Goal: Task Accomplishment & Management: Complete application form

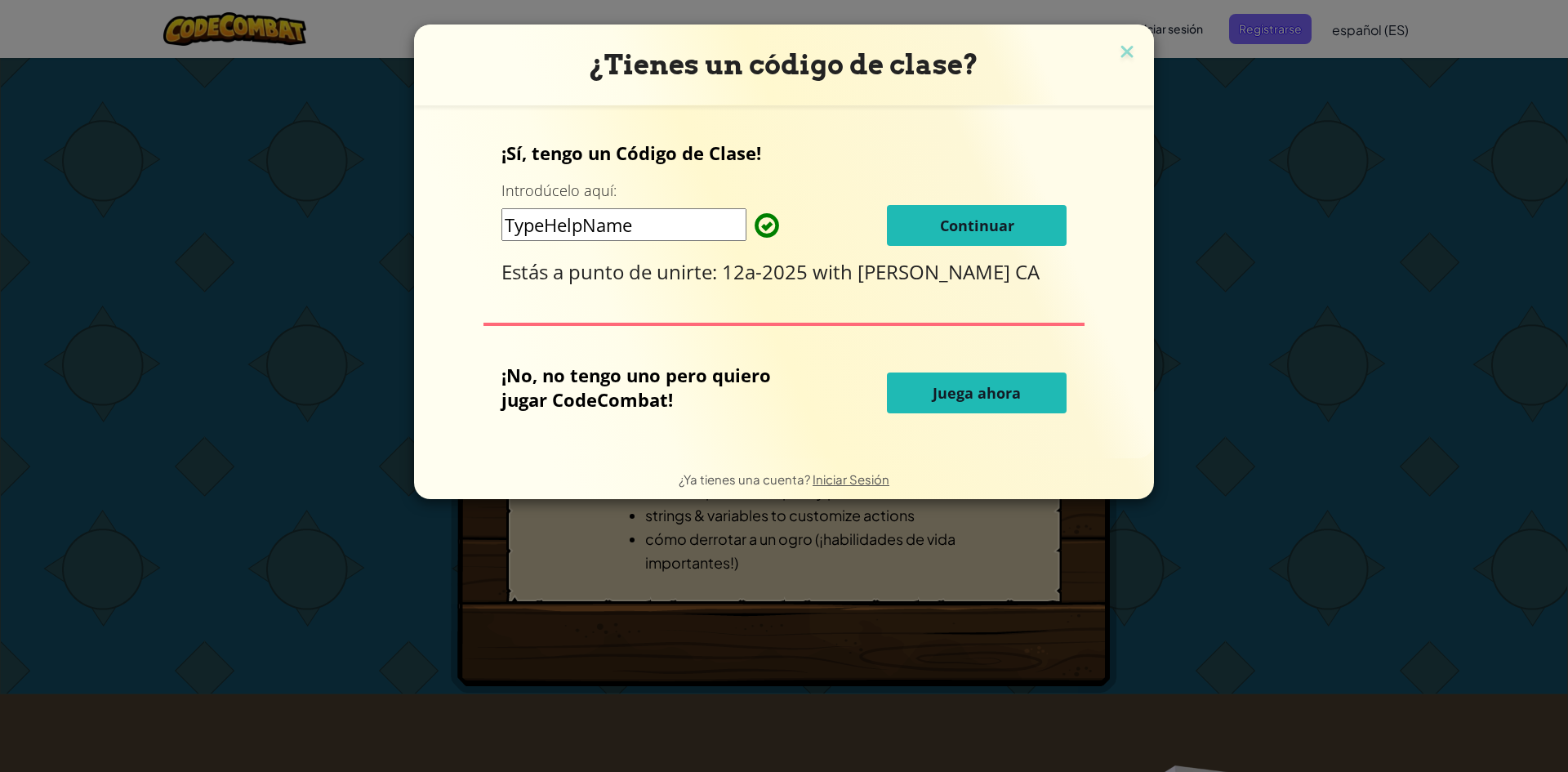
click at [975, 387] on span "Juega ahora" at bounding box center [977, 393] width 88 height 19
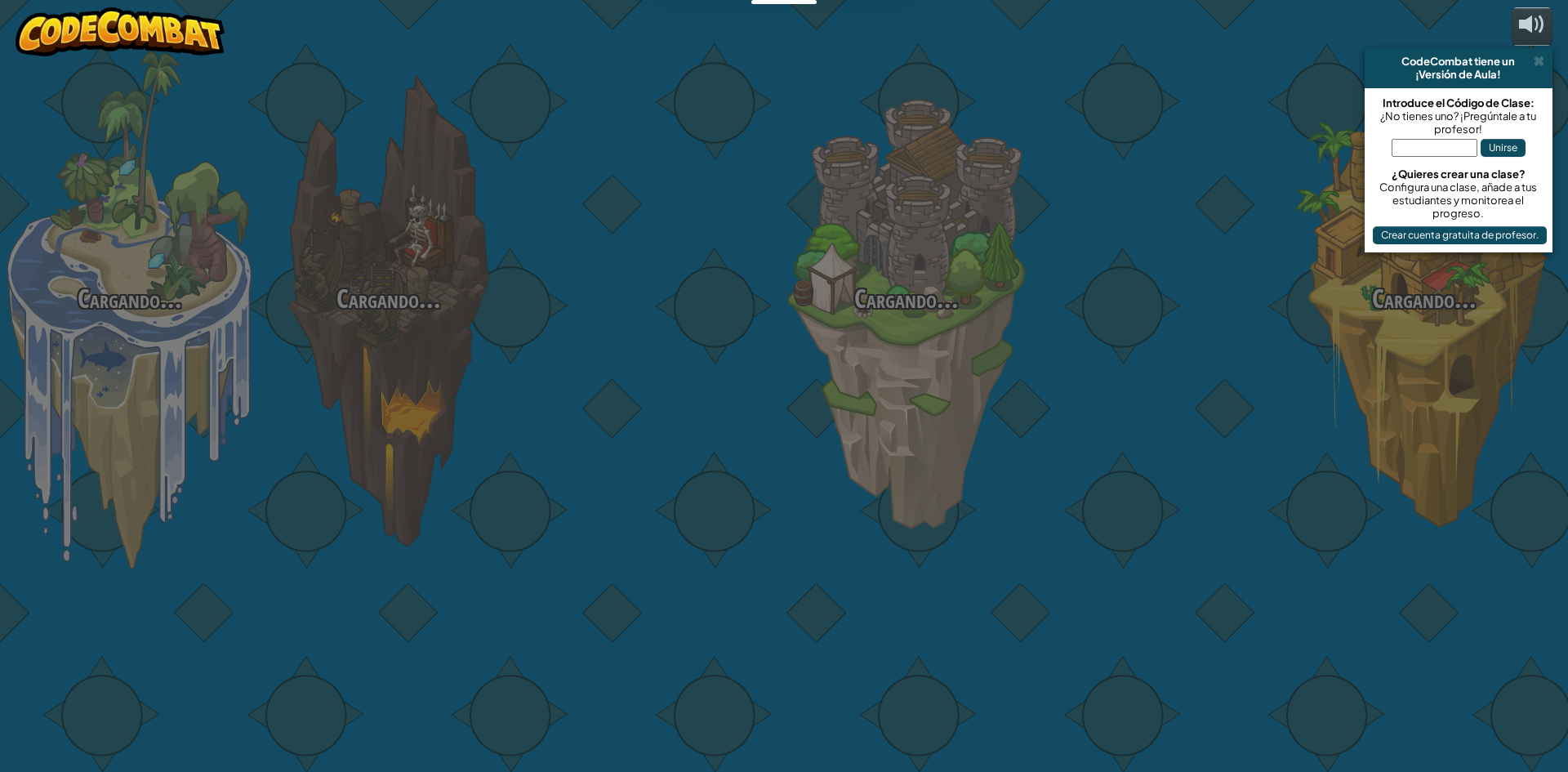
select select "es-ES"
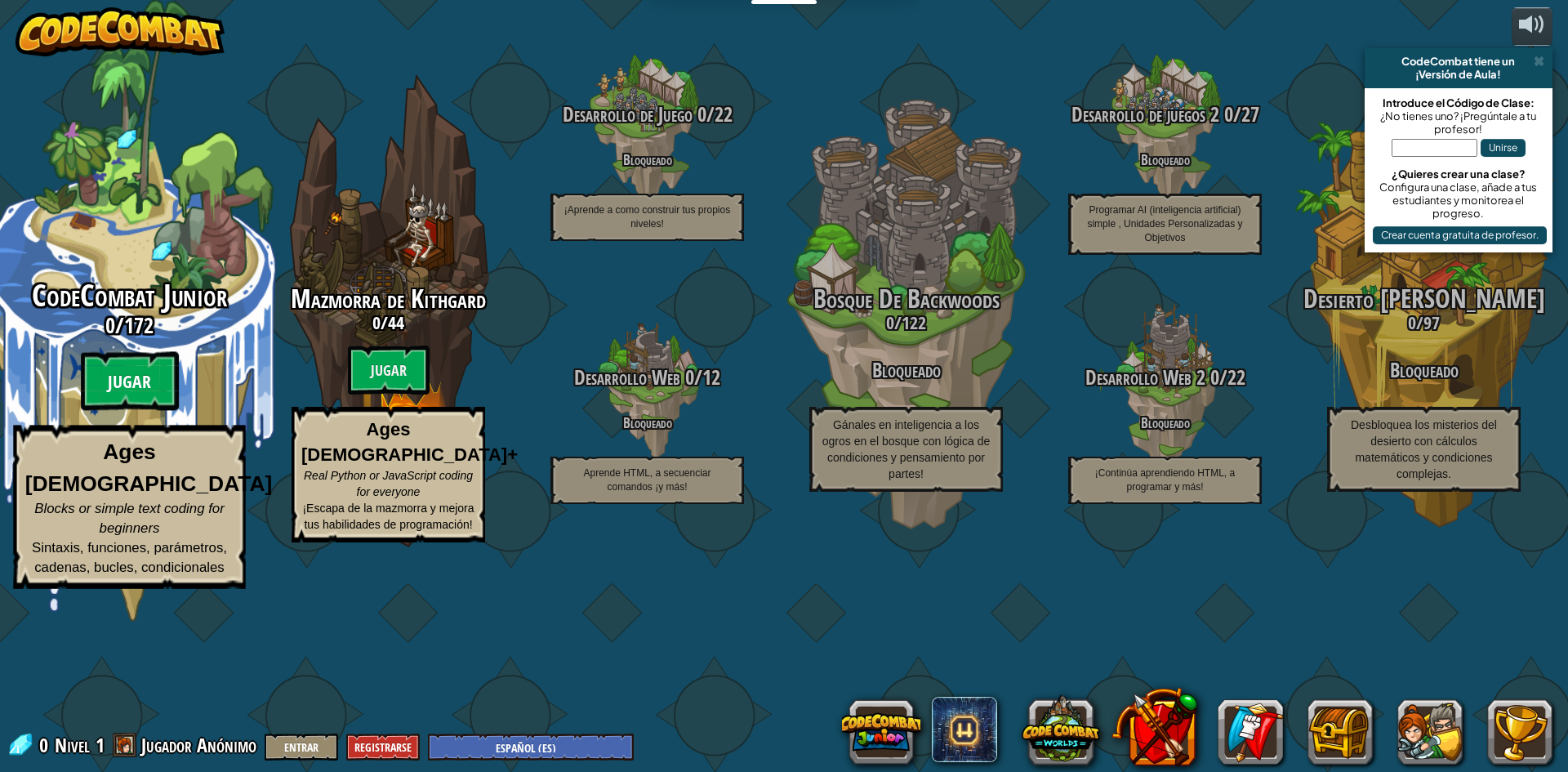
click at [130, 410] on btn "Jugar" at bounding box center [129, 381] width 98 height 58
select select "es-ES"
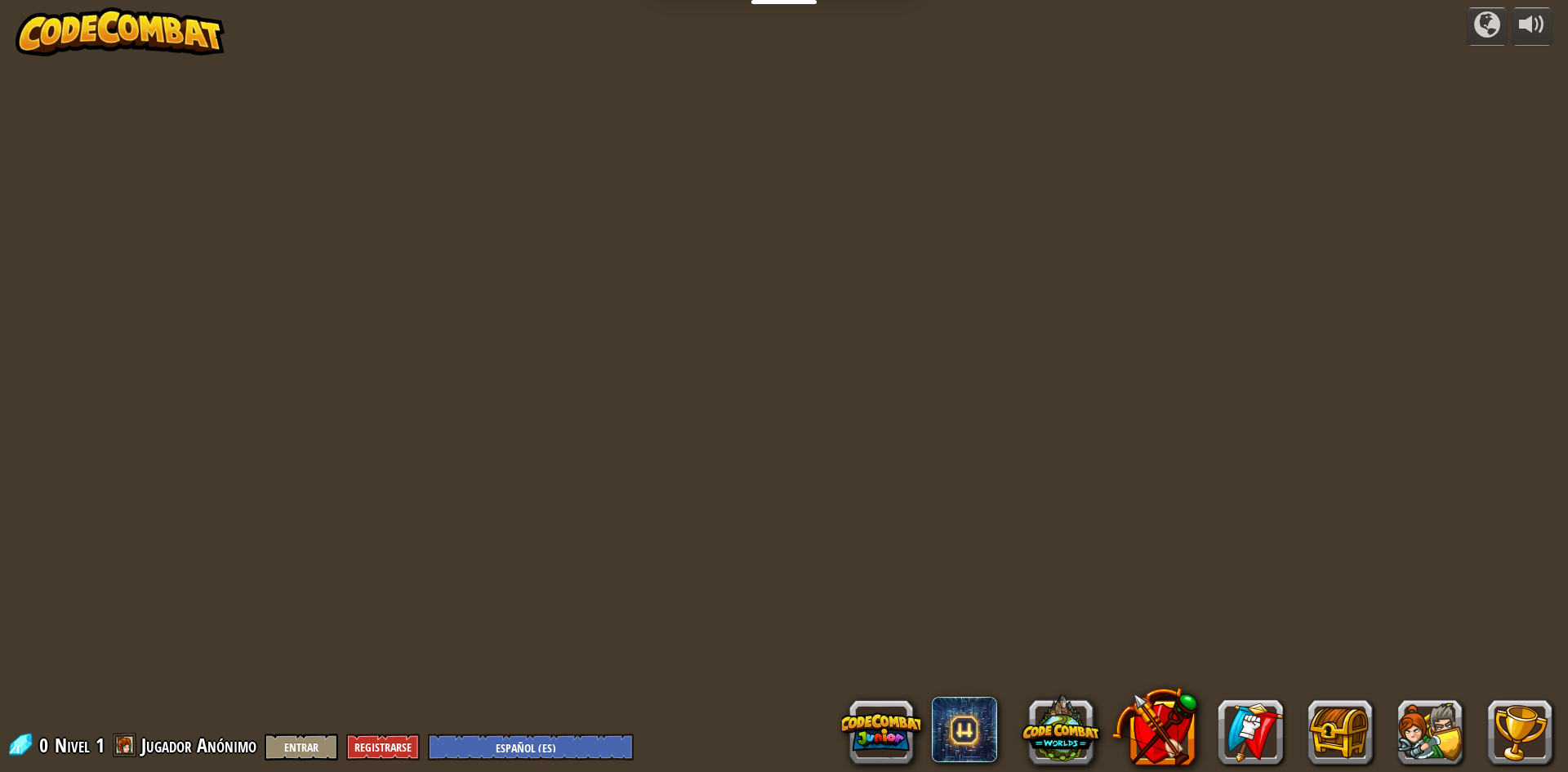
select select "es-ES"
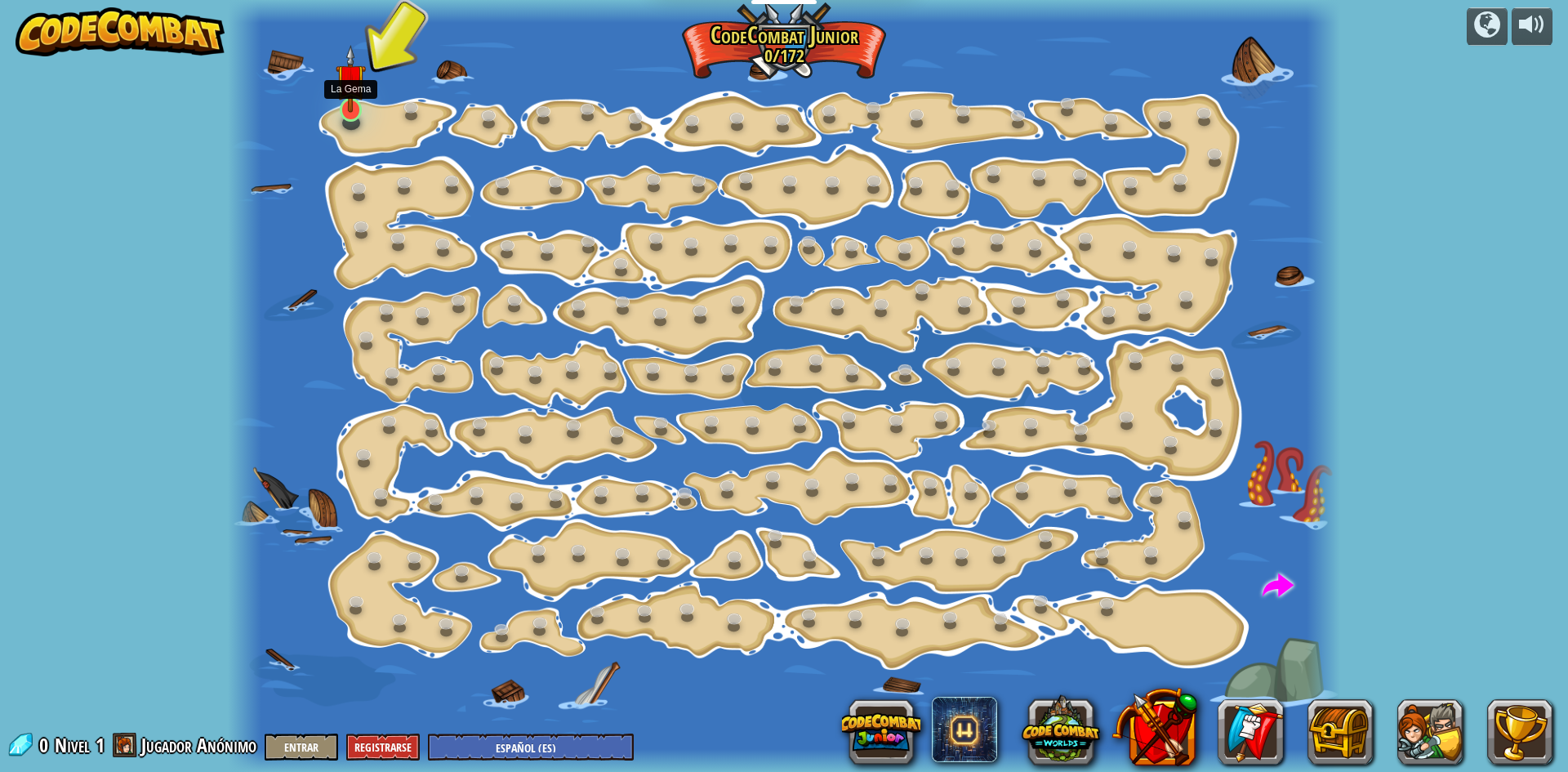
click at [345, 107] on img at bounding box center [350, 79] width 29 height 68
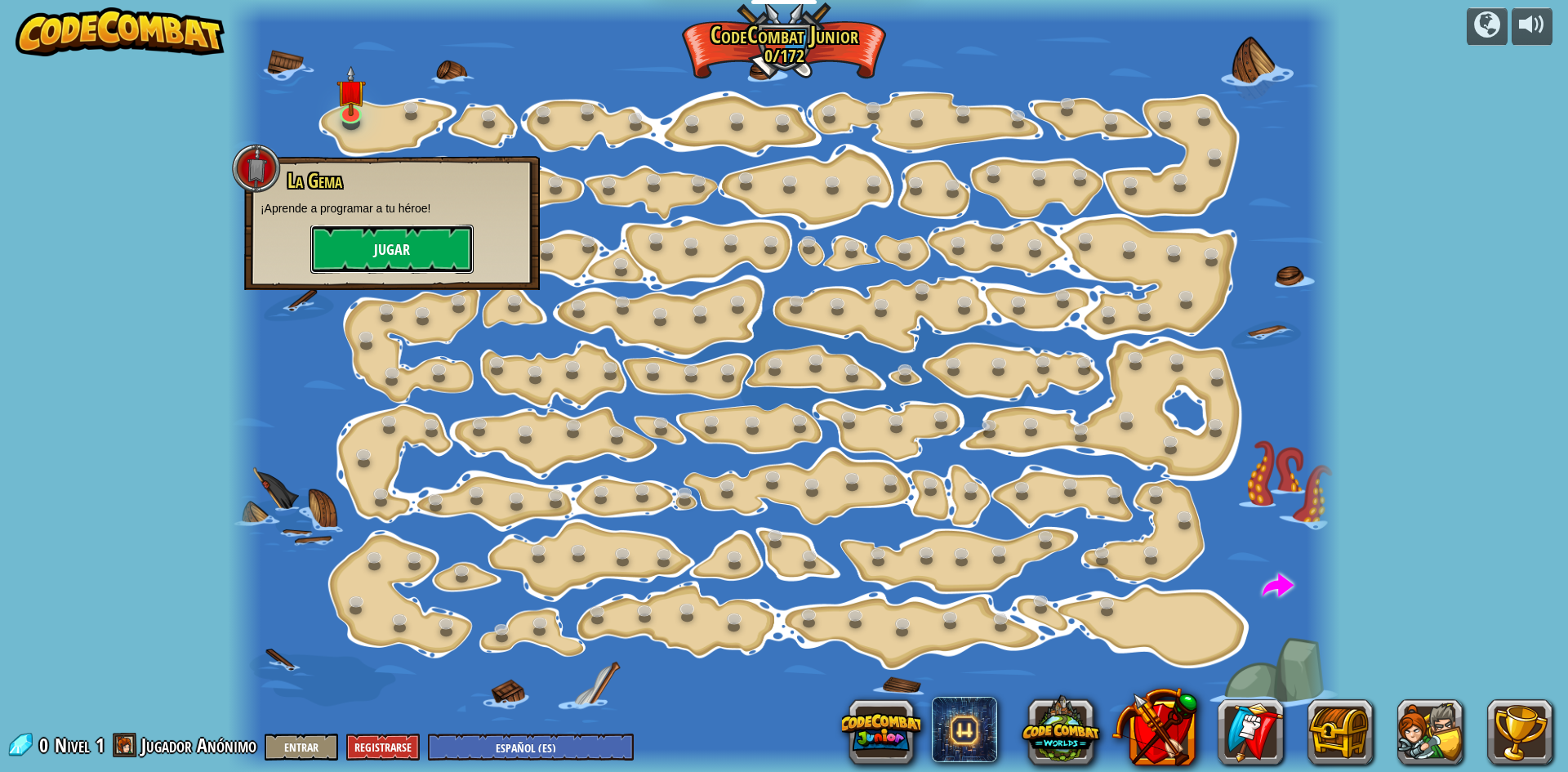
click at [421, 240] on button "Jugar" at bounding box center [392, 248] width 164 height 49
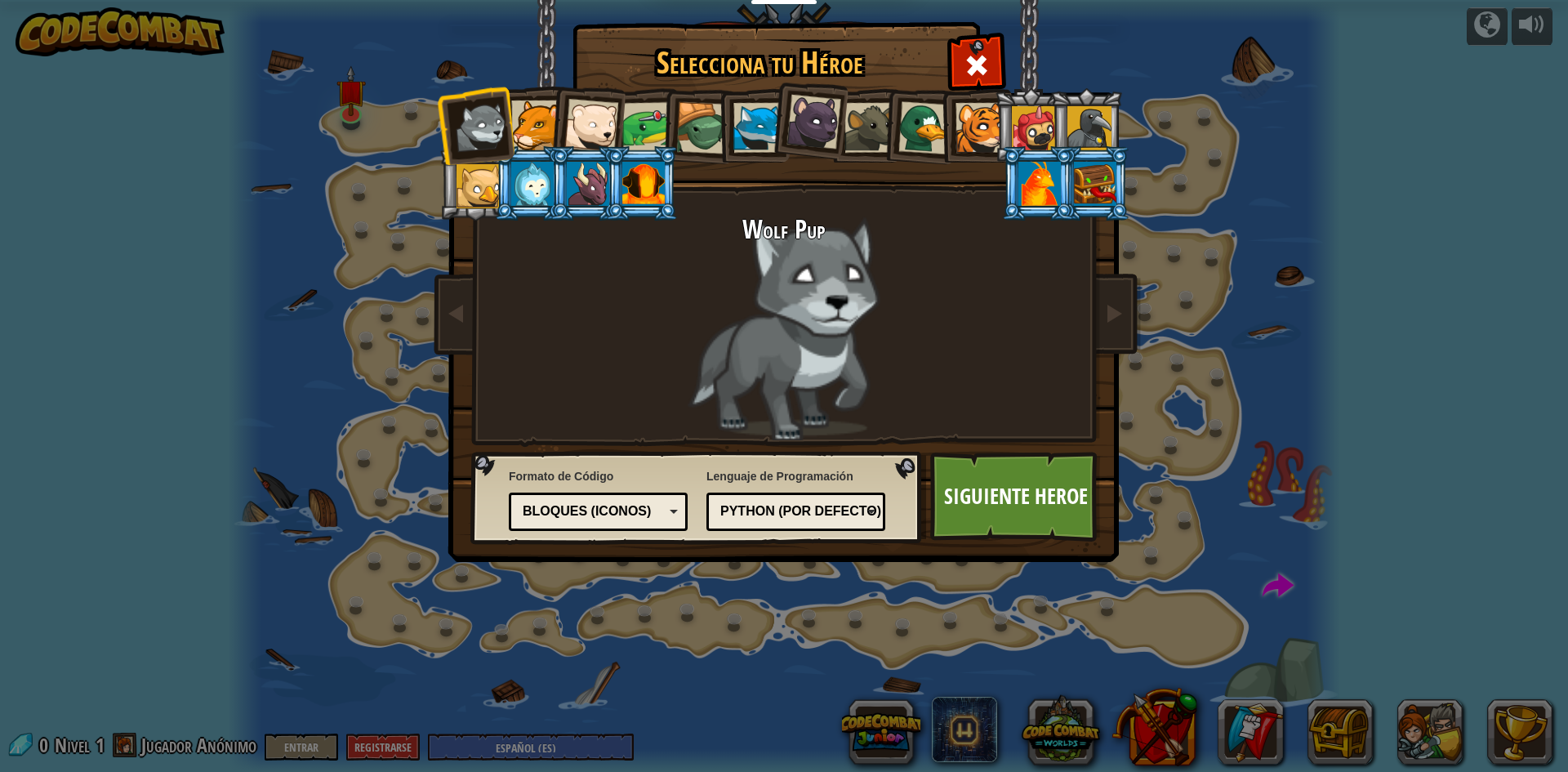
click at [544, 103] on div at bounding box center [536, 126] width 50 height 50
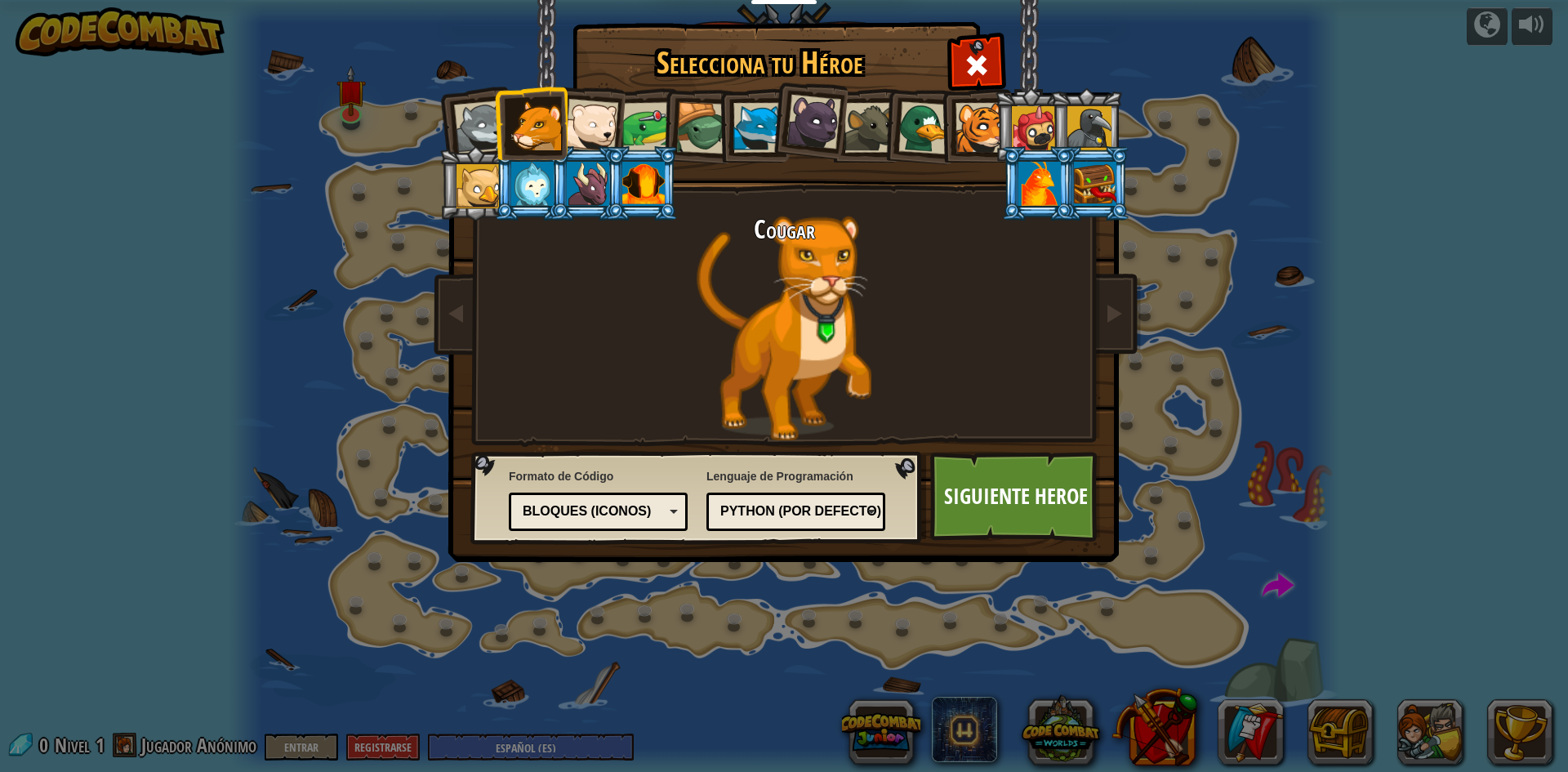
click at [616, 115] on div at bounding box center [591, 126] width 54 height 54
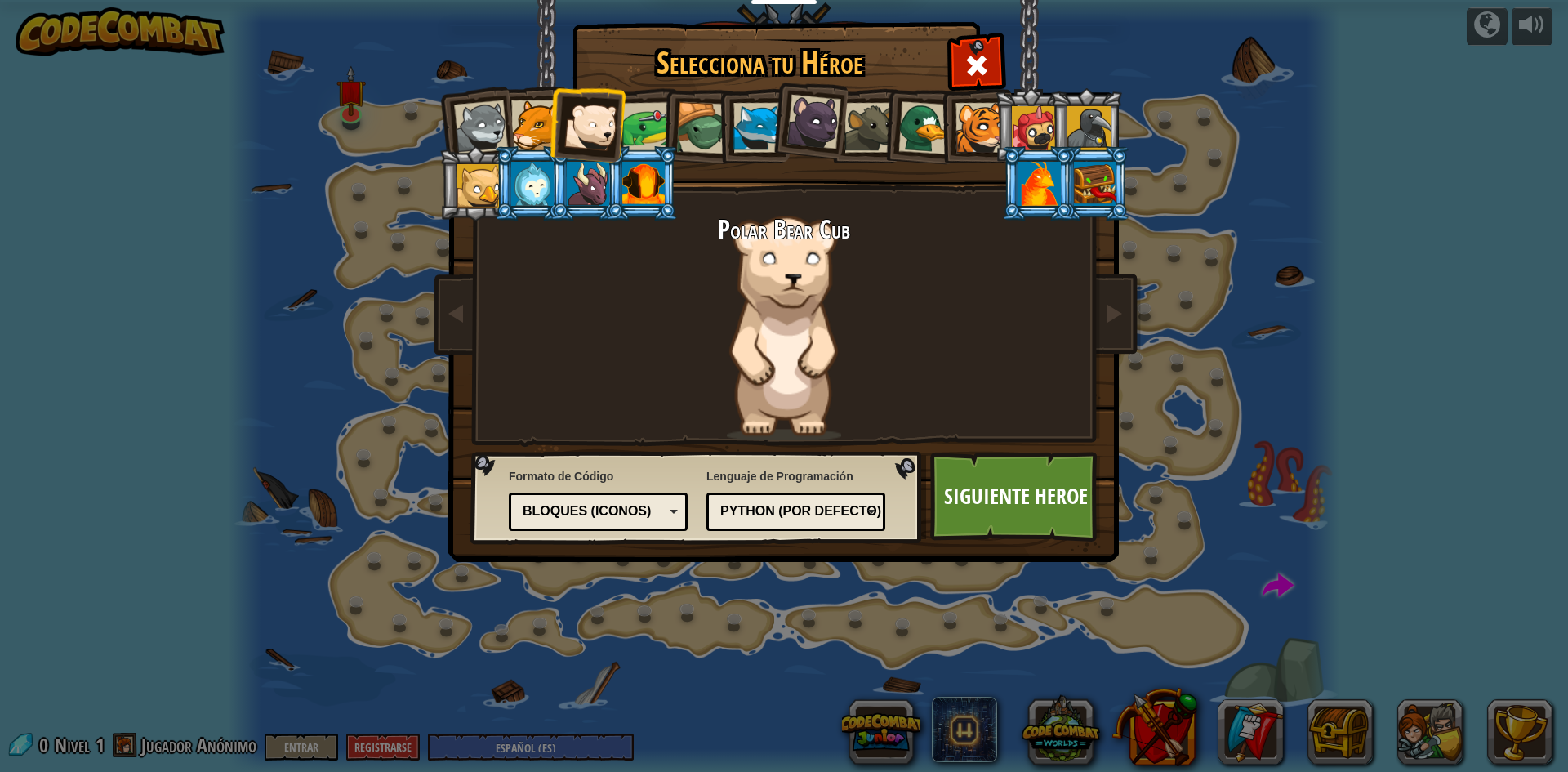
click at [926, 111] on div at bounding box center [925, 128] width 53 height 53
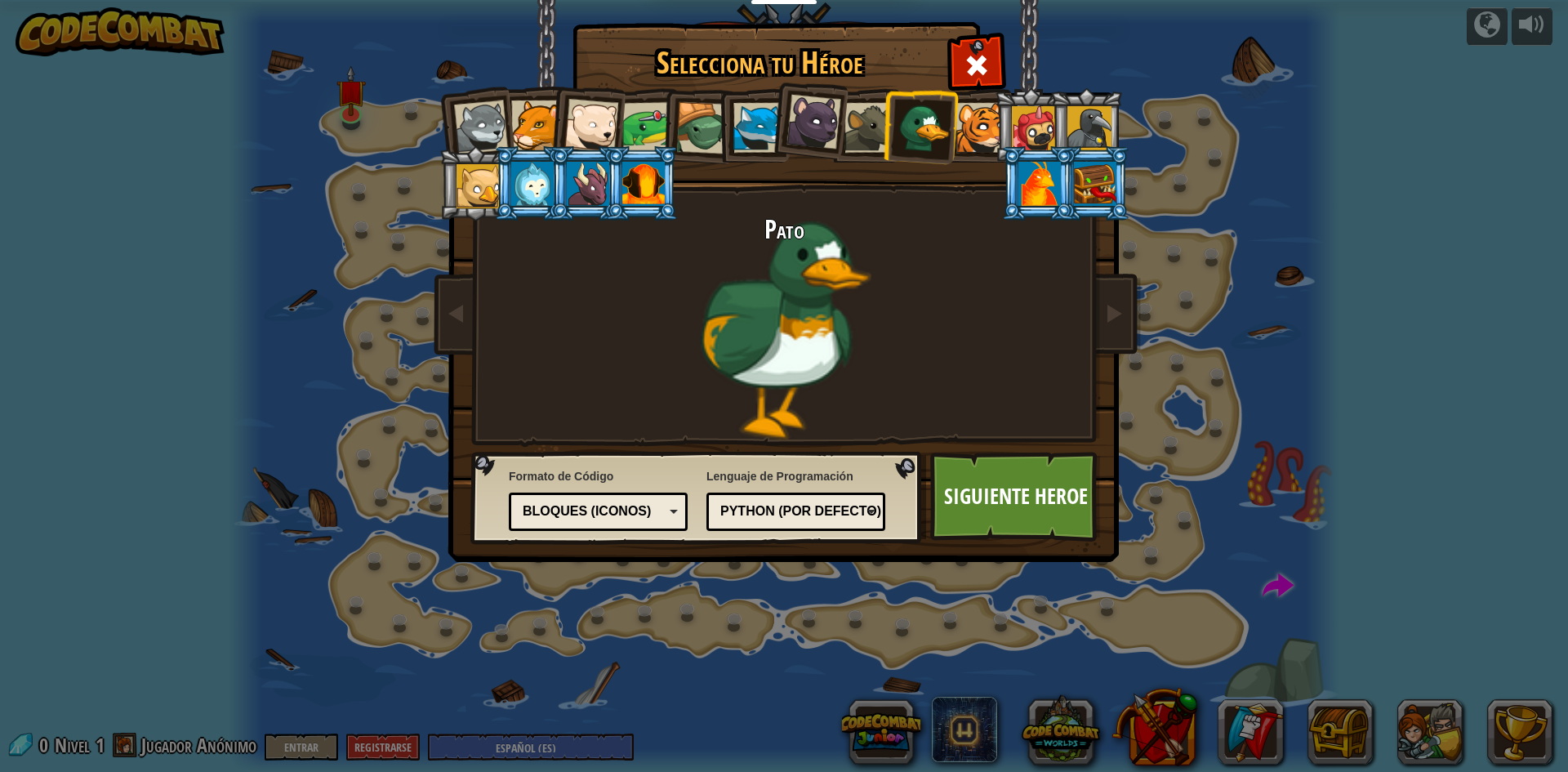
click at [709, 119] on div at bounding box center [702, 127] width 52 height 52
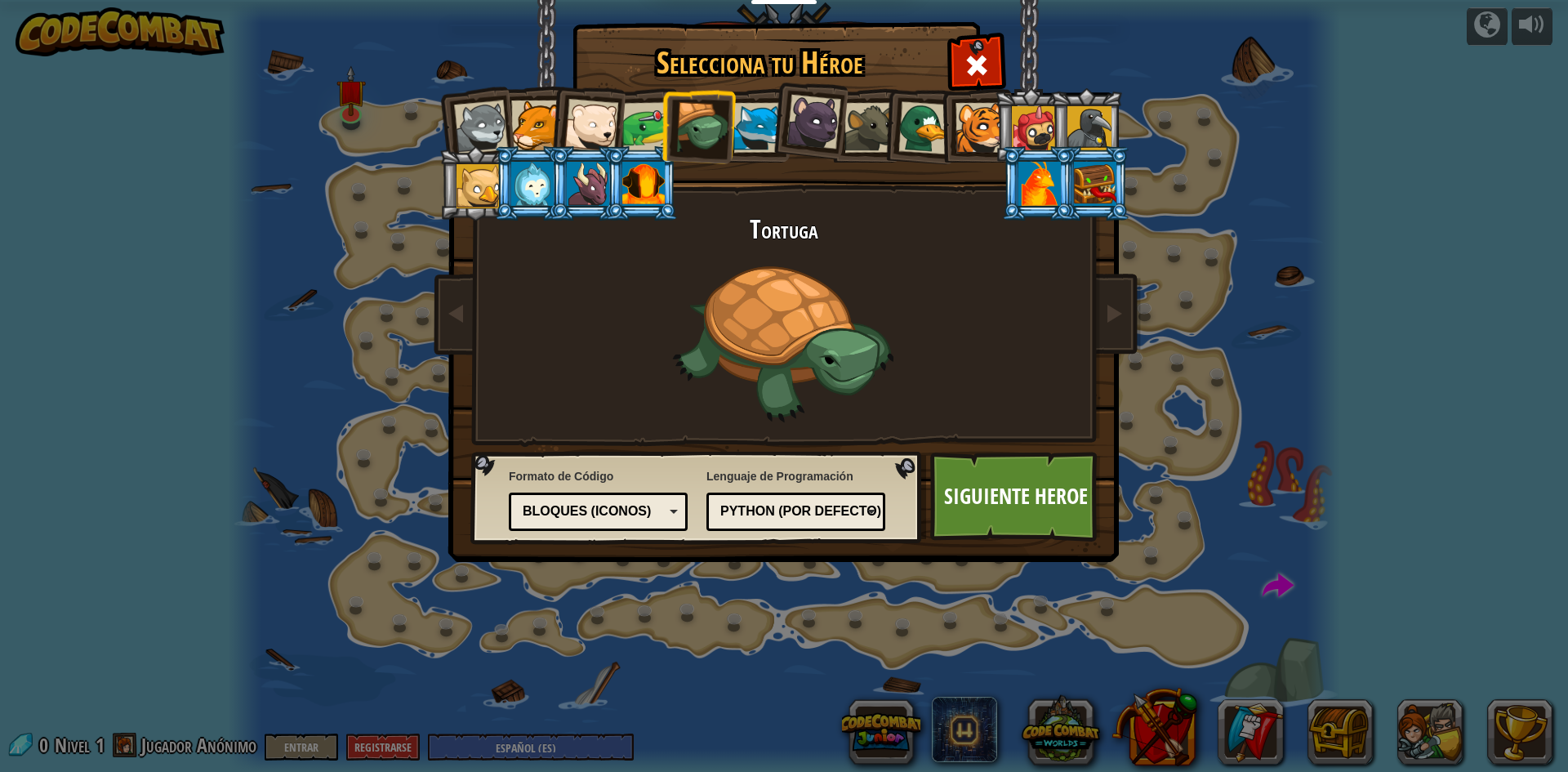
drag, startPoint x: 669, startPoint y: 123, endPoint x: 655, endPoint y: 123, distance: 14.0
click at [656, 88] on ol at bounding box center [784, 88] width 674 height 0
click at [655, 123] on div at bounding box center [647, 126] width 50 height 50
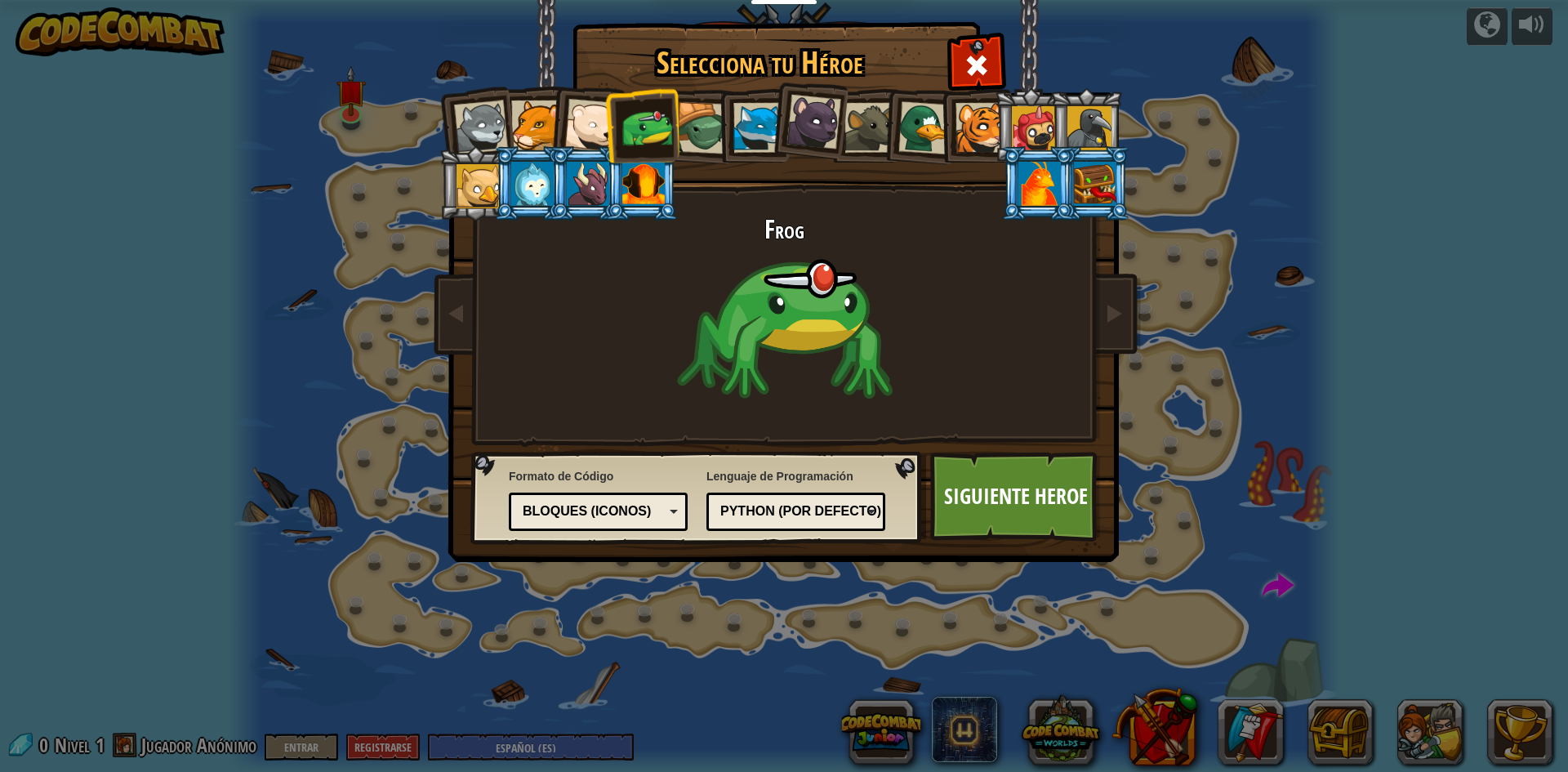
click at [1039, 132] on div at bounding box center [1034, 128] width 44 height 44
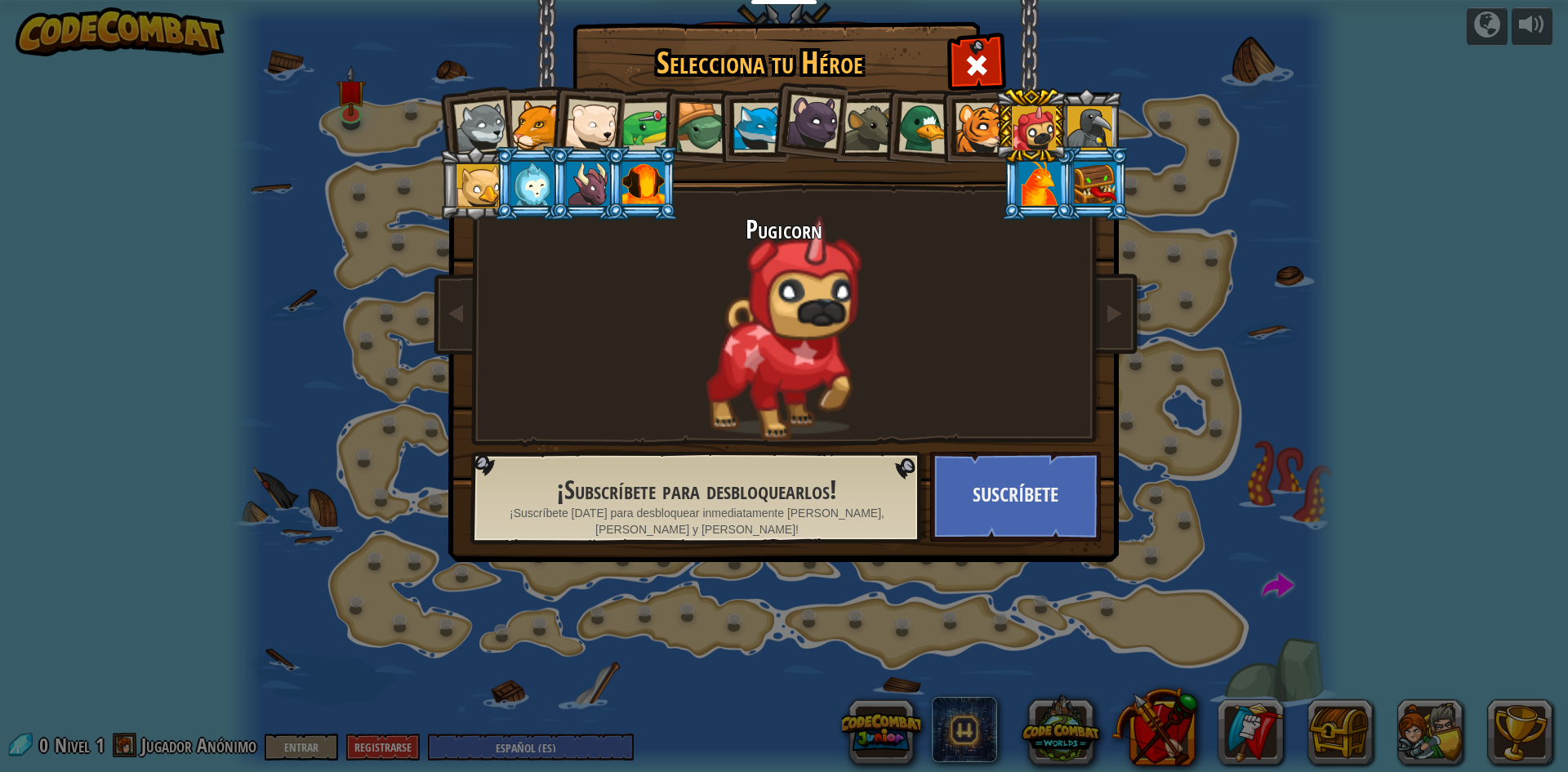
drag, startPoint x: 1077, startPoint y: 126, endPoint x: 984, endPoint y: 123, distance: 93.0
click at [1077, 127] on div at bounding box center [1090, 128] width 44 height 44
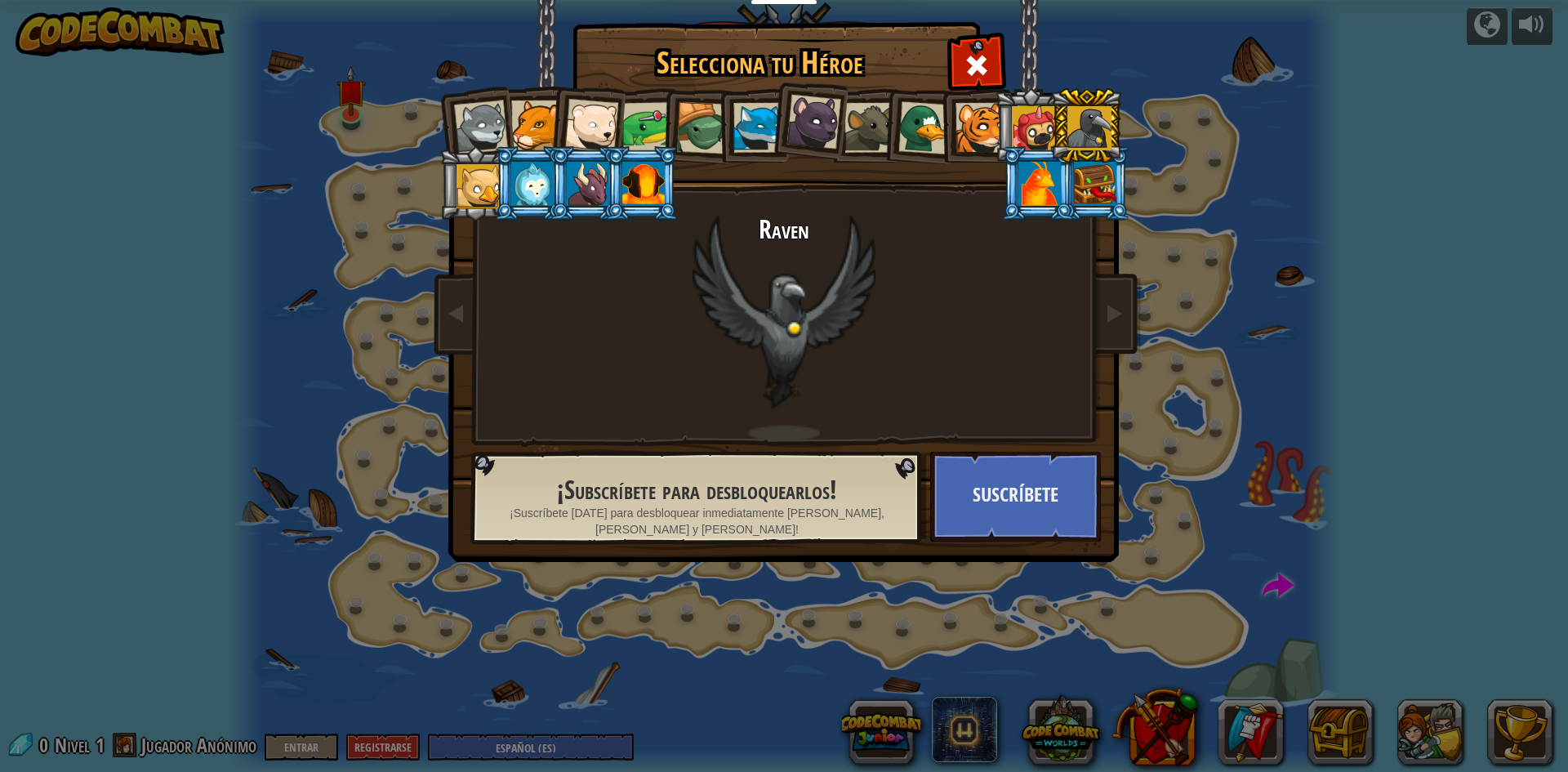
click at [956, 123] on div at bounding box center [980, 127] width 50 height 50
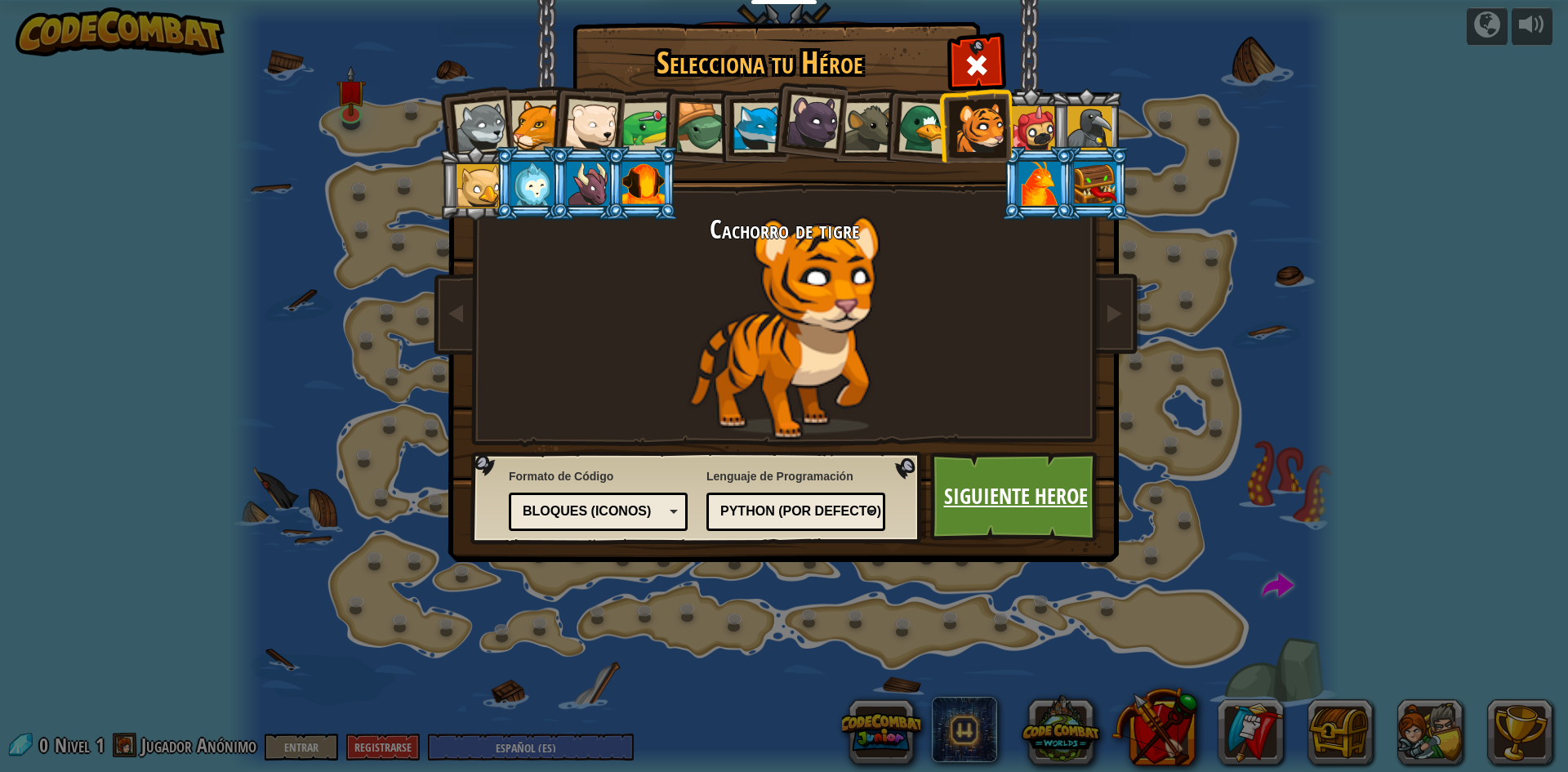
click at [1010, 508] on link "Siguiente Heroe" at bounding box center [1015, 497] width 171 height 90
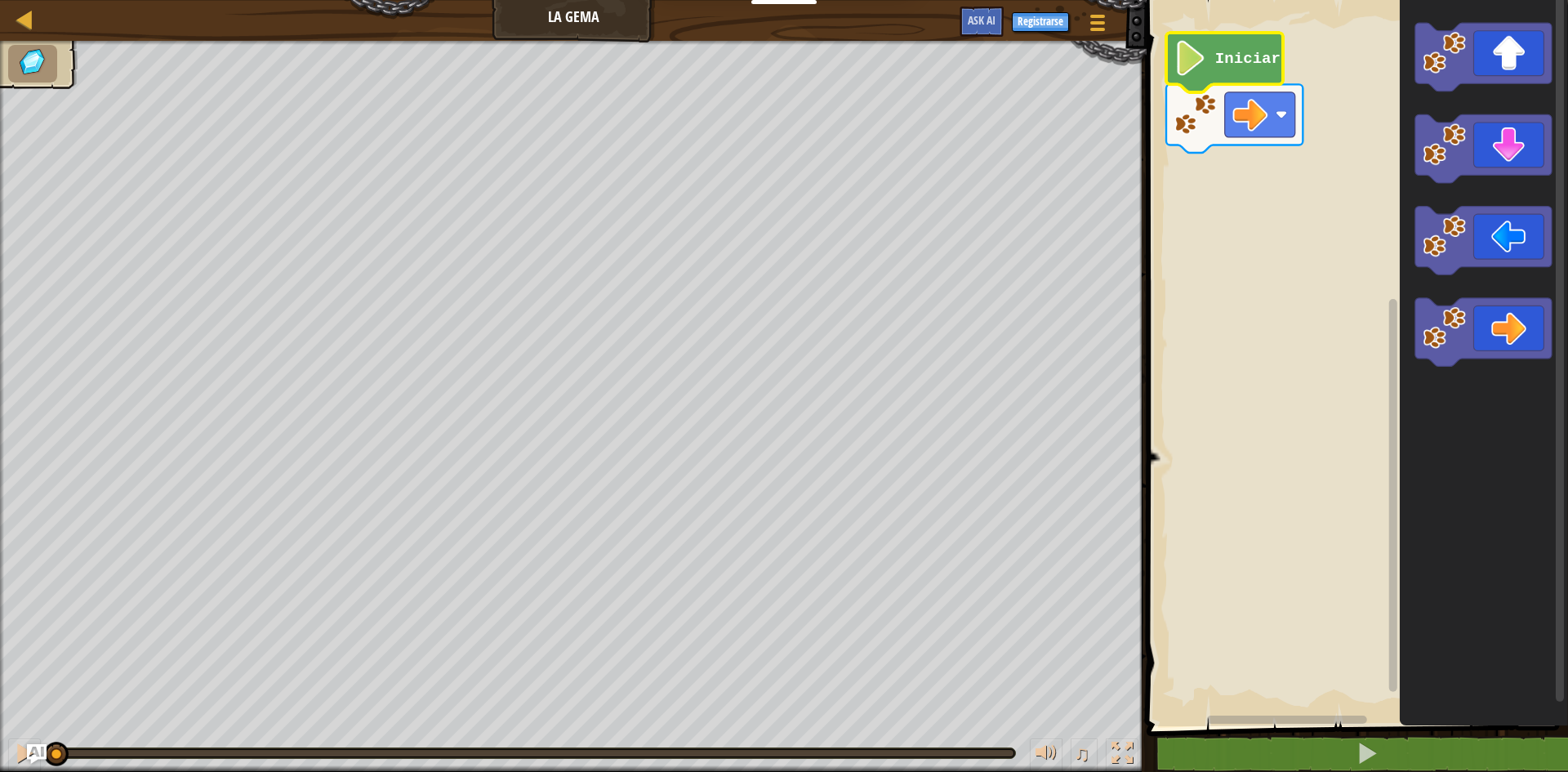
click at [1219, 73] on icon "Espacio de trabajo de Blockly" at bounding box center [1225, 62] width 117 height 59
click at [1180, 72] on image "Espacio de trabajo de Blockly" at bounding box center [1191, 58] width 34 height 35
click at [1525, 331] on icon "Espacio de trabajo de Blockly" at bounding box center [1483, 332] width 136 height 69
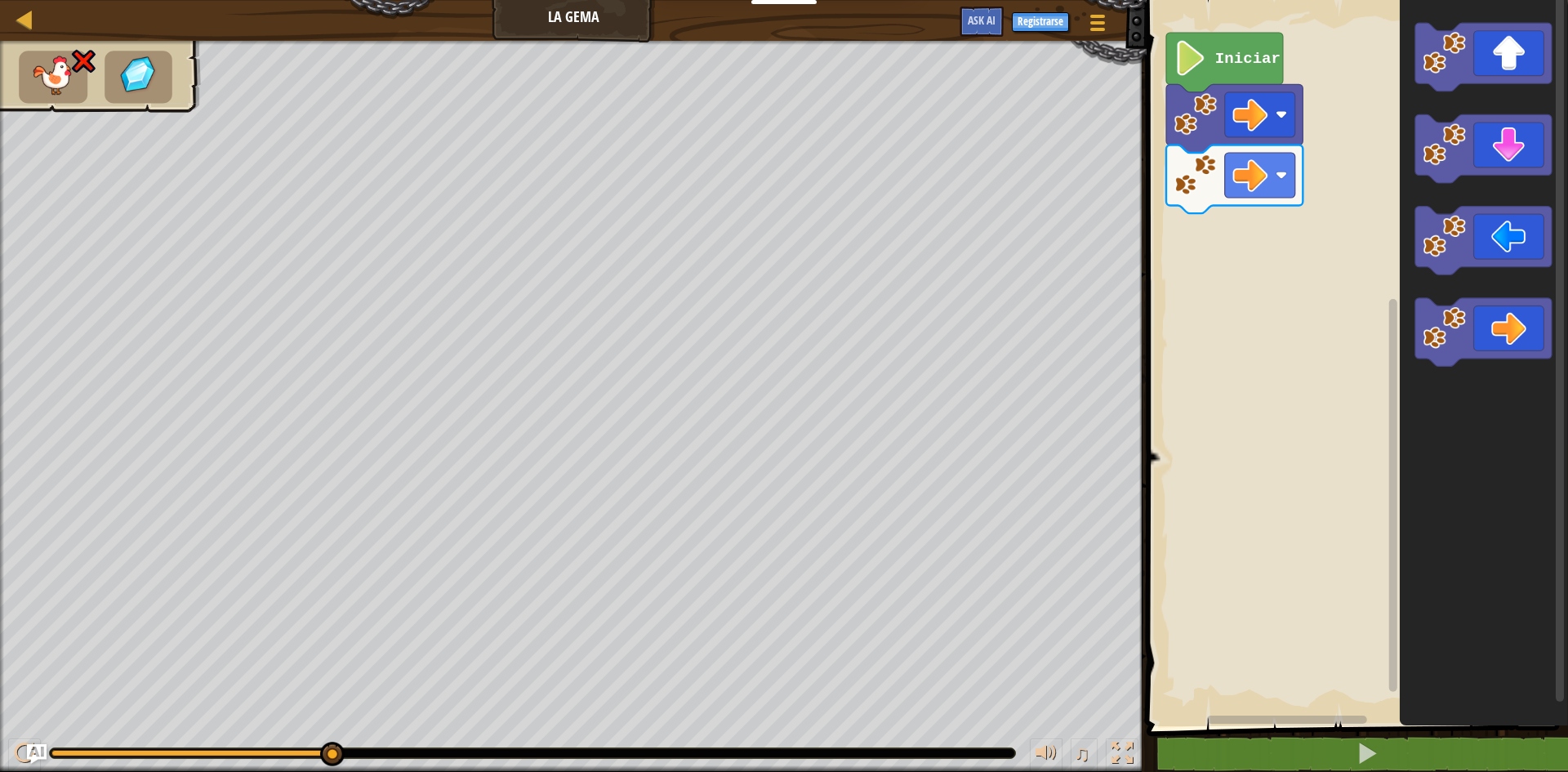
select select "es-ES"
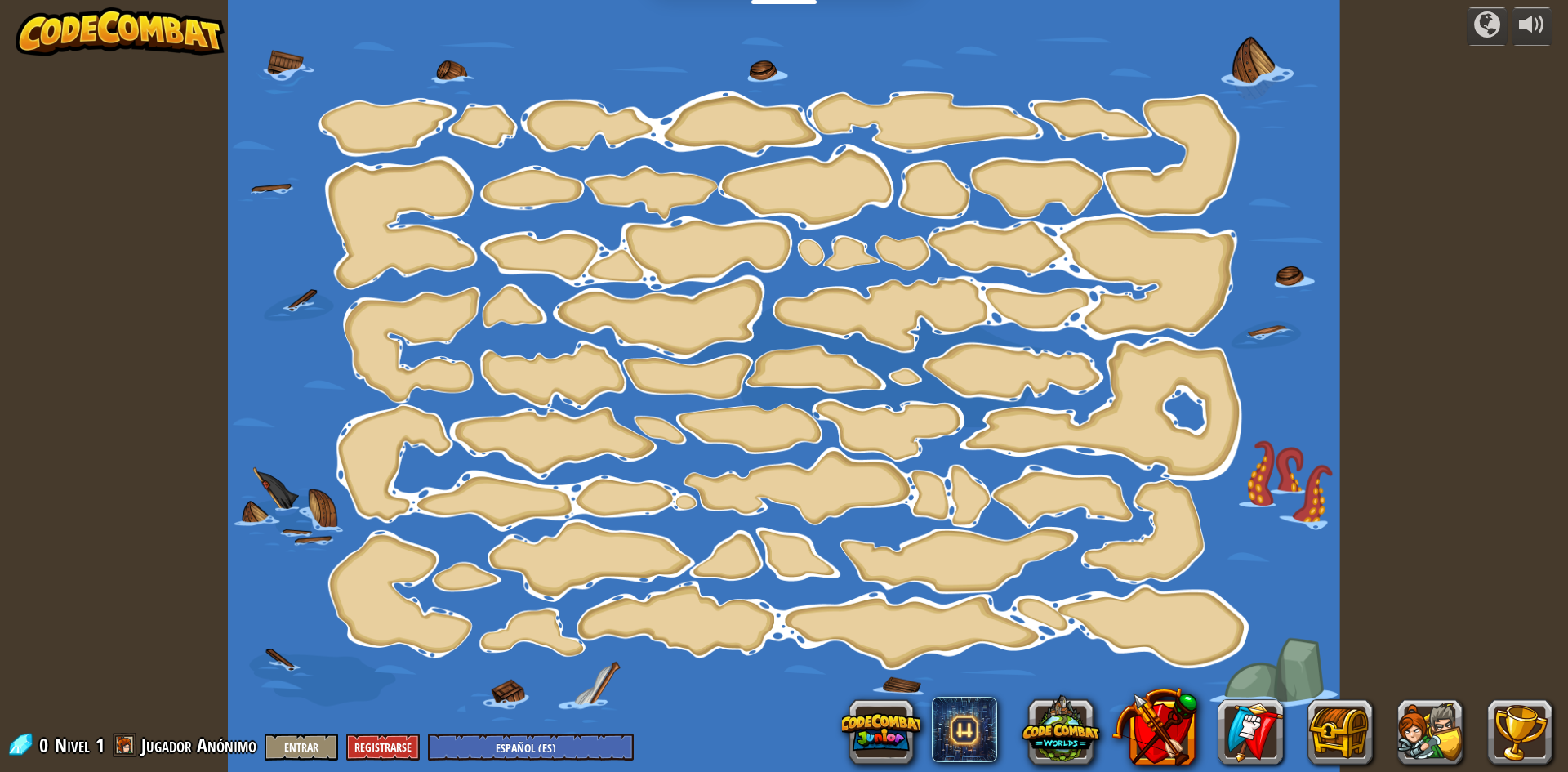
select select "es-ES"
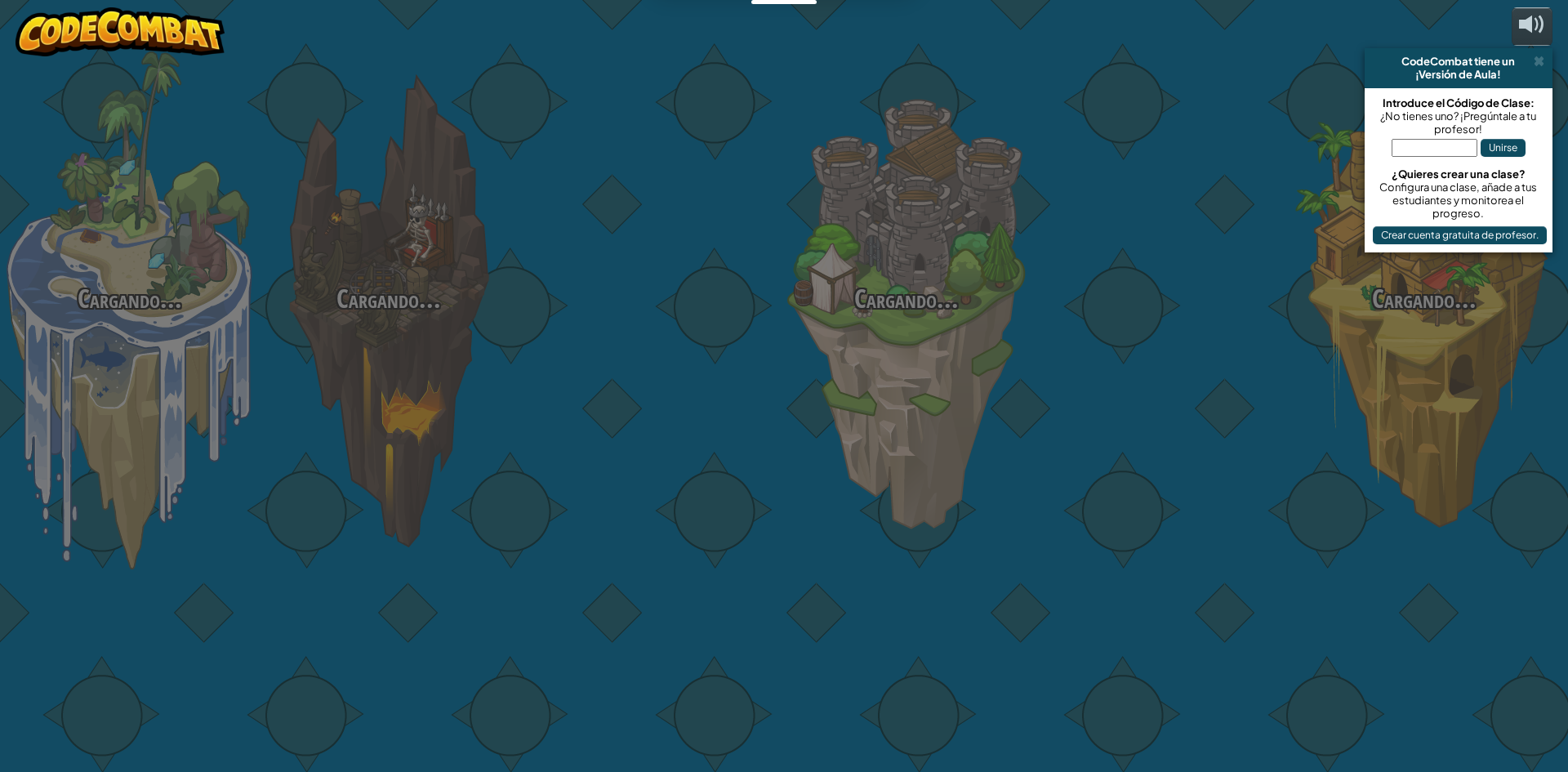
select select "es-ES"
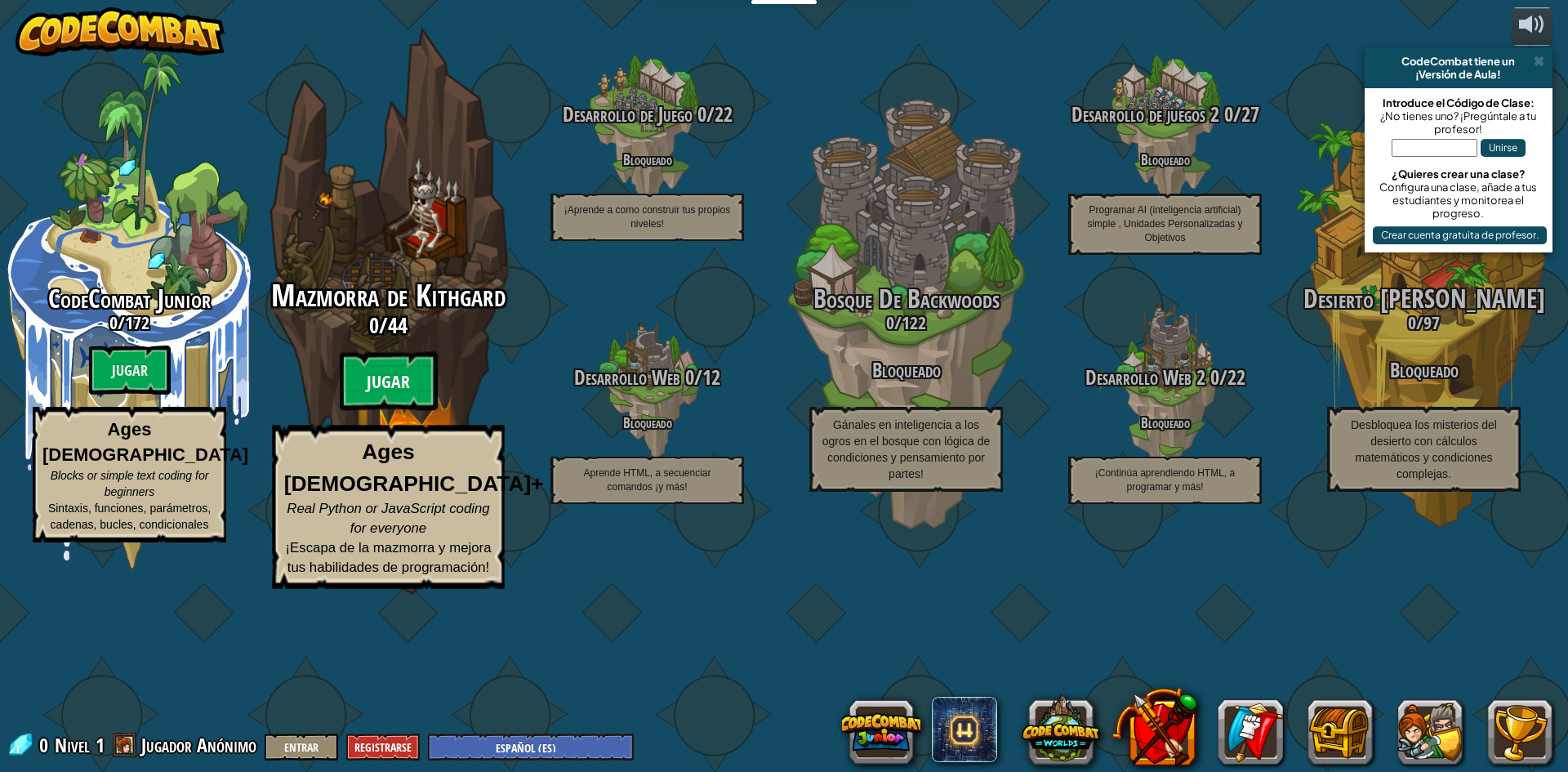
click at [410, 410] on btn "Jugar" at bounding box center [388, 381] width 98 height 58
select select "es-ES"
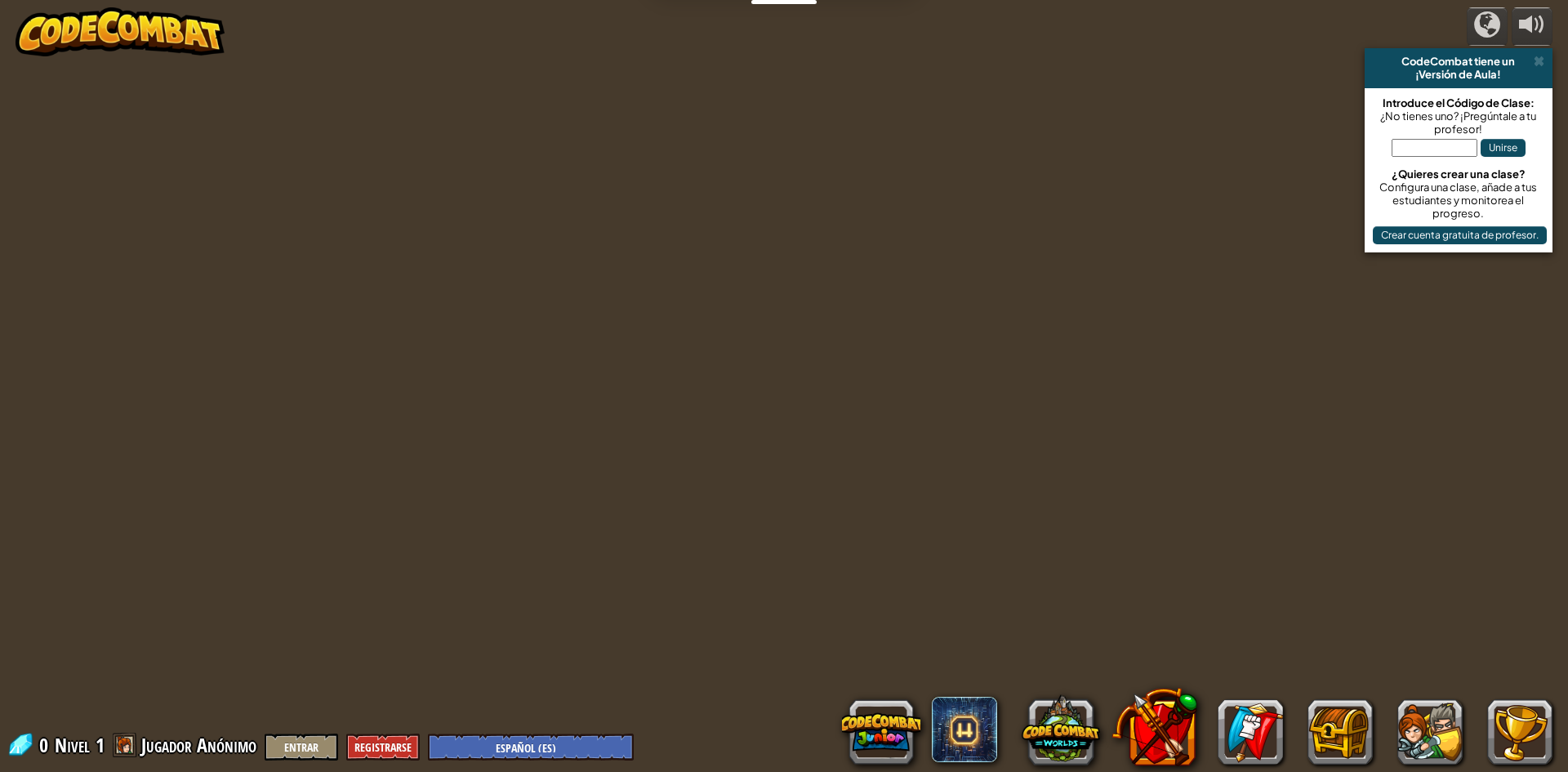
select select "es-ES"
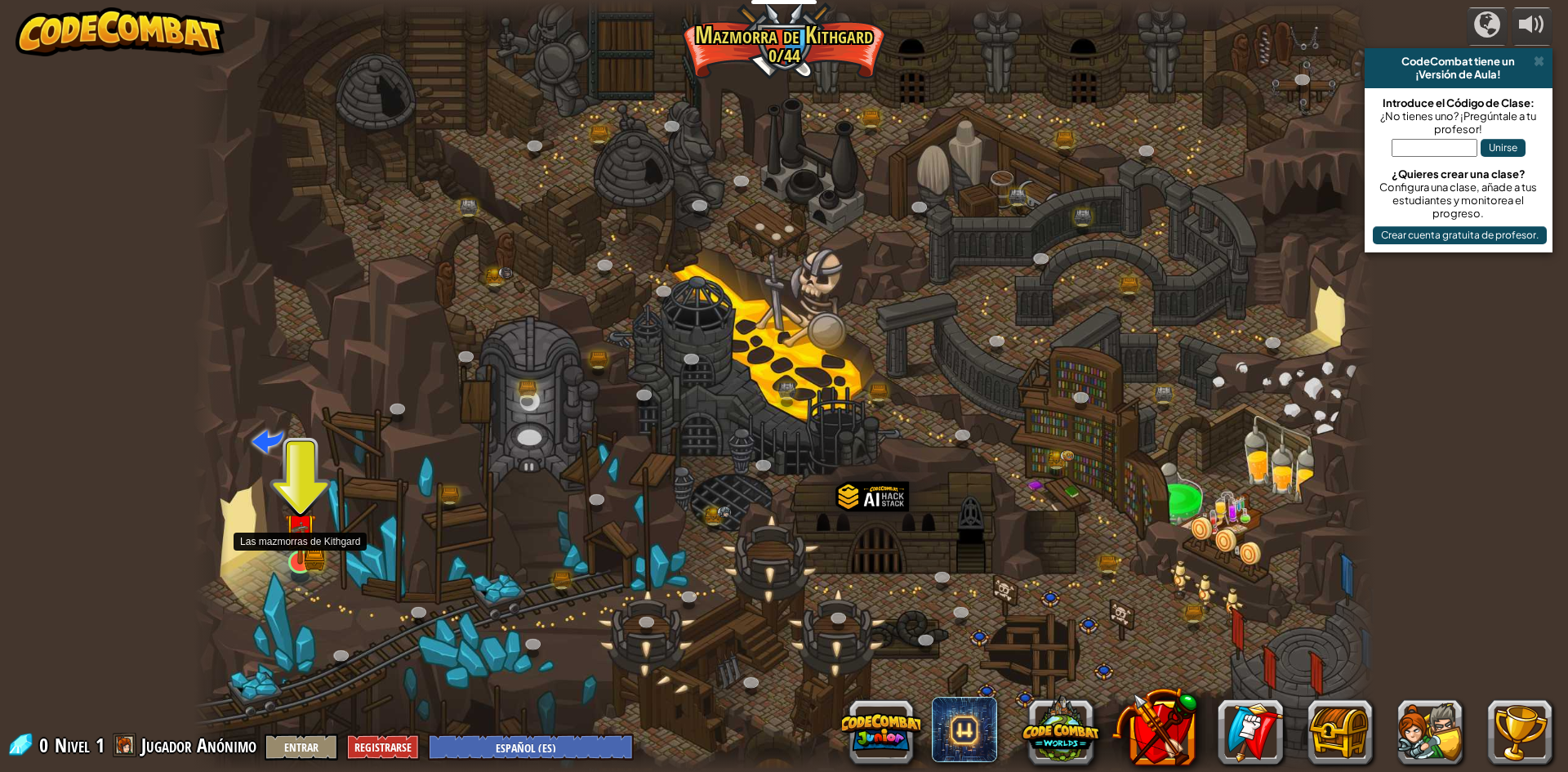
click at [313, 539] on img at bounding box center [300, 529] width 32 height 70
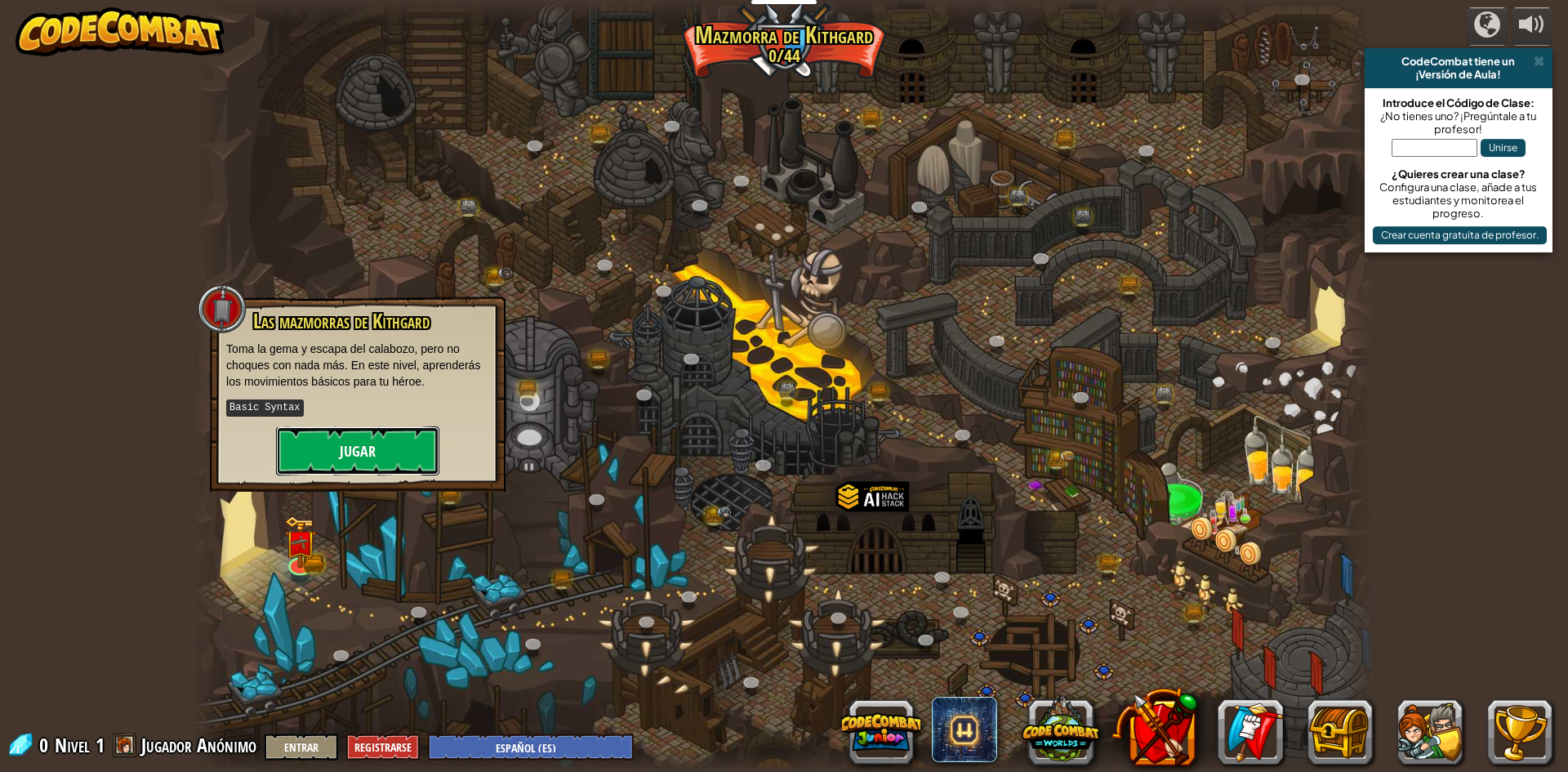
click at [386, 451] on button "Jugar" at bounding box center [357, 450] width 164 height 49
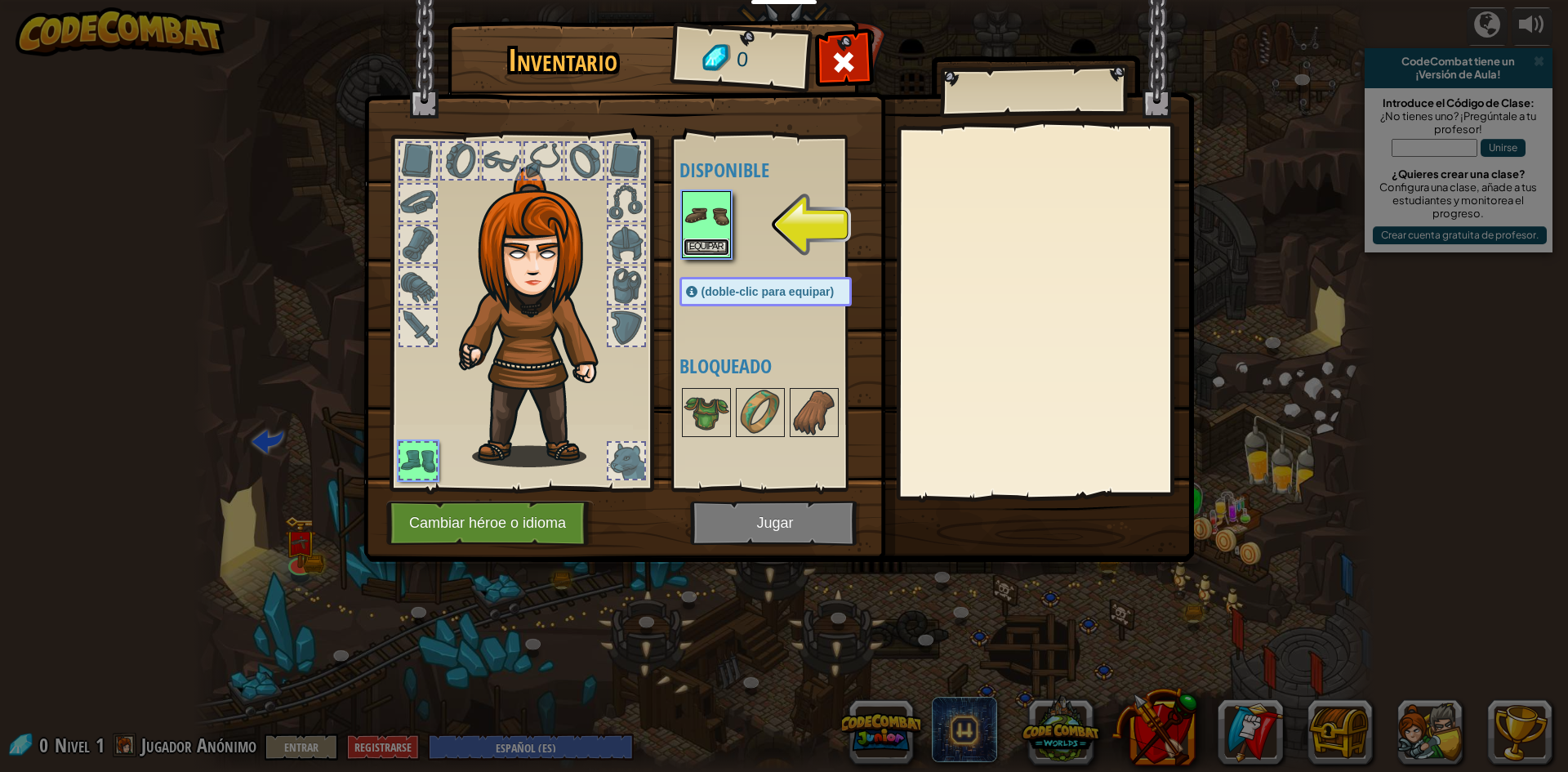
click at [724, 241] on button "Equipar" at bounding box center [707, 247] width 46 height 17
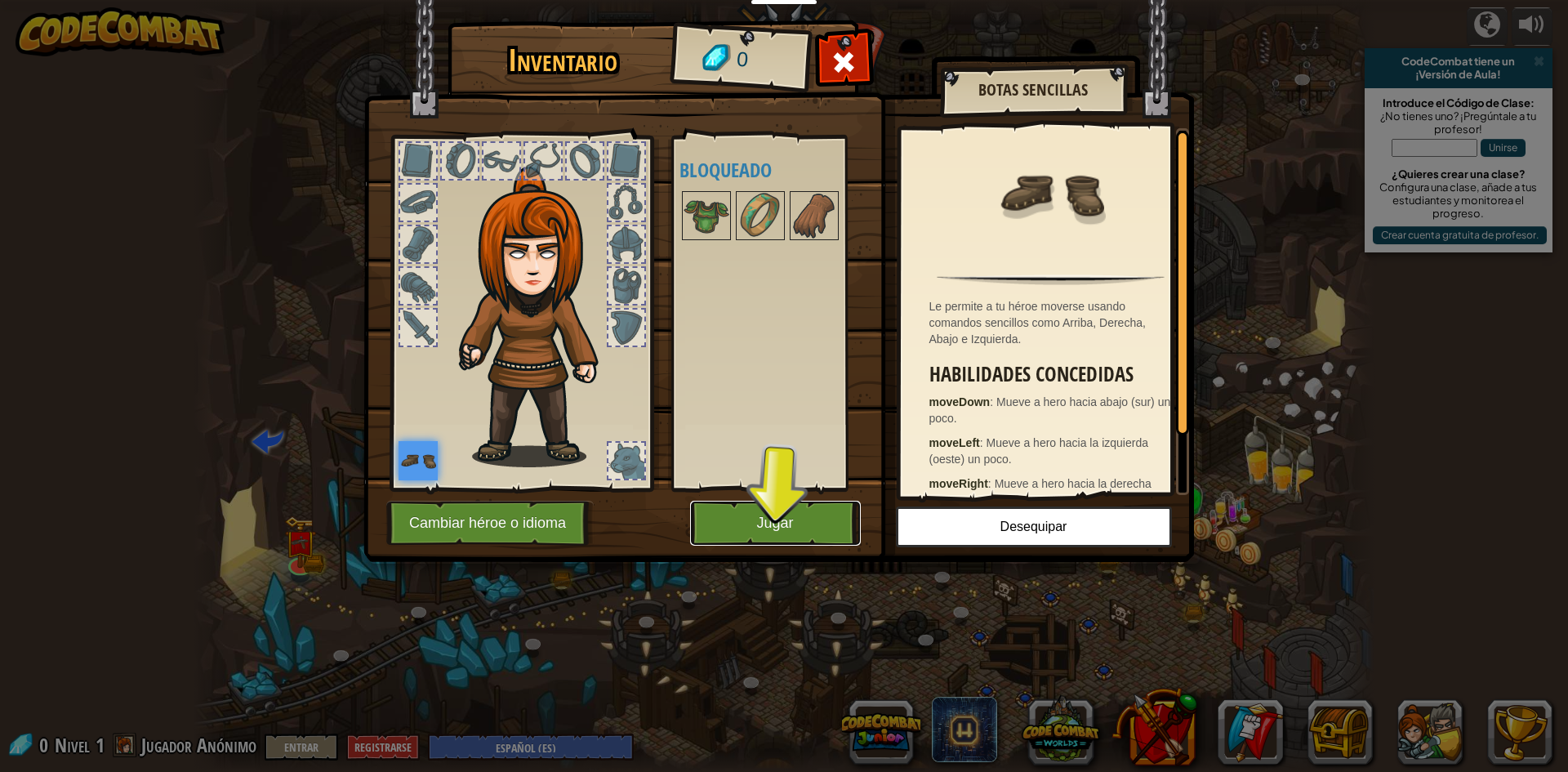
click at [784, 519] on button "Jugar" at bounding box center [775, 523] width 171 height 45
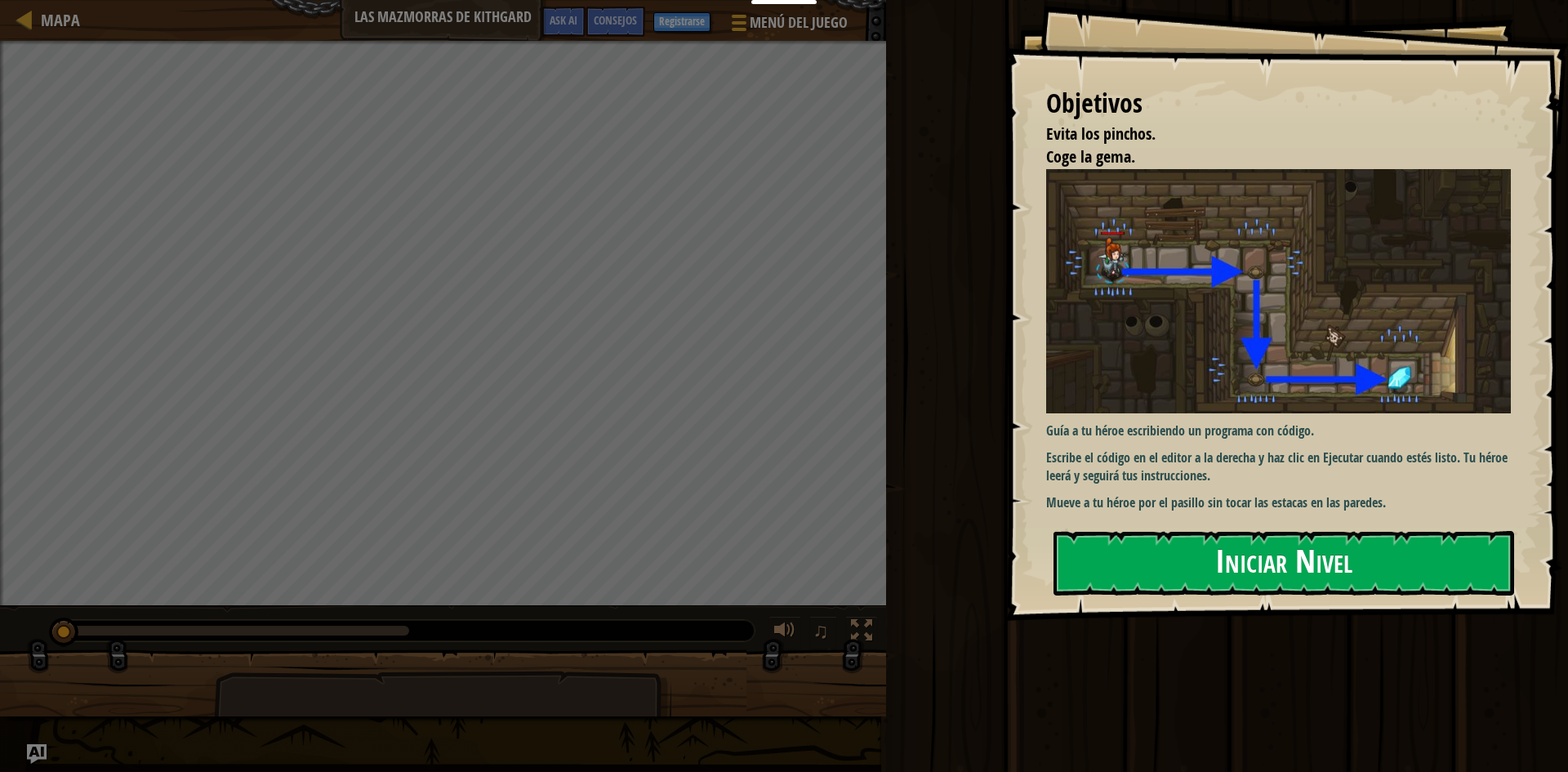
click at [1360, 554] on button "Iniciar Nivel" at bounding box center [1283, 562] width 461 height 65
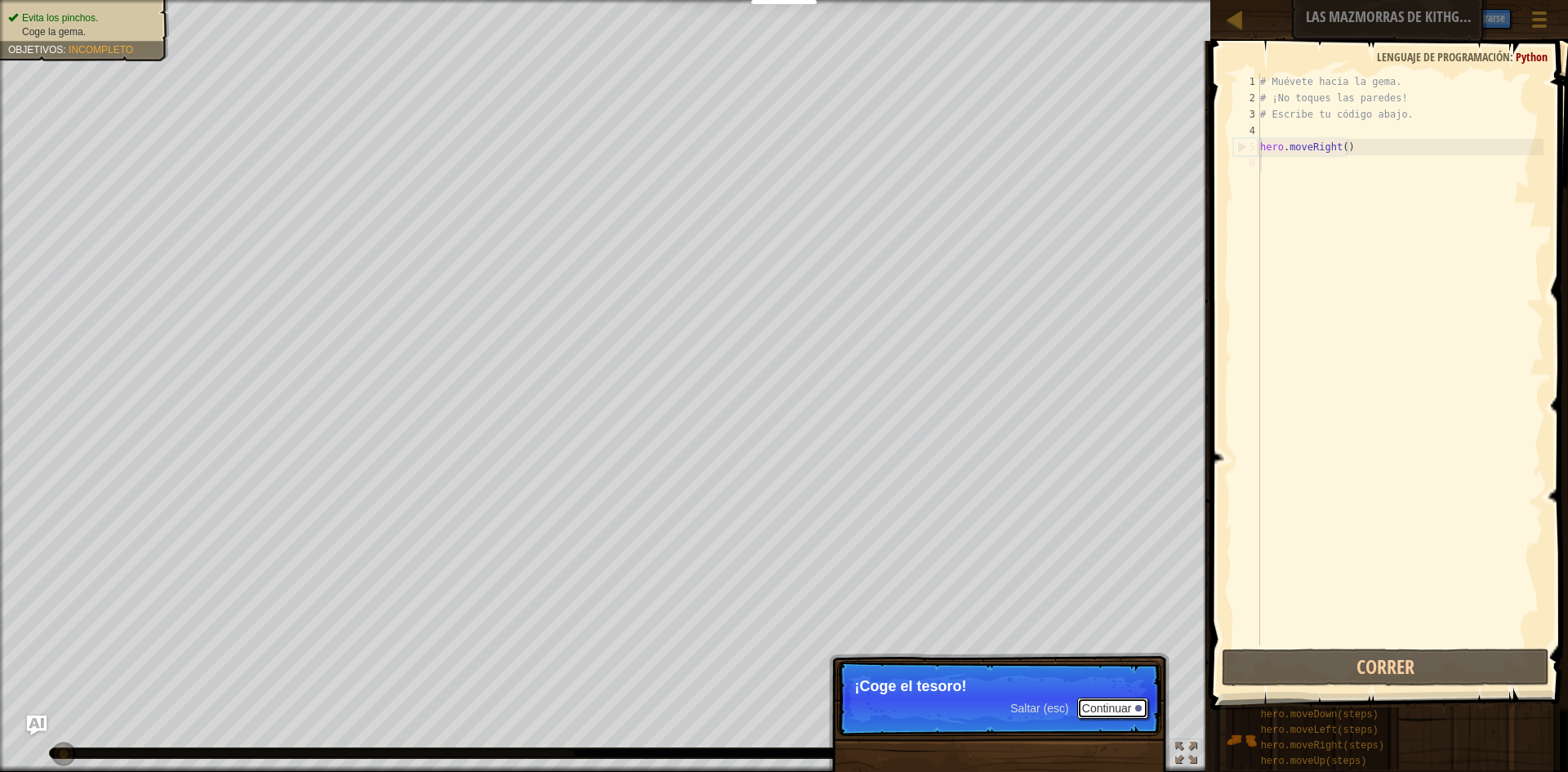
click at [1123, 706] on button "Continuar" at bounding box center [1113, 708] width 72 height 21
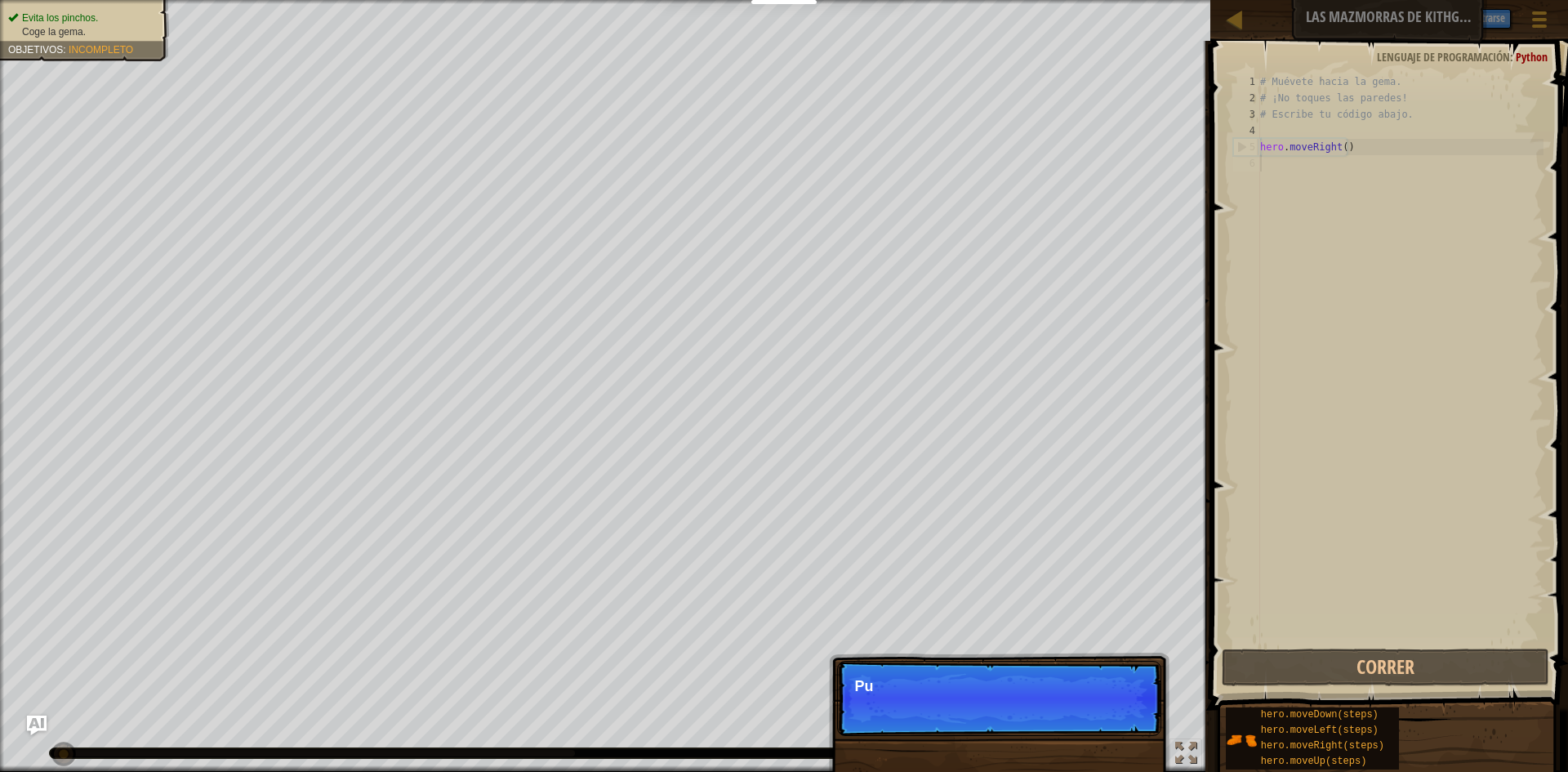
scroll to position [7, 0]
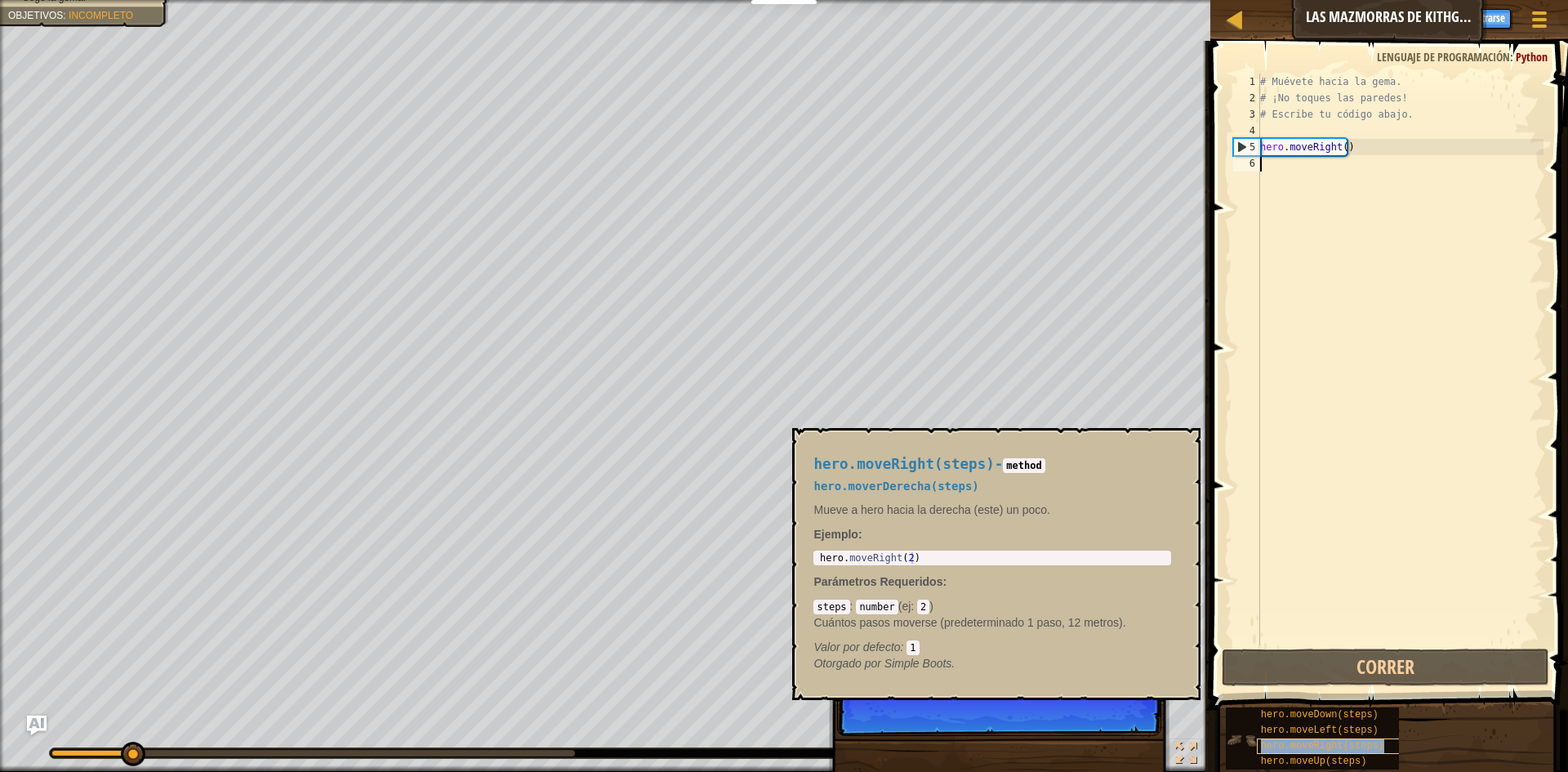
click at [1360, 745] on span "hero.moveRight(steps)" at bounding box center [1322, 745] width 123 height 11
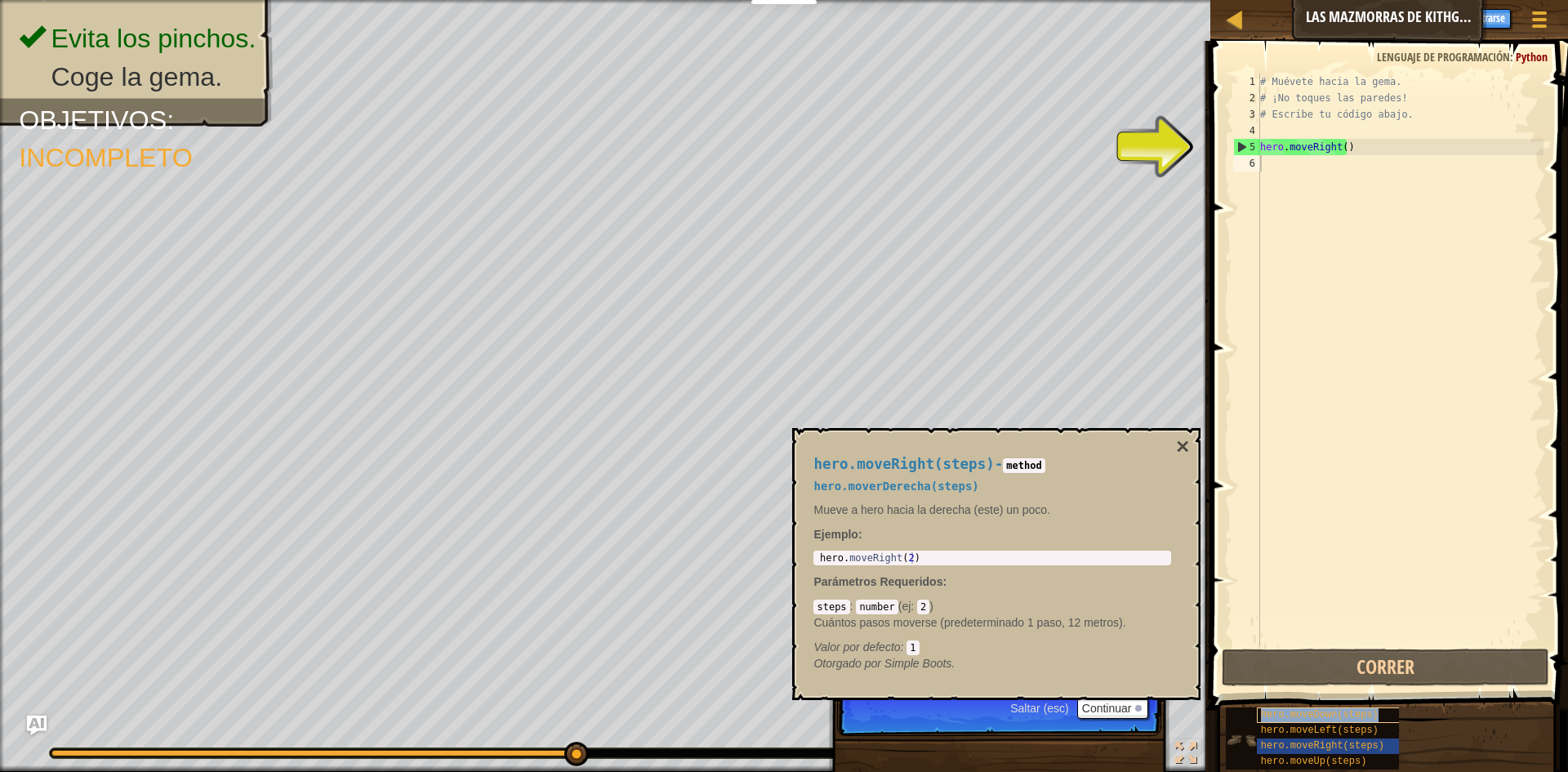
click at [1352, 718] on span "hero.moveDown(steps)" at bounding box center [1319, 715] width 118 height 11
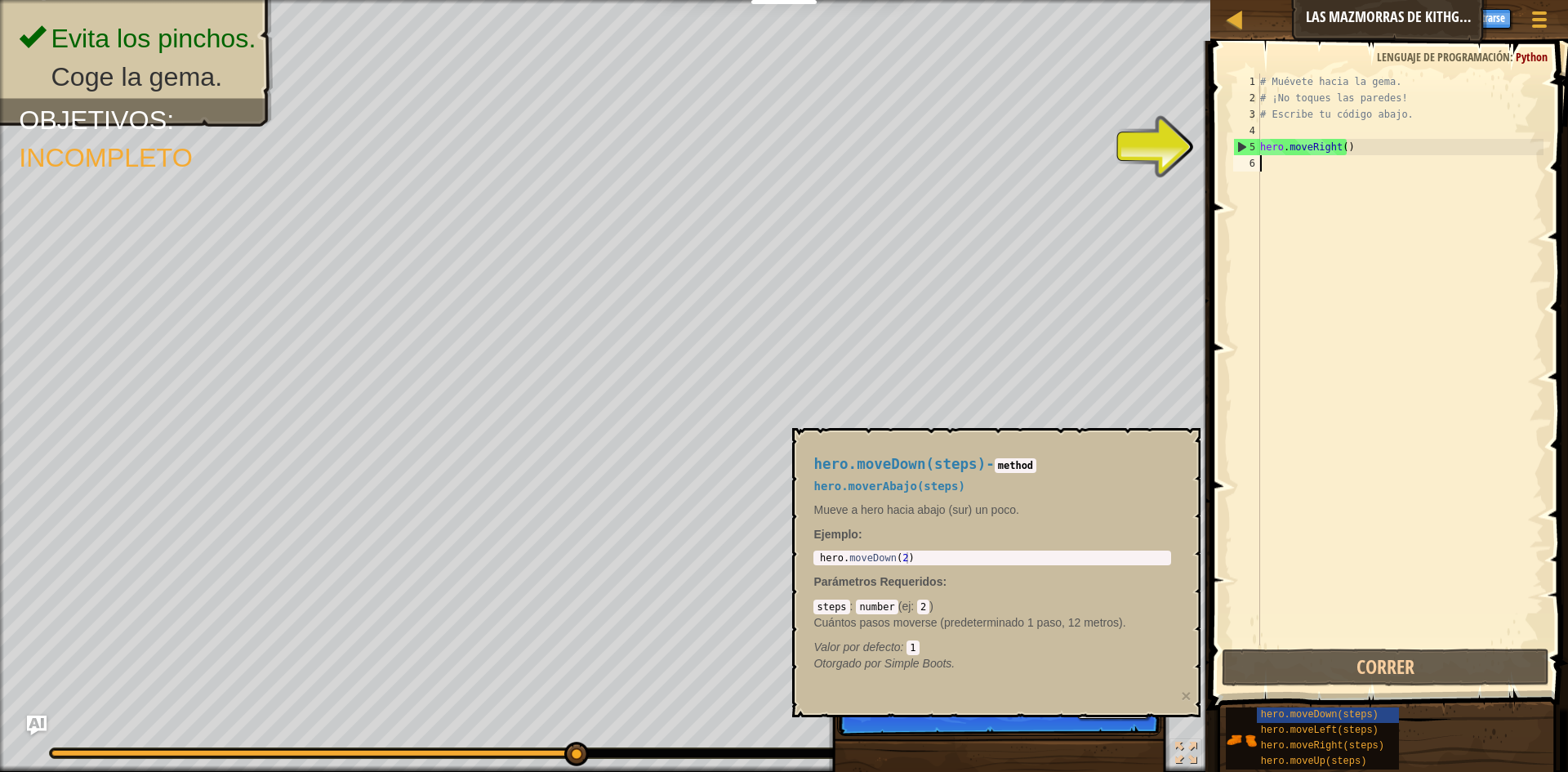
click at [1283, 164] on div "# Muévete hacia la gema. # ¡No toques las paredes! # Escribe tu código abajo. h…" at bounding box center [1400, 375] width 287 height 604
click at [1317, 710] on span "hero.moveDown(steps)" at bounding box center [1319, 715] width 118 height 11
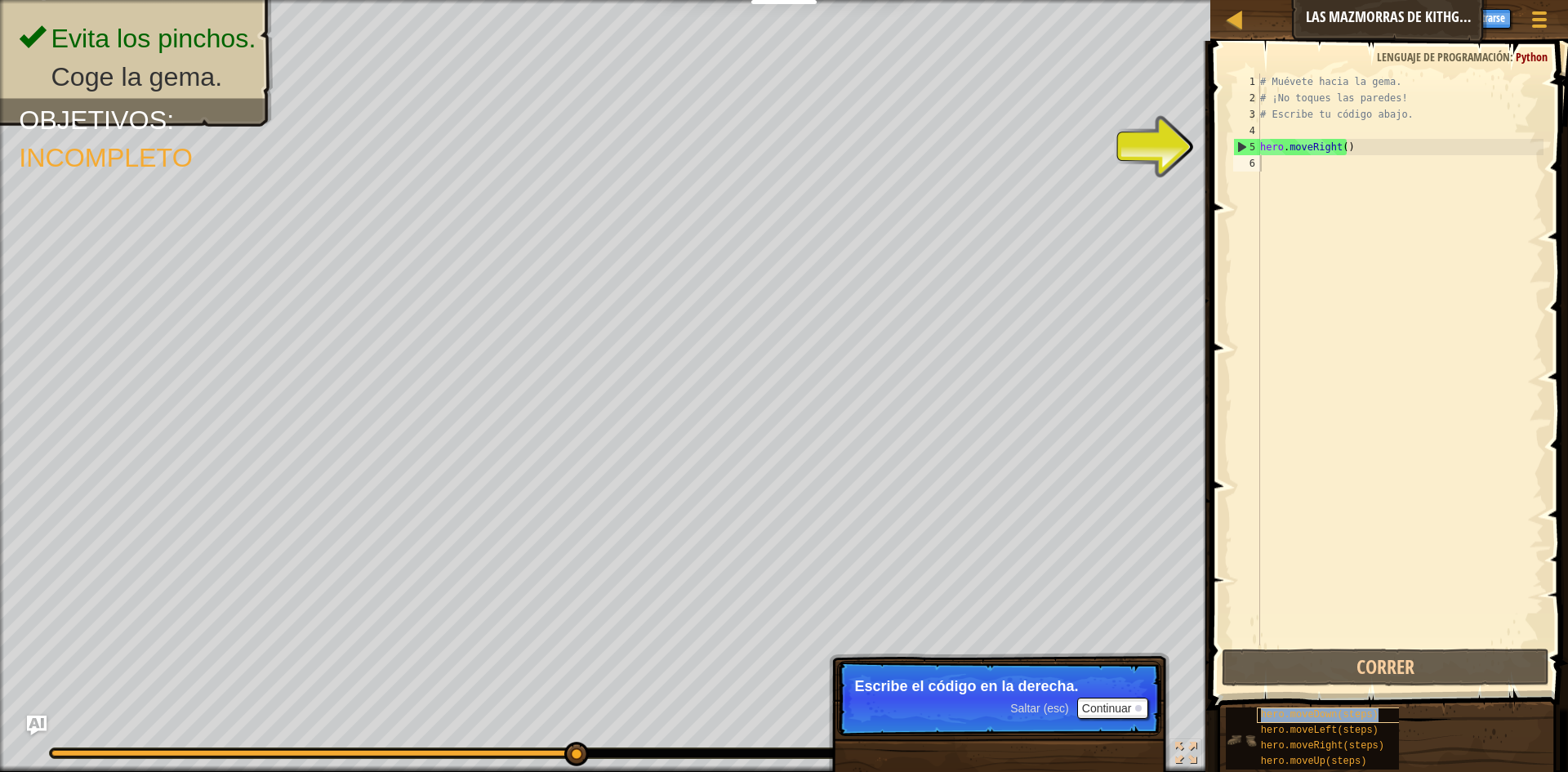
click at [1317, 710] on span "hero.moveDown(steps)" at bounding box center [1319, 715] width 118 height 11
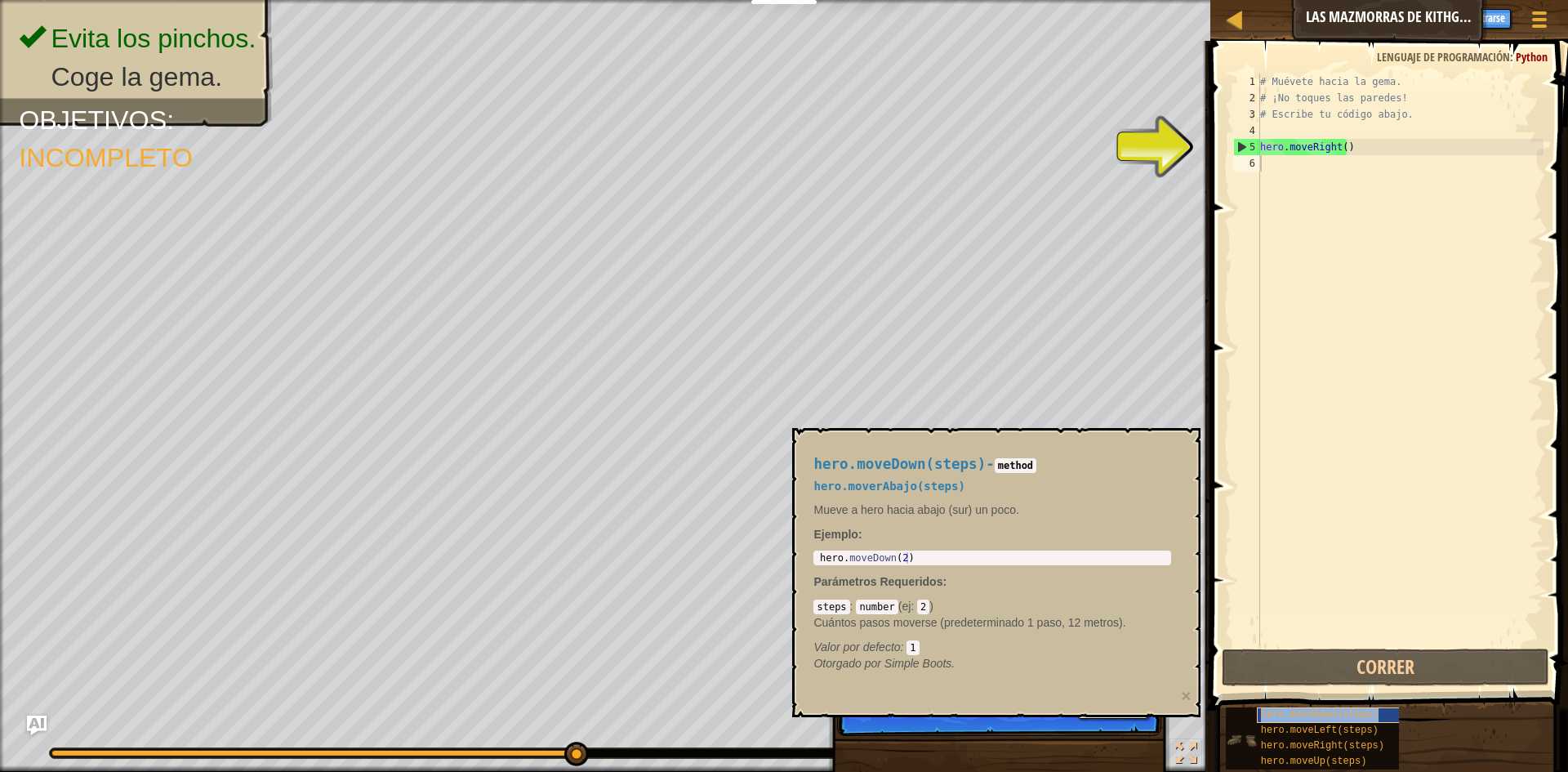
click at [1335, 719] on span "hero.moveDown(steps)" at bounding box center [1319, 715] width 118 height 11
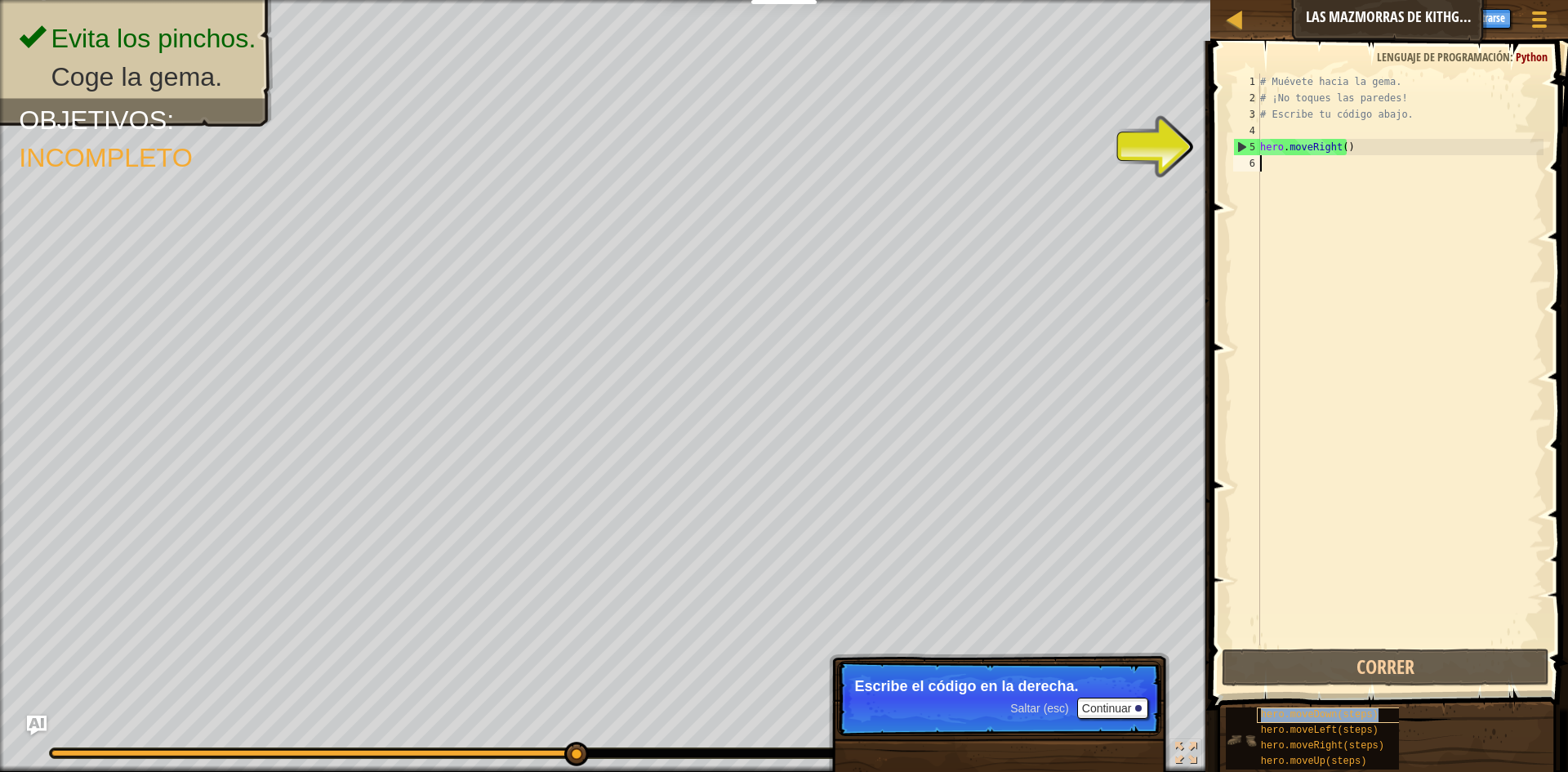
click at [1335, 719] on span "hero.moveDown(steps)" at bounding box center [1319, 715] width 118 height 11
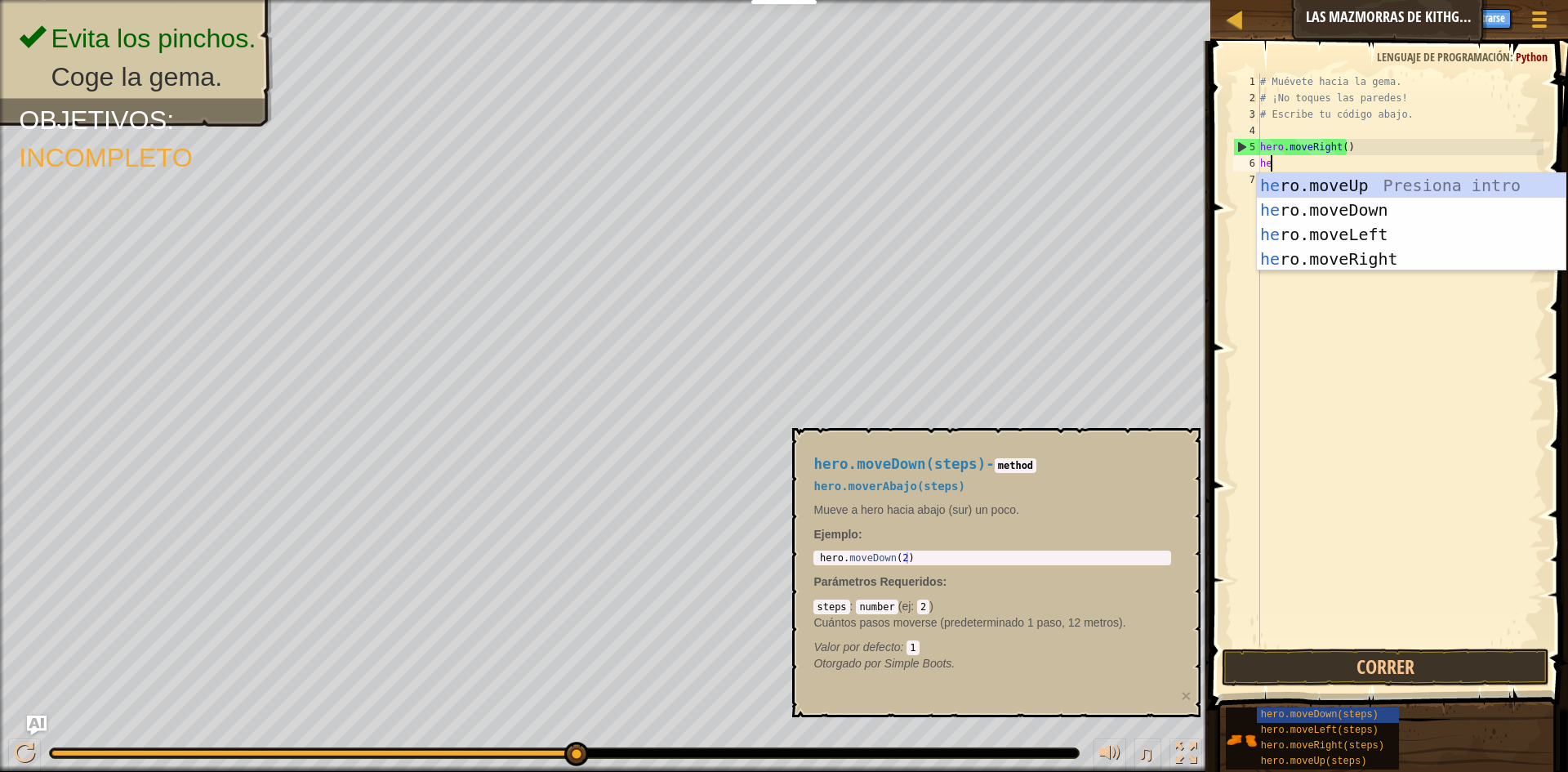
type textarea "hero"
click at [1365, 219] on div "hero .moveUp Presiona intro hero .moveDown Presiona intro hero .moveLeft Presio…" at bounding box center [1411, 247] width 309 height 147
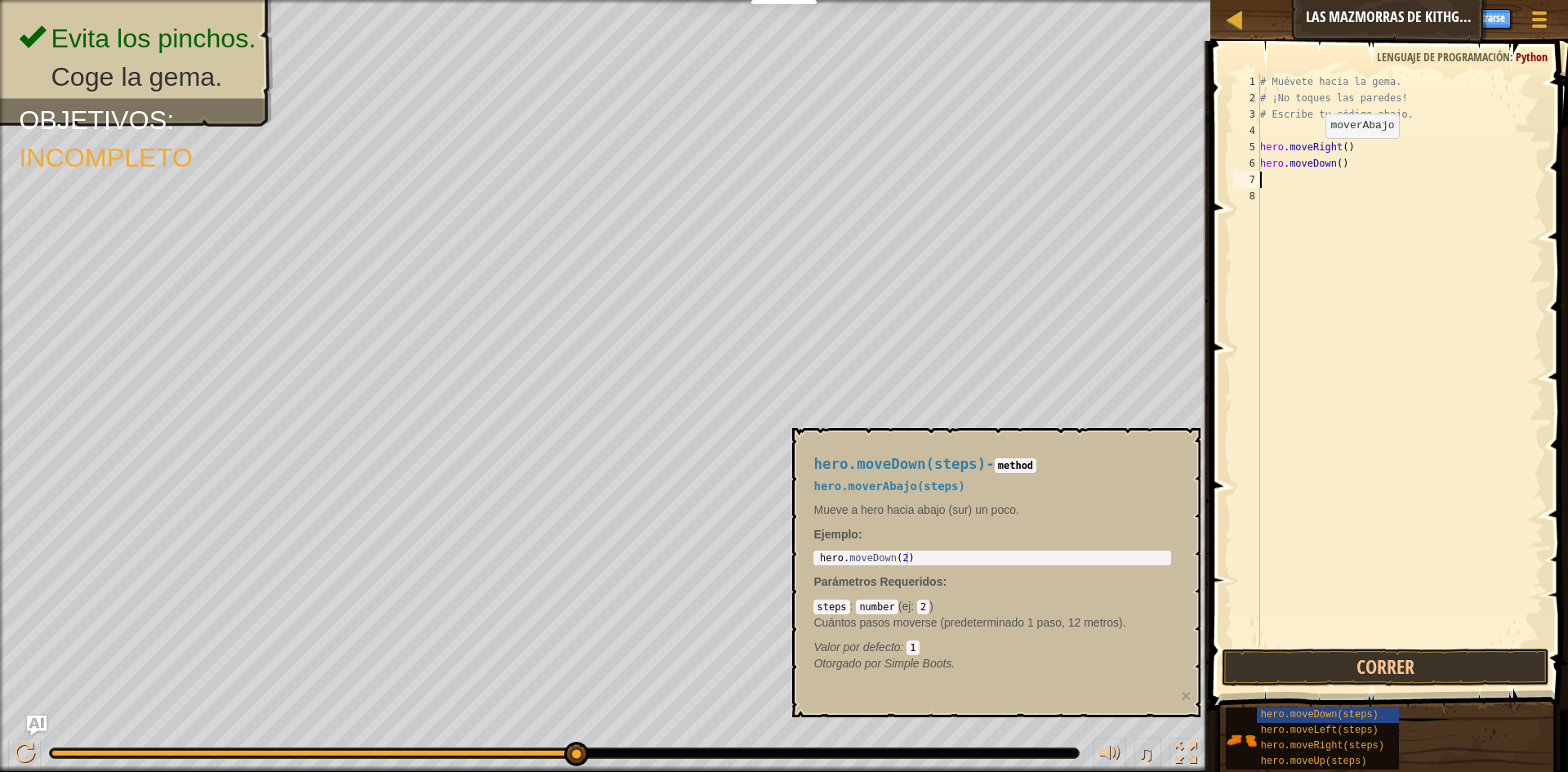
scroll to position [7, 0]
click at [1447, 661] on button "Correr" at bounding box center [1385, 667] width 327 height 37
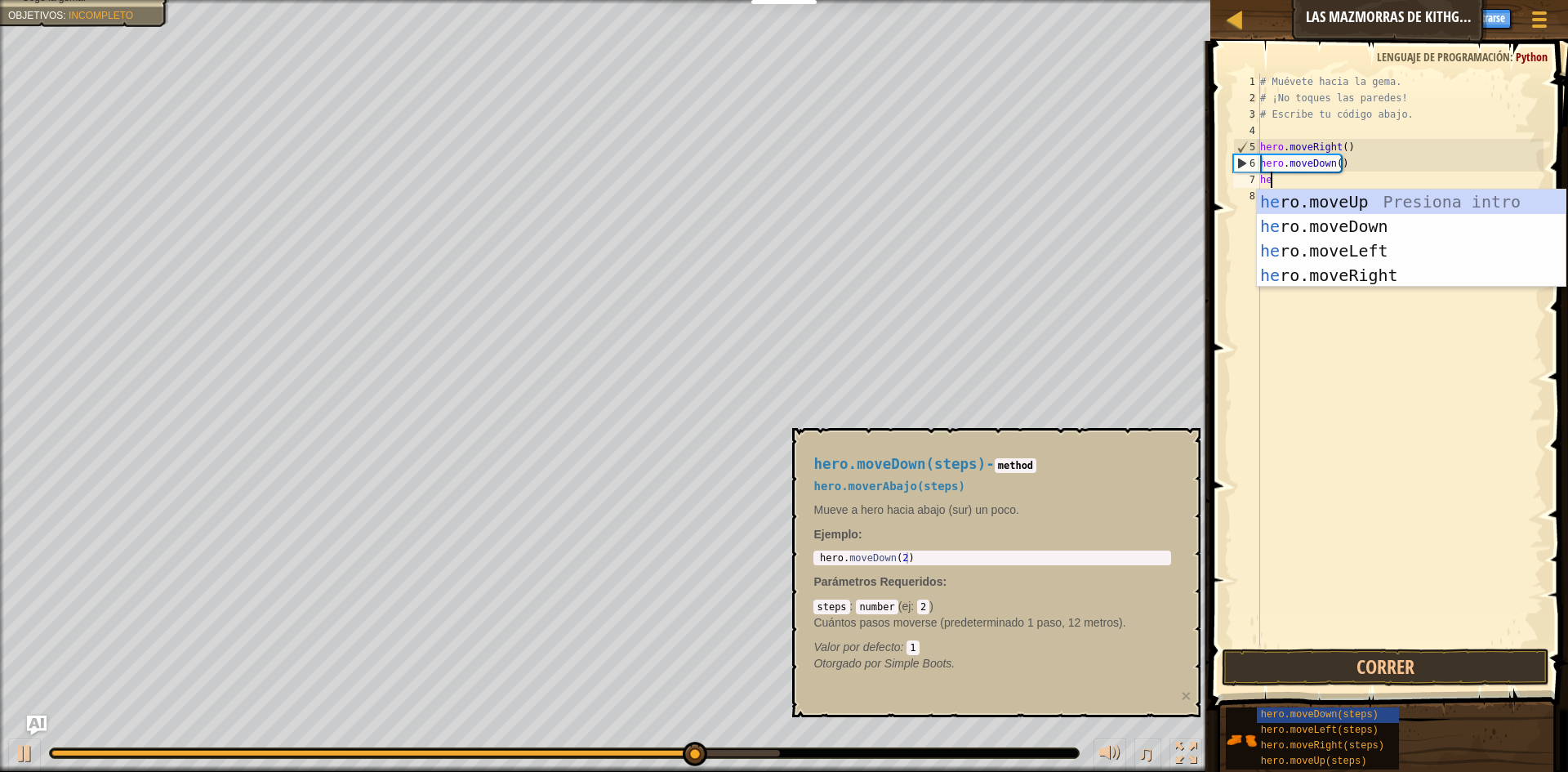
scroll to position [7, 1]
type textarea "hero"
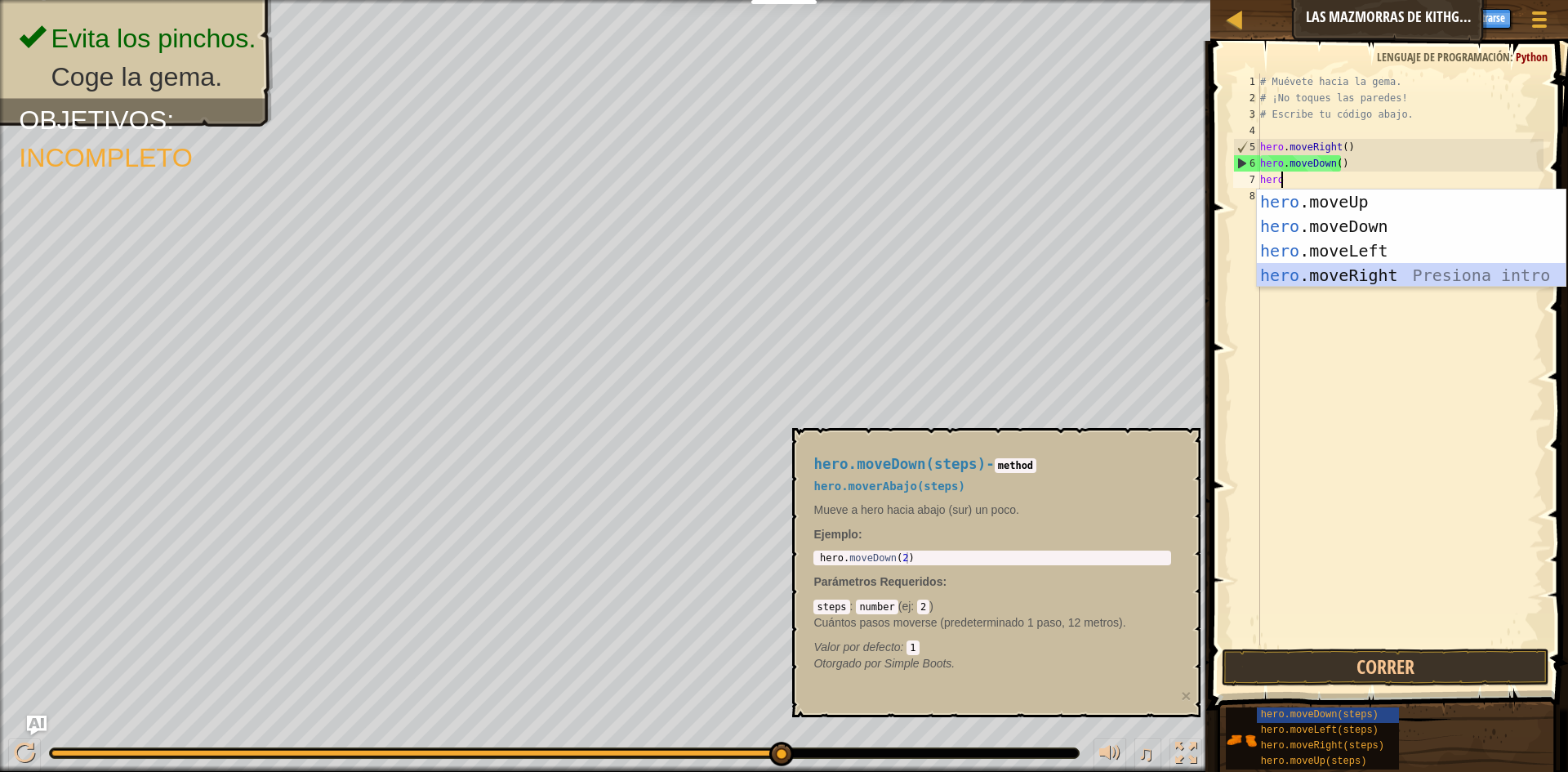
click at [1365, 0] on body "Estudiantes Crear Cuenta Gratis. Soluciones para escuelas y distritos Vista pre…" at bounding box center [784, 0] width 1568 height 0
click at [1365, 272] on div "hero .moveUp Presiona intro hero .moveDown Presiona intro hero .moveLeft Presio…" at bounding box center [1411, 263] width 309 height 147
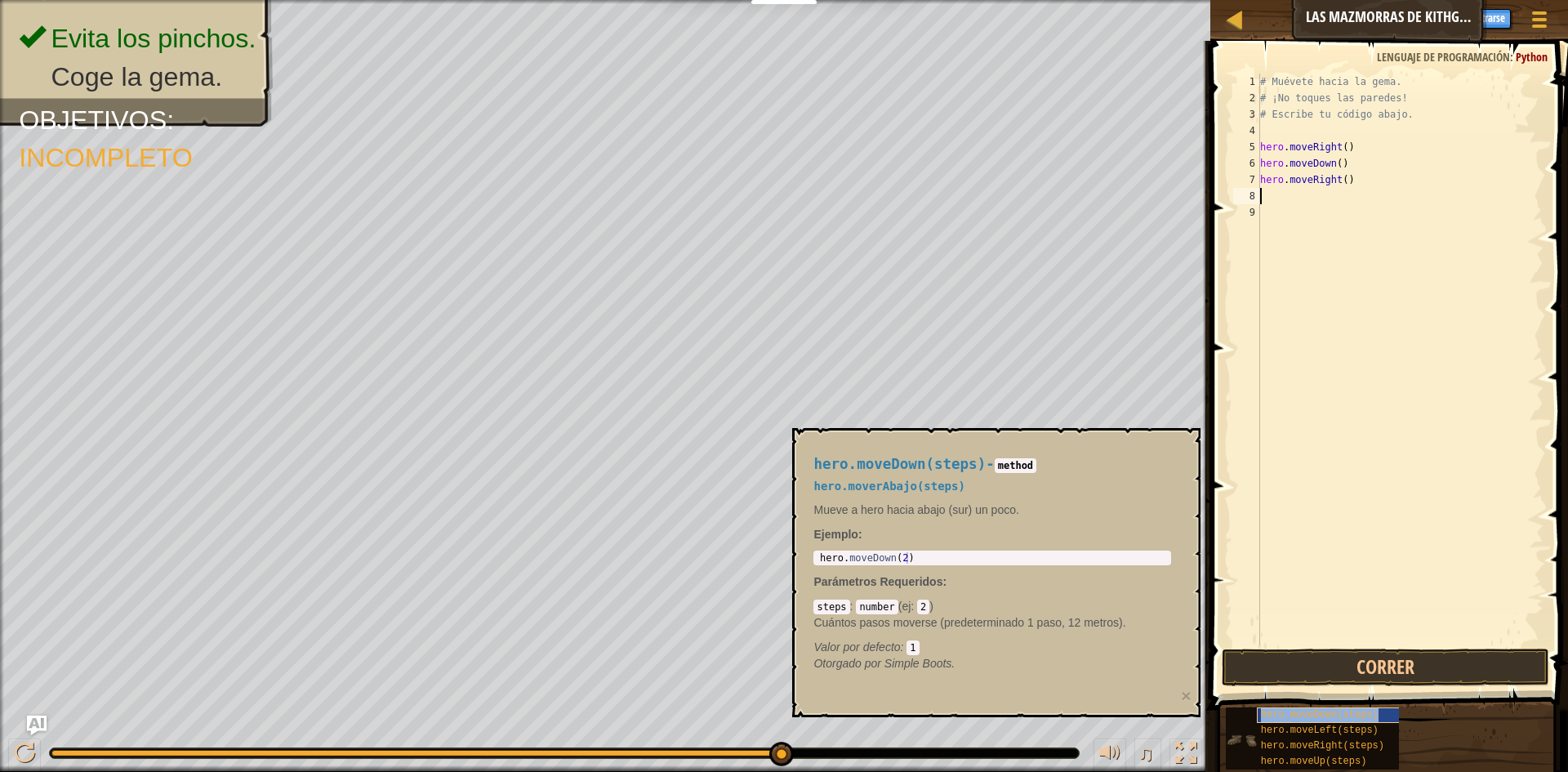
click at [1312, 713] on span "hero.moveDown(steps)" at bounding box center [1319, 715] width 118 height 11
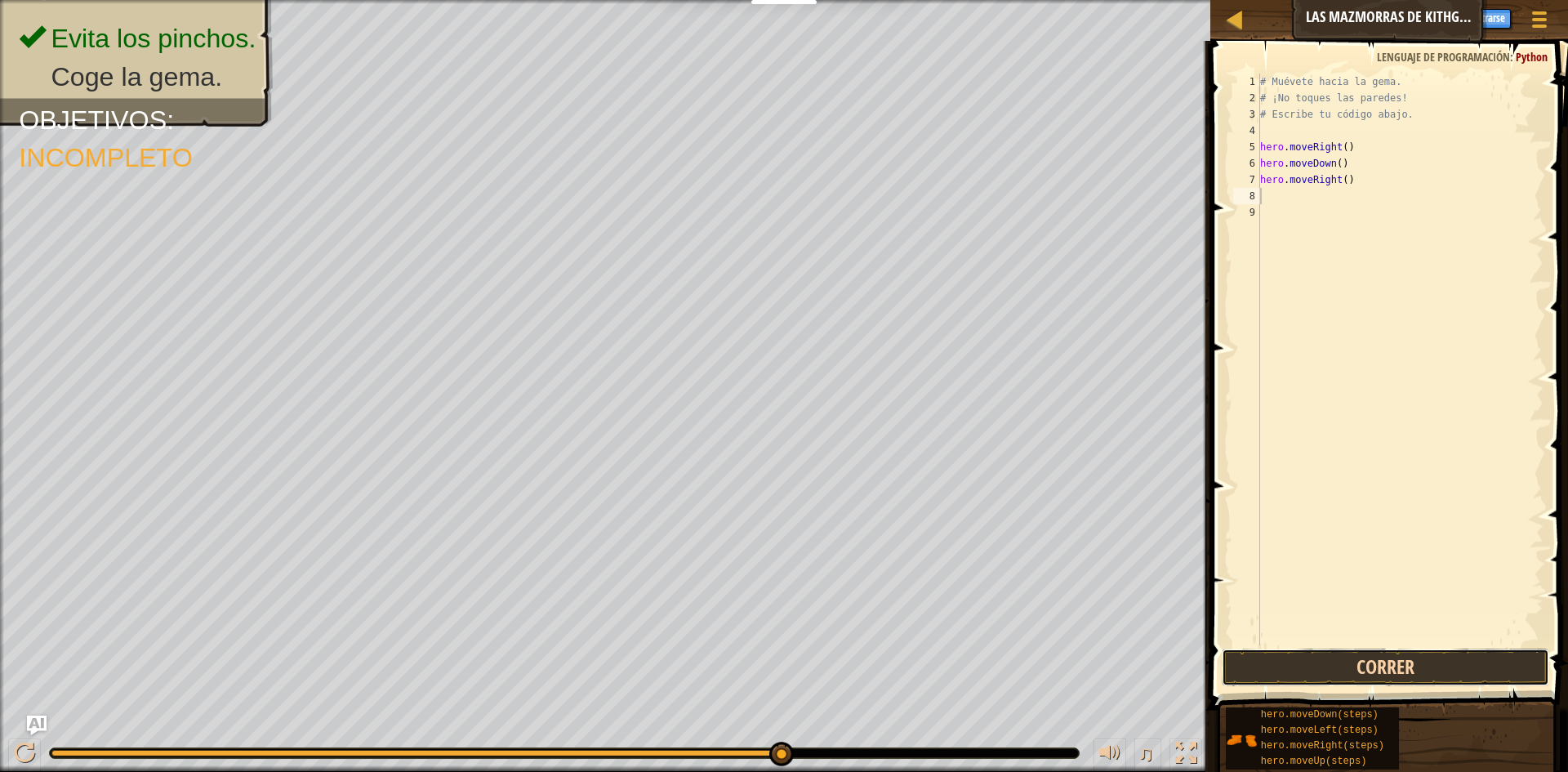
click at [1399, 661] on button "Correr" at bounding box center [1385, 667] width 327 height 37
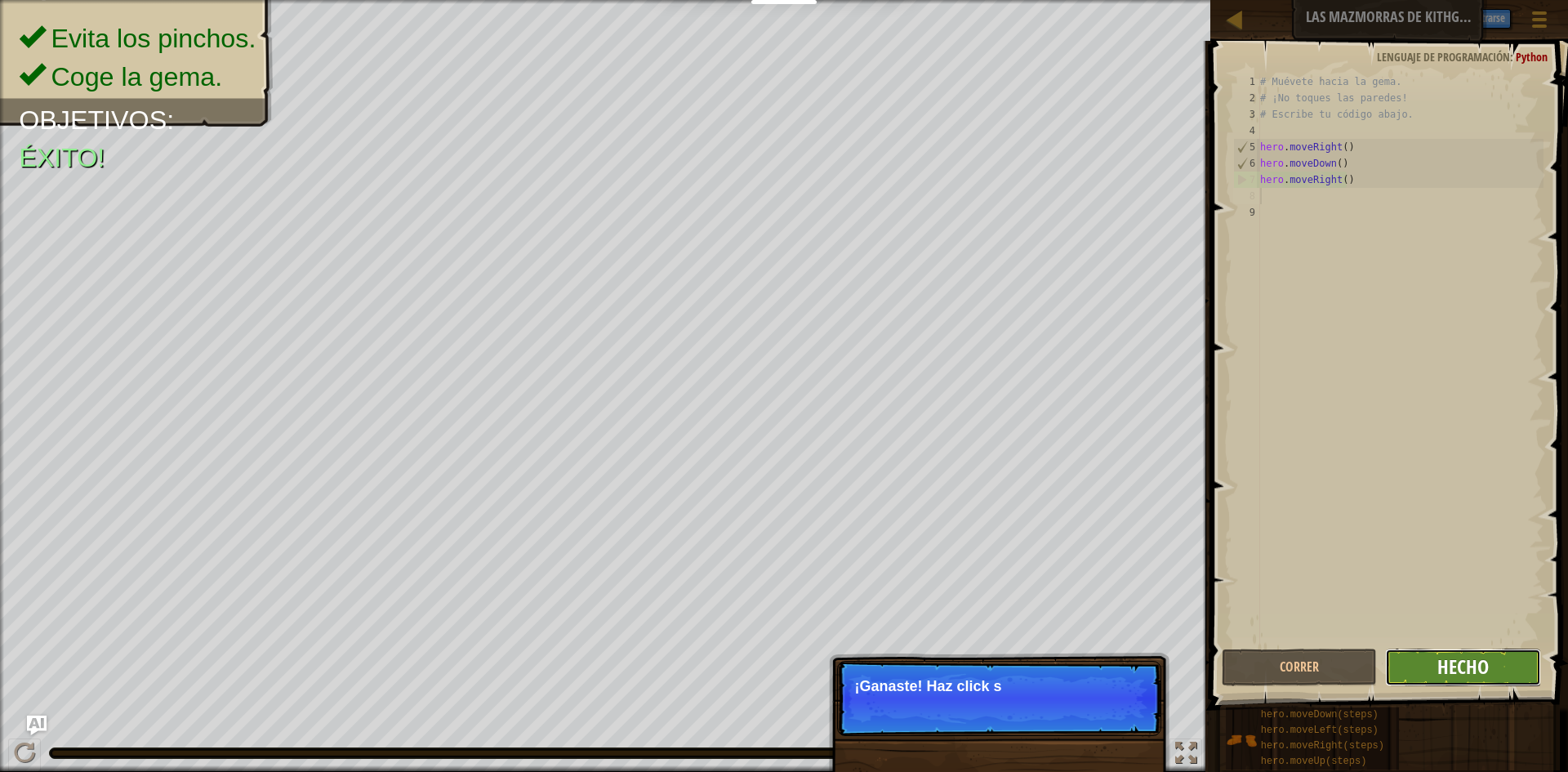
click at [1462, 659] on span "Hecho" at bounding box center [1463, 667] width 51 height 27
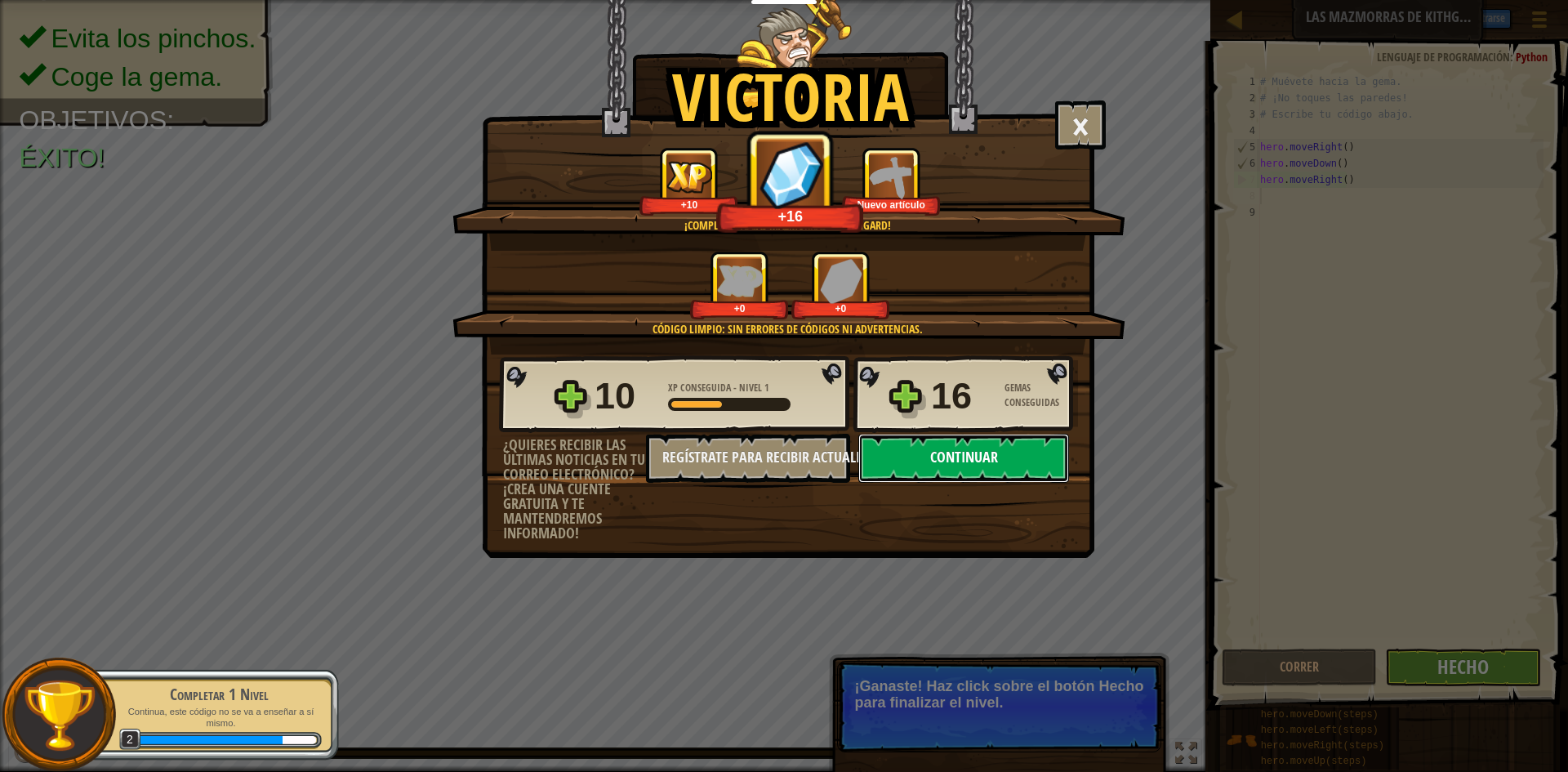
click at [988, 461] on button "Continuar" at bounding box center [964, 457] width 210 height 49
select select "es-ES"
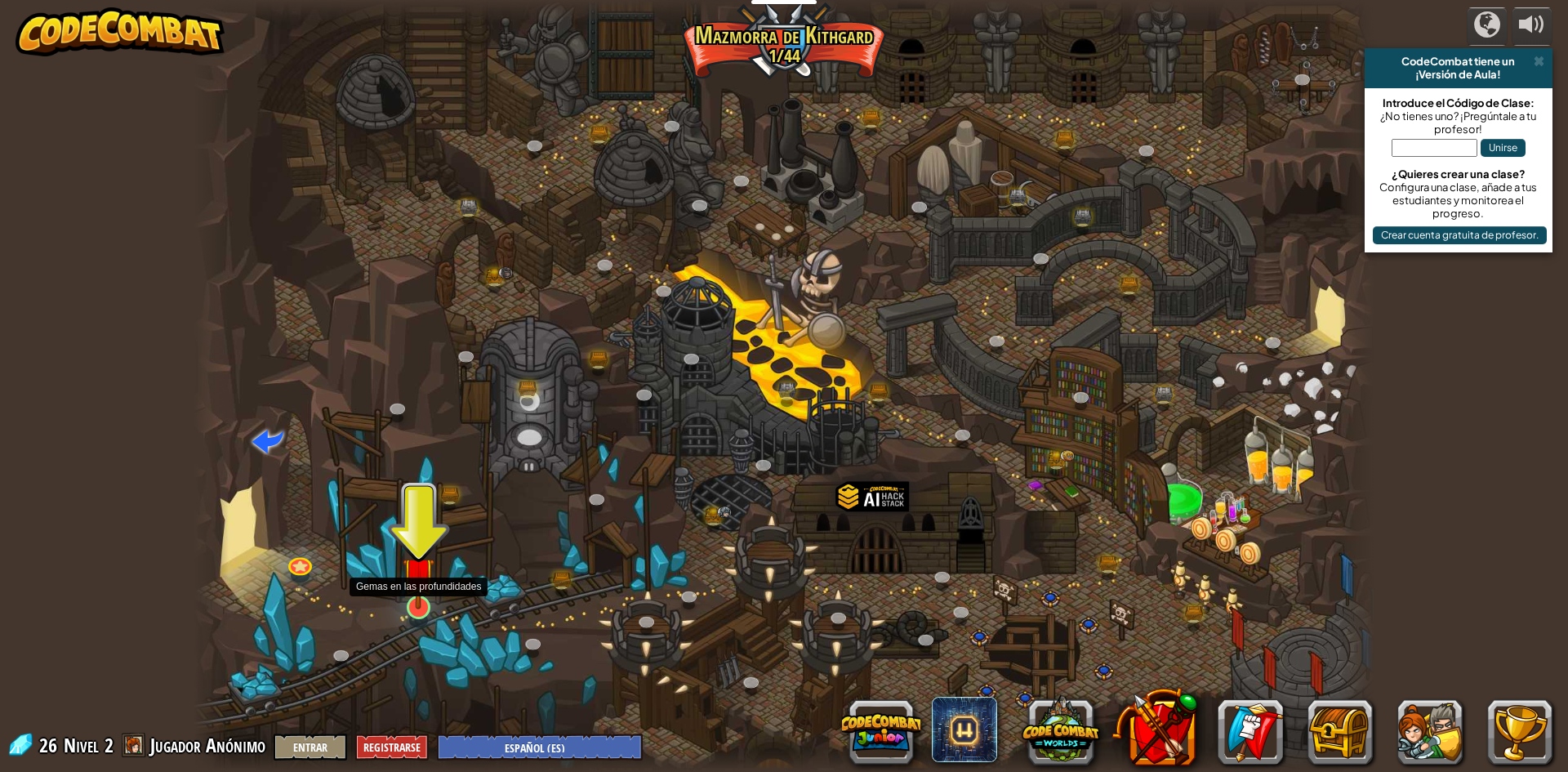
click at [426, 595] on img at bounding box center [418, 573] width 32 height 73
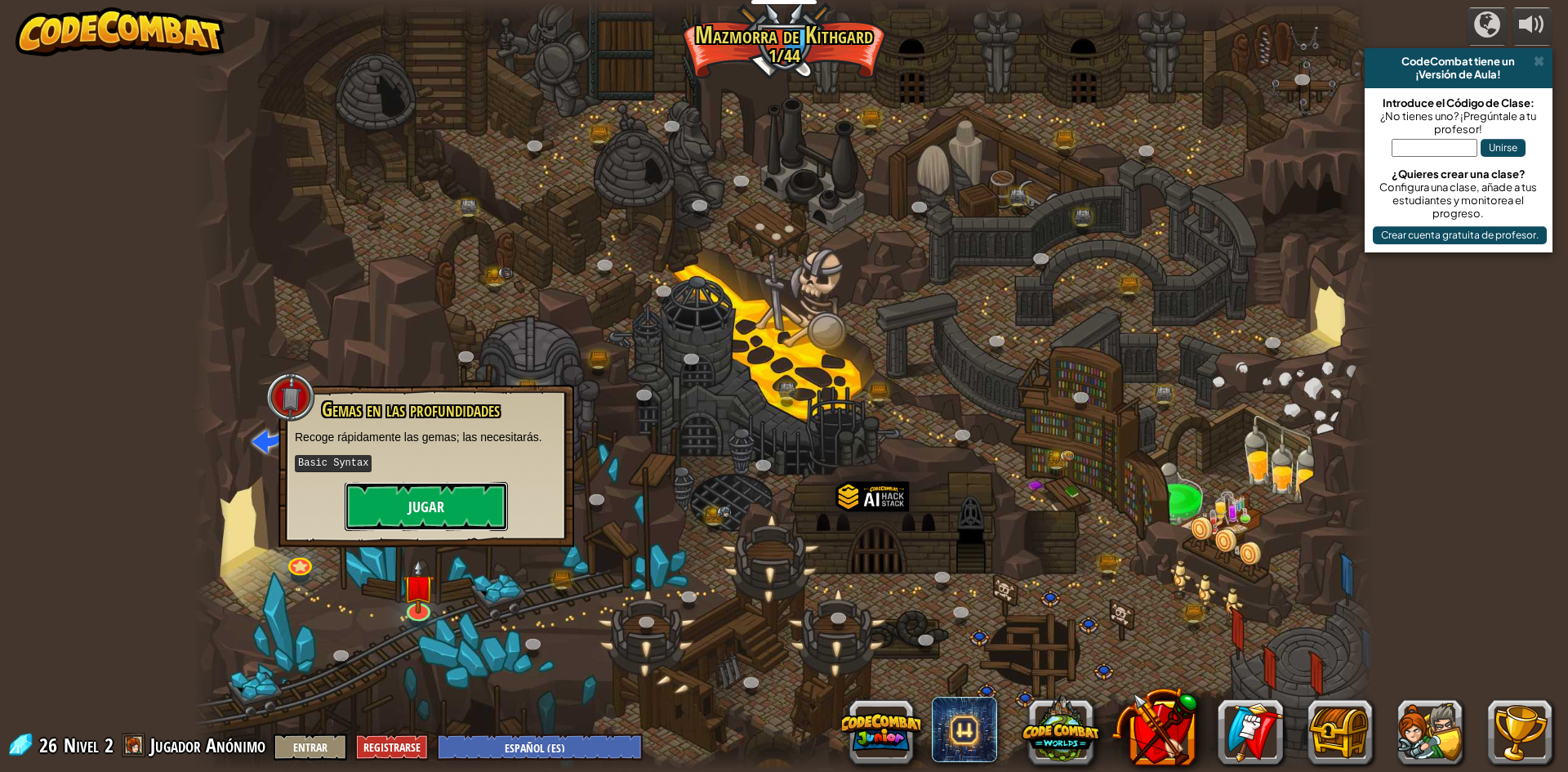
click at [427, 497] on button "Jugar" at bounding box center [426, 506] width 164 height 49
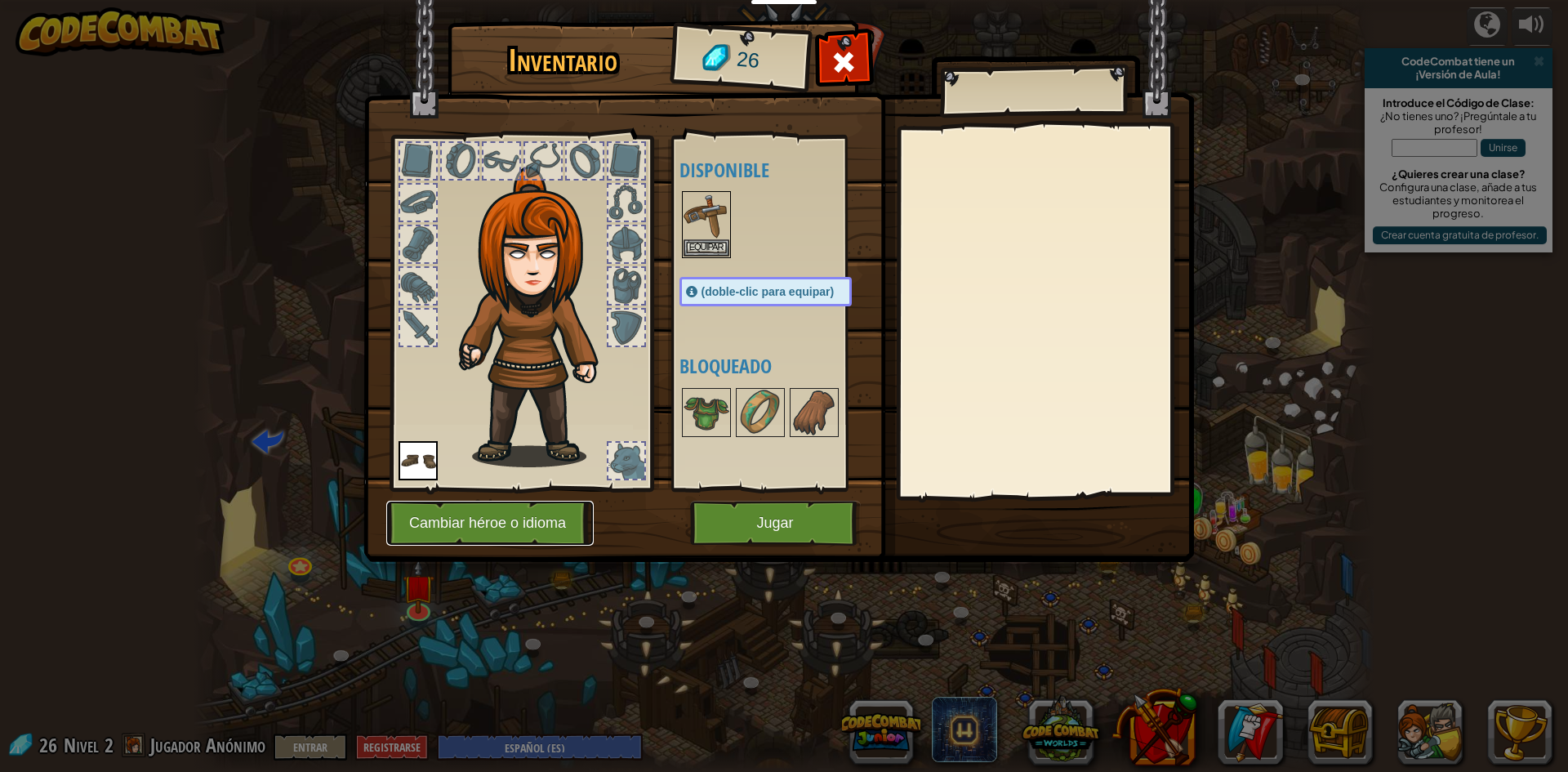
click at [537, 515] on button "Cambiar héroe o idioma" at bounding box center [490, 523] width 208 height 45
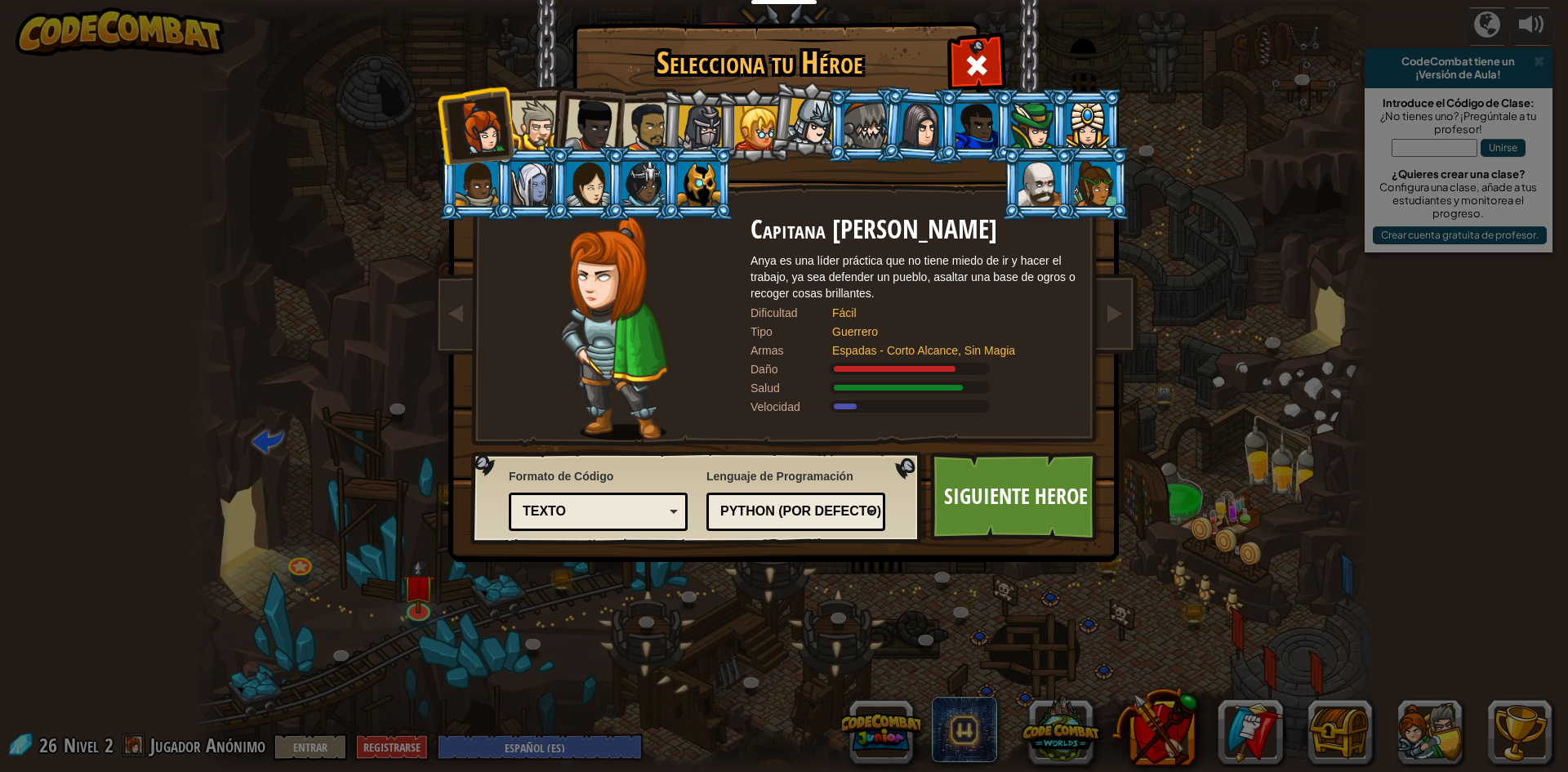
click at [590, 120] on div at bounding box center [591, 126] width 54 height 54
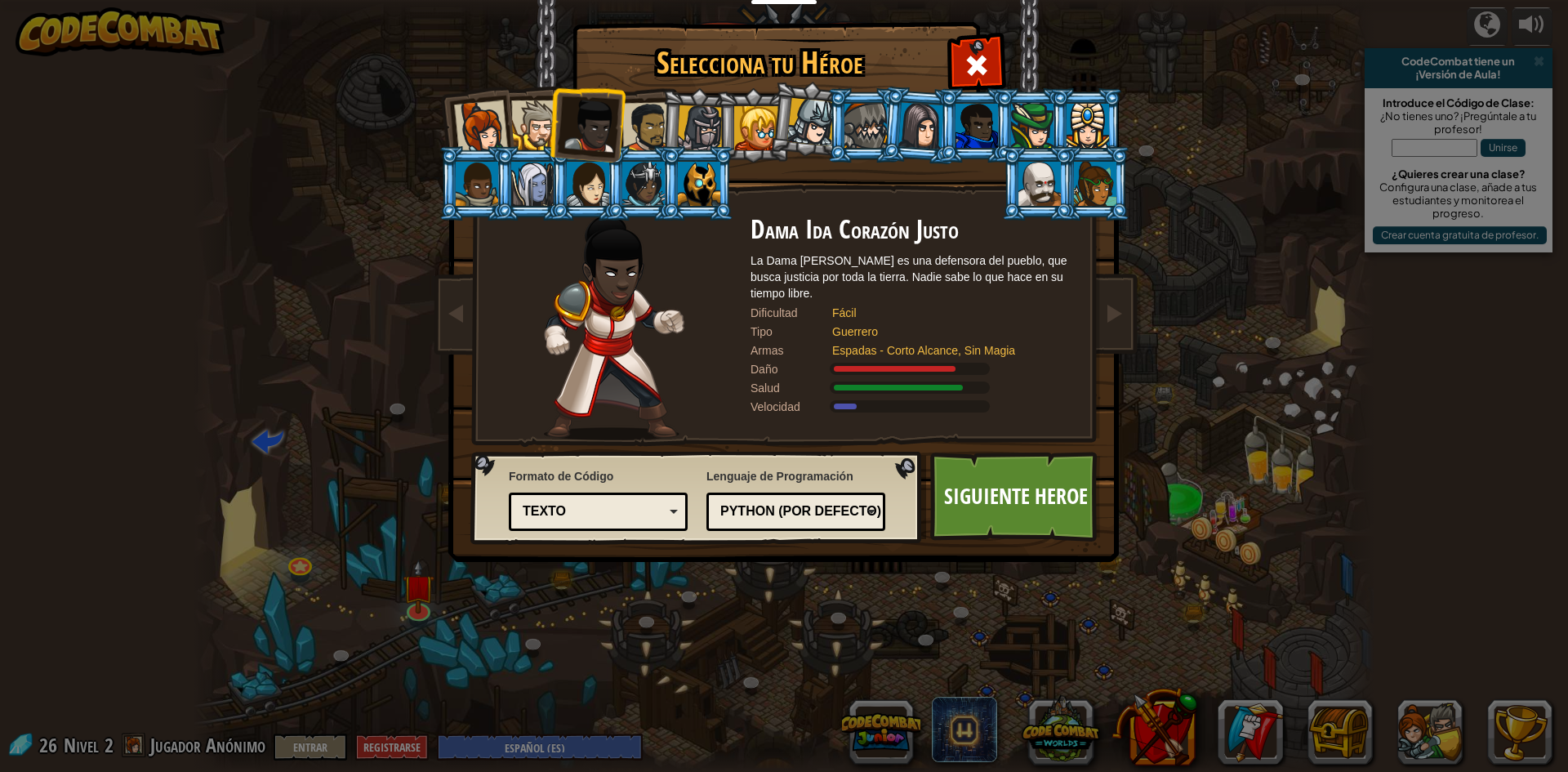
click at [640, 110] on div at bounding box center [647, 126] width 50 height 50
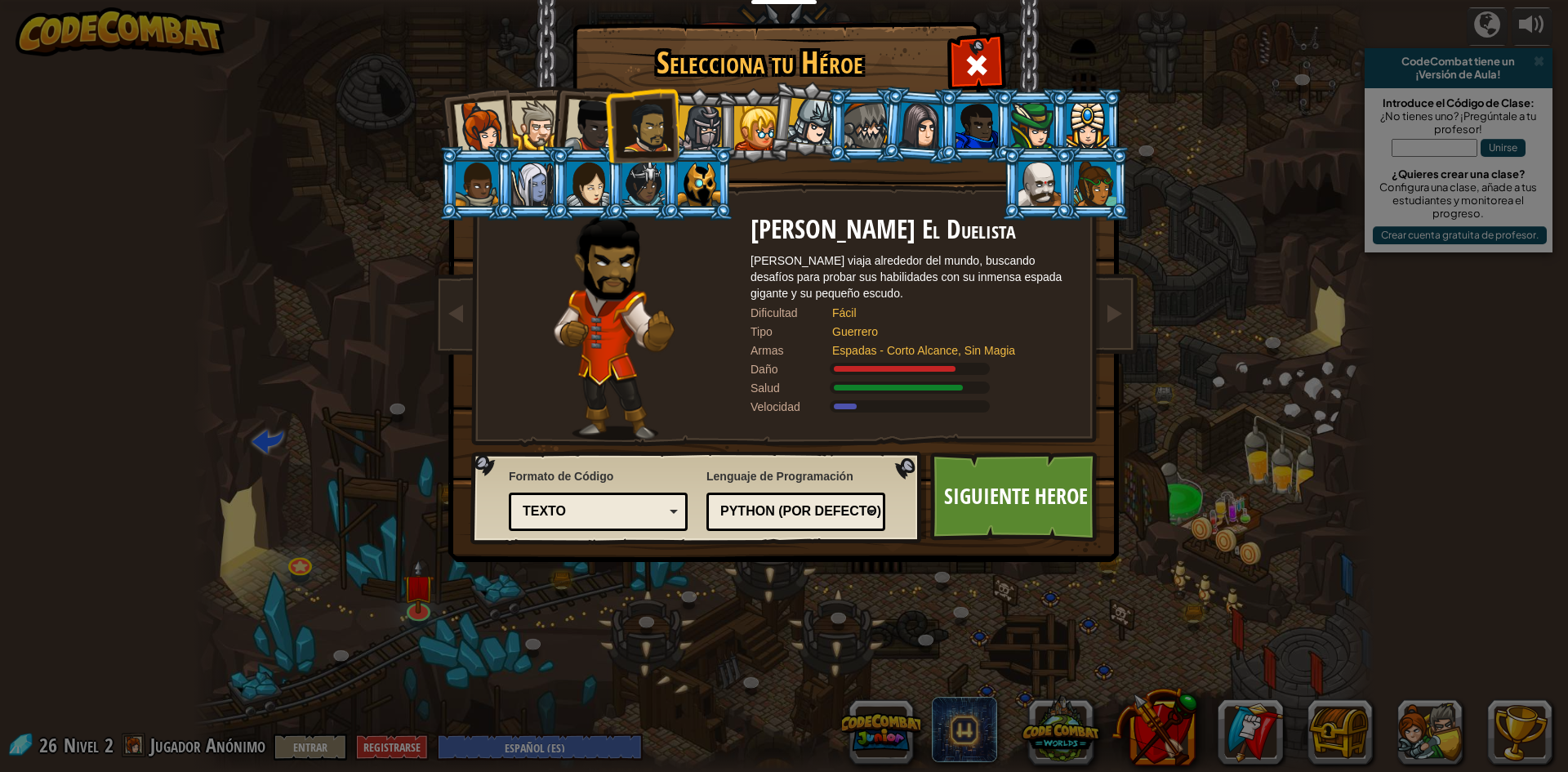
click at [1042, 180] on div at bounding box center [1040, 184] width 42 height 44
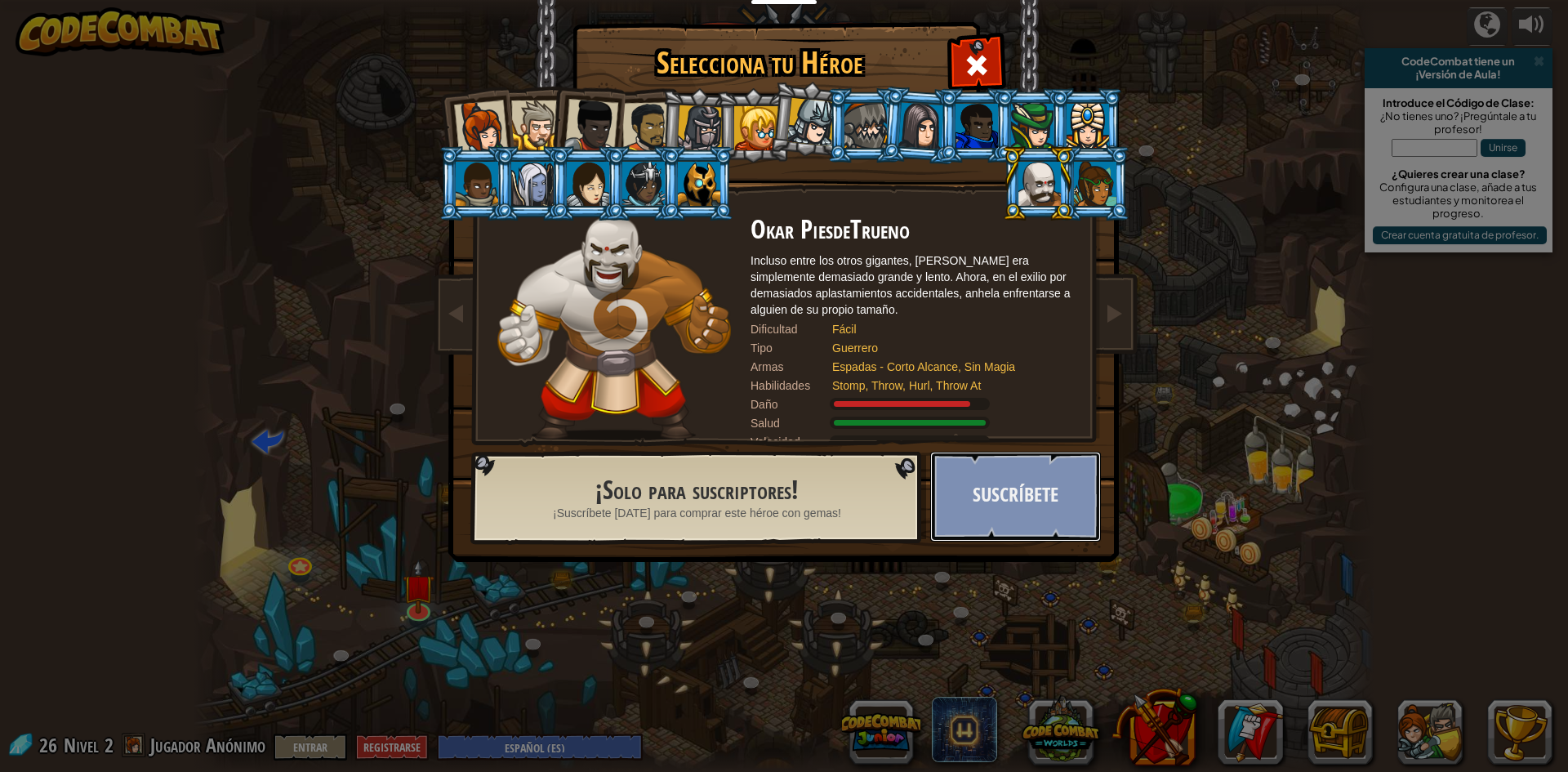
click at [1015, 477] on button "Suscríbete" at bounding box center [1015, 497] width 171 height 90
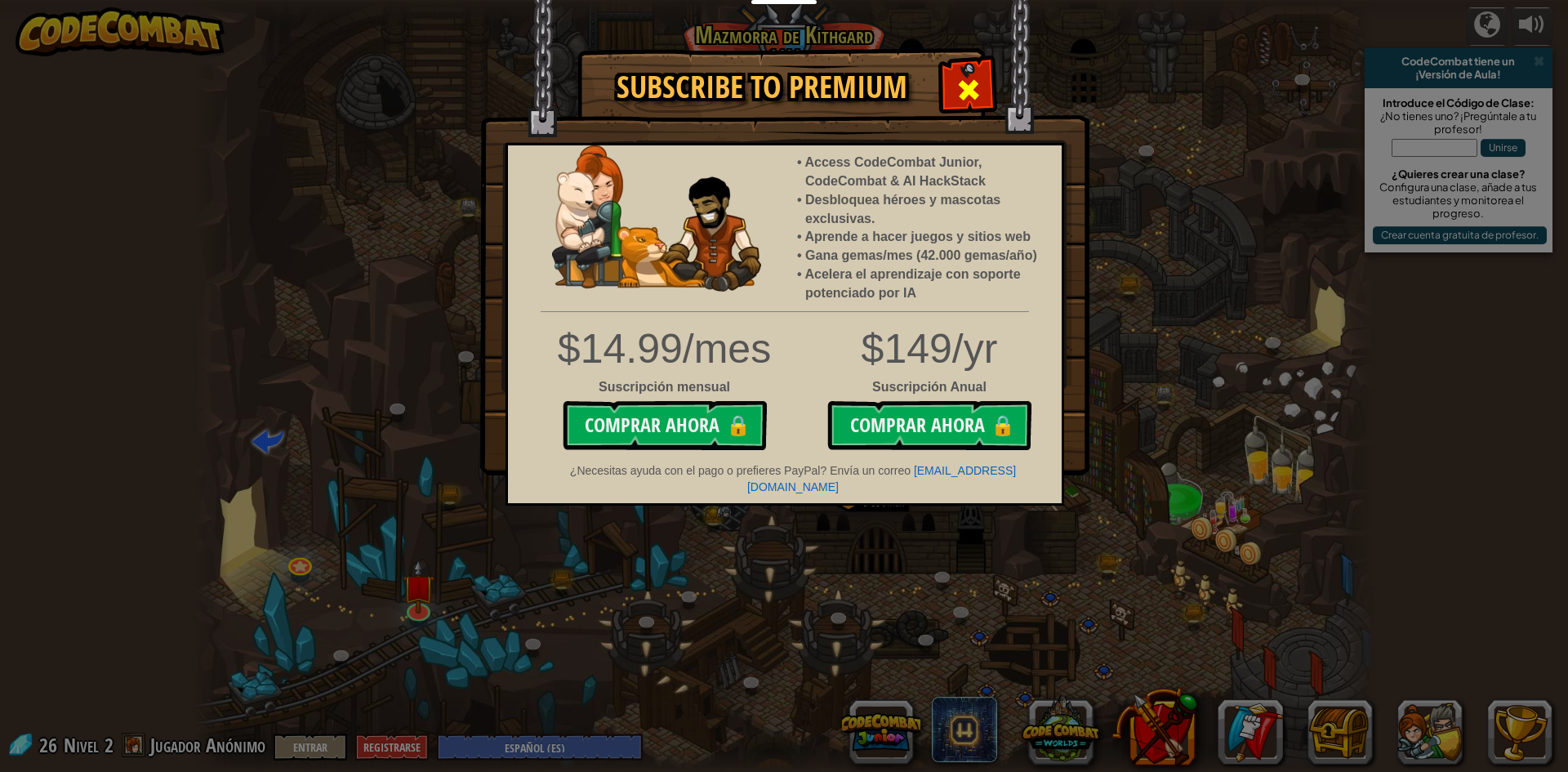
click at [959, 89] on span at bounding box center [968, 90] width 27 height 27
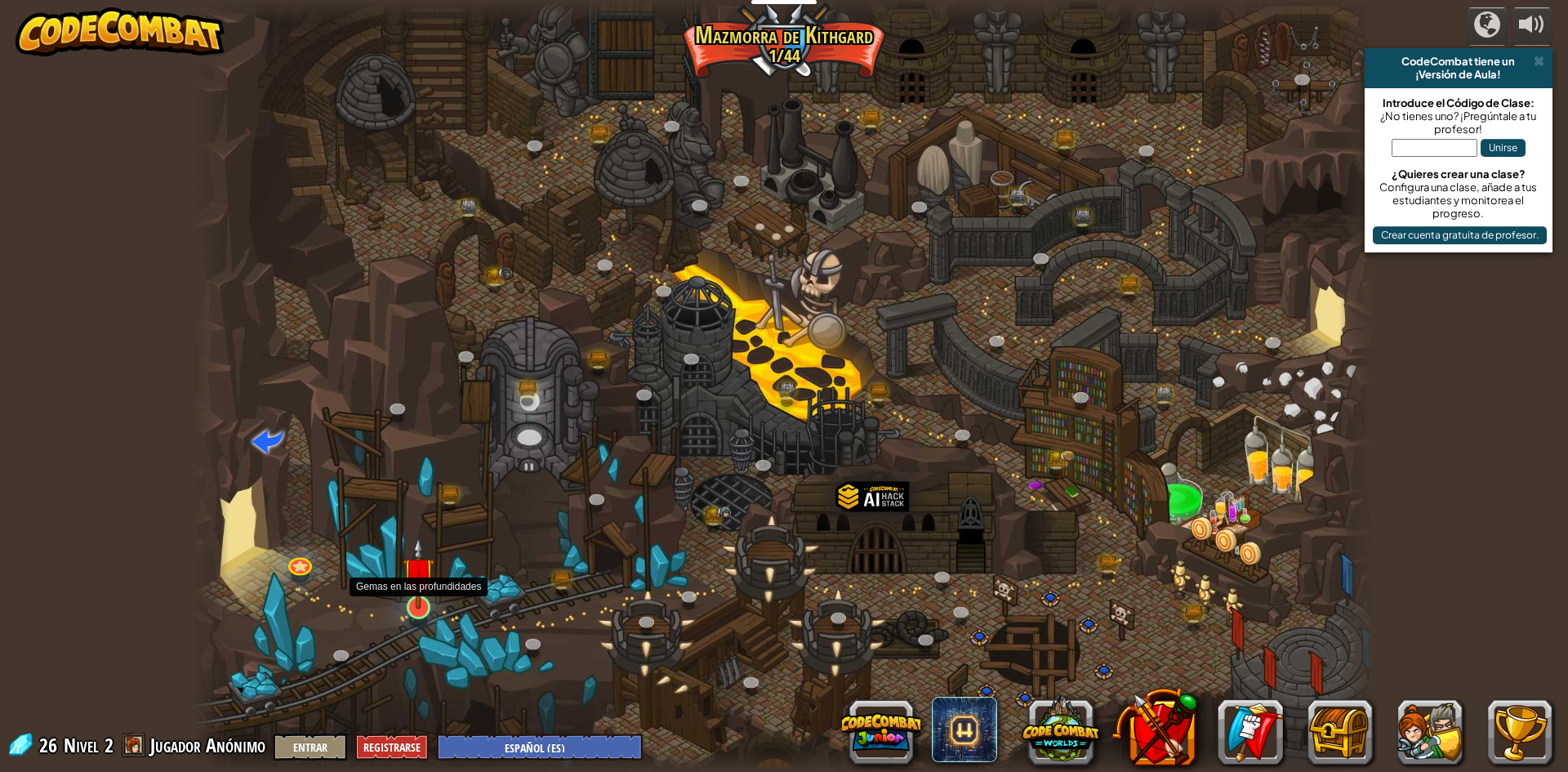
click at [429, 596] on img at bounding box center [418, 573] width 32 height 73
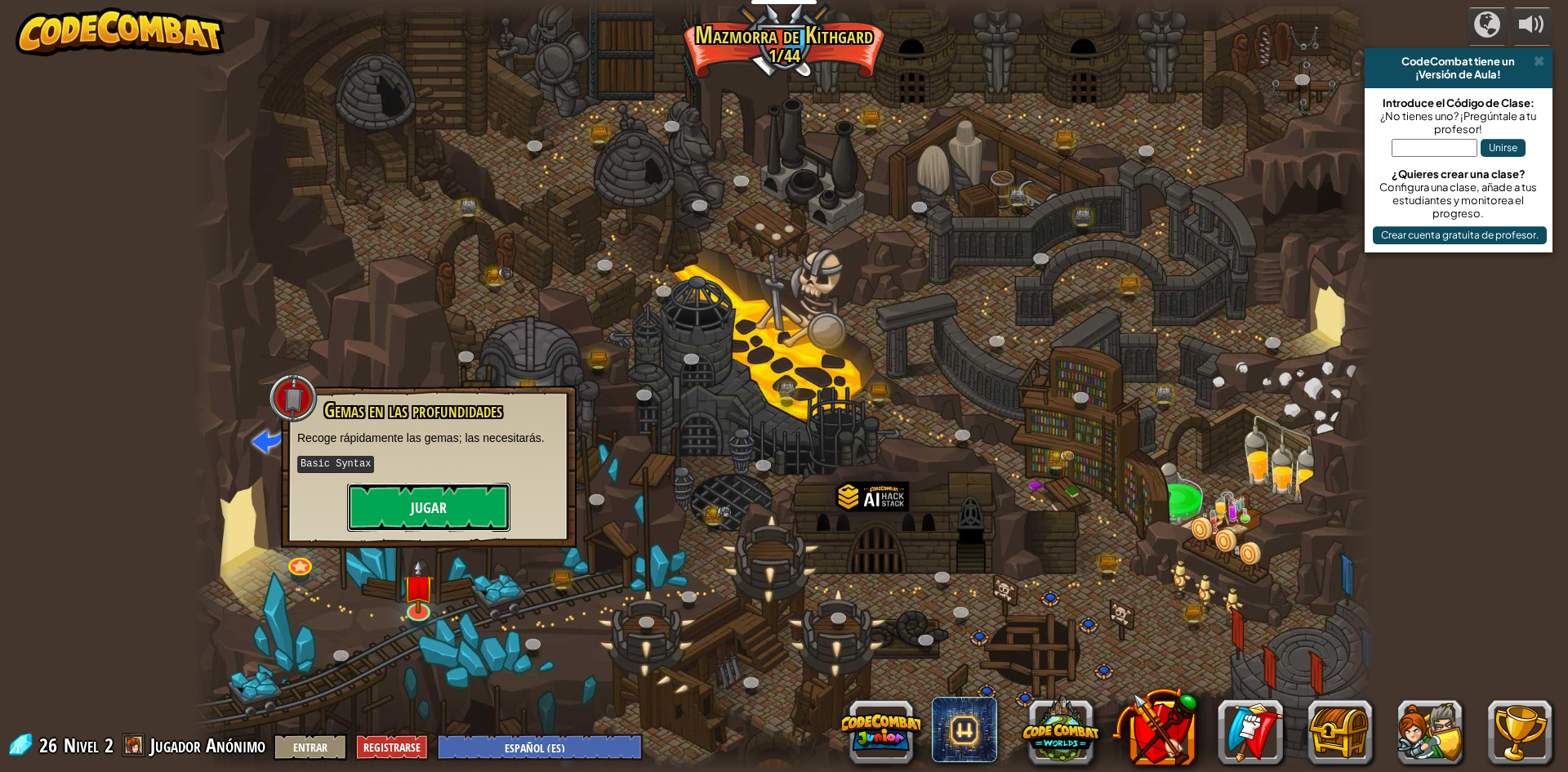
click at [444, 508] on button "Jugar" at bounding box center [428, 507] width 164 height 49
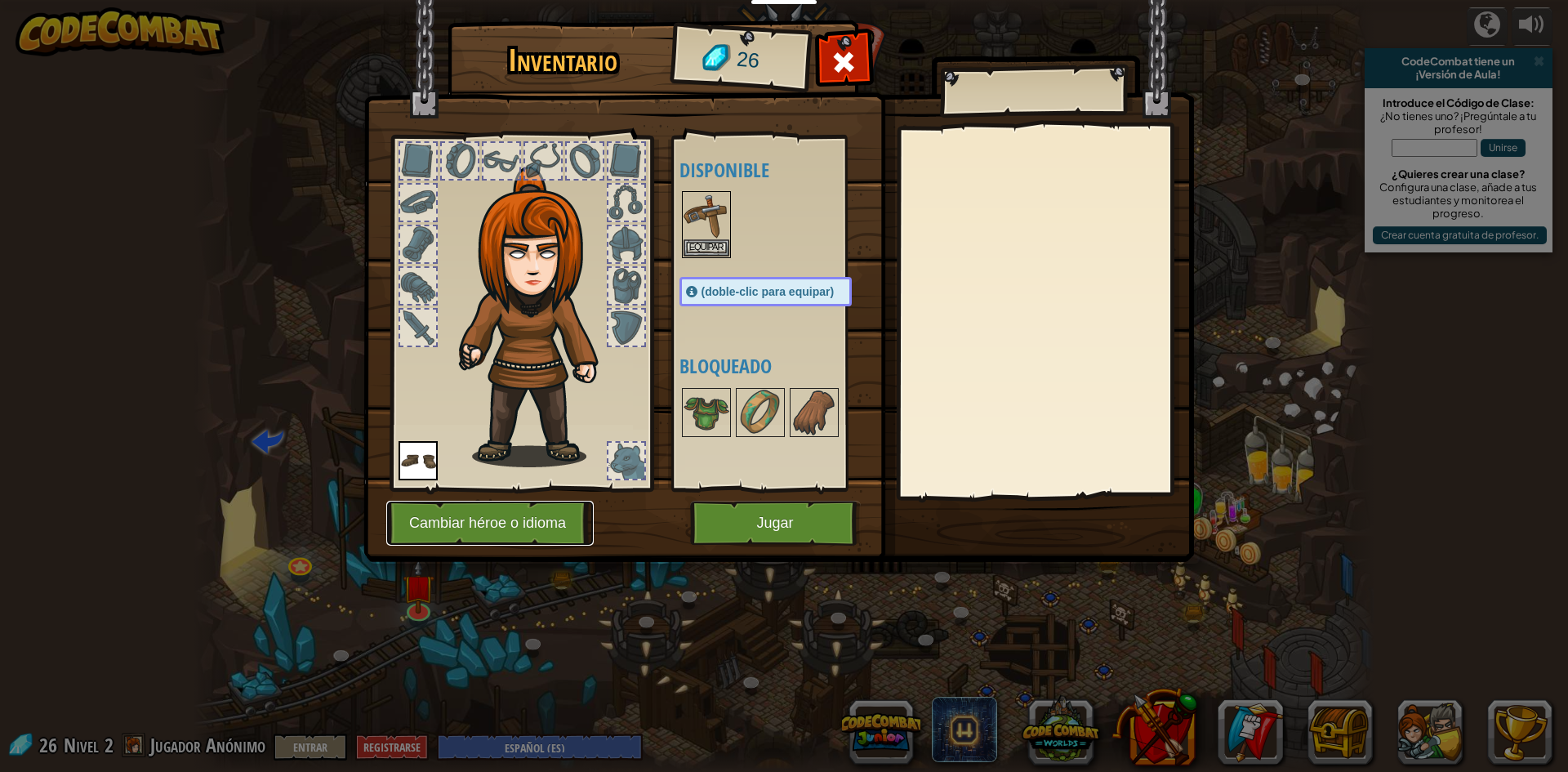
click at [543, 535] on button "Cambiar héroe o idioma" at bounding box center [490, 523] width 208 height 45
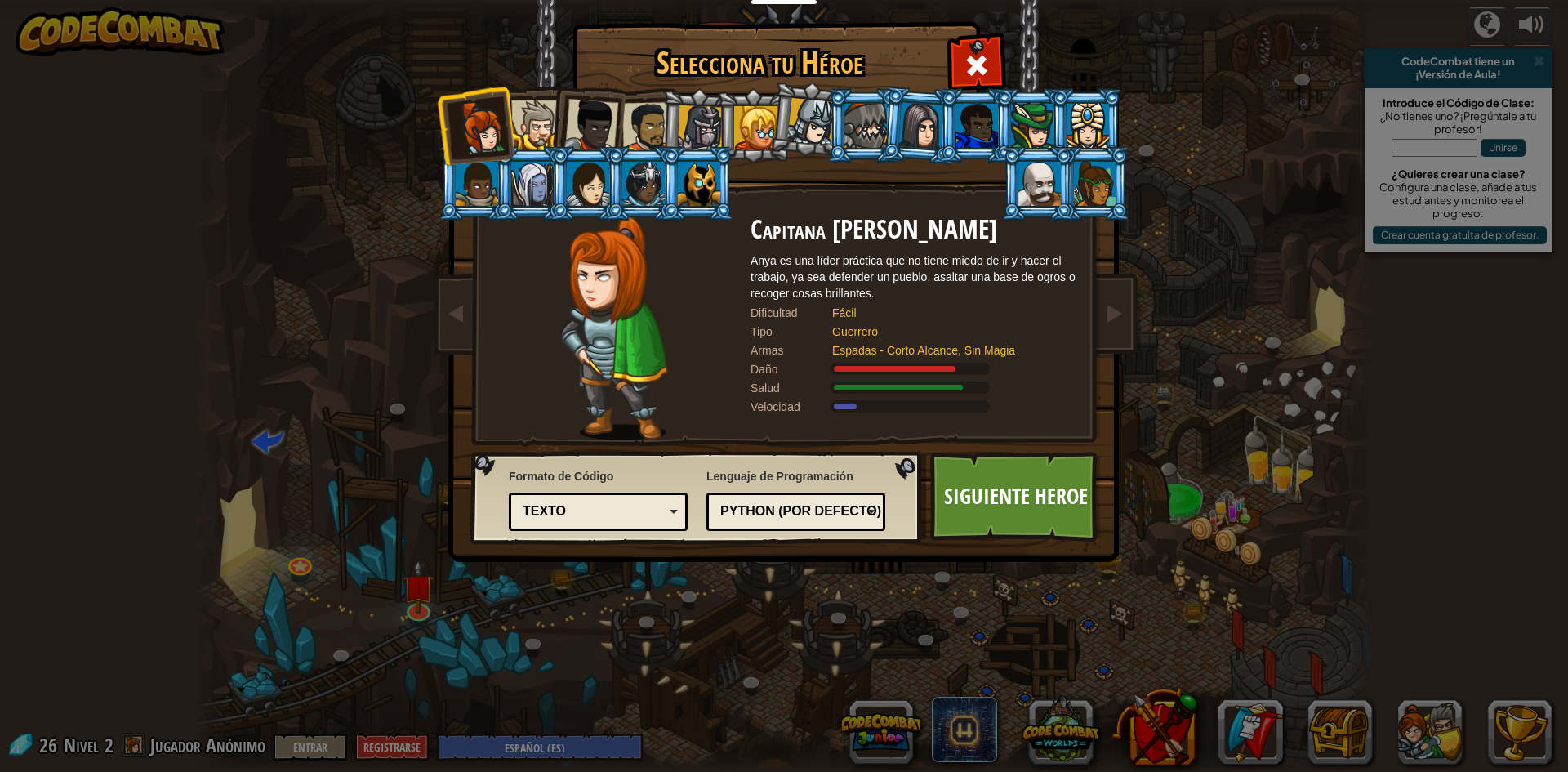
click at [650, 126] on div at bounding box center [647, 126] width 50 height 50
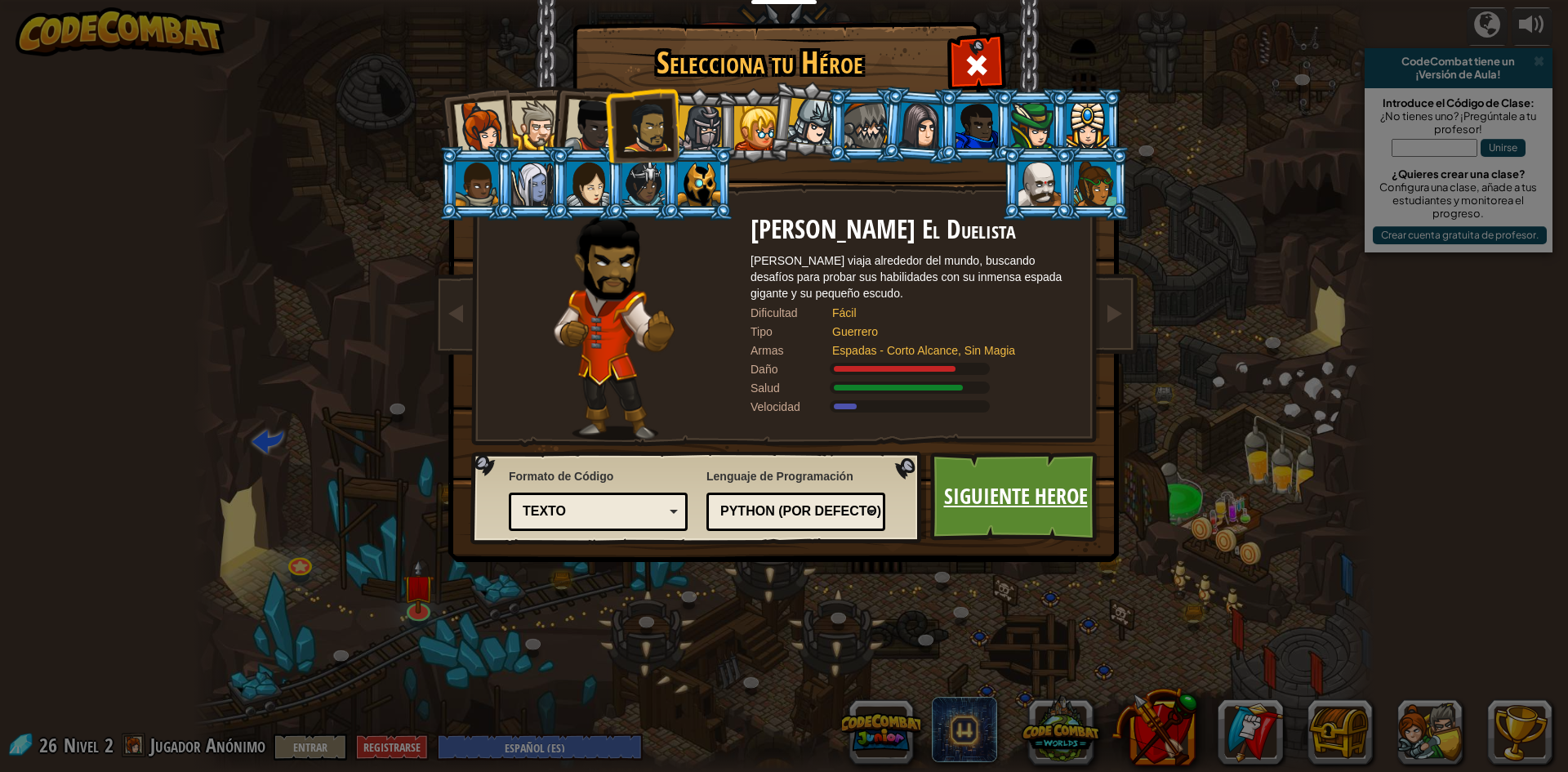
click at [1006, 483] on link "Siguiente Heroe" at bounding box center [1015, 497] width 171 height 90
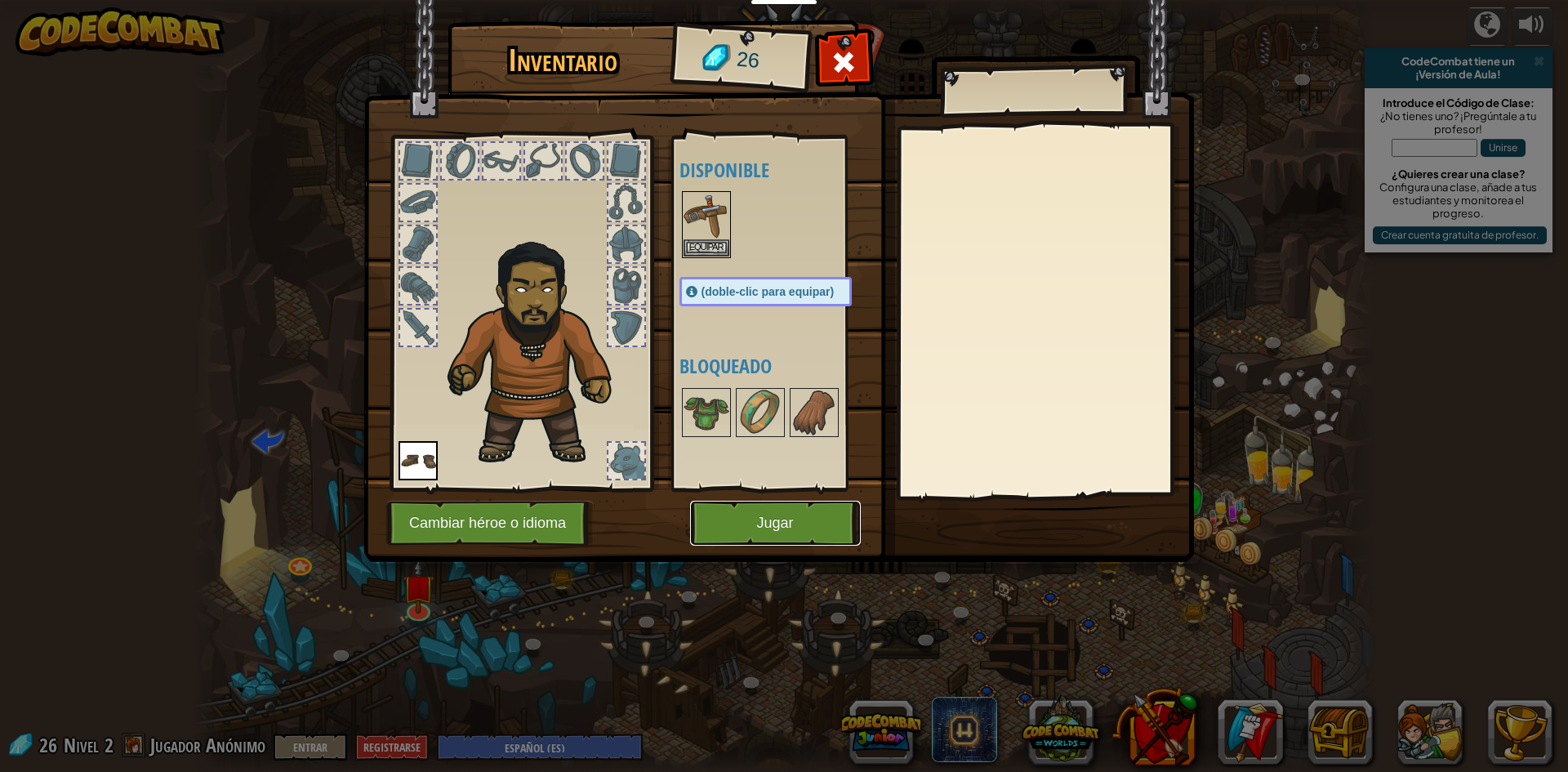
click at [803, 524] on button "Jugar" at bounding box center [775, 523] width 171 height 45
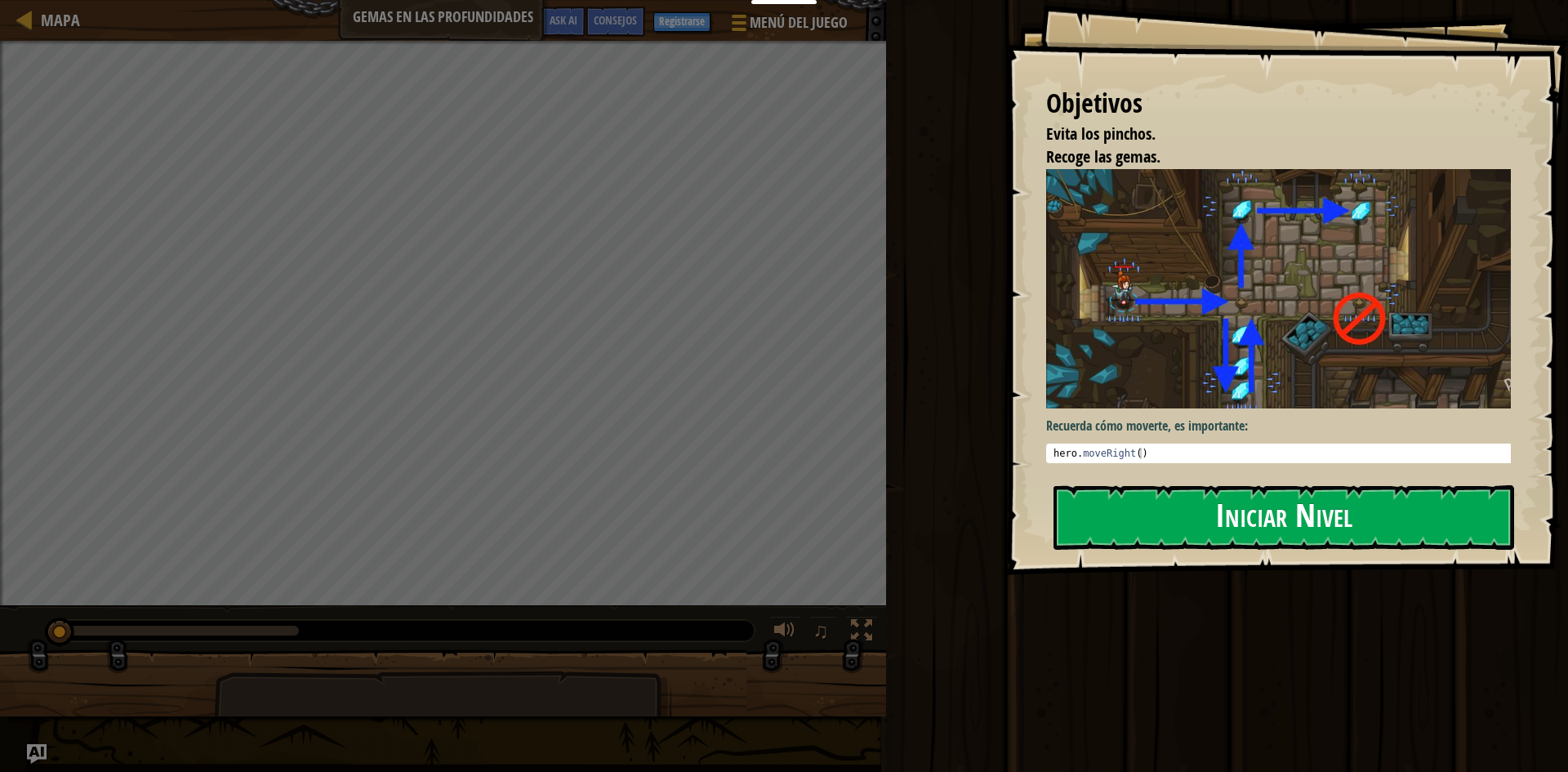
click at [1233, 501] on button "Iniciar Nivel" at bounding box center [1283, 517] width 461 height 65
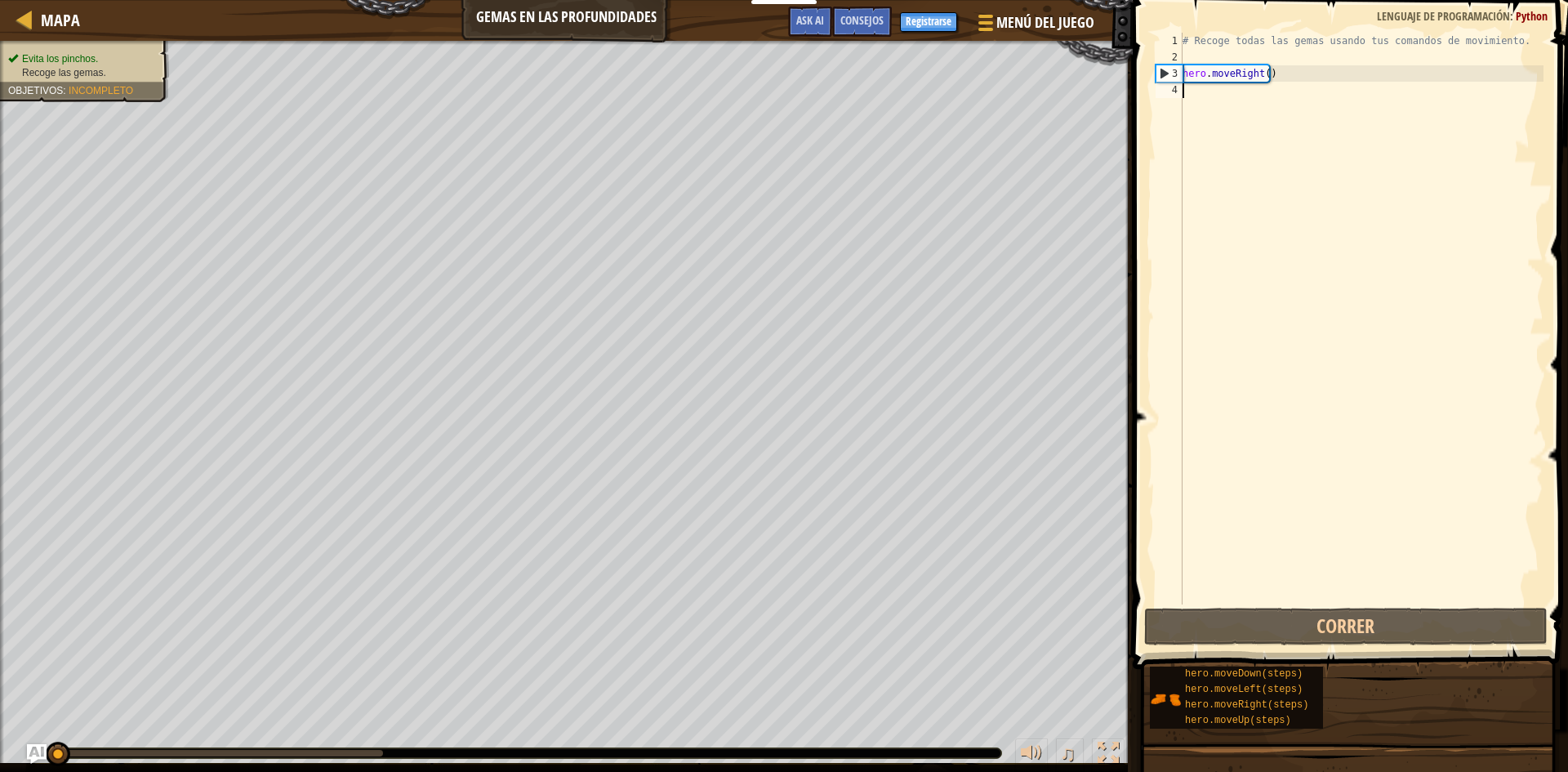
scroll to position [7, 0]
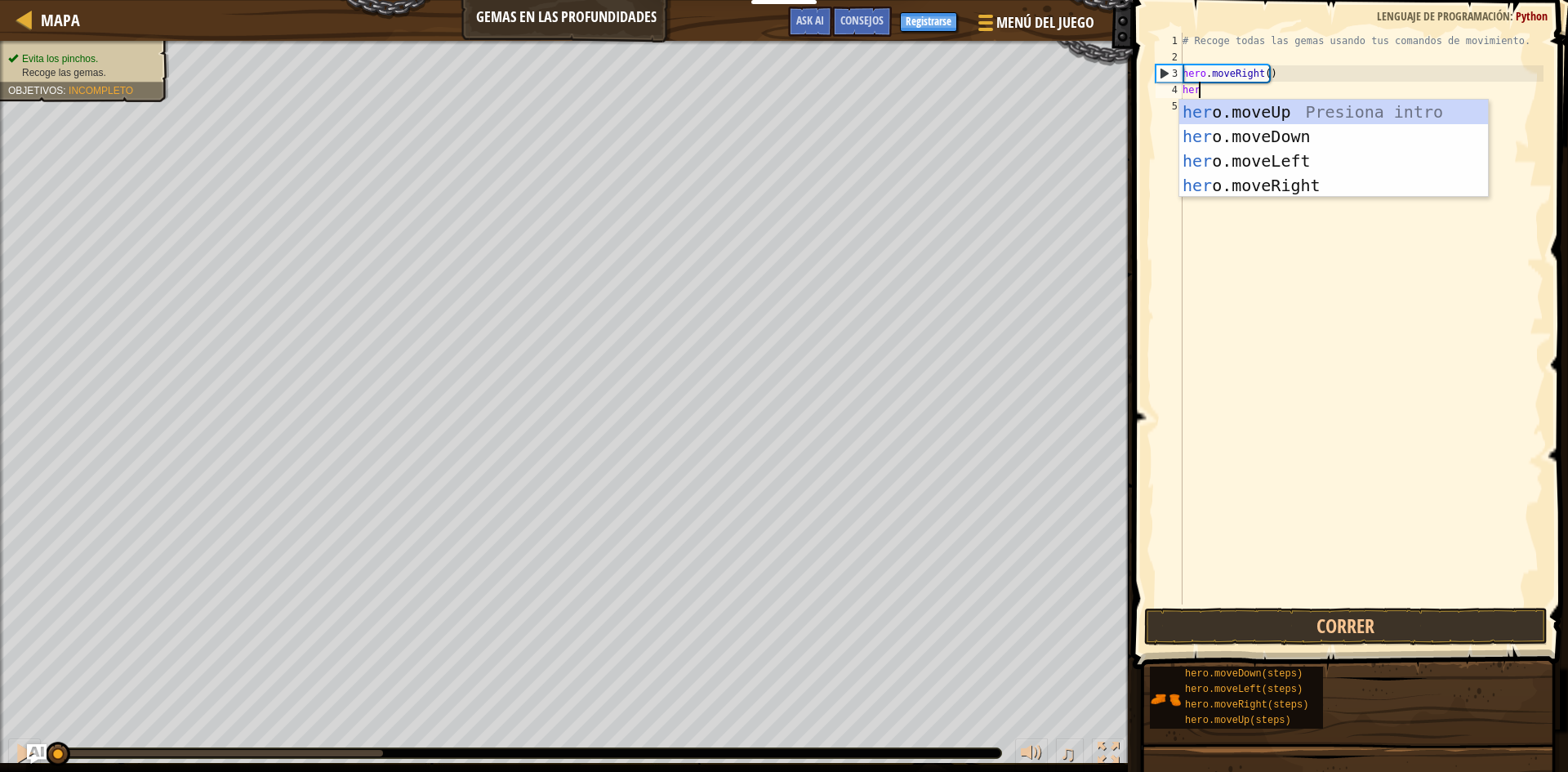
type textarea "hero"
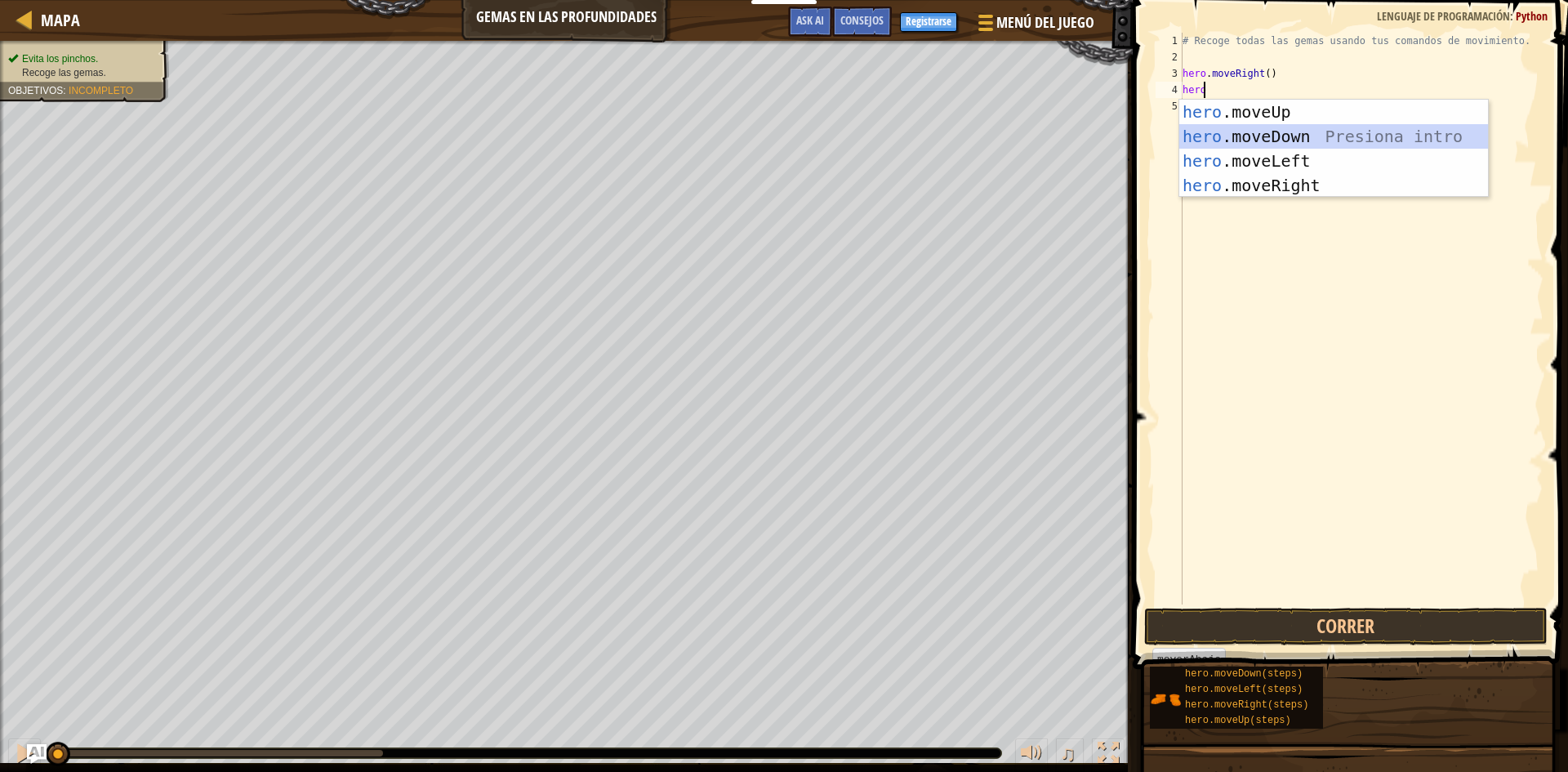
click at [1277, 127] on div "hero .moveUp Presiona intro hero .moveDown Presiona intro hero .moveLeft Presio…" at bounding box center [1333, 173] width 309 height 147
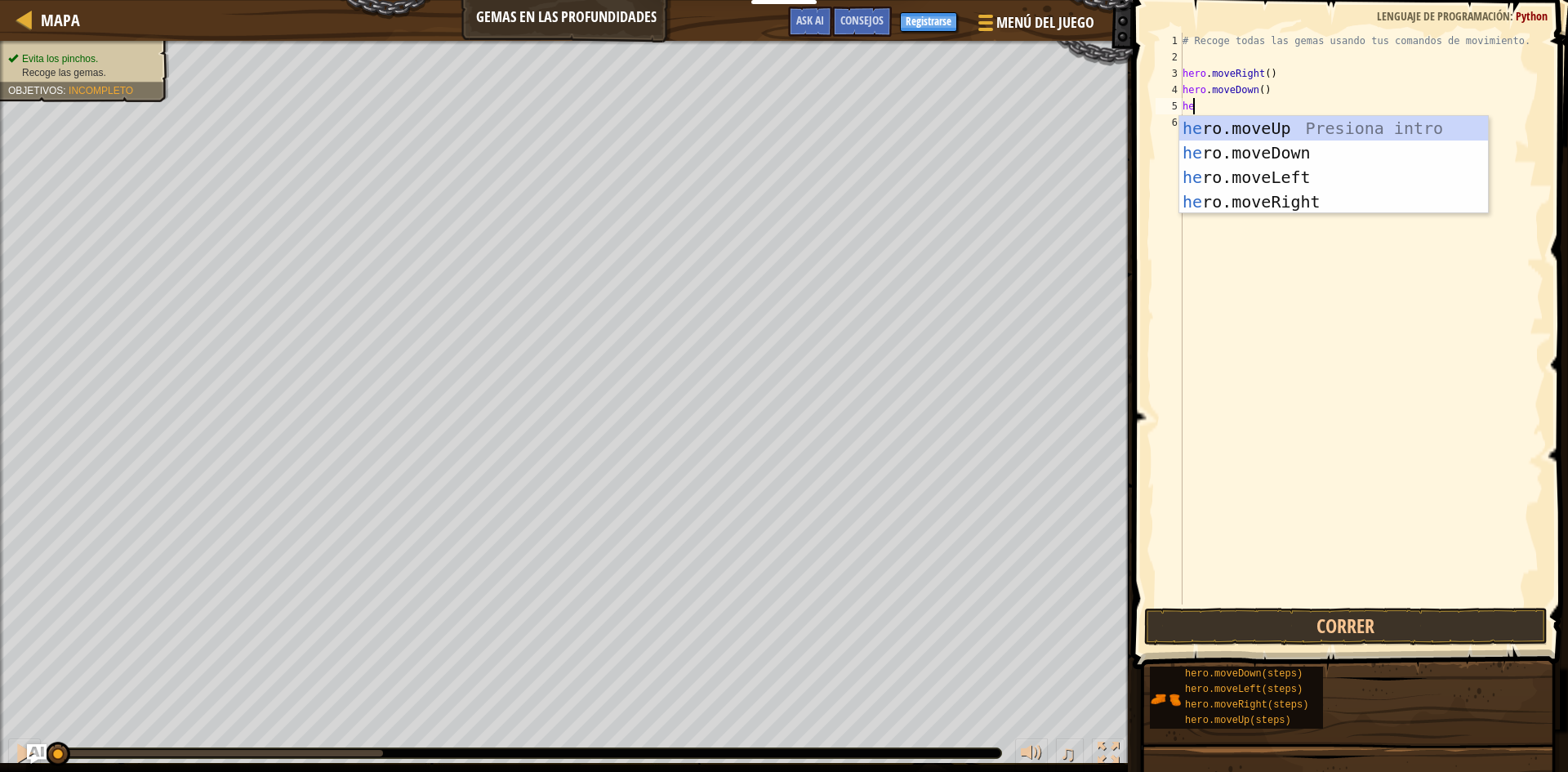
type textarea "hero"
click at [1246, 124] on div "hero .moveUp Presiona intro hero .moveDown Presiona intro hero .moveLeft Presio…" at bounding box center [1333, 189] width 309 height 147
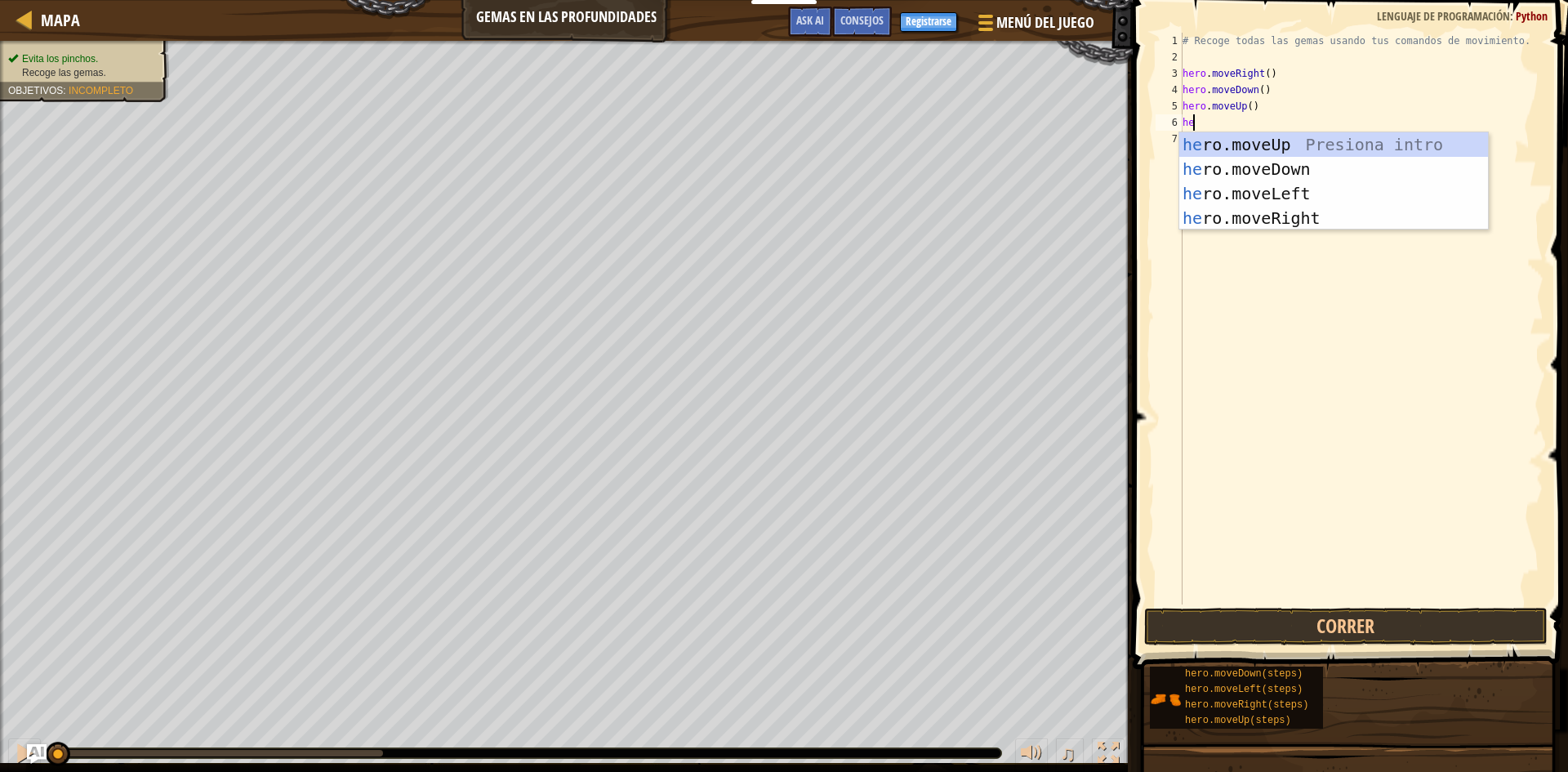
type textarea "her"
click at [1266, 141] on div "her o.moveUp Presiona intro her o.moveDown Presiona intro her o.moveLeft Presio…" at bounding box center [1333, 206] width 309 height 147
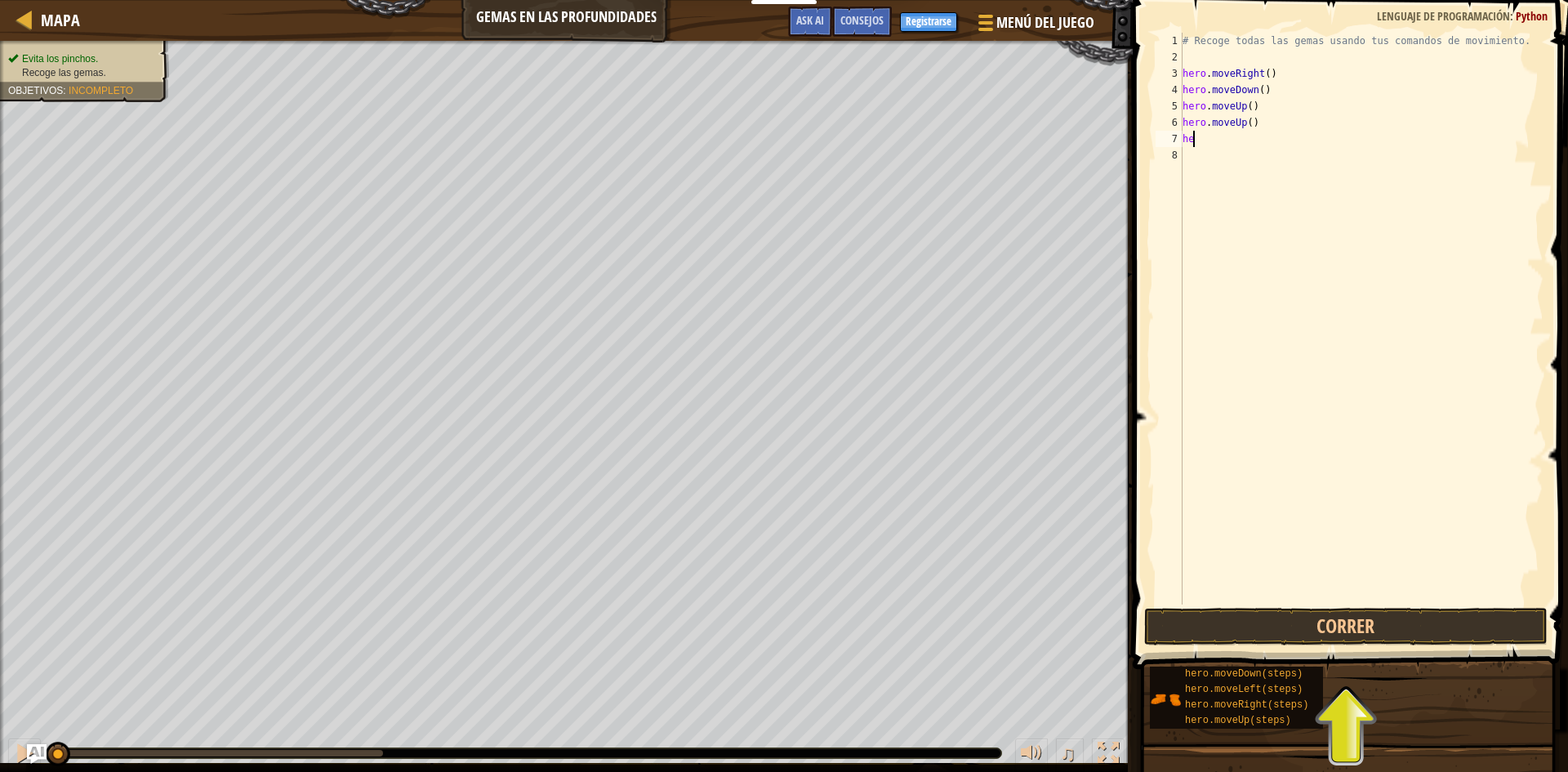
type textarea "h"
type textarea "he"
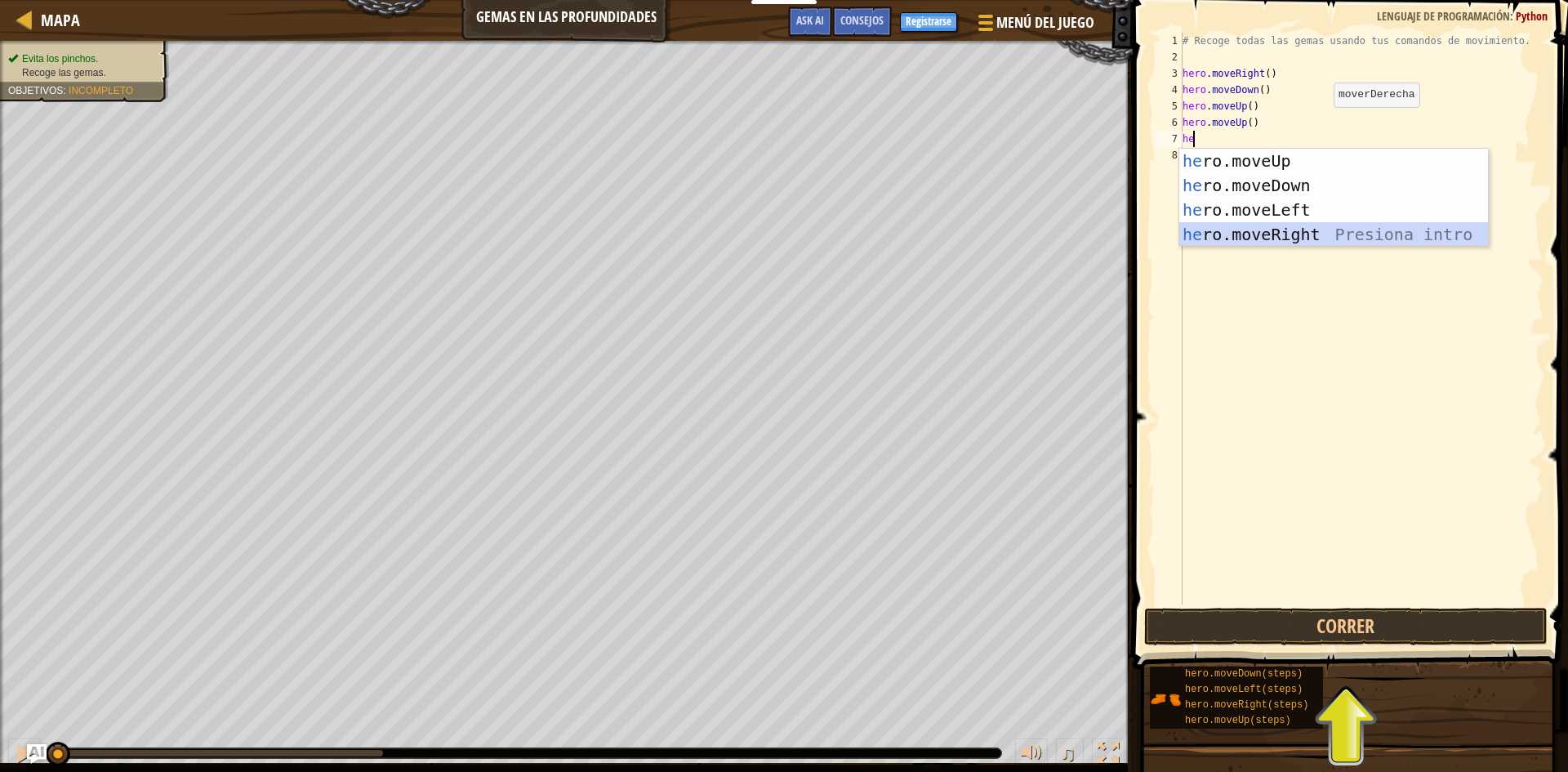
click at [1296, 236] on div "he ro.moveUp Presiona intro he ro.moveDown Presiona intro he ro.moveLeft Presio…" at bounding box center [1333, 222] width 309 height 147
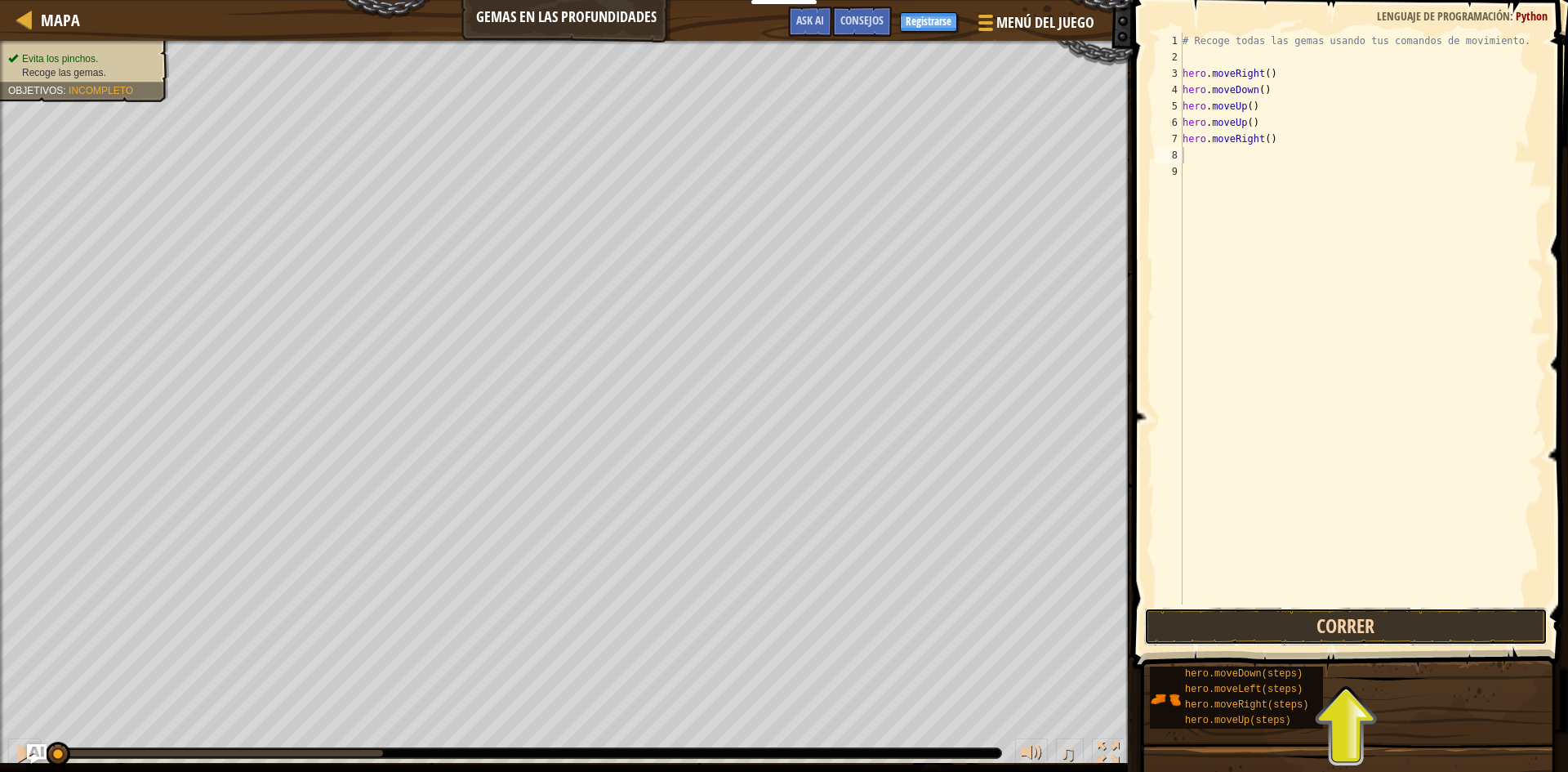
click at [1341, 630] on button "Correr" at bounding box center [1346, 626] width 403 height 37
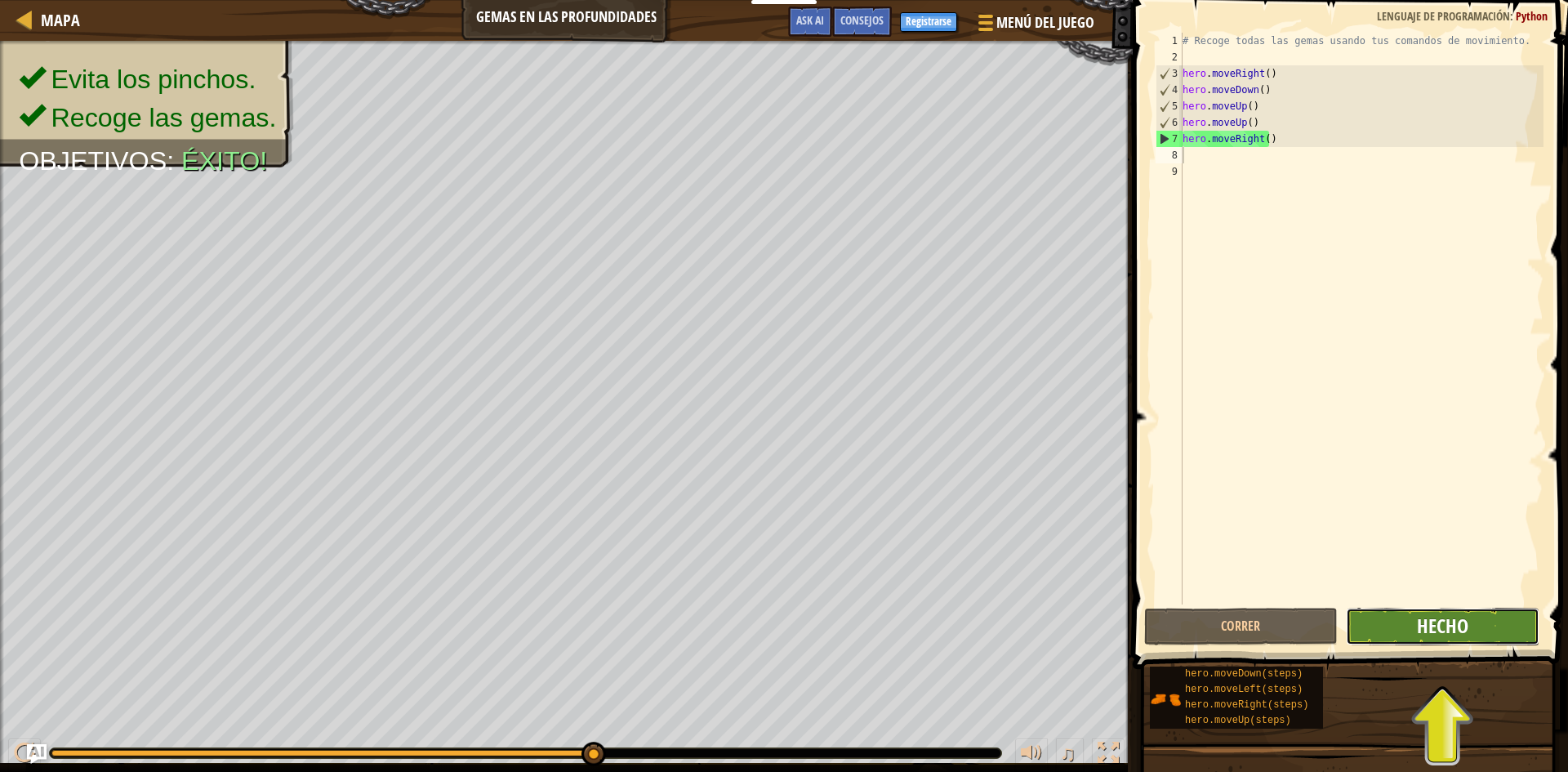
click at [1442, 615] on span "Hecho" at bounding box center [1442, 626] width 51 height 27
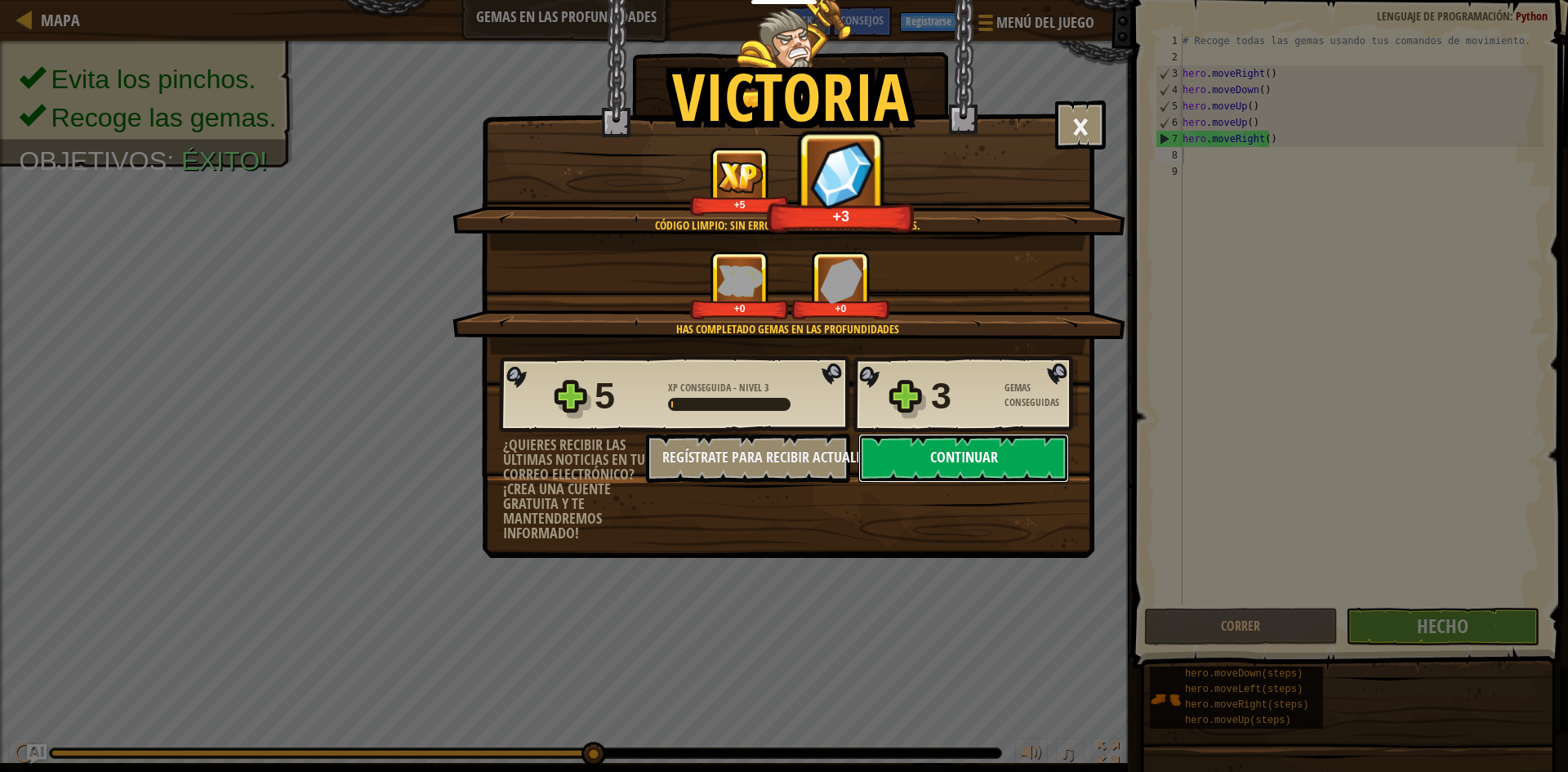
click at [1006, 455] on button "Continuar" at bounding box center [964, 457] width 210 height 49
select select "es-ES"
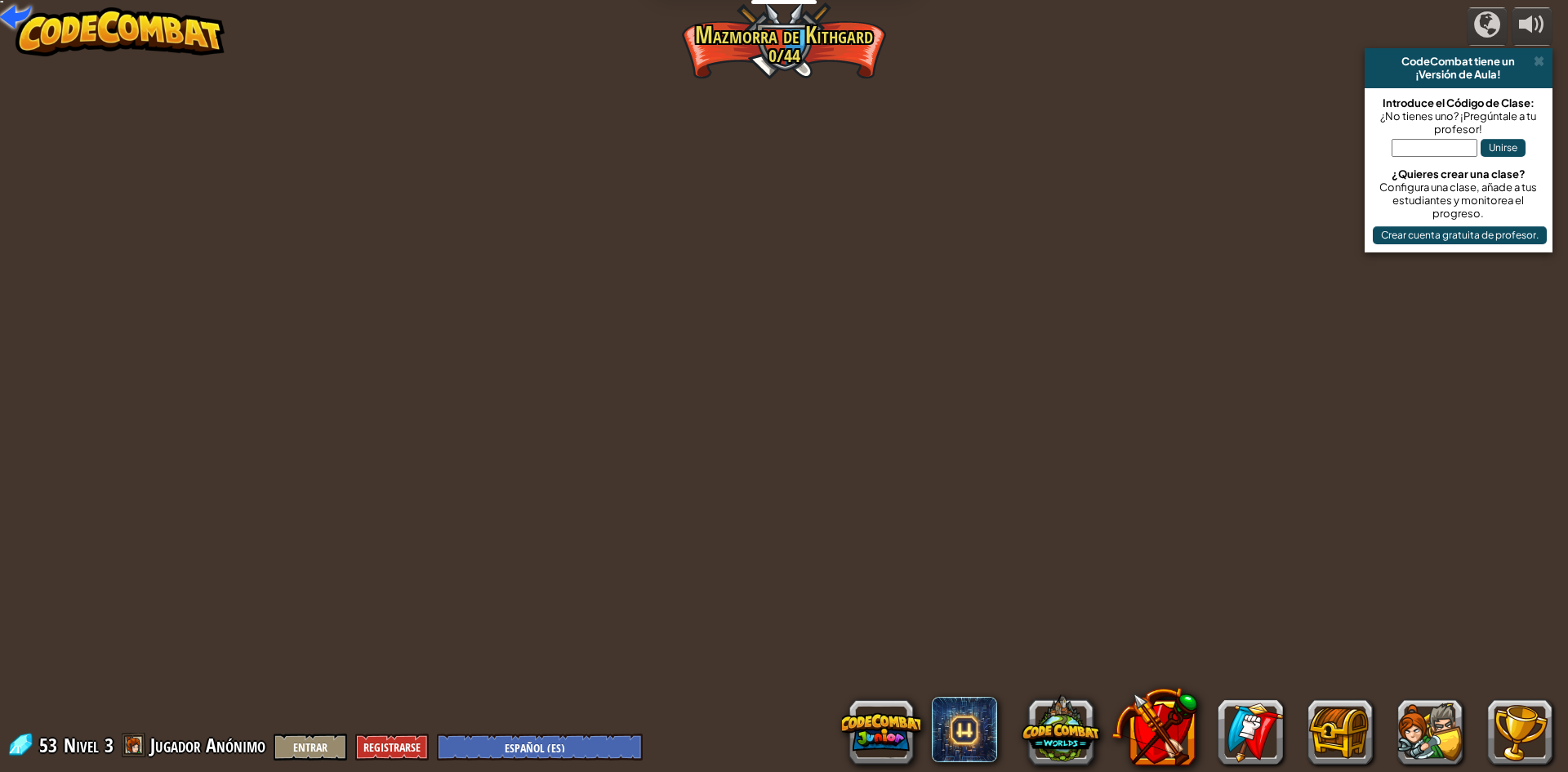
select select "es-ES"
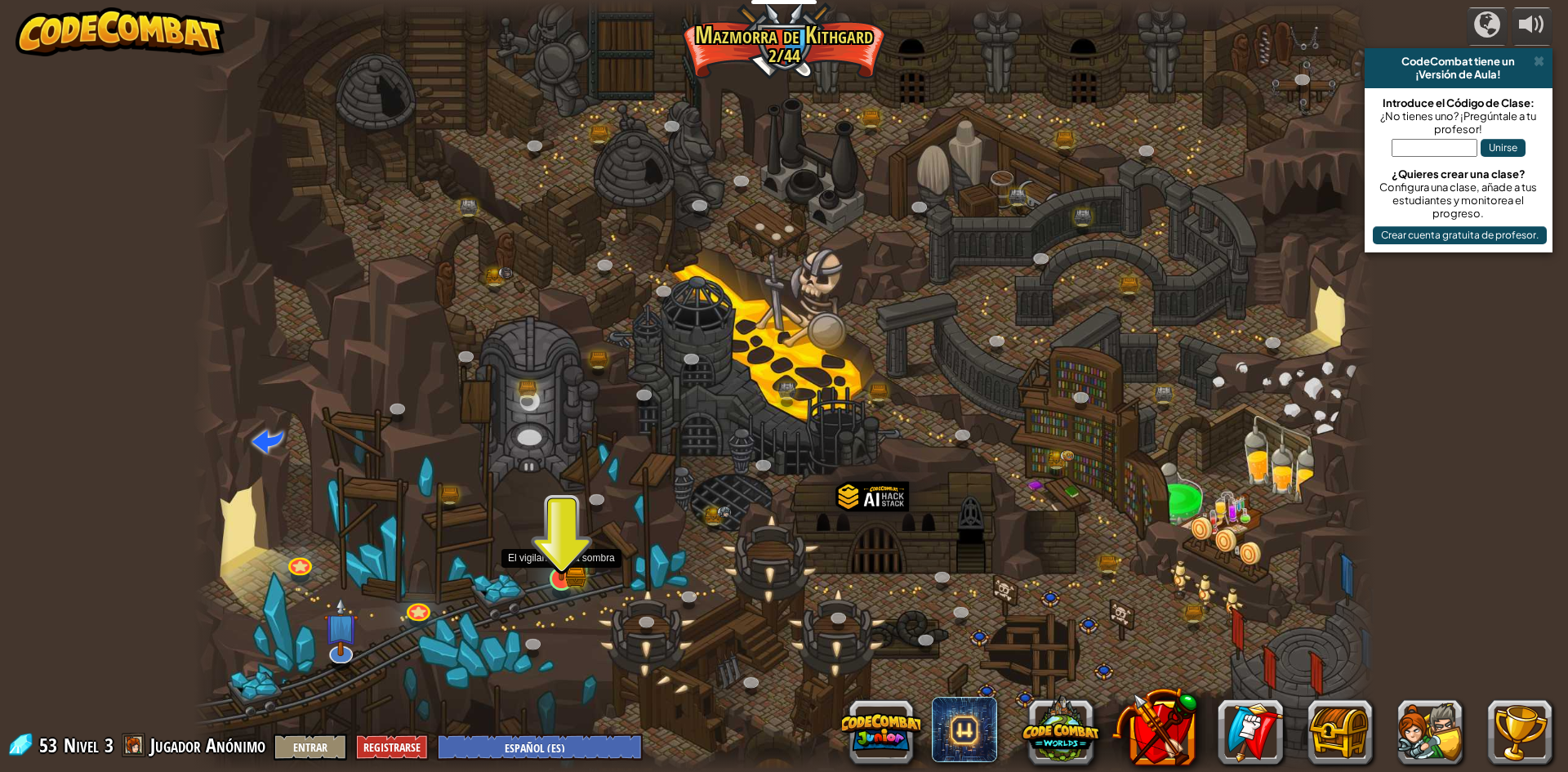
click at [570, 555] on img at bounding box center [561, 547] width 19 height 19
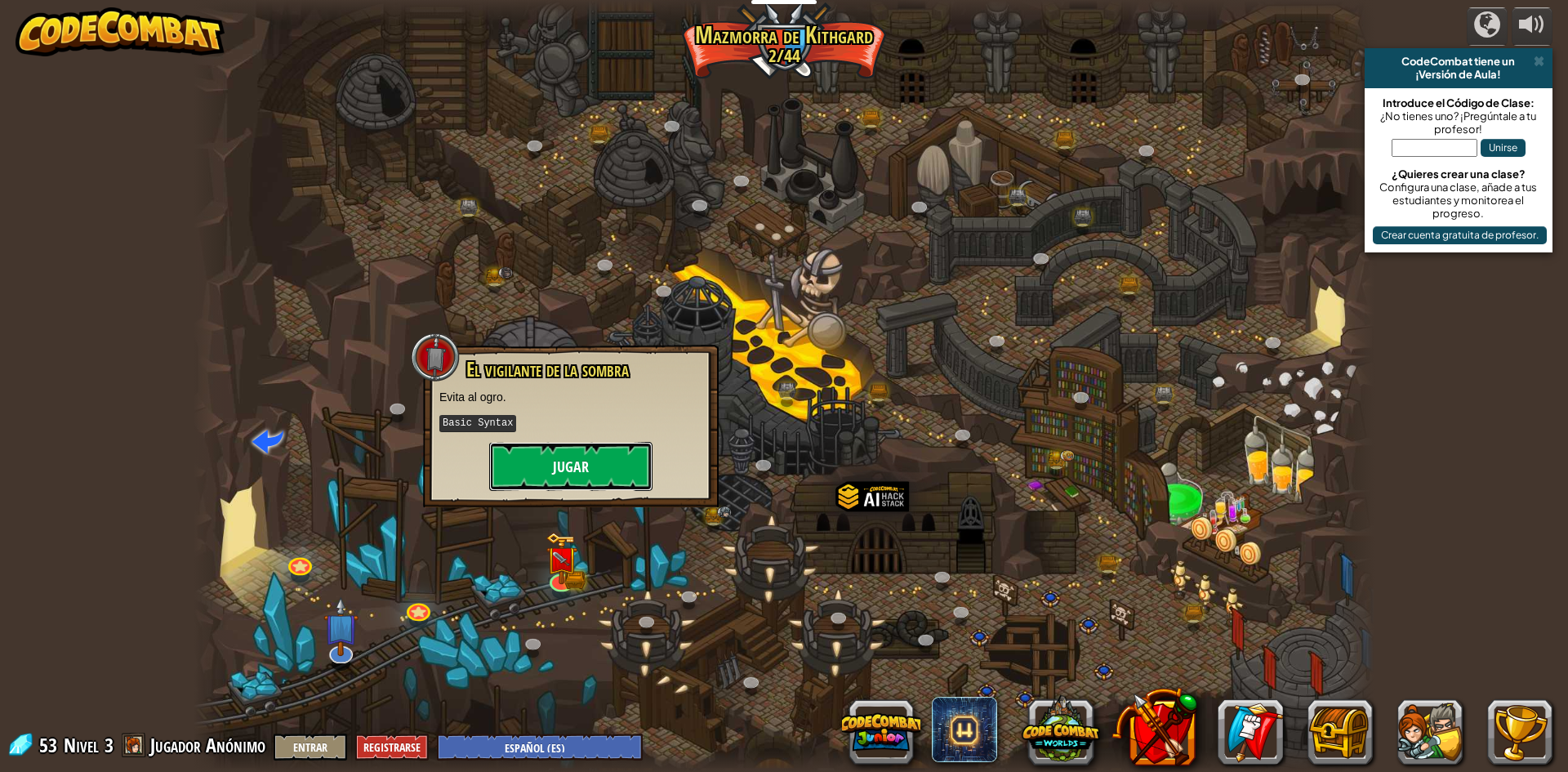
click at [557, 466] on button "Jugar" at bounding box center [570, 466] width 164 height 49
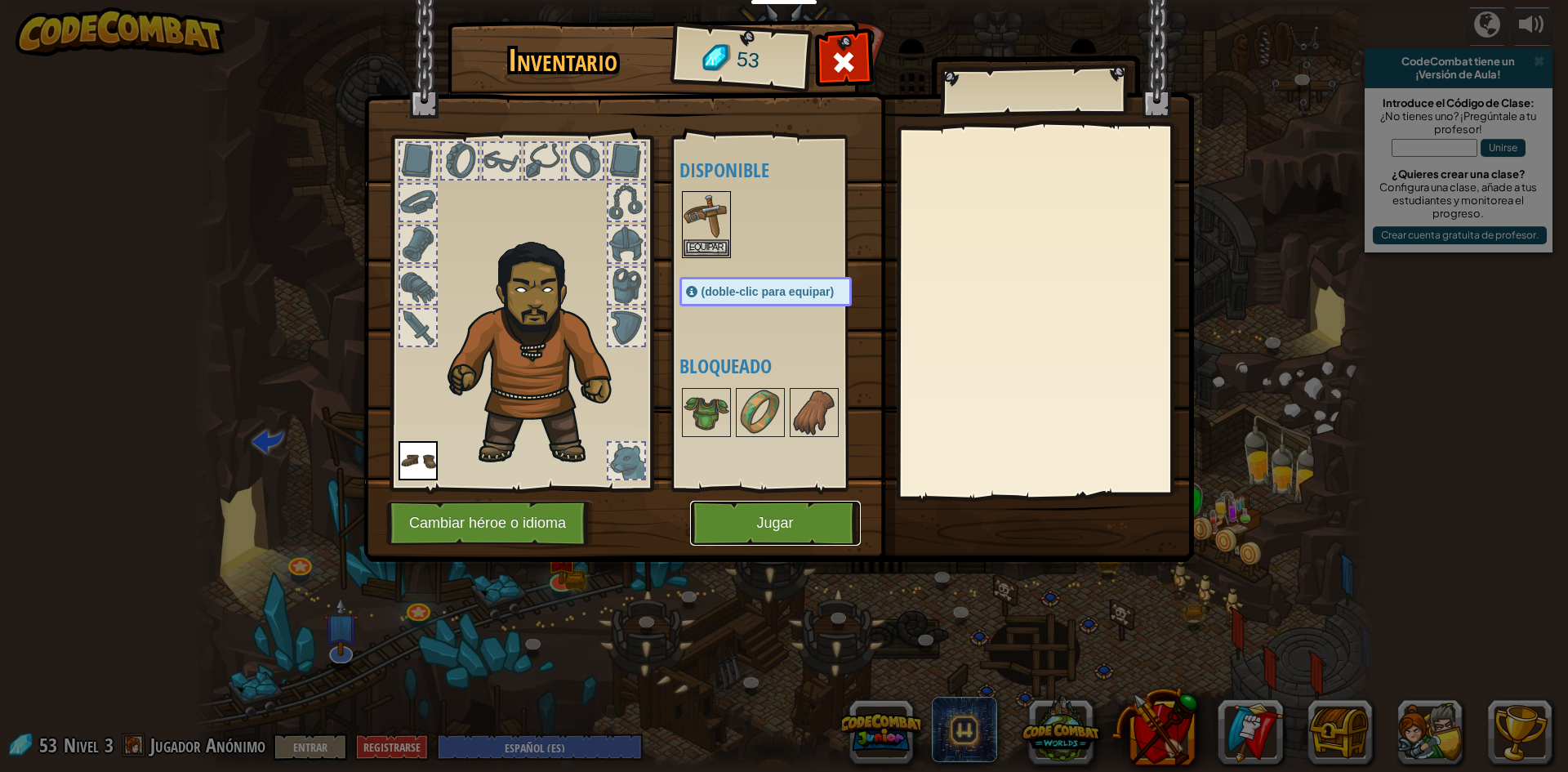
click at [741, 533] on button "Jugar" at bounding box center [775, 523] width 171 height 45
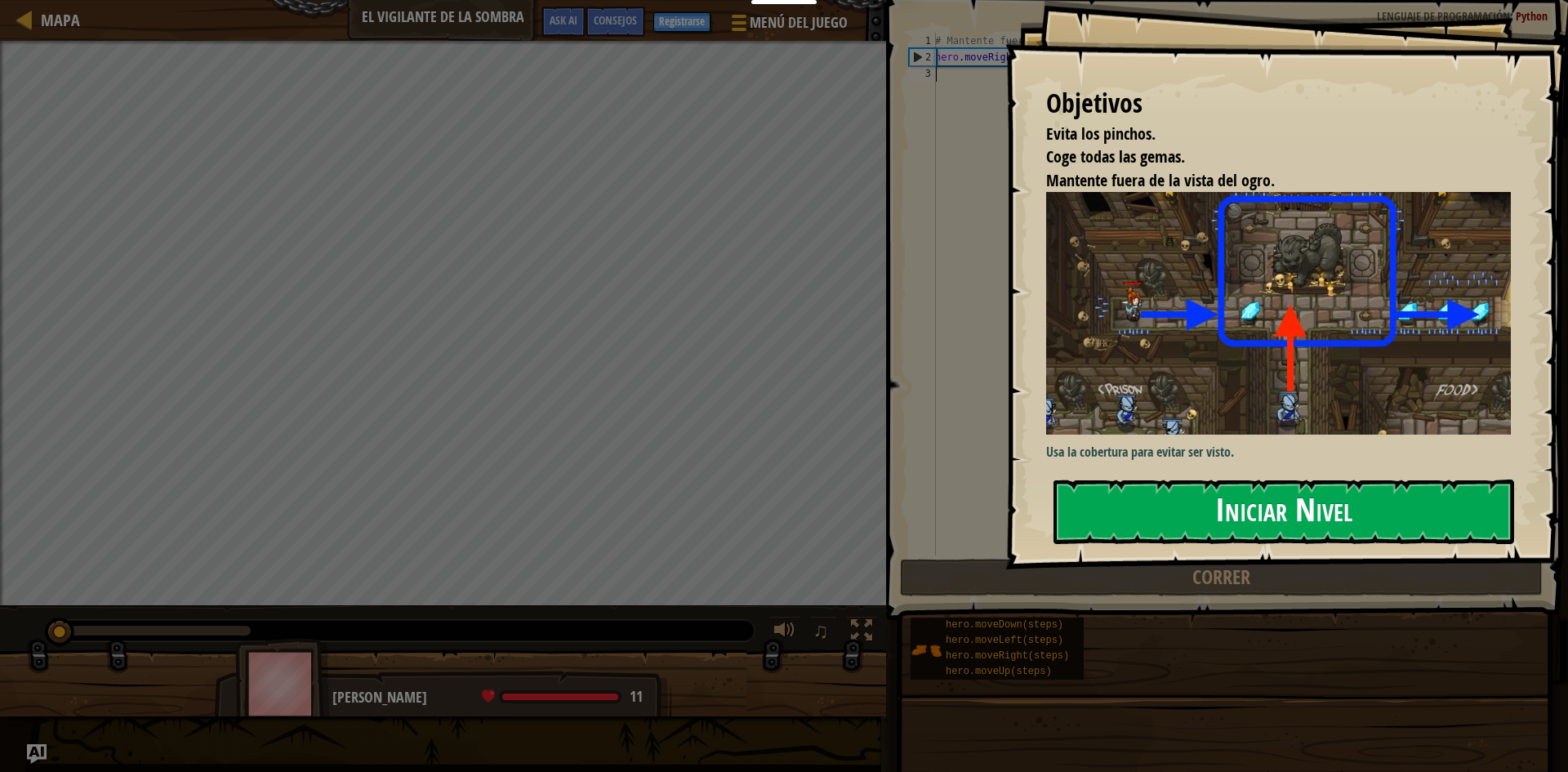
click at [1218, 499] on button "Iniciar Nivel" at bounding box center [1283, 511] width 461 height 65
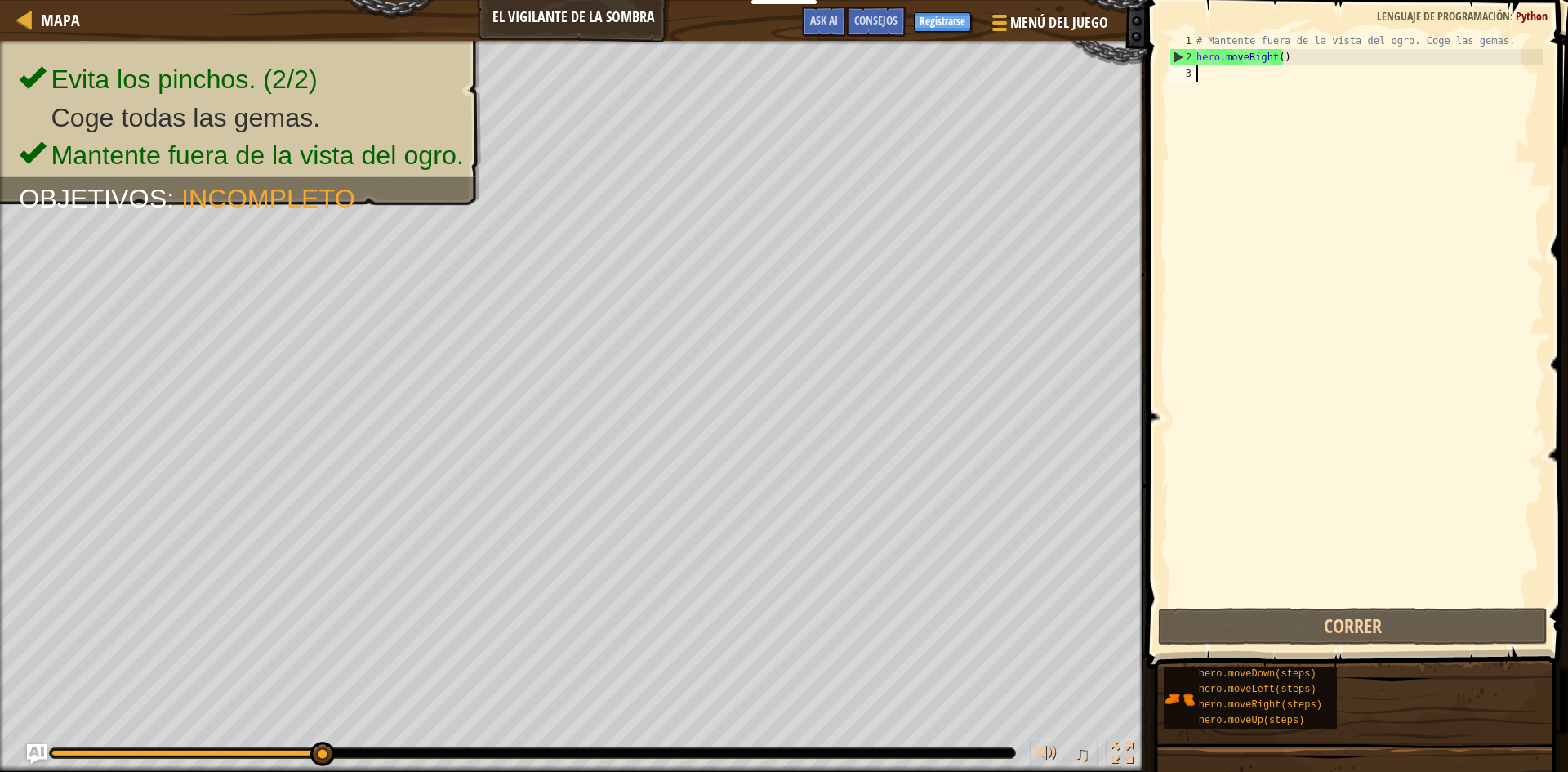
scroll to position [7, 0]
type textarea "he"
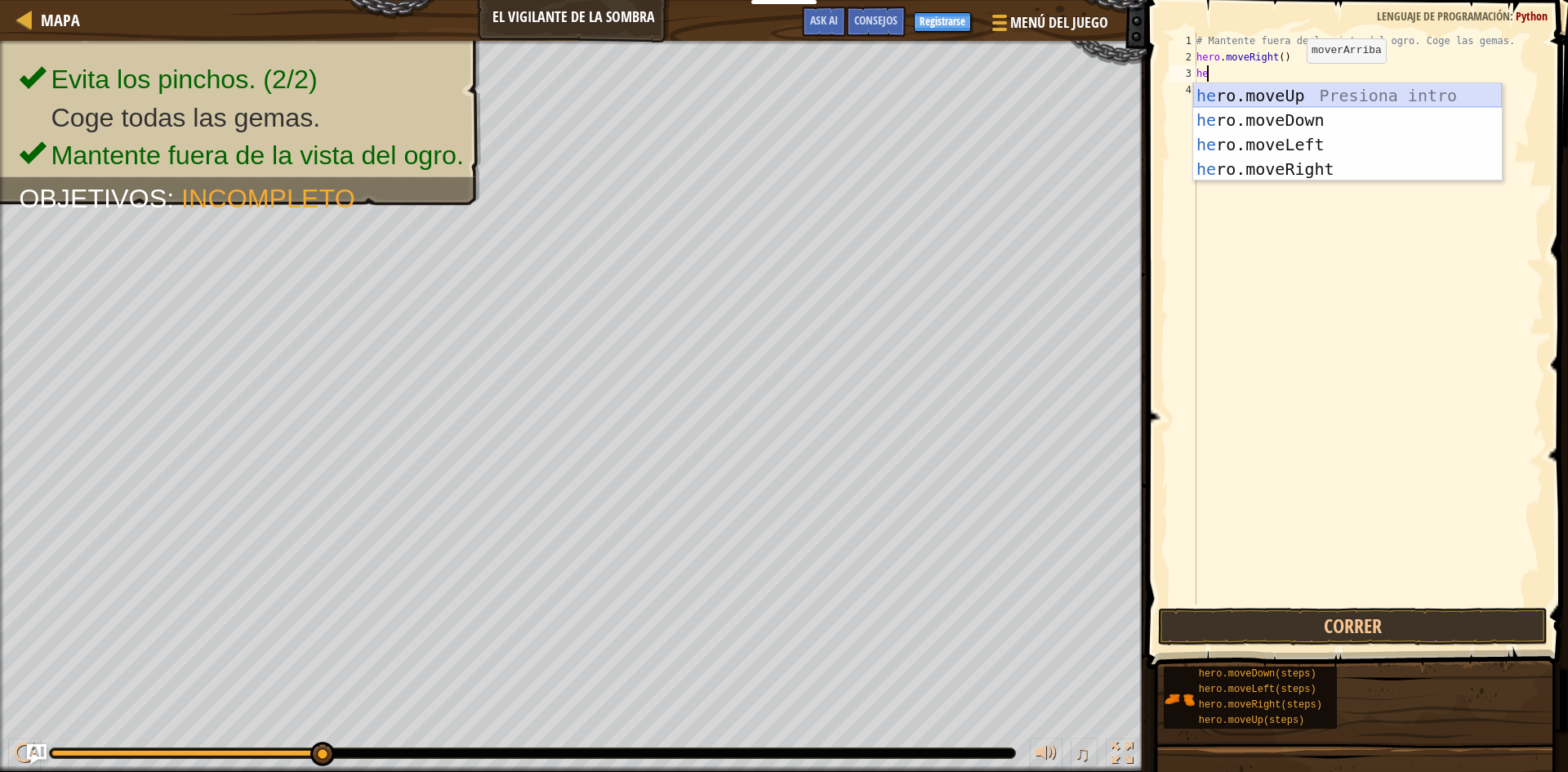
click at [1298, 88] on div "he ro.moveUp Presiona intro he ro.moveDown Presiona intro he ro.moveLeft Presio…" at bounding box center [1347, 157] width 309 height 147
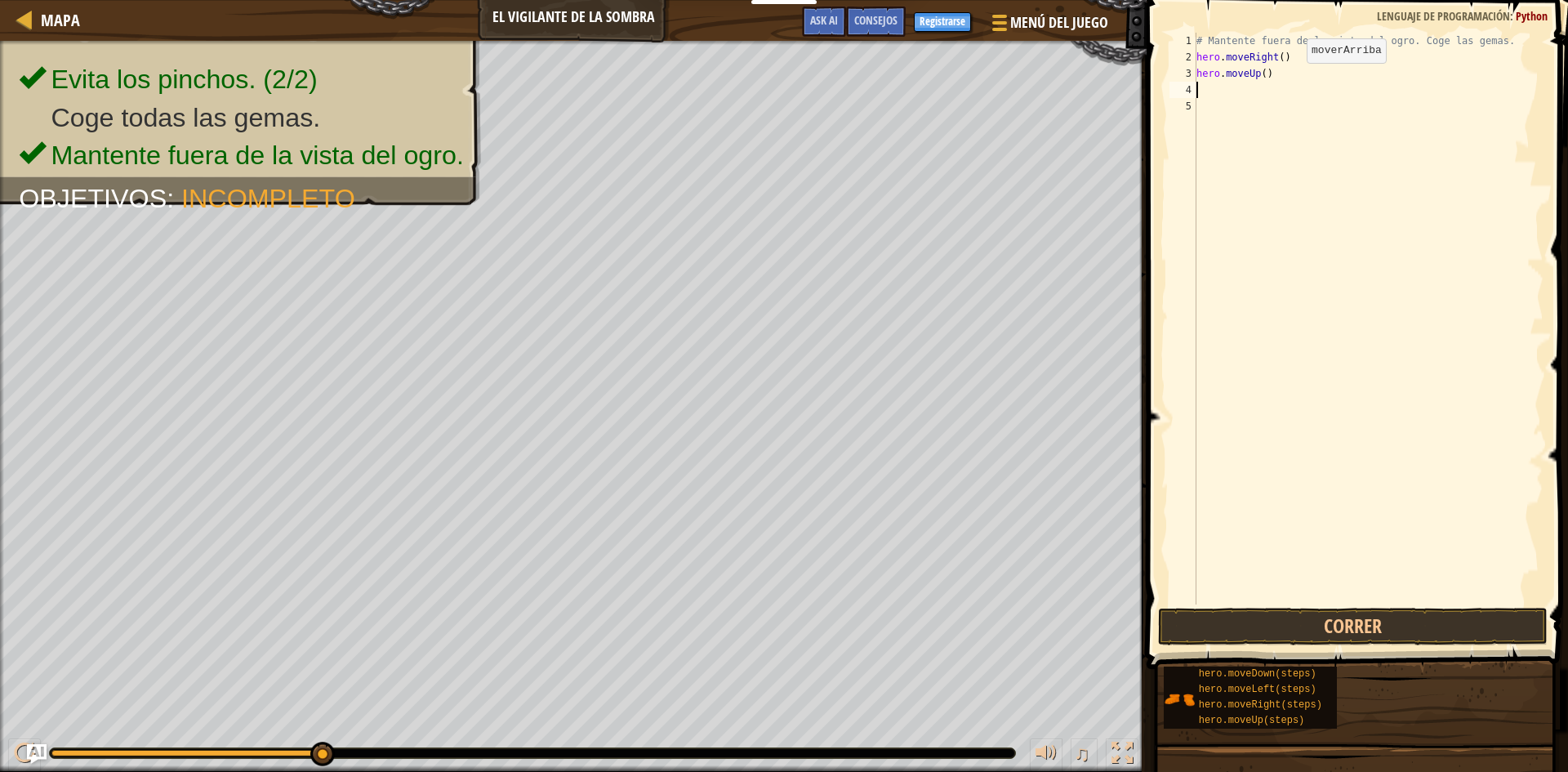
type textarea "he"
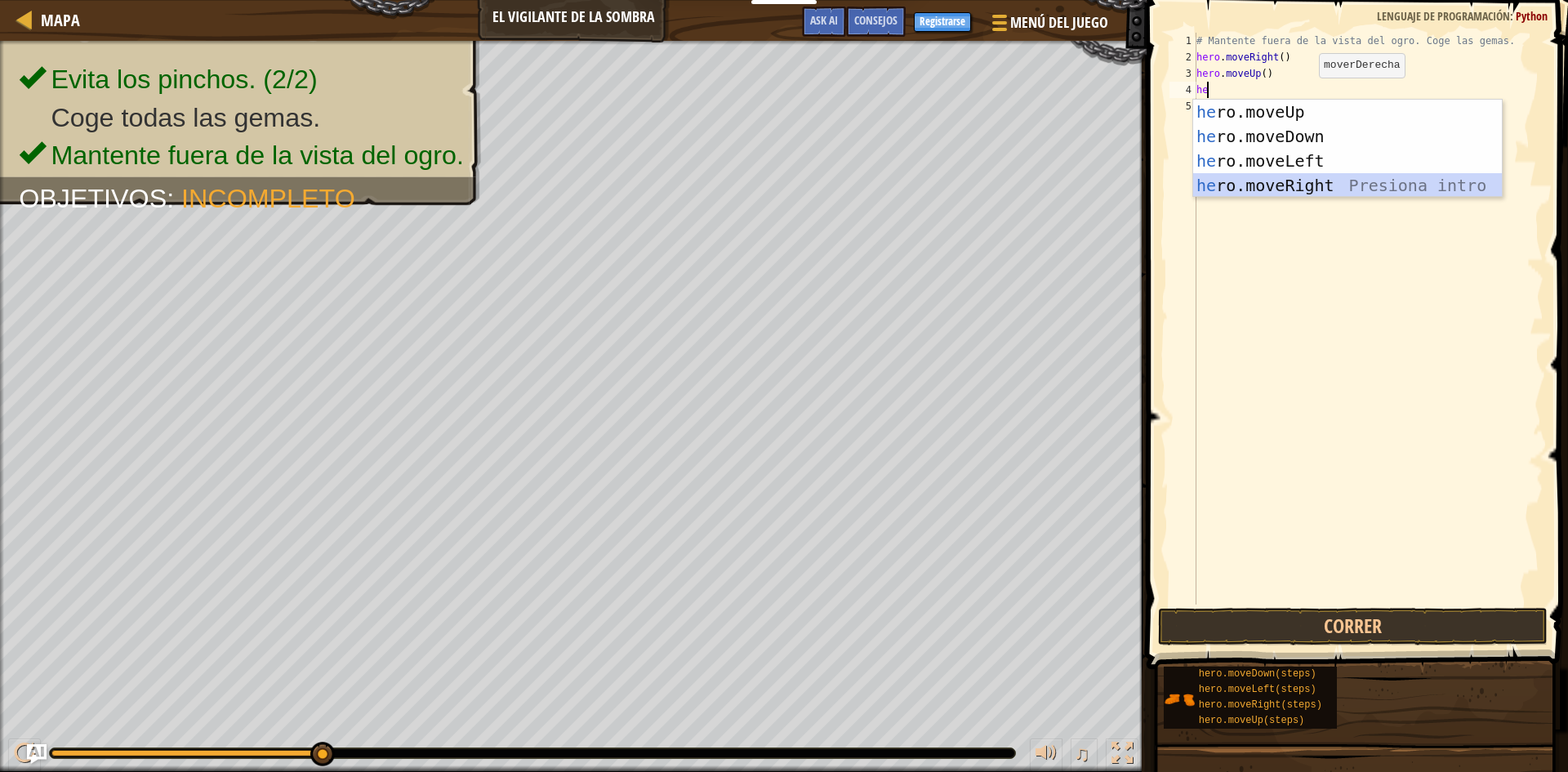
click at [1308, 180] on div "he ro.moveUp Presiona intro he ro.moveDown Presiona intro he ro.moveLeft Presio…" at bounding box center [1347, 173] width 309 height 147
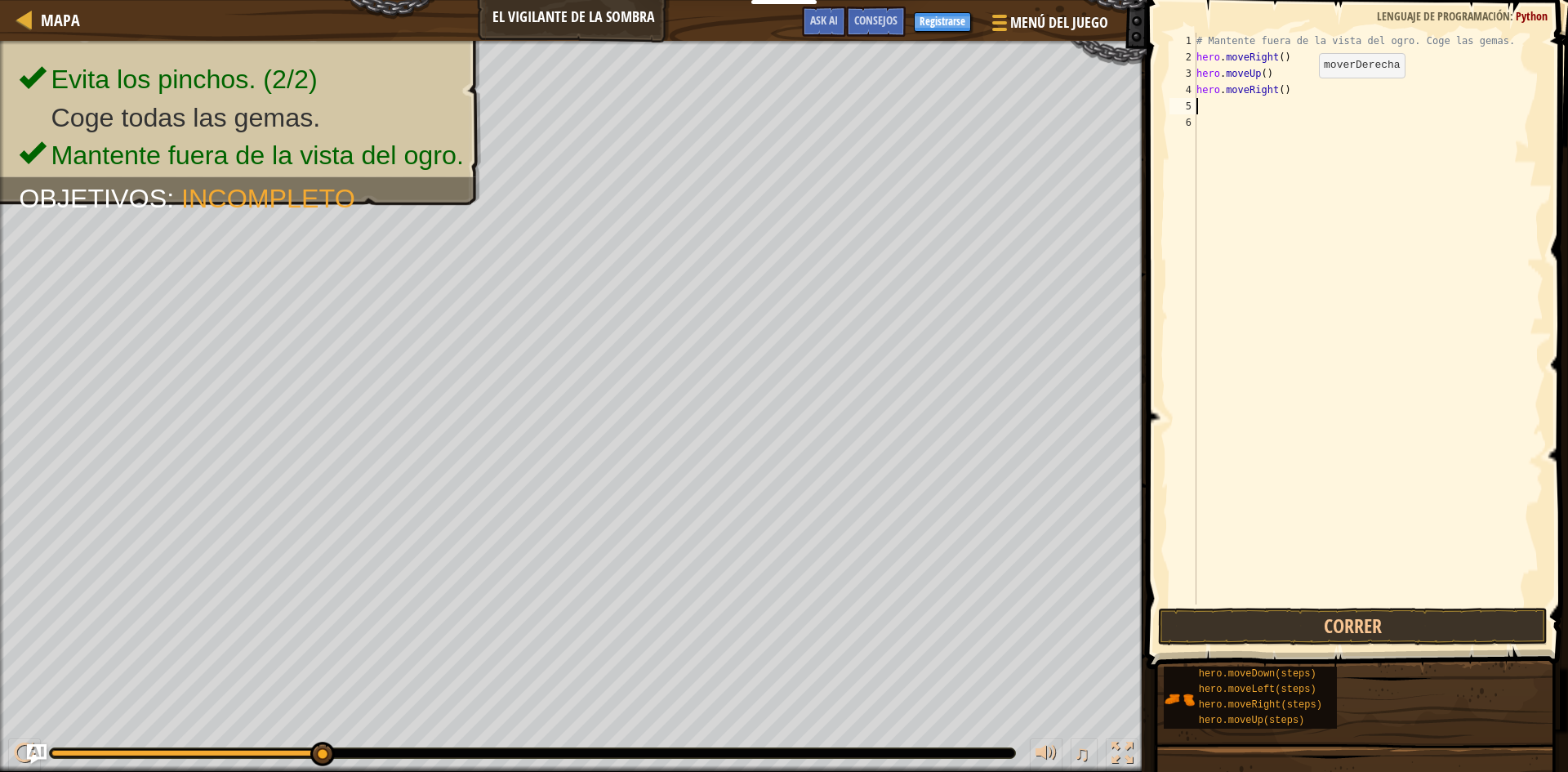
type textarea "he"
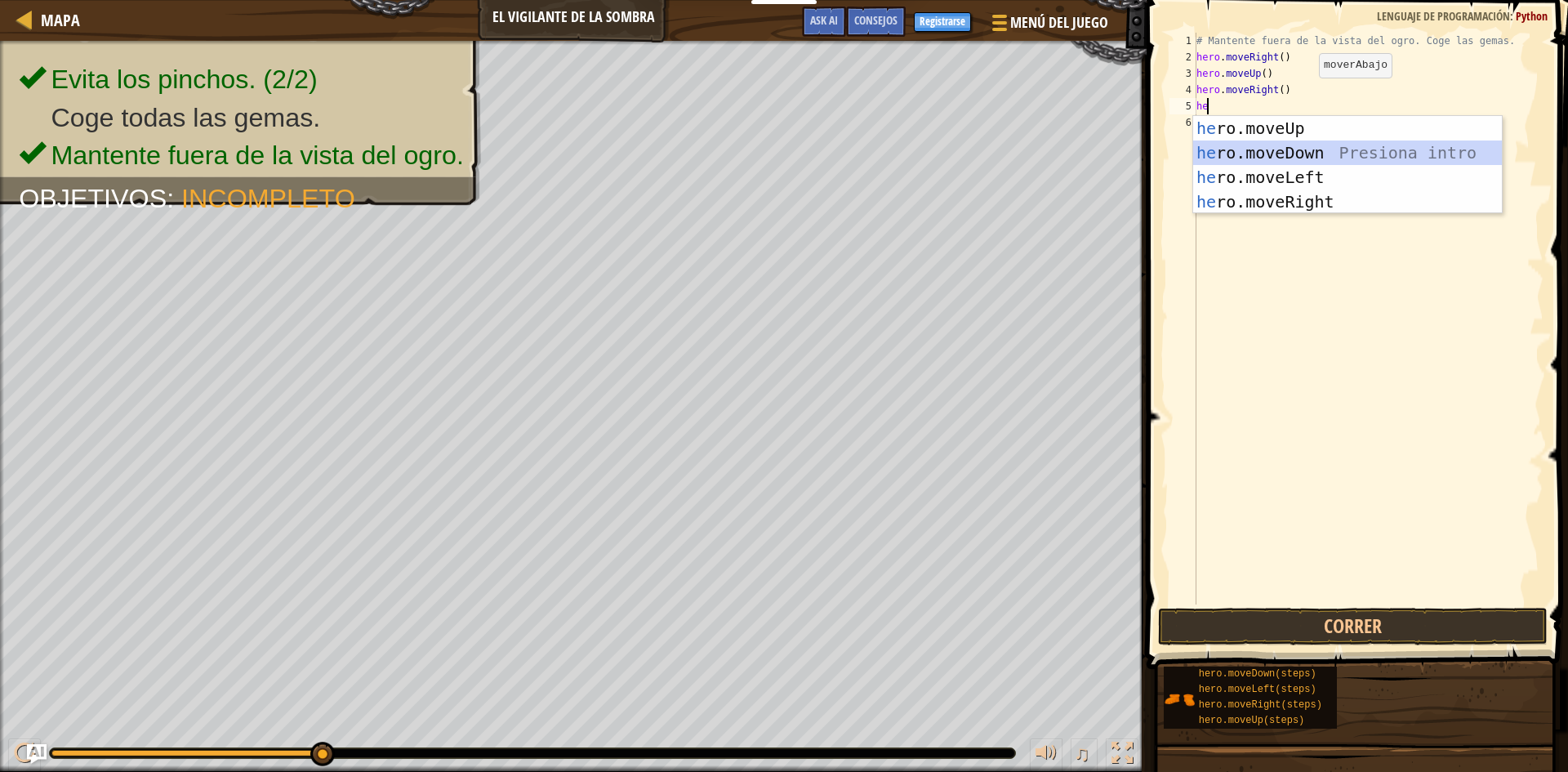
click at [1339, 148] on div "he ro.moveUp Presiona intro he ro.moveDown Presiona intro he ro.moveLeft Presio…" at bounding box center [1347, 189] width 309 height 147
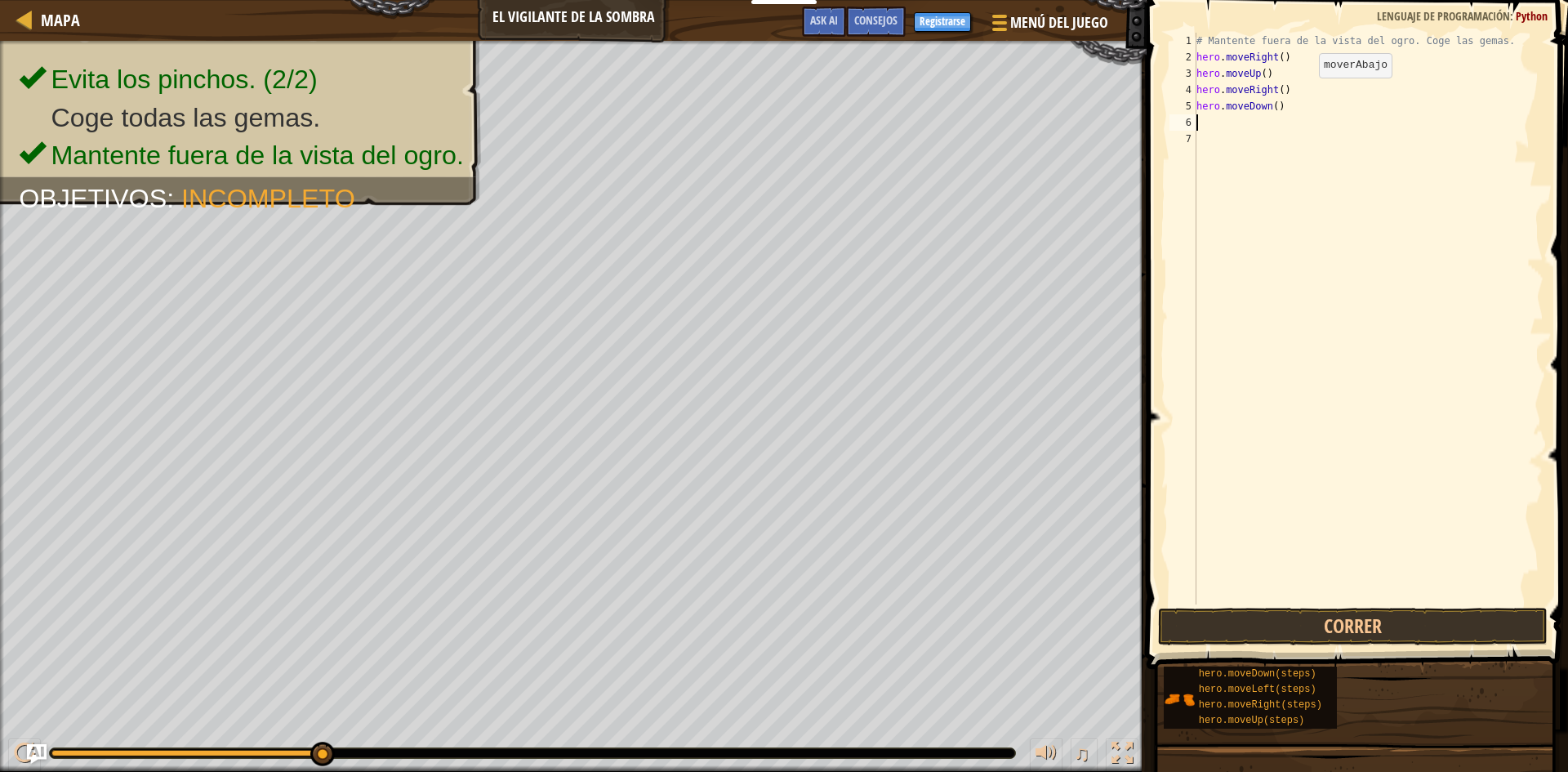
type textarea "he"
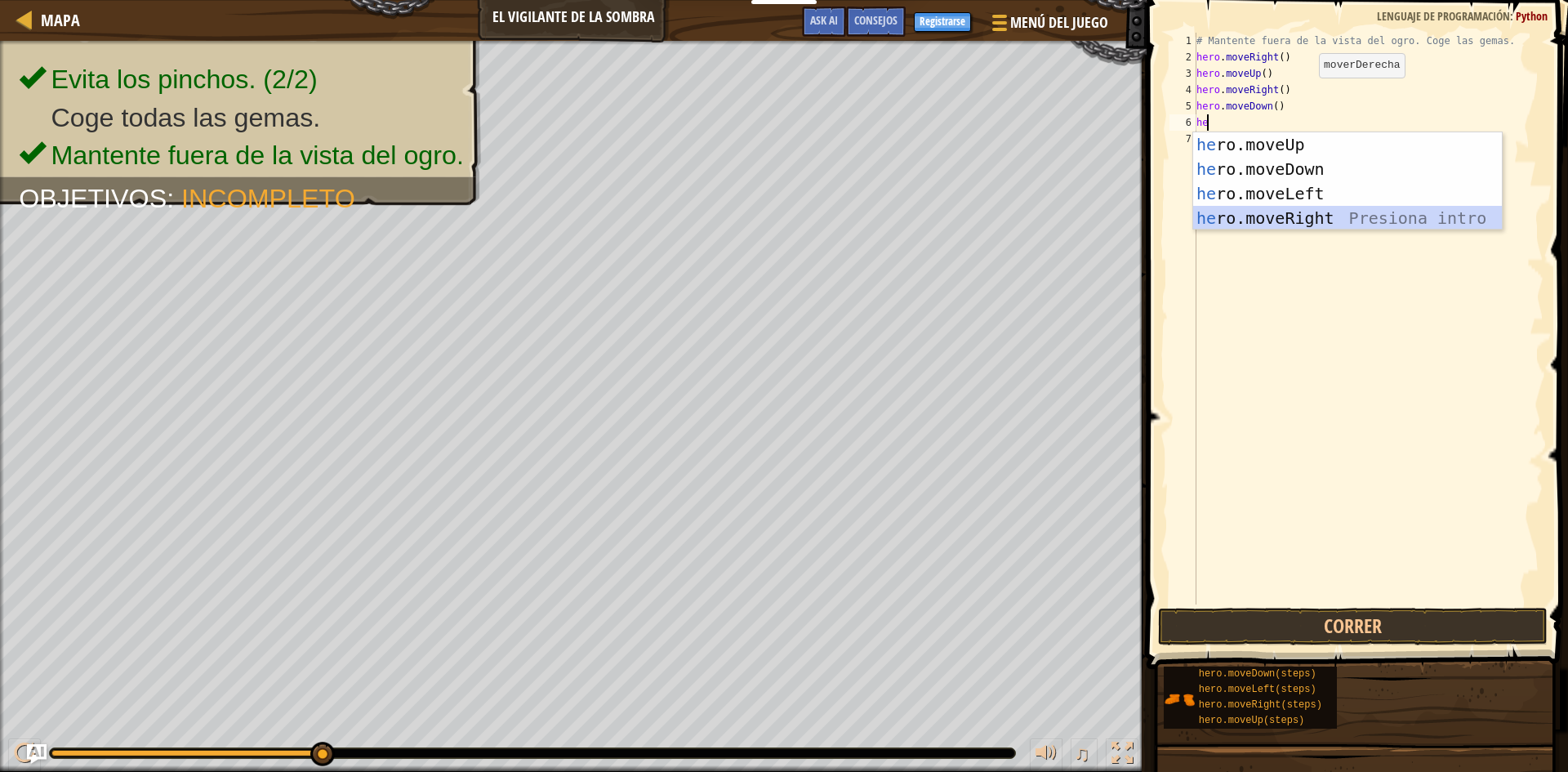
click at [1318, 212] on div "he ro.moveUp Presiona intro he ro.moveDown Presiona intro he ro.moveLeft Presio…" at bounding box center [1347, 206] width 309 height 147
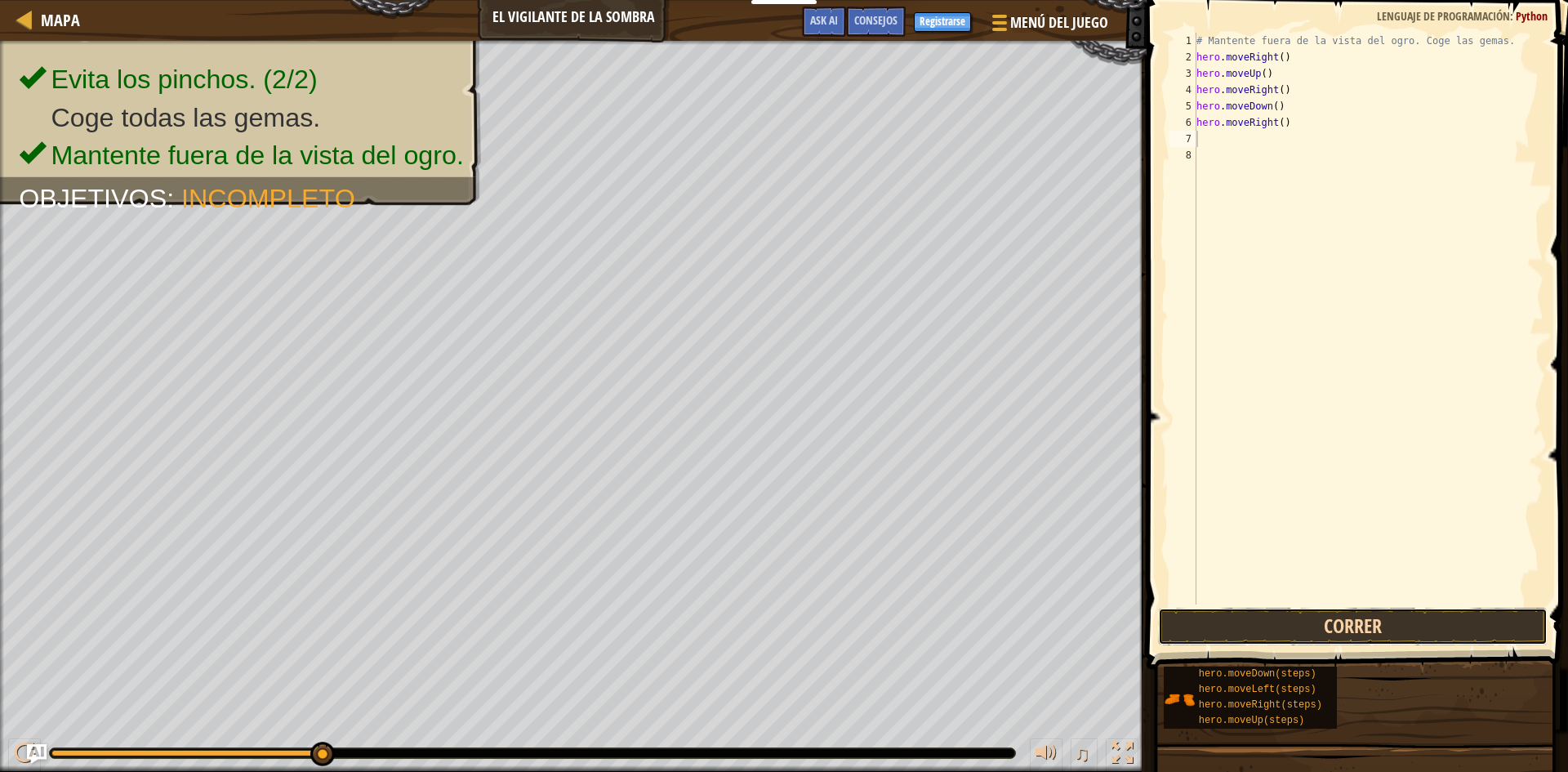
click at [1360, 615] on button "Correr" at bounding box center [1352, 626] width 389 height 37
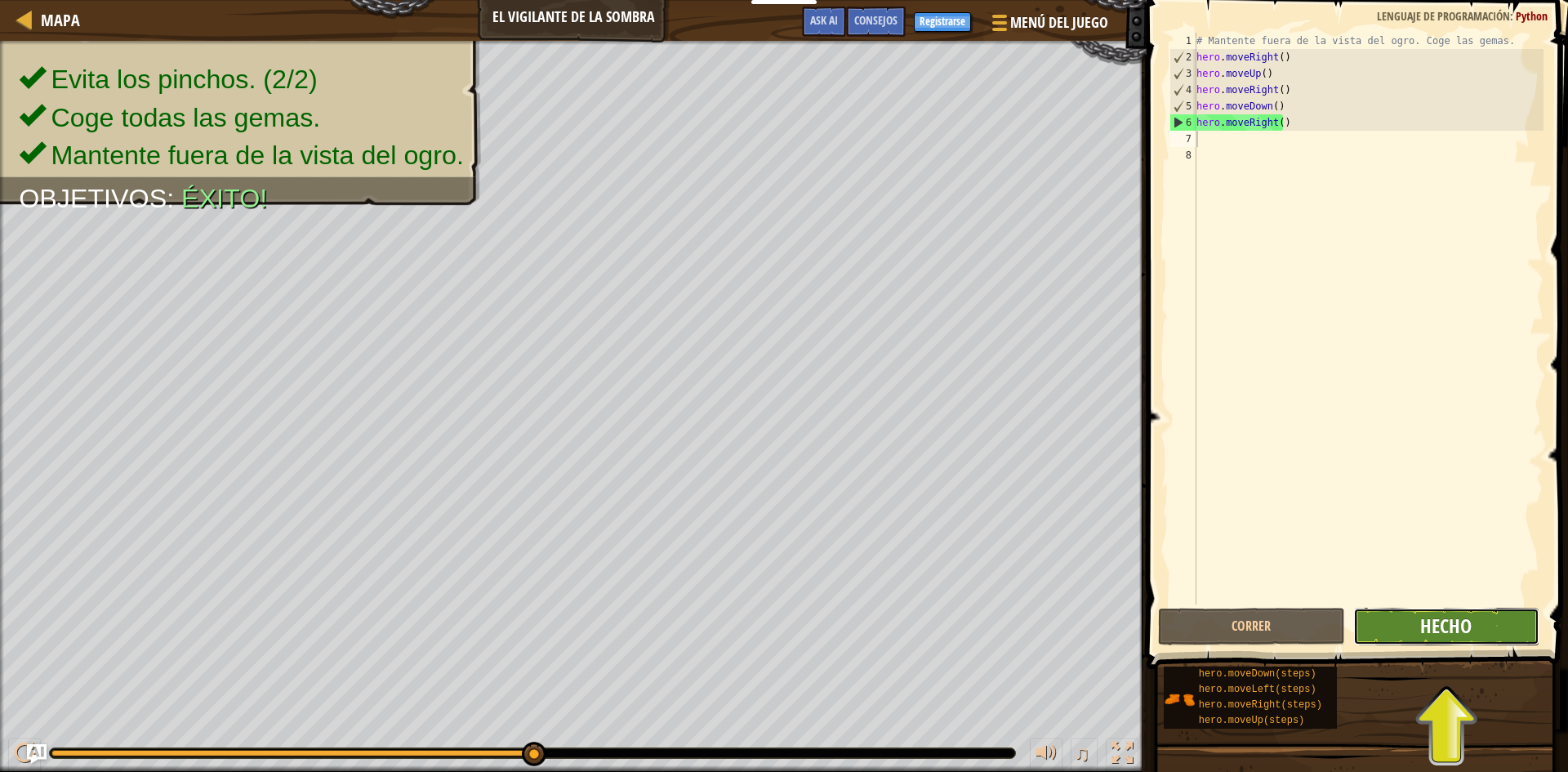
click at [1444, 619] on span "Hecho" at bounding box center [1446, 626] width 51 height 27
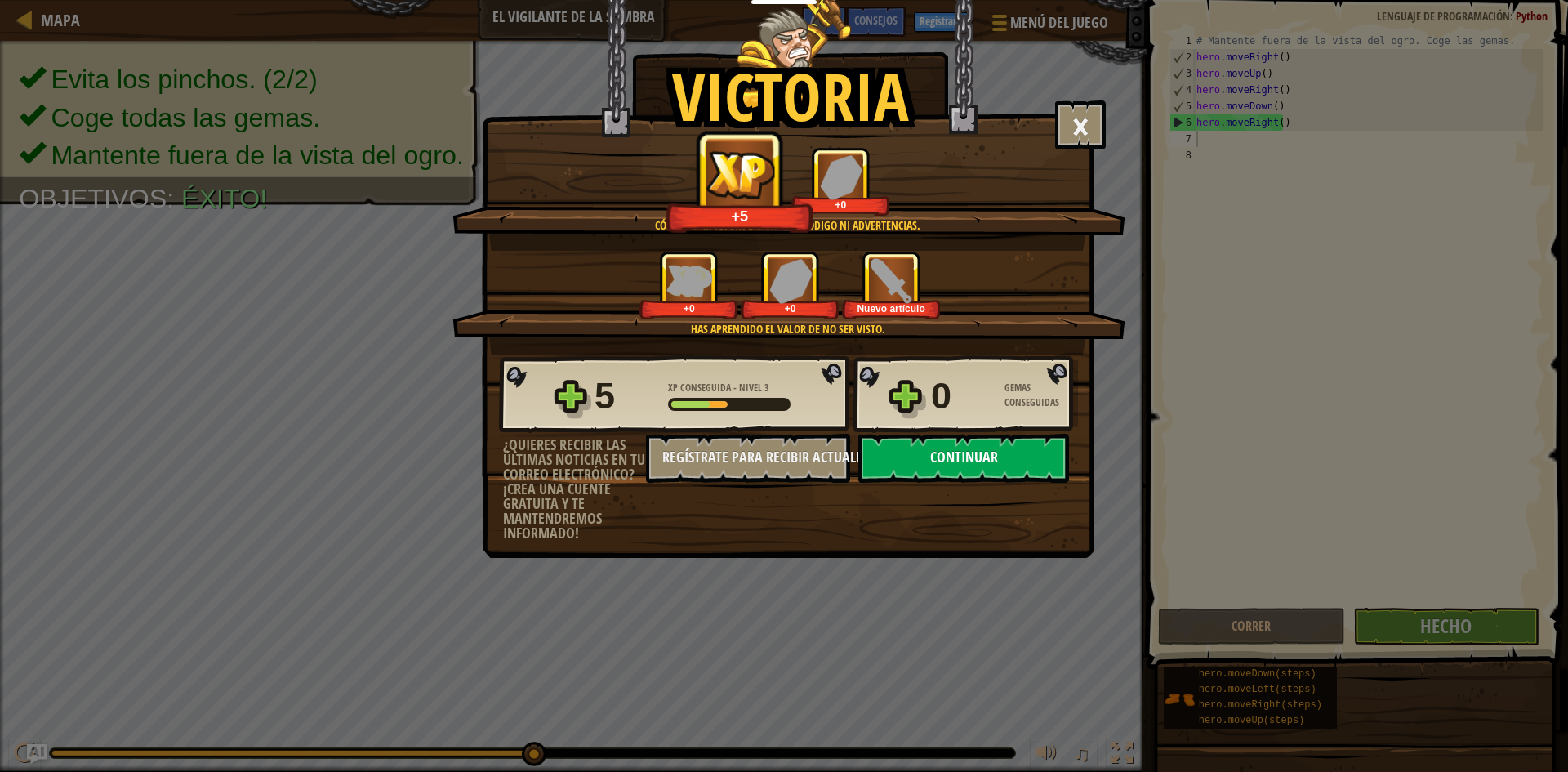
click at [1010, 462] on button "Continuar" at bounding box center [964, 457] width 210 height 49
select select "es-ES"
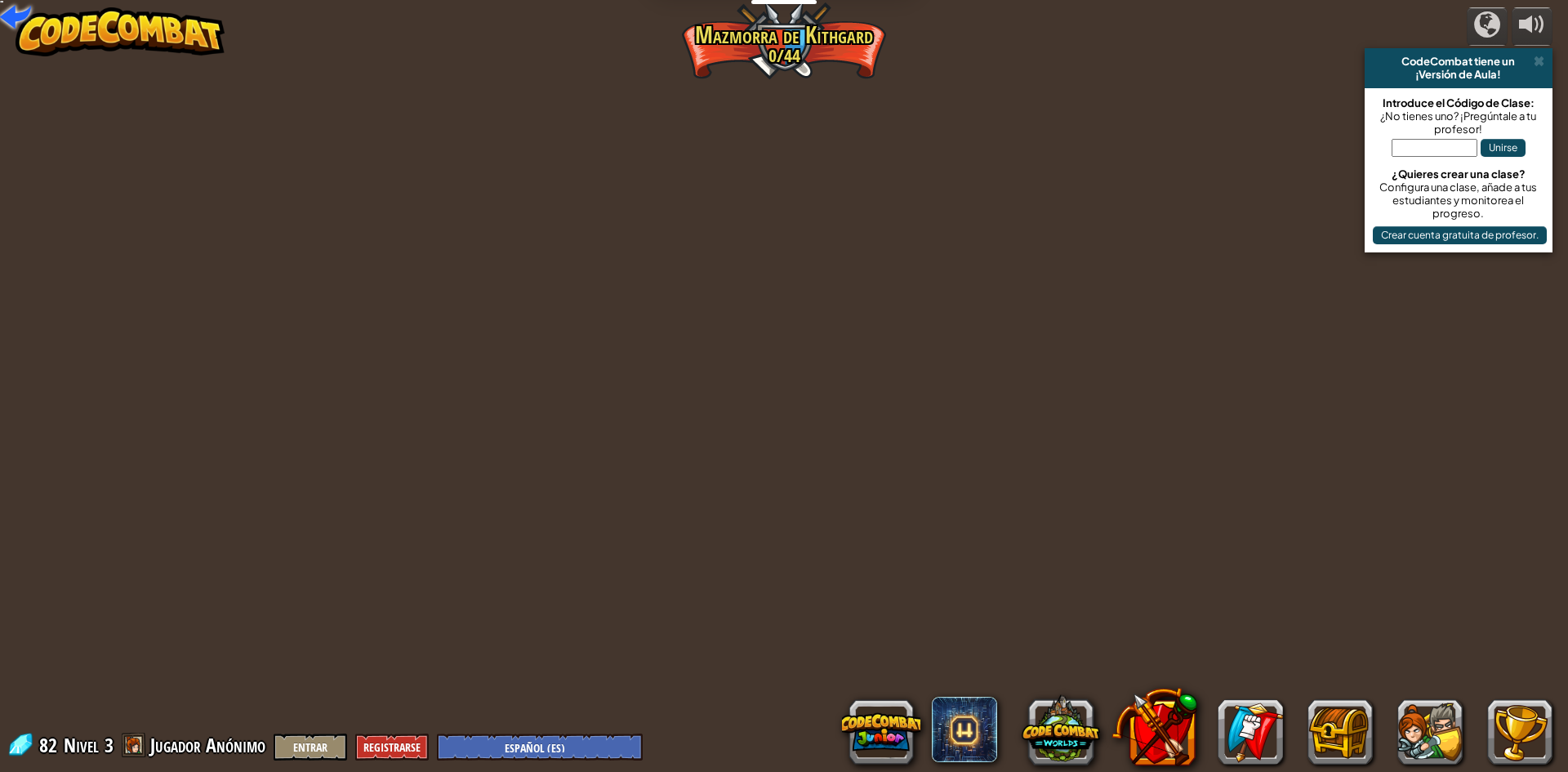
select select "es-ES"
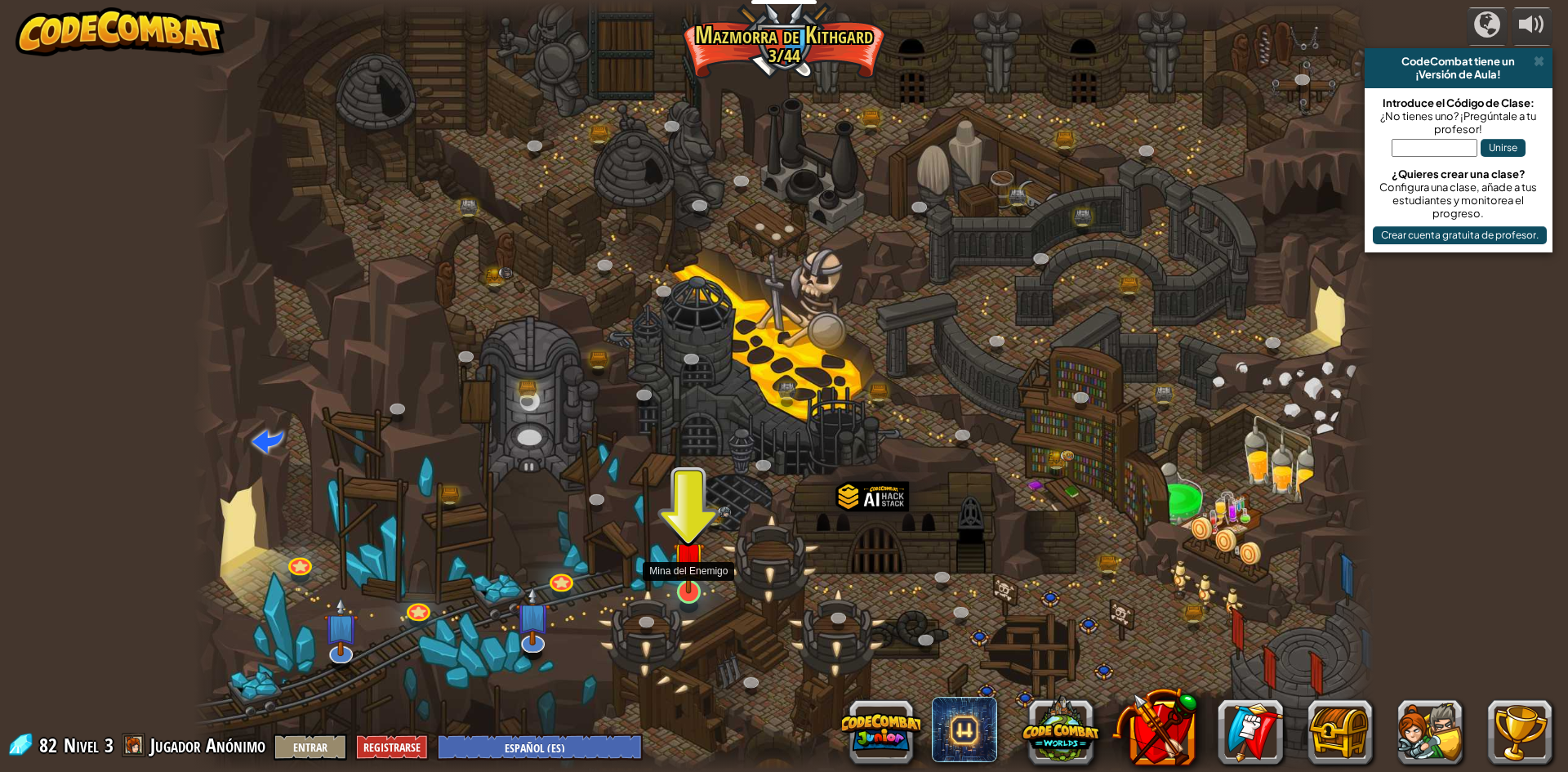
click at [693, 585] on img at bounding box center [689, 557] width 32 height 73
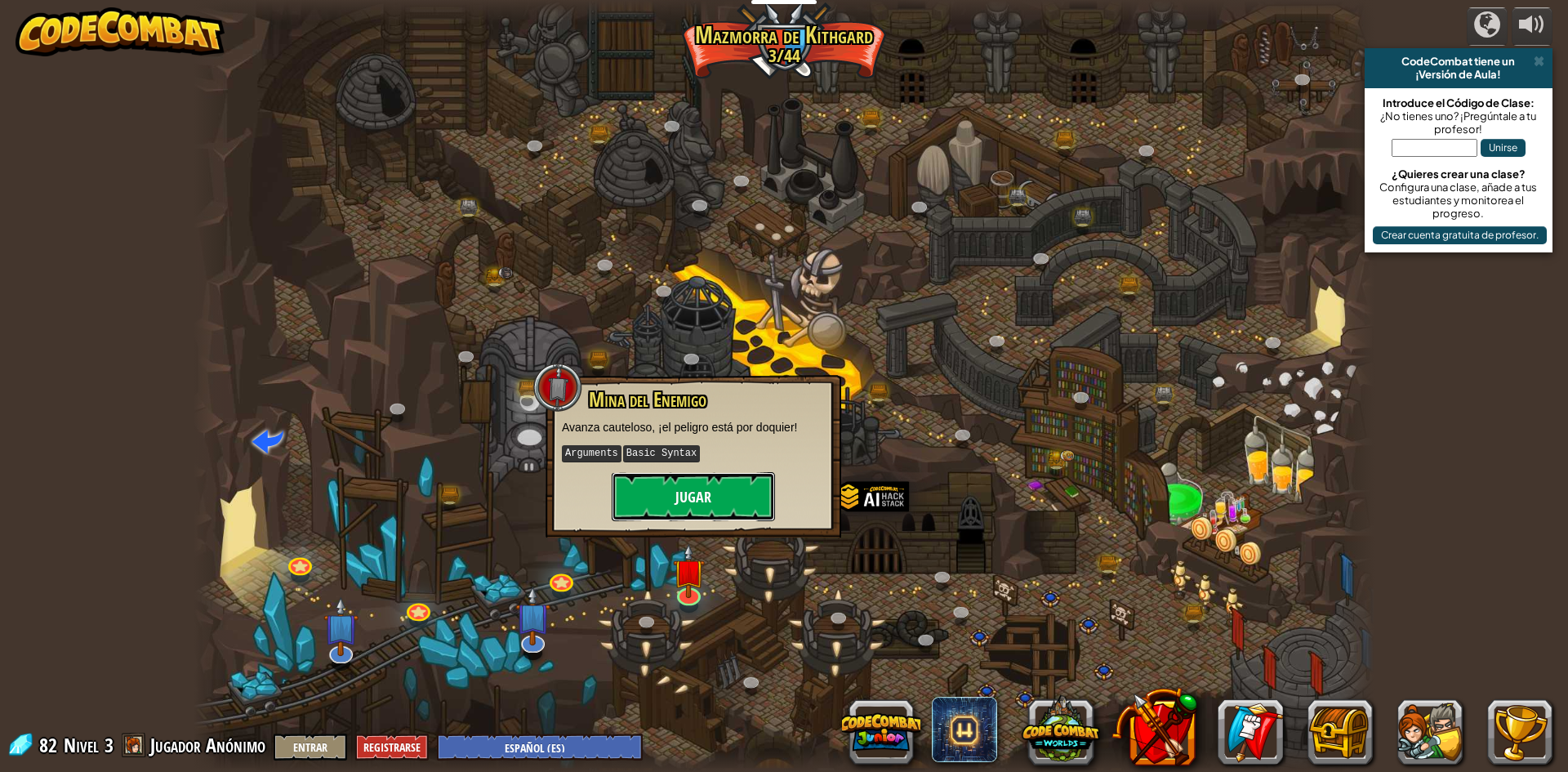
click at [735, 496] on button "Jugar" at bounding box center [693, 496] width 164 height 49
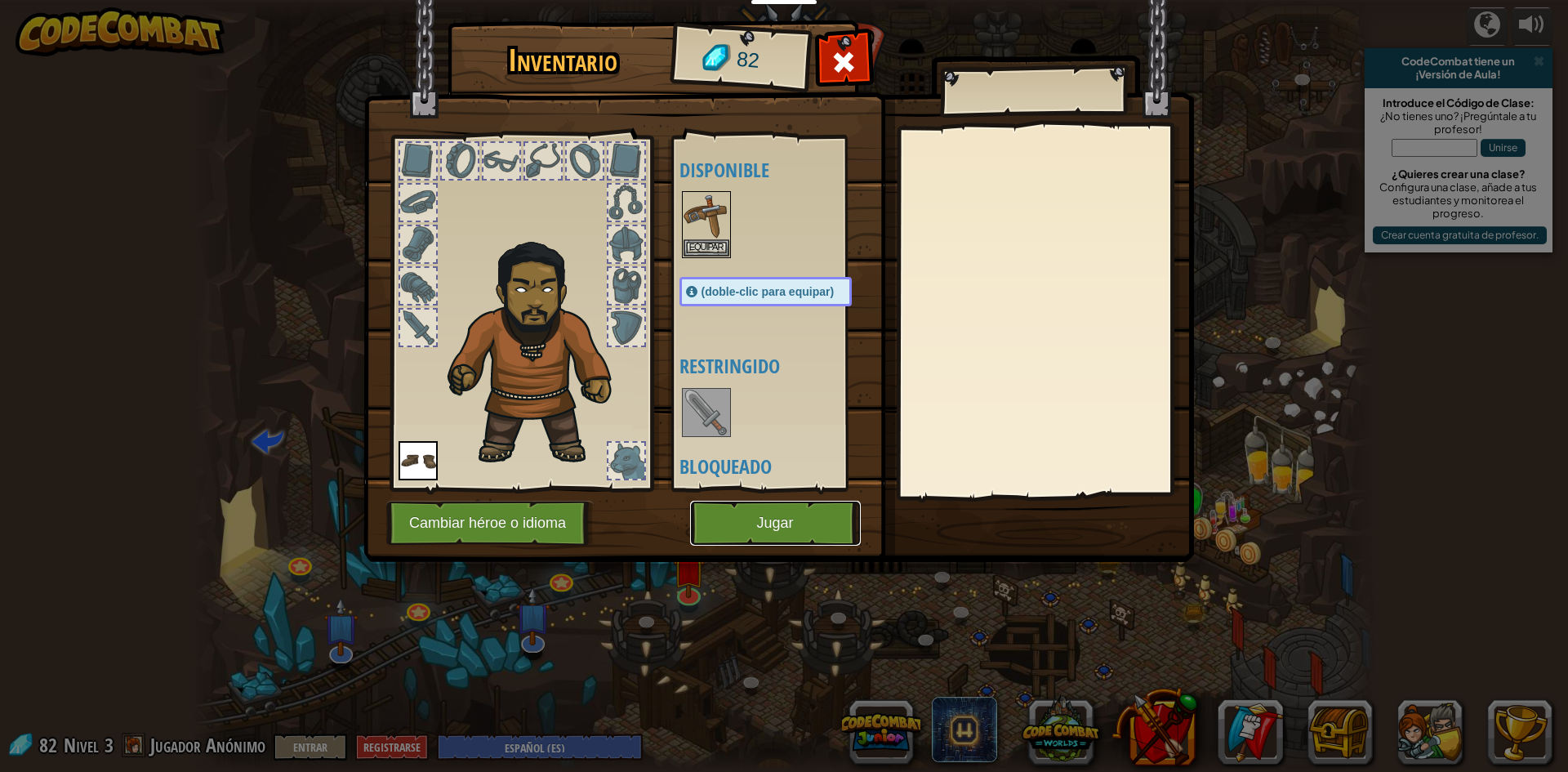
click at [749, 511] on button "Jugar" at bounding box center [775, 523] width 171 height 45
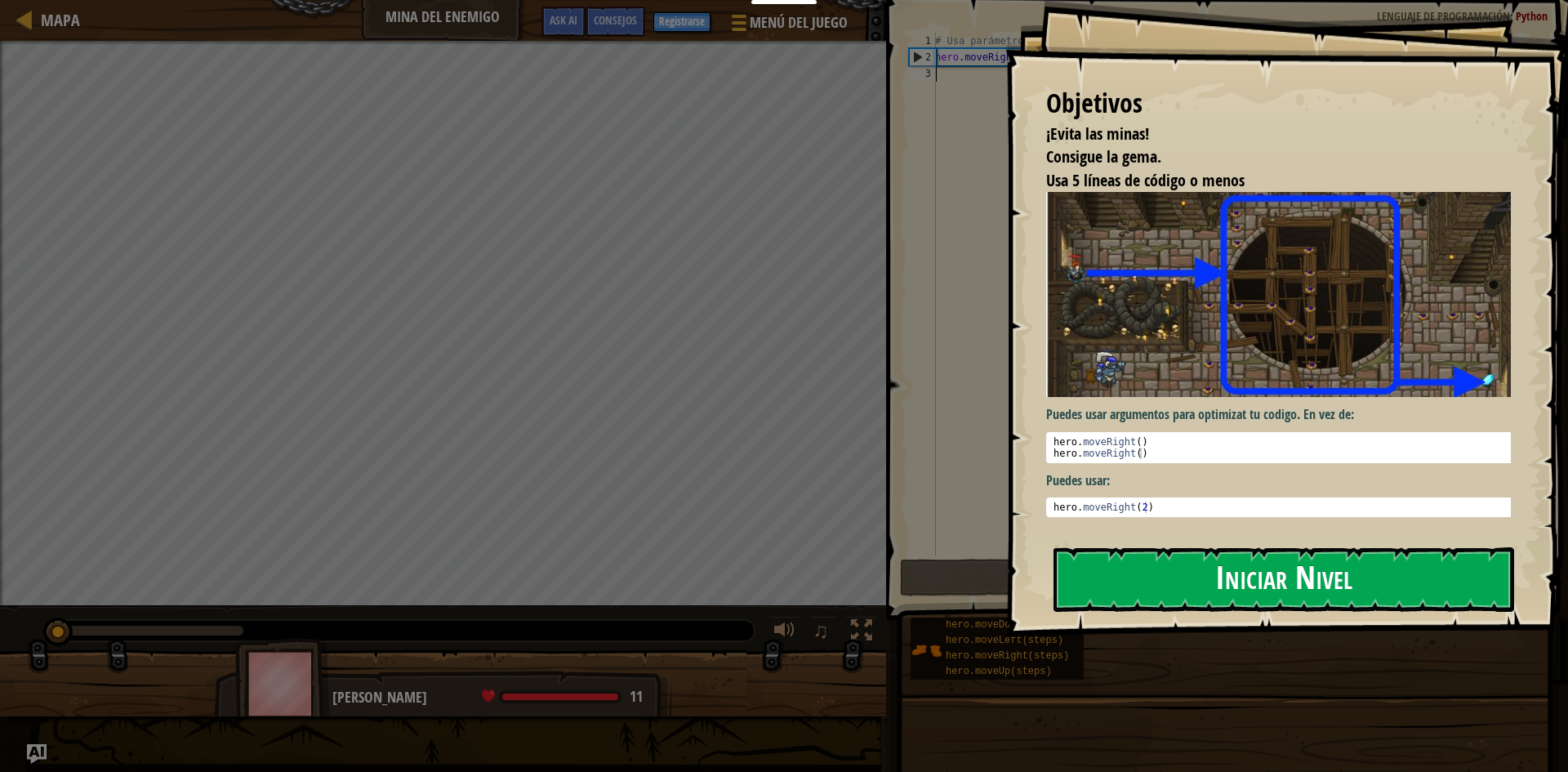
click at [1250, 589] on button "Iniciar Nivel" at bounding box center [1283, 579] width 461 height 65
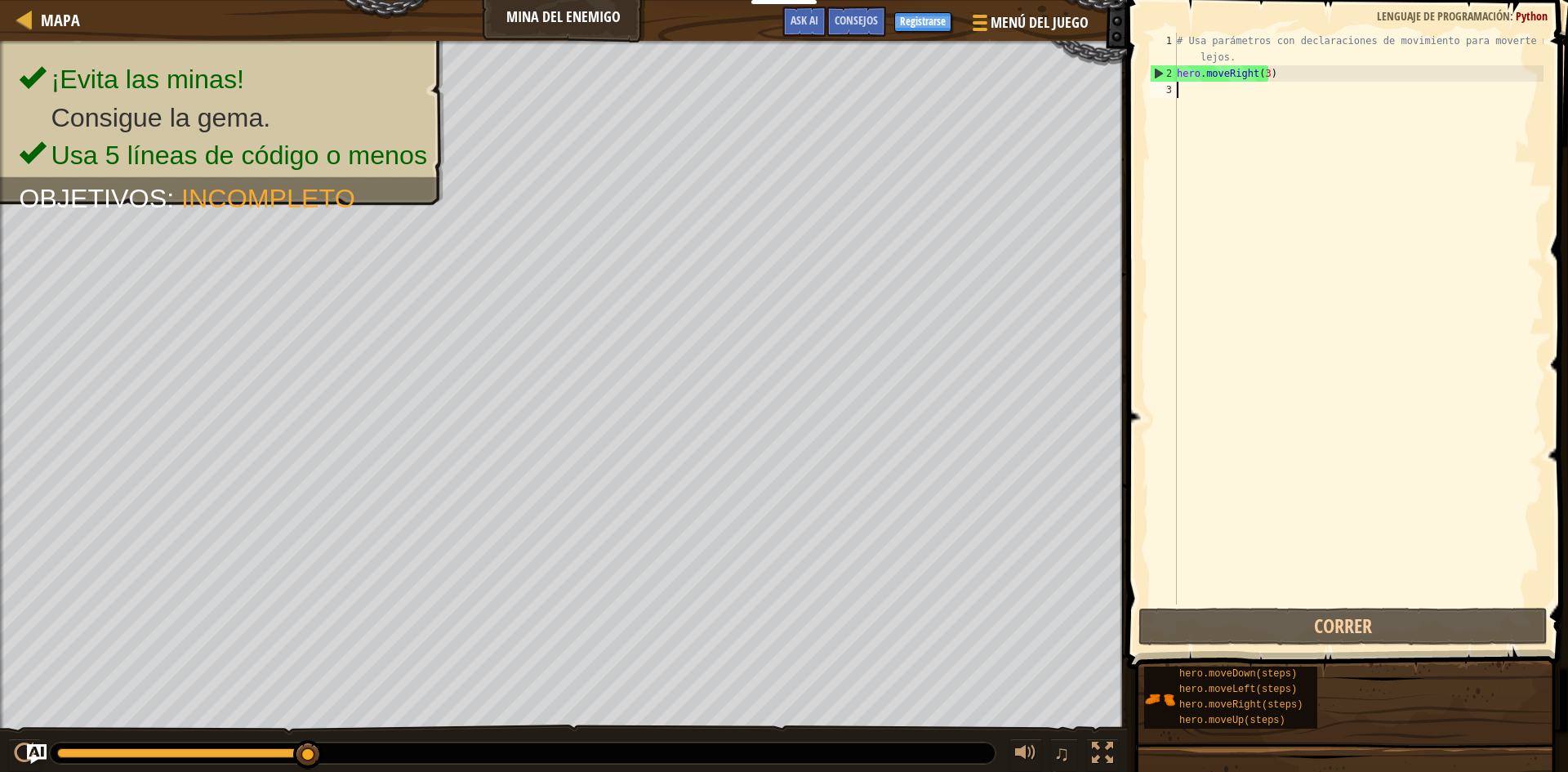
type textarea "he"
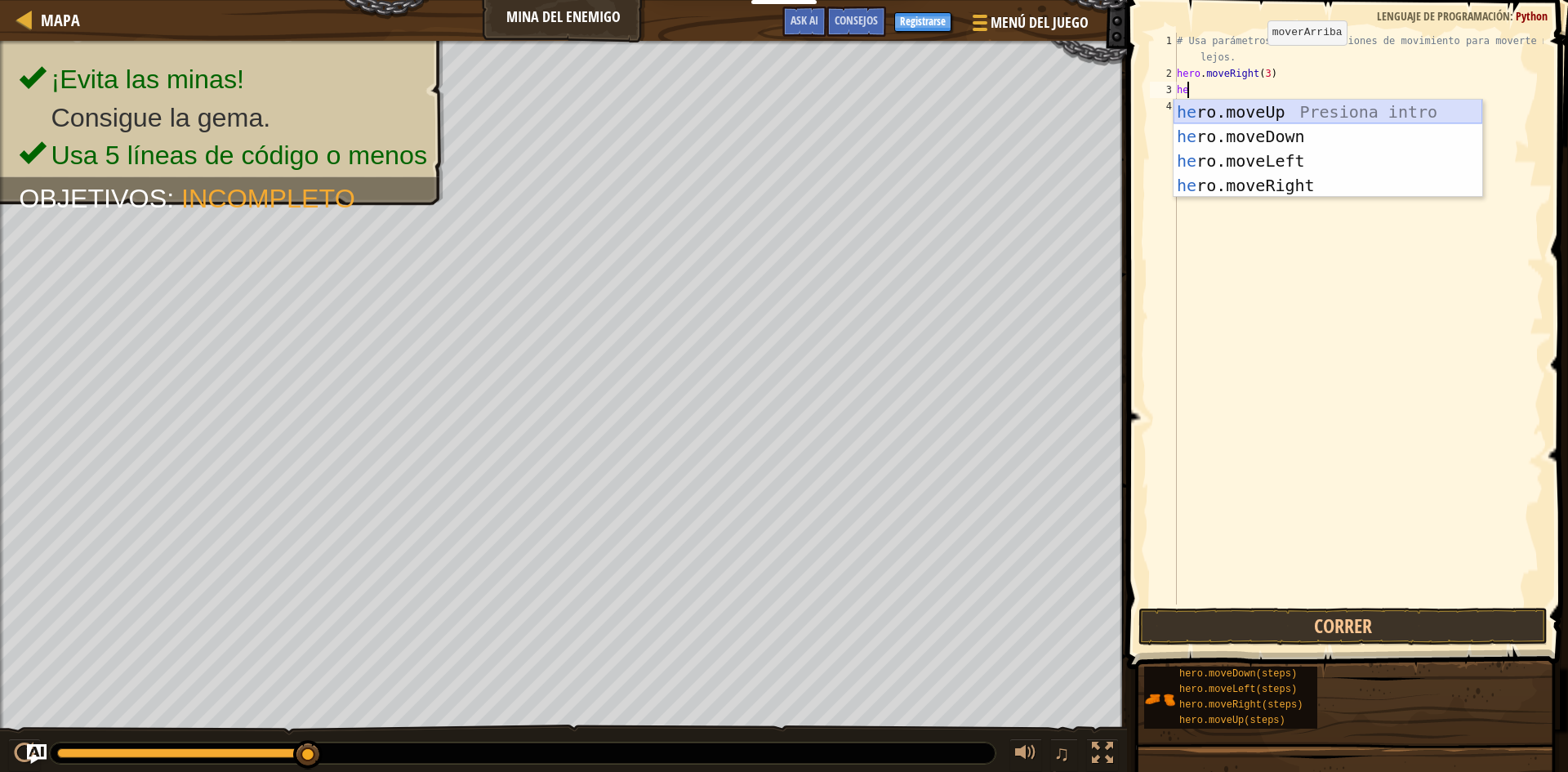
click at [1208, 117] on div "he ro.moveUp Presiona intro he ro.moveDown Presiona intro he ro.moveLeft Presio…" at bounding box center [1327, 173] width 309 height 147
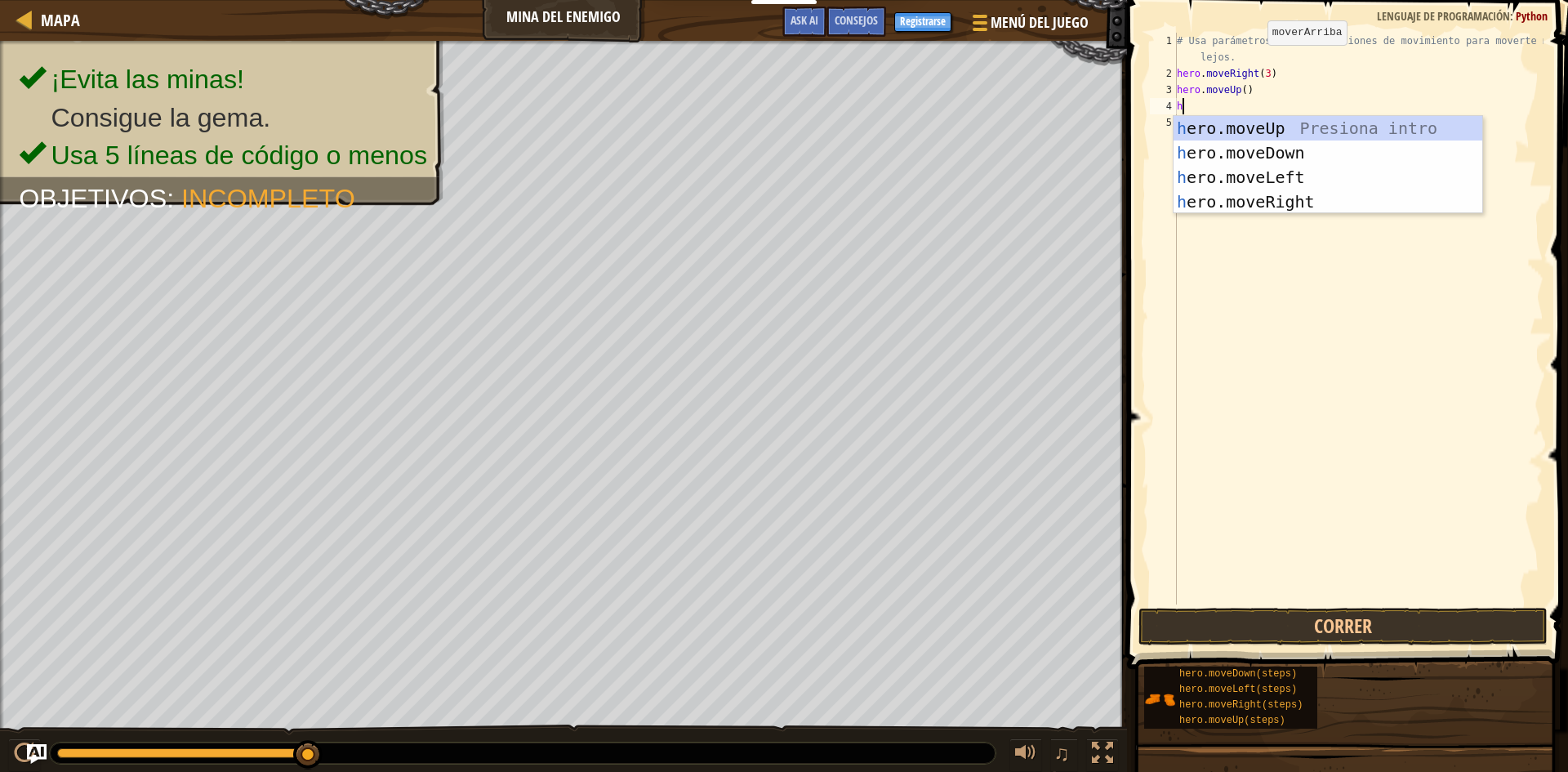
type textarea "he"
click at [1273, 200] on div "he ro.moveUp Presiona intro he ro.moveDown Presiona intro he ro.moveLeft Presio…" at bounding box center [1327, 189] width 309 height 147
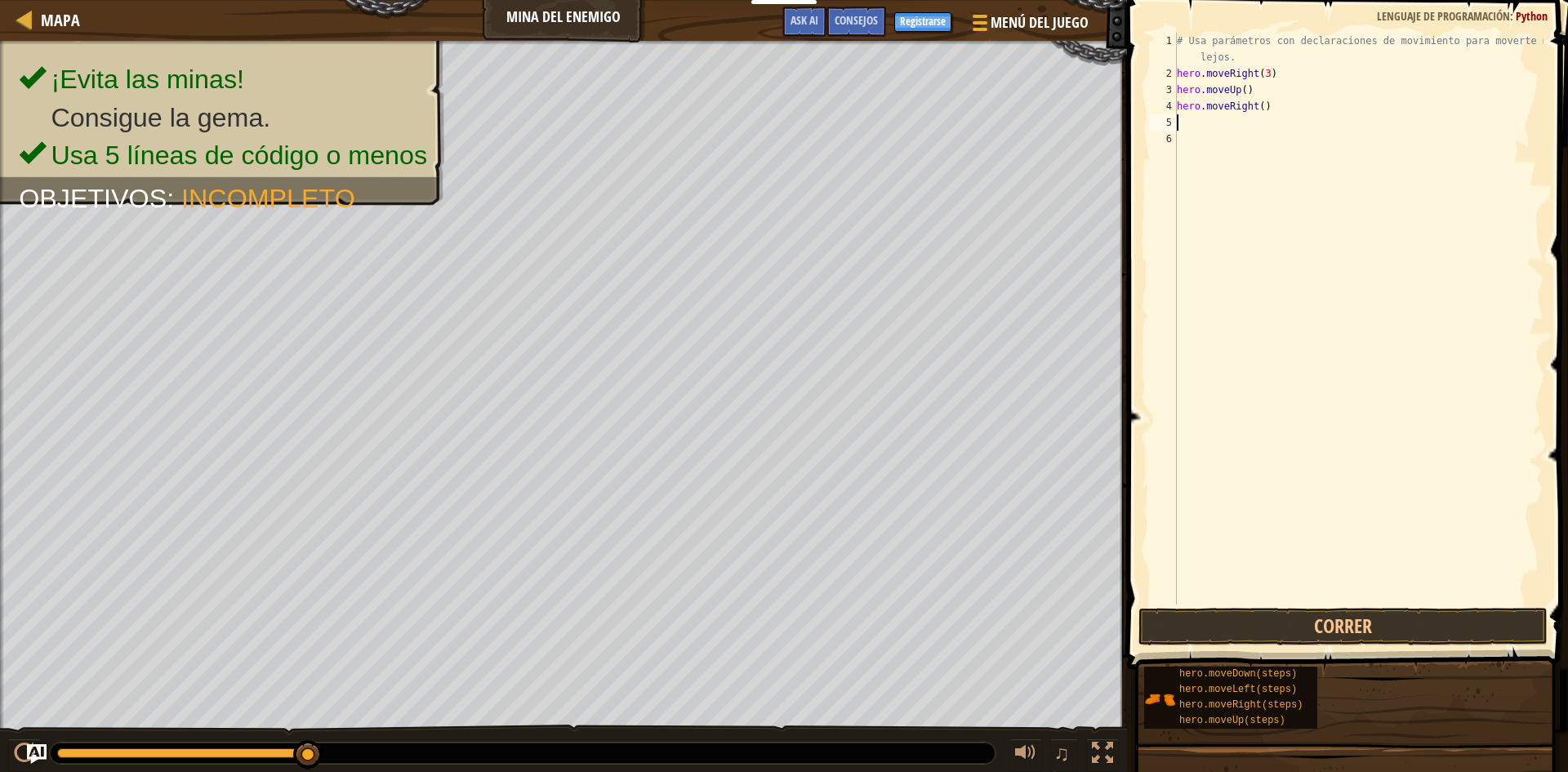
type textarea "he"
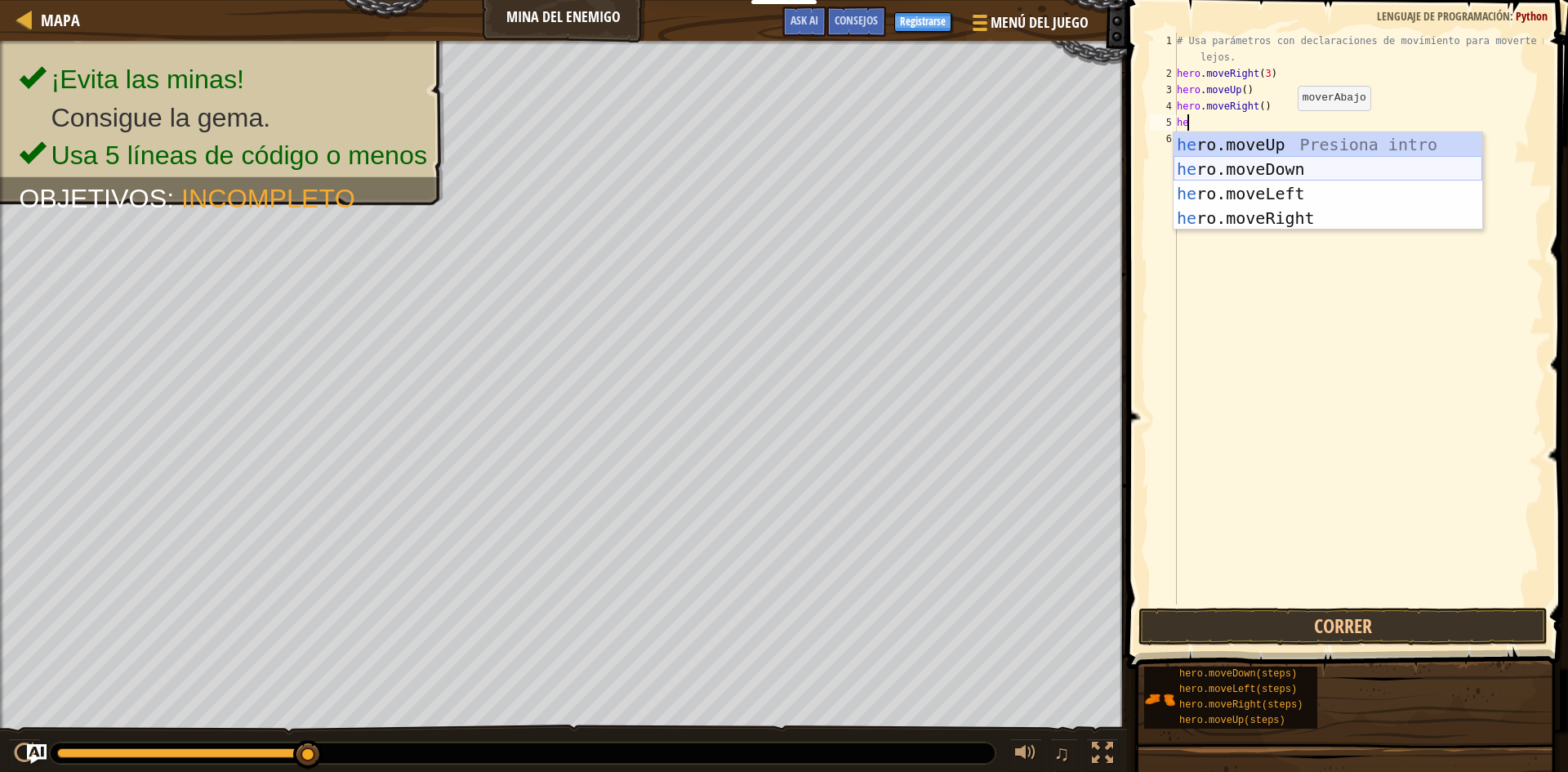
click at [1286, 171] on div "he ro.moveUp Presiona intro he ro.moveDown Presiona intro he ro.moveLeft Presio…" at bounding box center [1327, 206] width 309 height 147
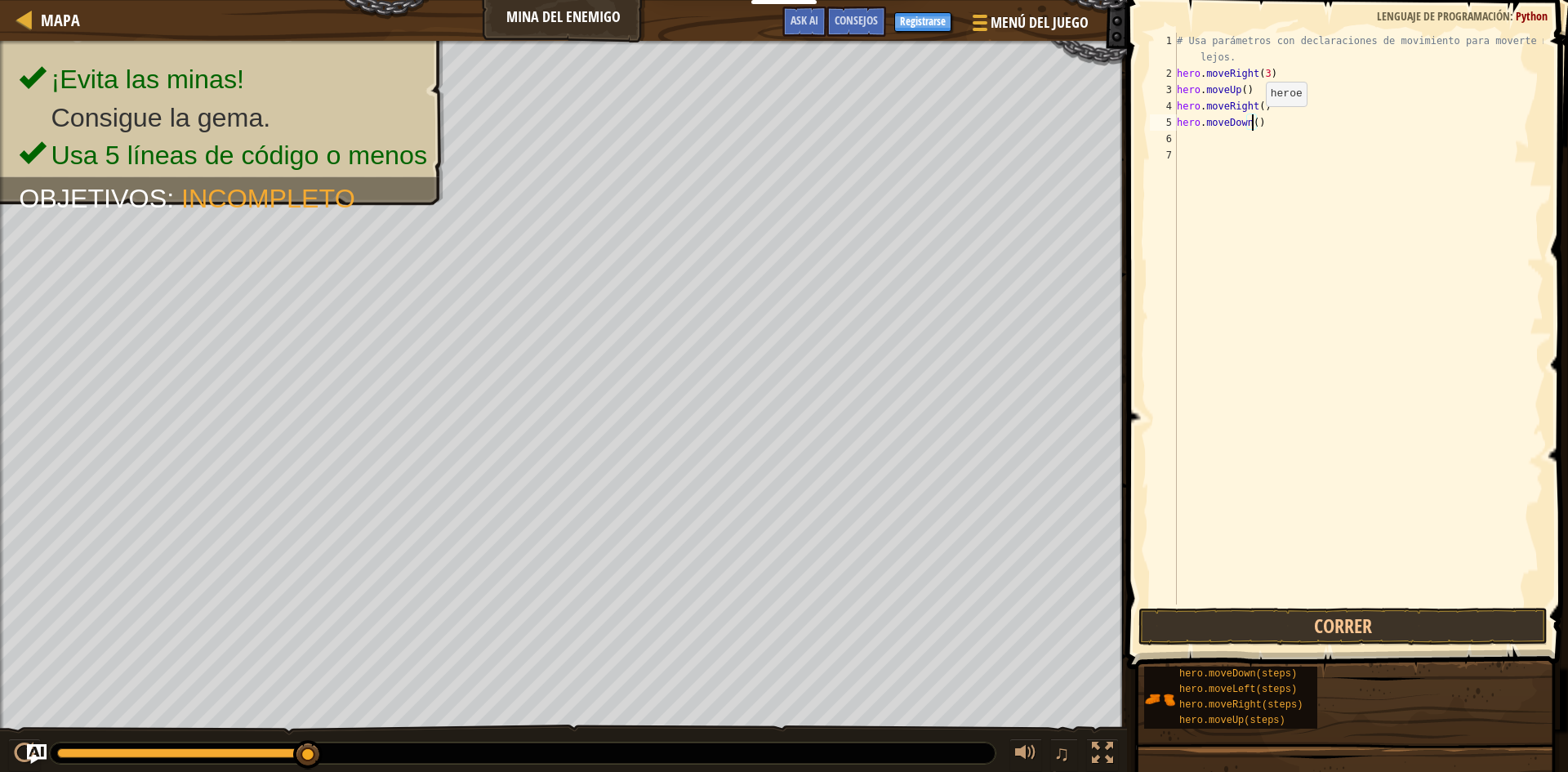
click at [1252, 123] on div "# Usa parámetros con declaraciones de movimiento para moverte más lejos. hero .…" at bounding box center [1358, 343] width 370 height 621
type textarea "hero.moveDown(3)"
click at [1223, 142] on div "# Usa parámetros con declaraciones de movimiento para moverte más lejos. hero .…" at bounding box center [1358, 343] width 370 height 621
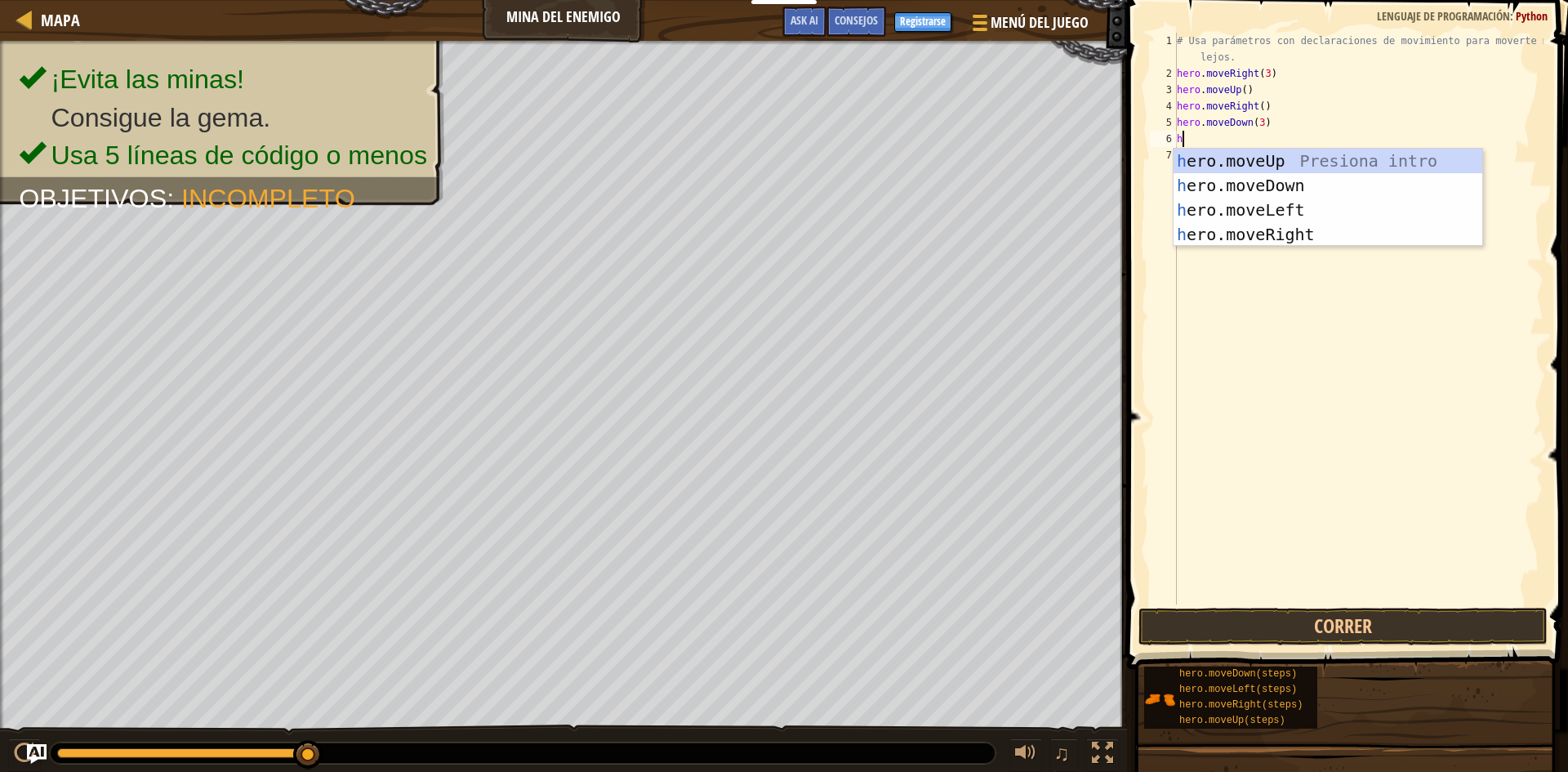
type textarea "he"
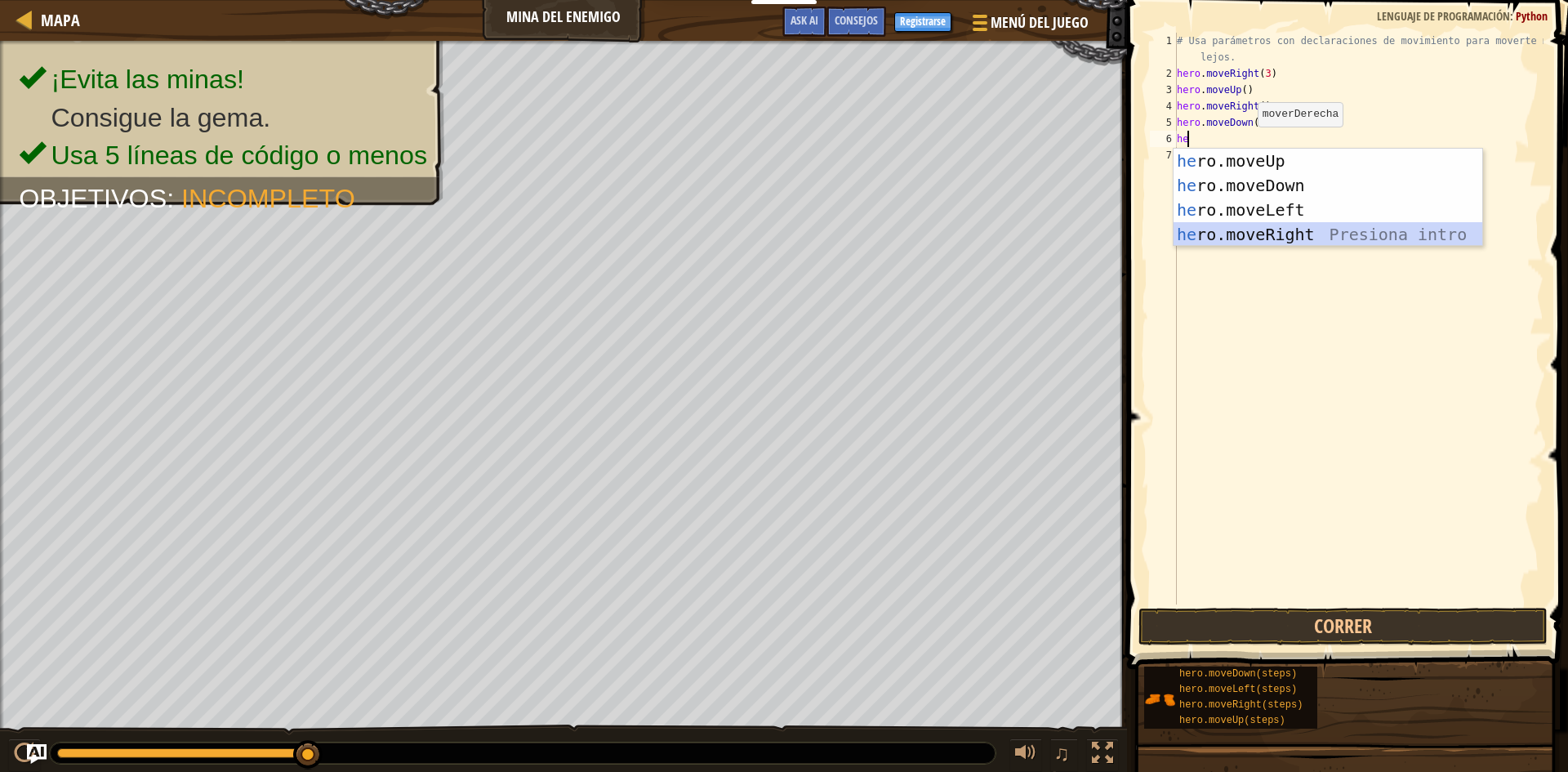
click at [1288, 233] on div "he ro.moveUp Presiona intro he ro.moveDown Presiona intro he ro.moveLeft Presio…" at bounding box center [1327, 222] width 309 height 147
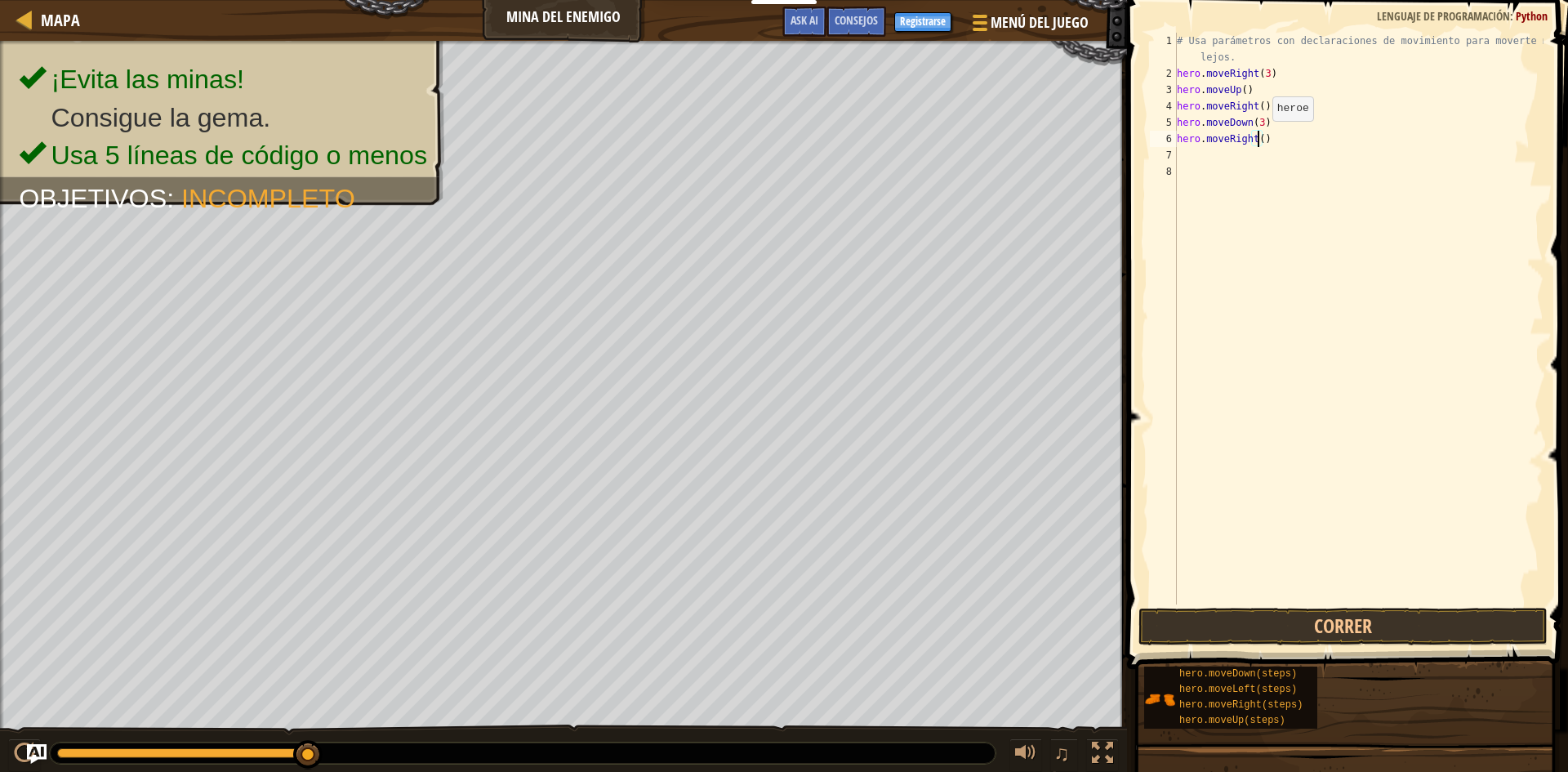
click at [1258, 137] on div "# Usa parámetros con declaraciones de movimiento para moverte más lejos. hero .…" at bounding box center [1358, 343] width 370 height 621
type textarea "hero.moveRight(2)"
click at [1335, 619] on button "Correr" at bounding box center [1342, 626] width 409 height 37
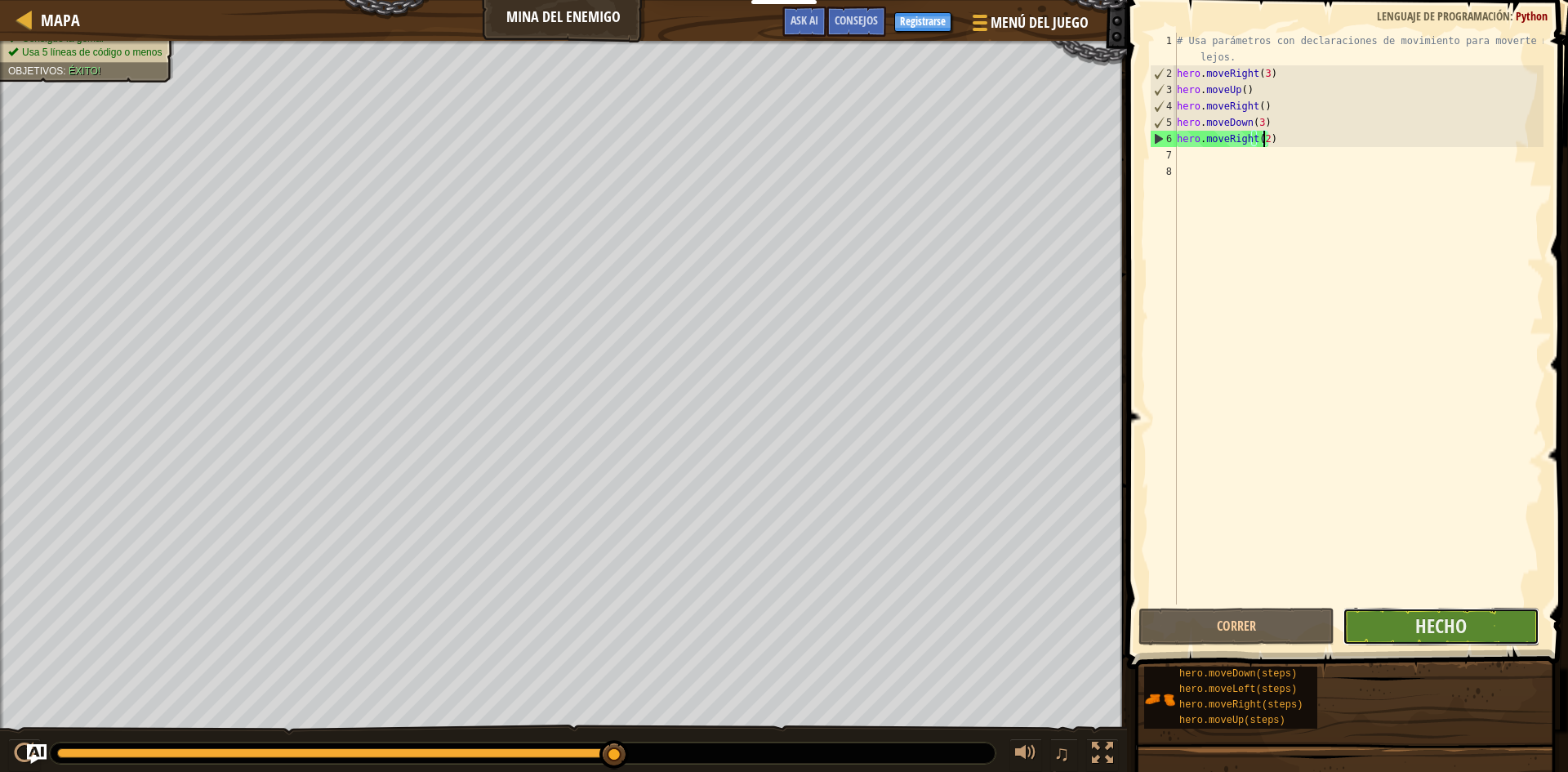
click at [1478, 633] on button "Hecho" at bounding box center [1441, 626] width 196 height 37
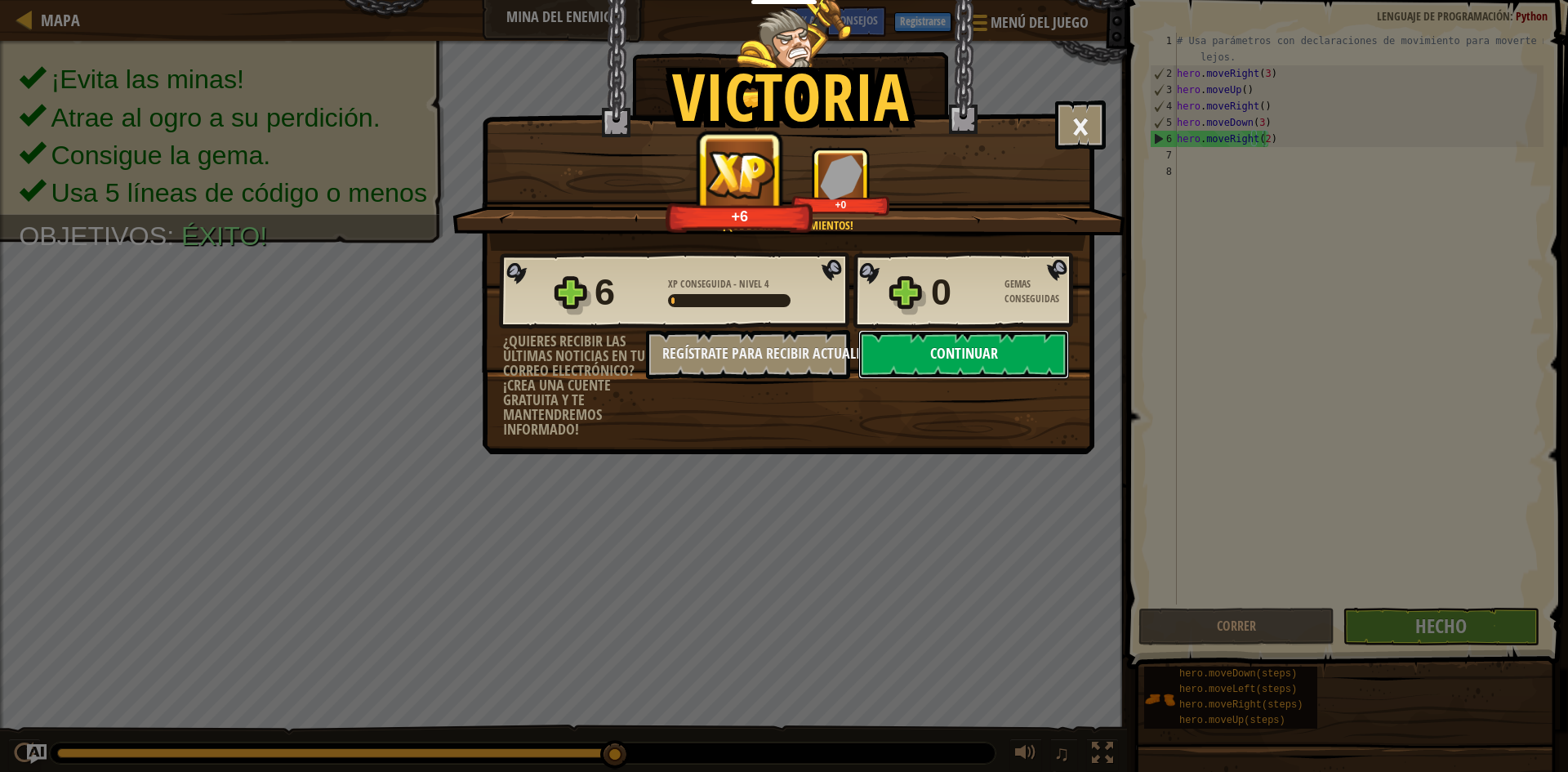
click at [939, 371] on button "Continuar" at bounding box center [964, 354] width 210 height 49
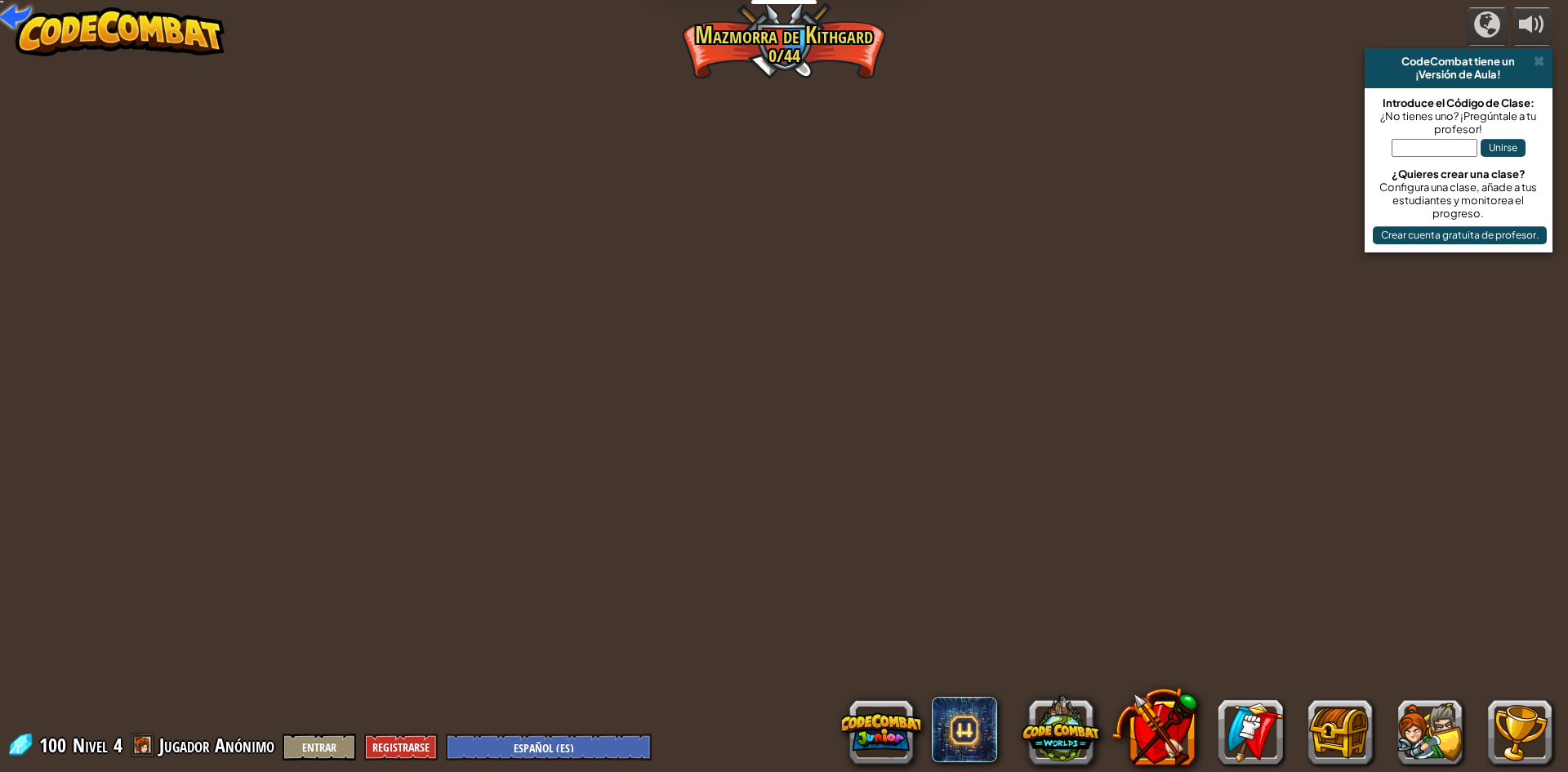
select select "es-ES"
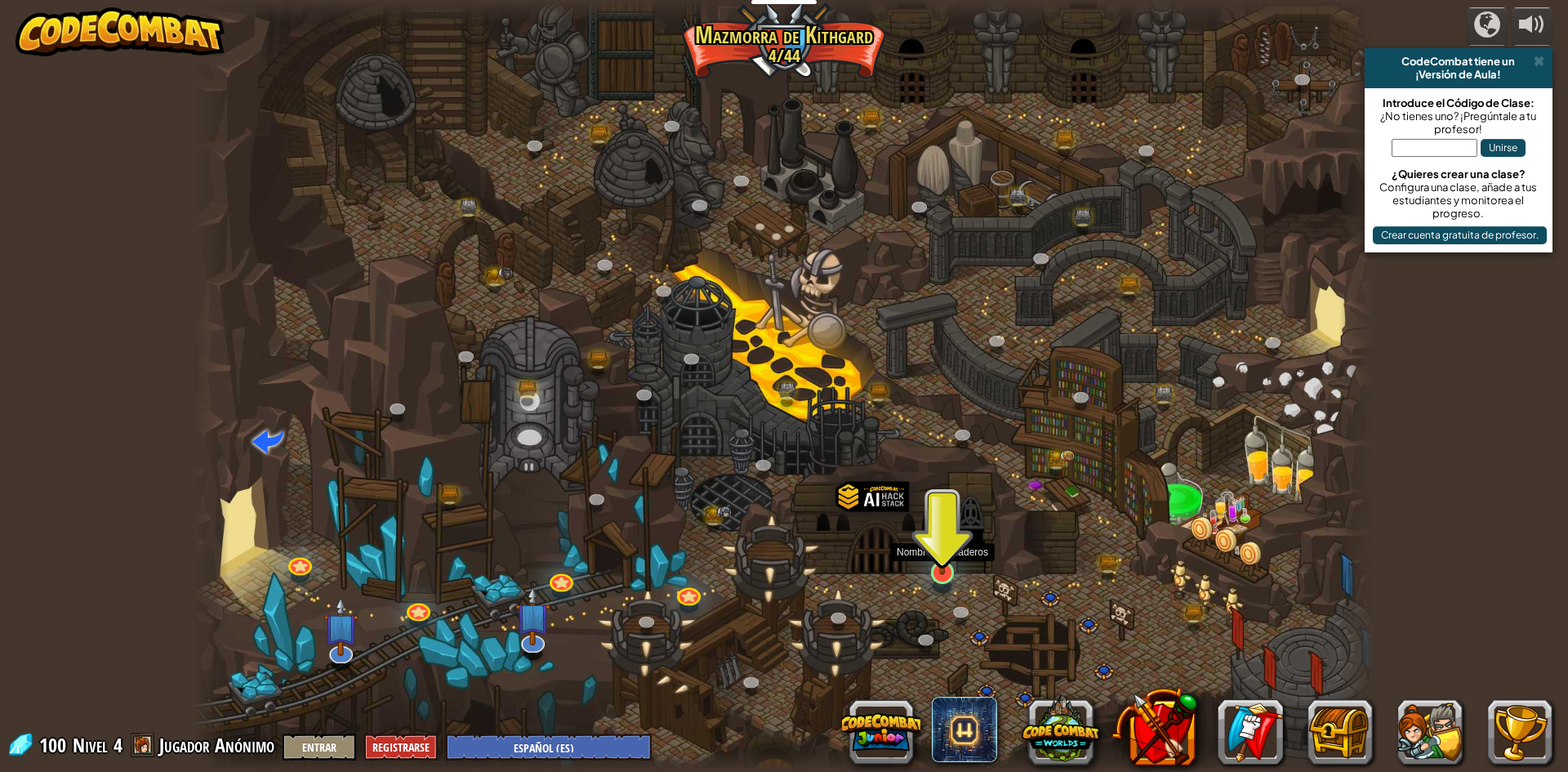
click at [940, 558] on img at bounding box center [943, 538] width 32 height 73
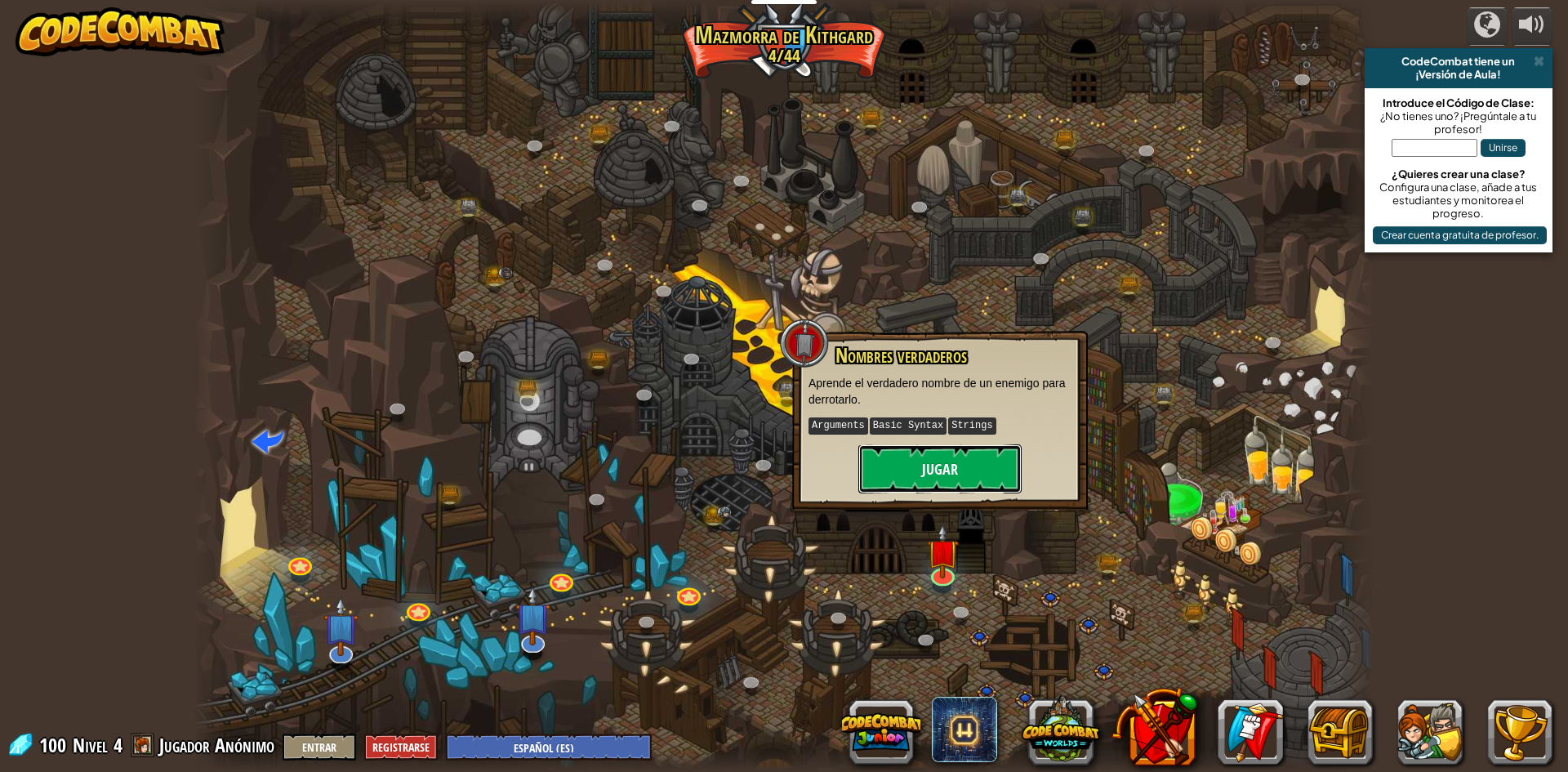
click at [922, 472] on button "Jugar" at bounding box center [940, 468] width 164 height 49
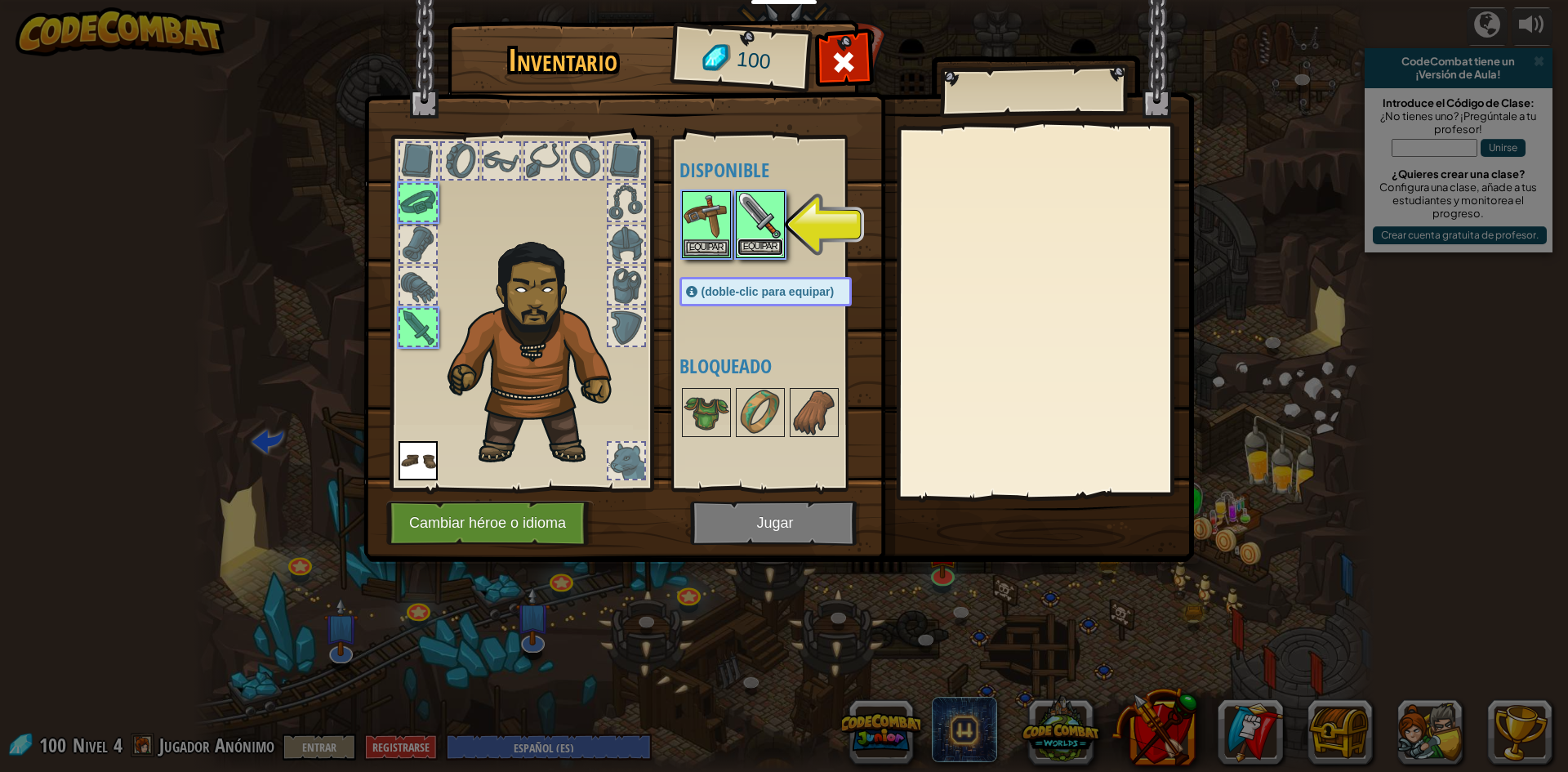
click at [762, 248] on button "Equipar" at bounding box center [761, 247] width 46 height 17
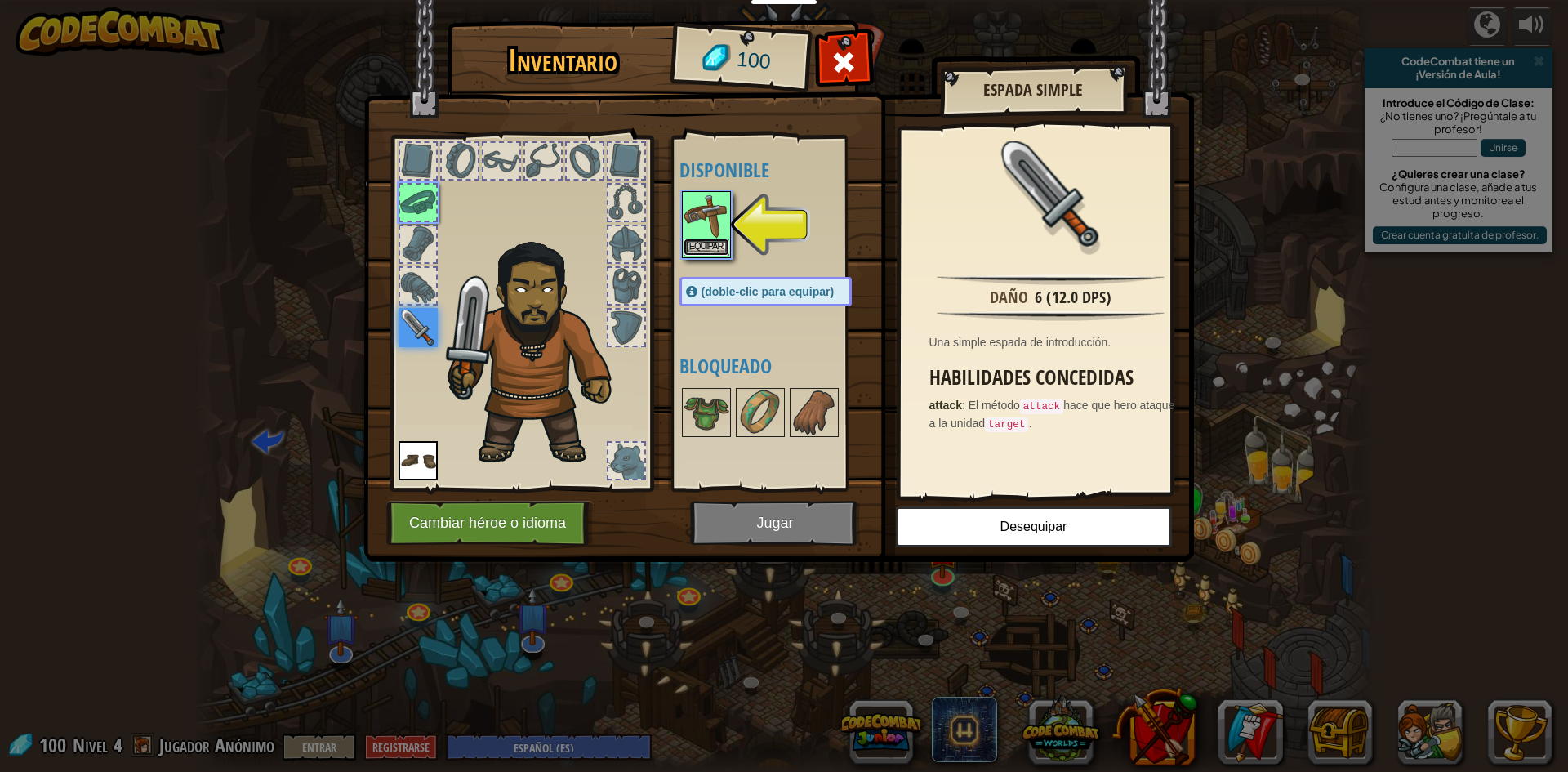
click at [715, 248] on button "Equipar" at bounding box center [707, 247] width 46 height 17
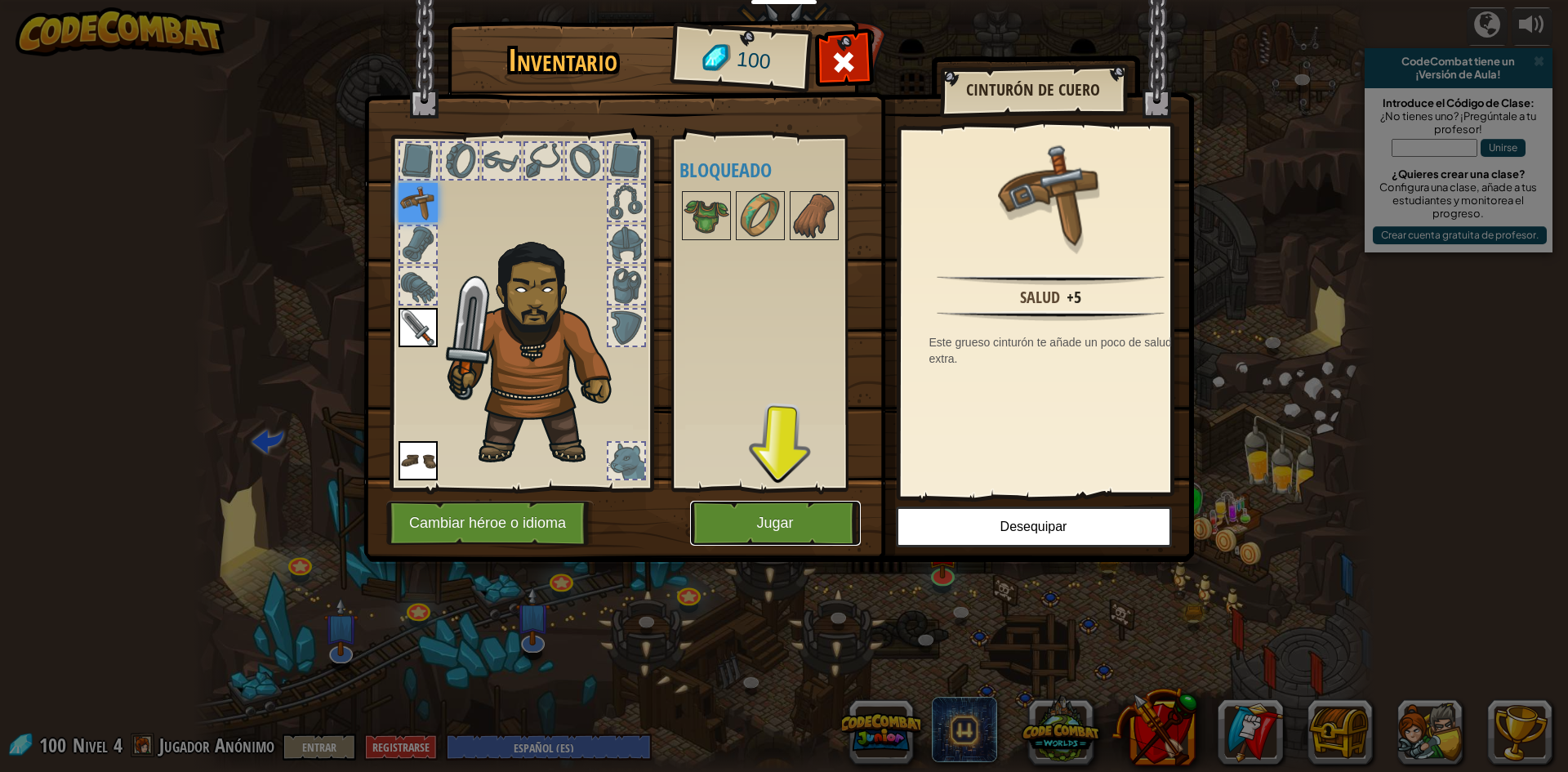
click at [772, 520] on button "Jugar" at bounding box center [775, 523] width 171 height 45
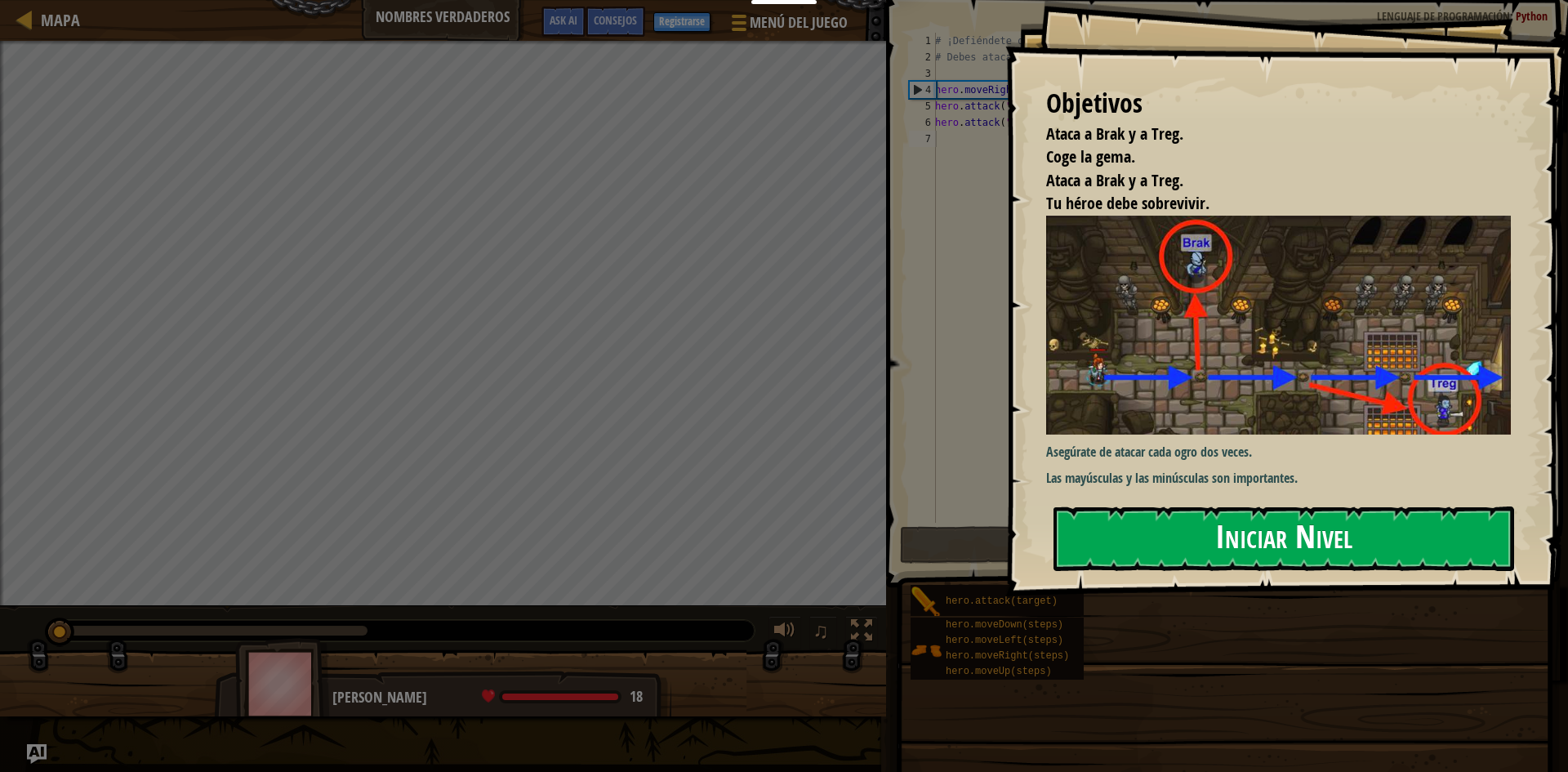
click at [1288, 533] on button "Iniciar Nivel" at bounding box center [1283, 539] width 461 height 65
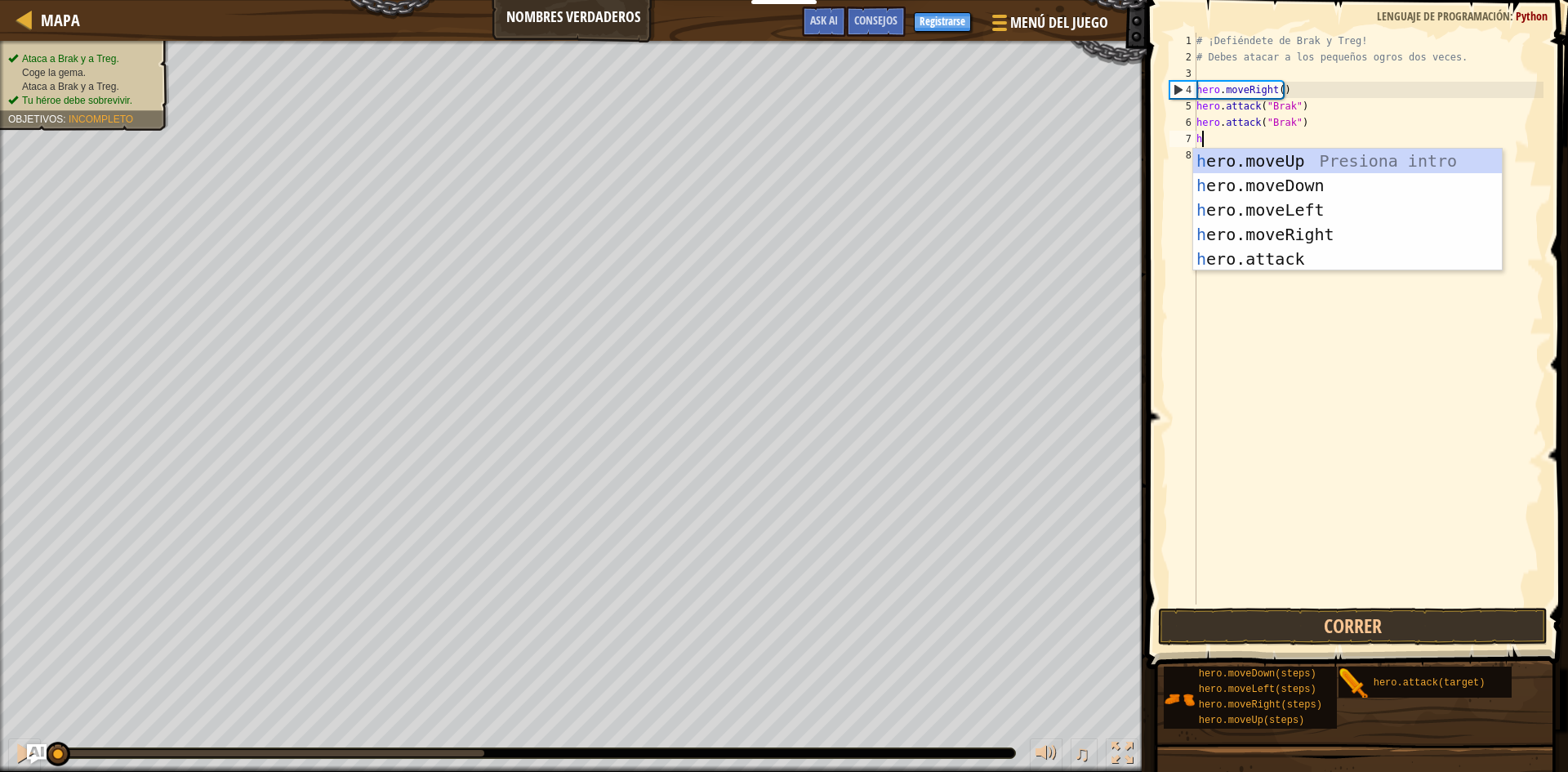
scroll to position [7, 0]
type textarea "he"
click at [1317, 157] on div "he ro.moveUp Presiona intro he ro.moveDown Presiona intro he ro.moveLeft Presio…" at bounding box center [1347, 234] width 309 height 172
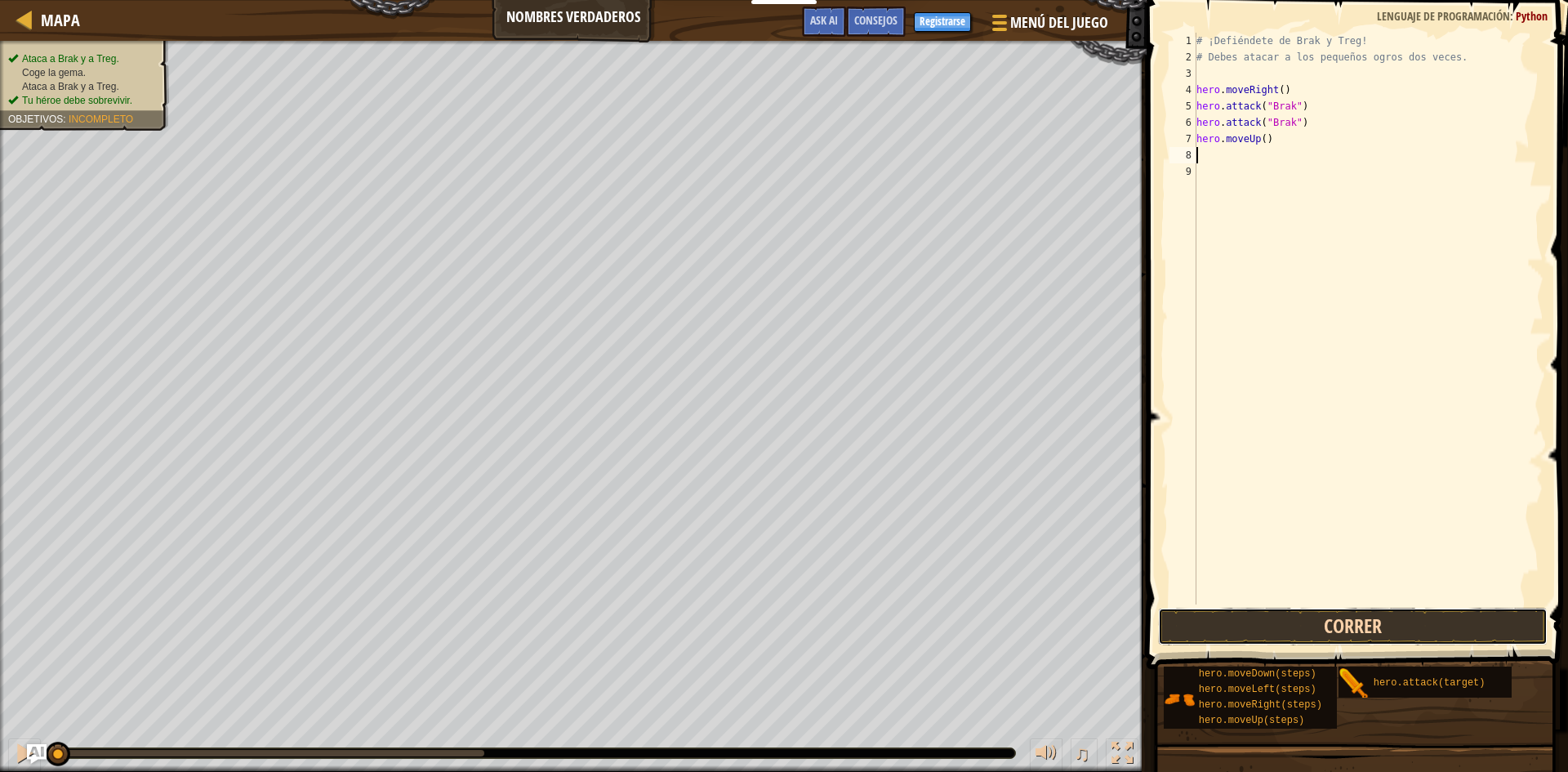
click at [1346, 628] on button "Correr" at bounding box center [1352, 626] width 389 height 37
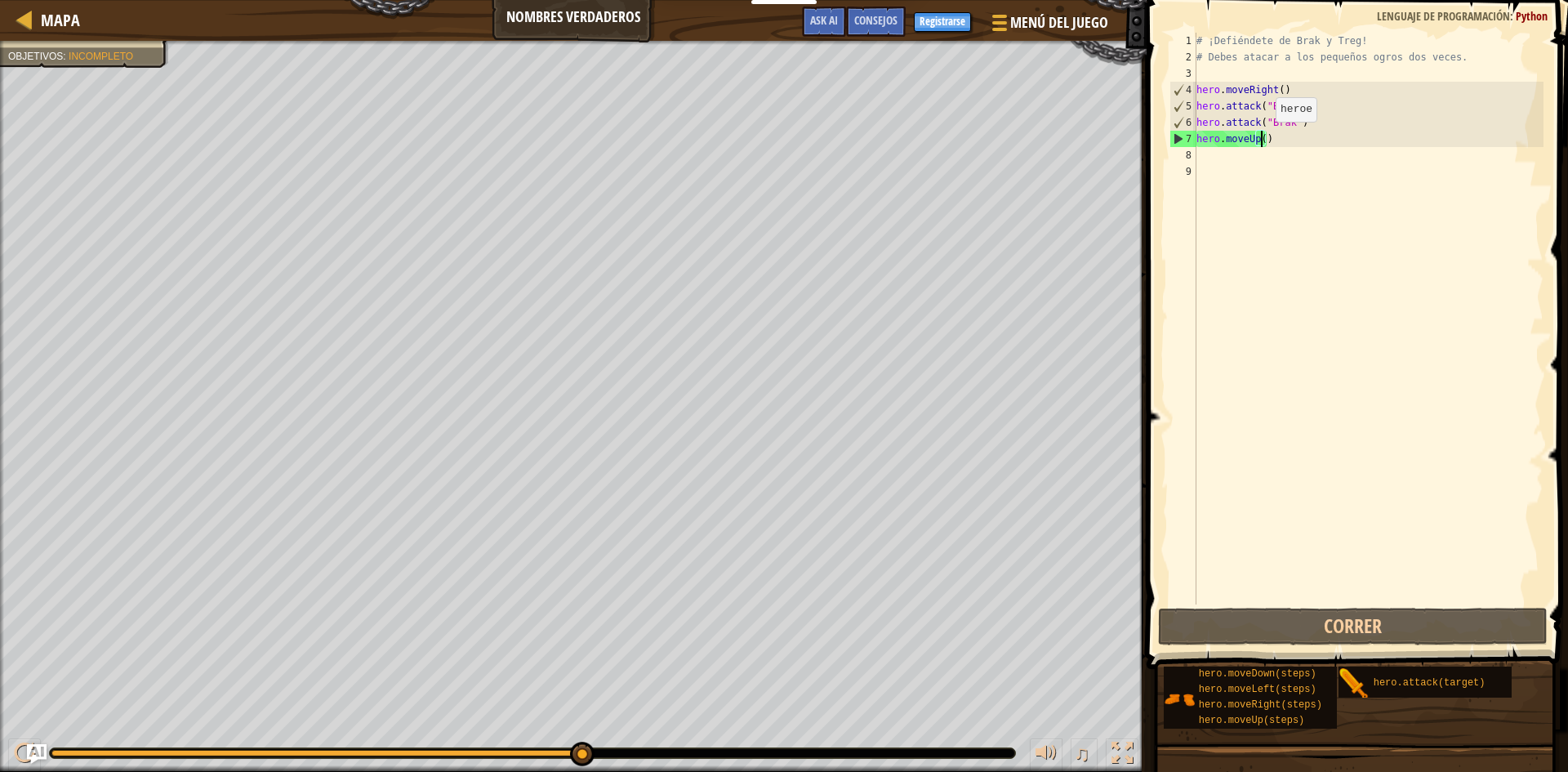
drag, startPoint x: 1262, startPoint y: 138, endPoint x: 1235, endPoint y: 141, distance: 27.2
click at [1258, 141] on div "# ¡Defiéndete de Brak y Treg! # Debes atacar a los pequeños ogros dos veces. he…" at bounding box center [1368, 334] width 350 height 604
click at [1235, 141] on div "# ¡Defiéndete de Brak y Treg! # Debes atacar a los pequeños ogros dos veces. he…" at bounding box center [1368, 334] width 350 height 604
drag, startPoint x: 1278, startPoint y: 143, endPoint x: 1198, endPoint y: 150, distance: 80.3
click at [1198, 150] on div "# ¡Defiéndete de Brak y Treg! # Debes atacar a los pequeños ogros dos veces. he…" at bounding box center [1368, 334] width 350 height 604
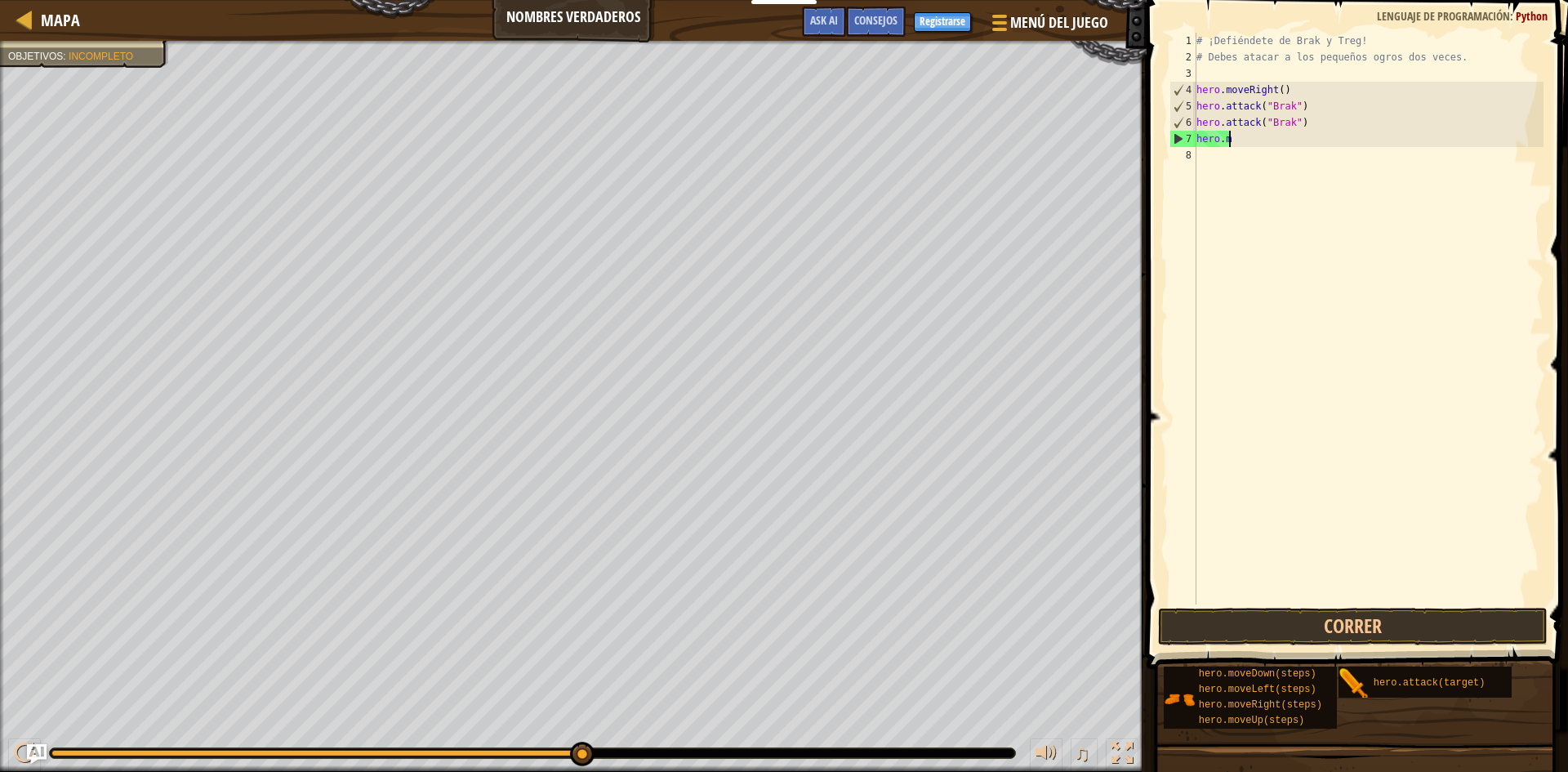
type textarea "h"
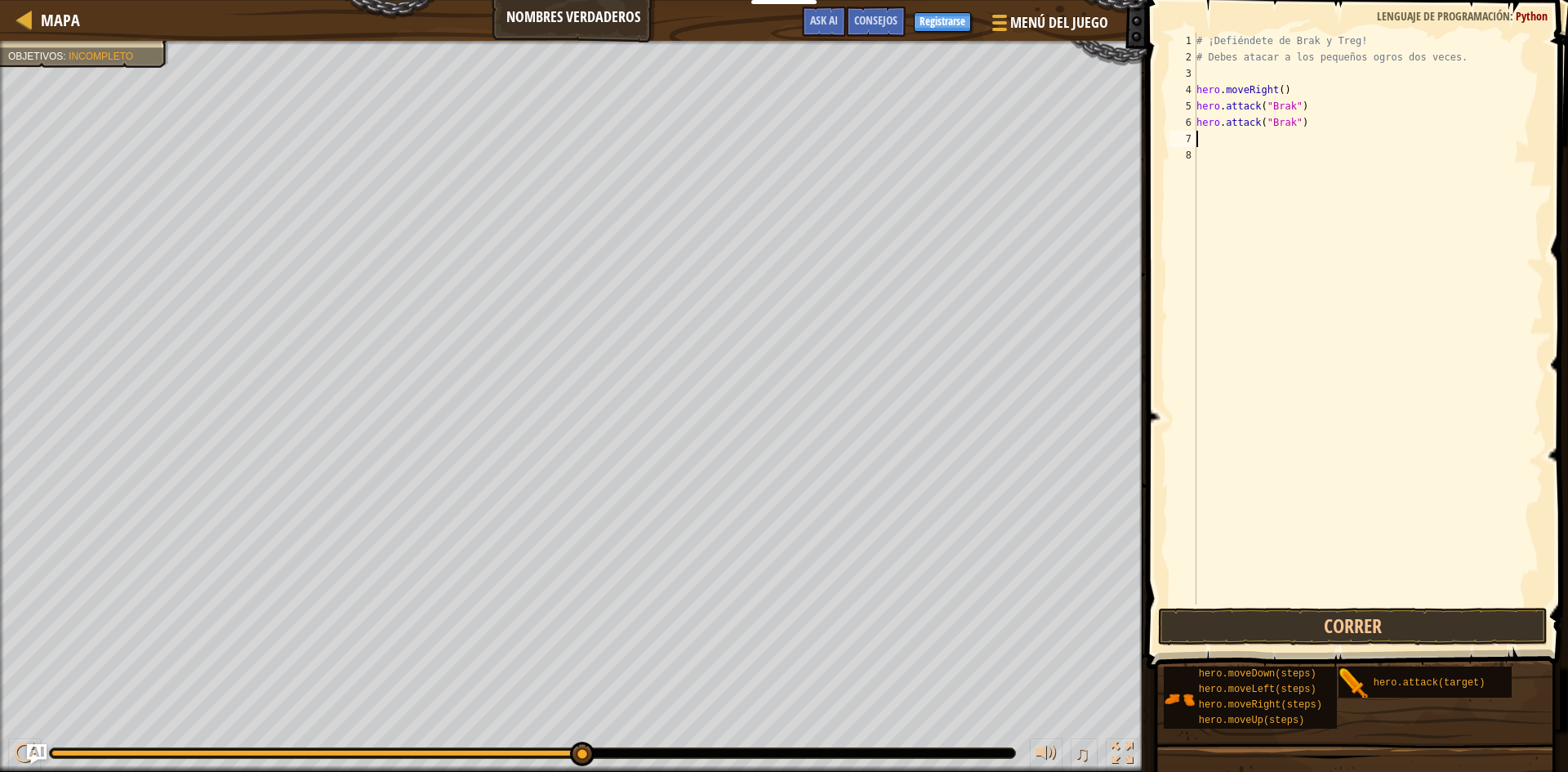
type textarea "he"
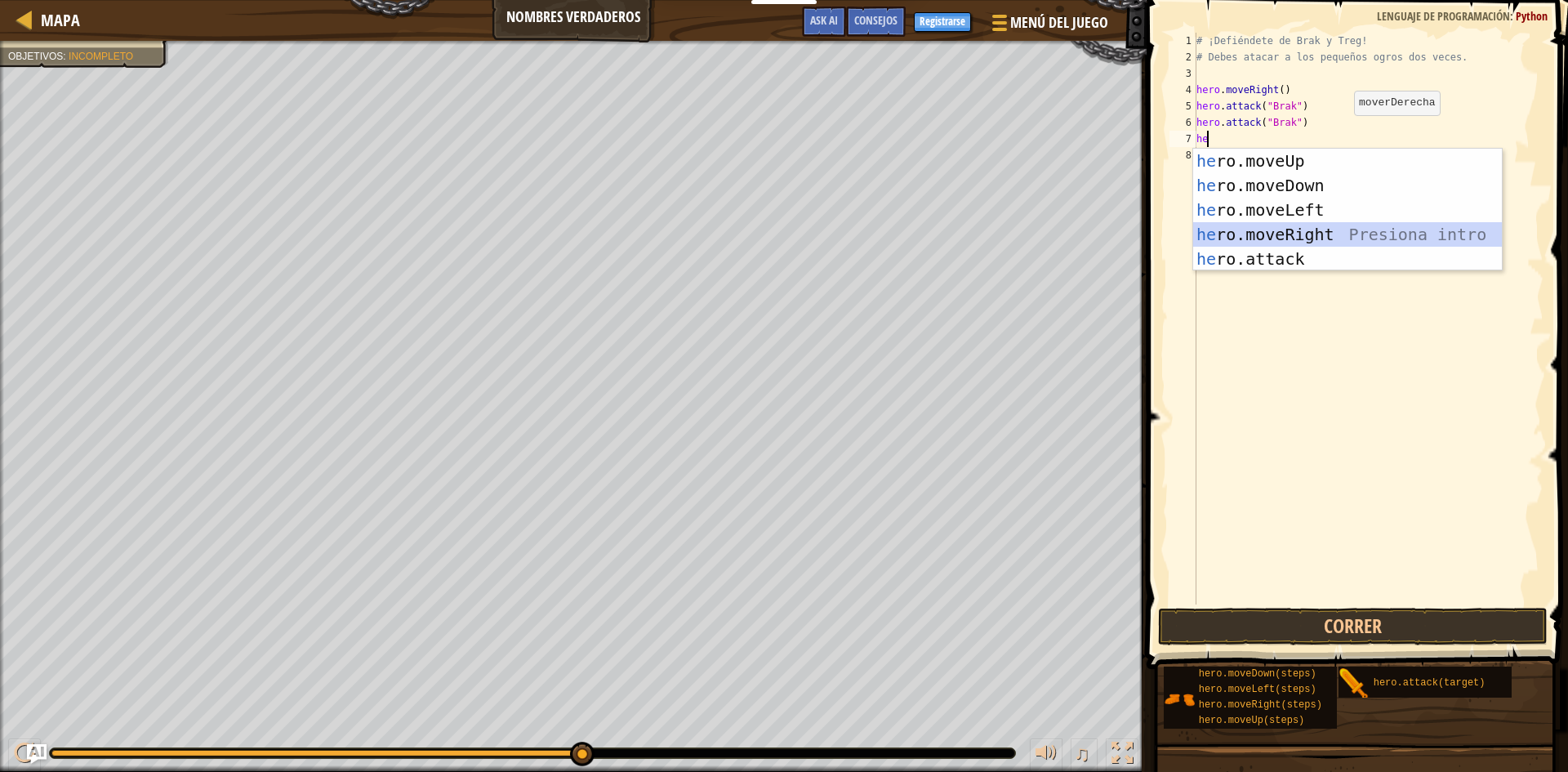
click at [1324, 225] on div "he ro.moveUp Presiona intro he ro.moveDown Presiona intro he ro.moveLeft Presio…" at bounding box center [1347, 234] width 309 height 172
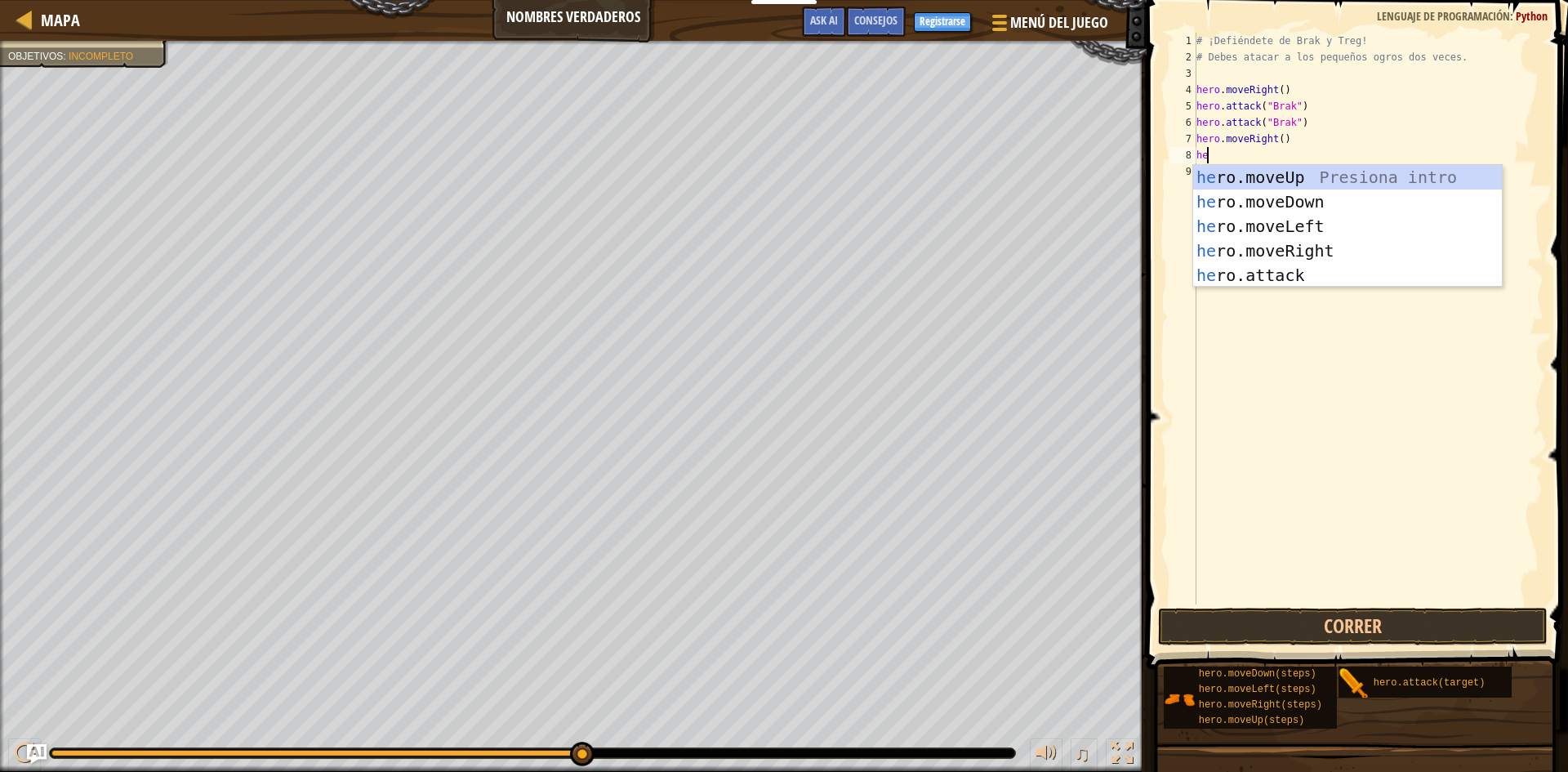
scroll to position [7, 1]
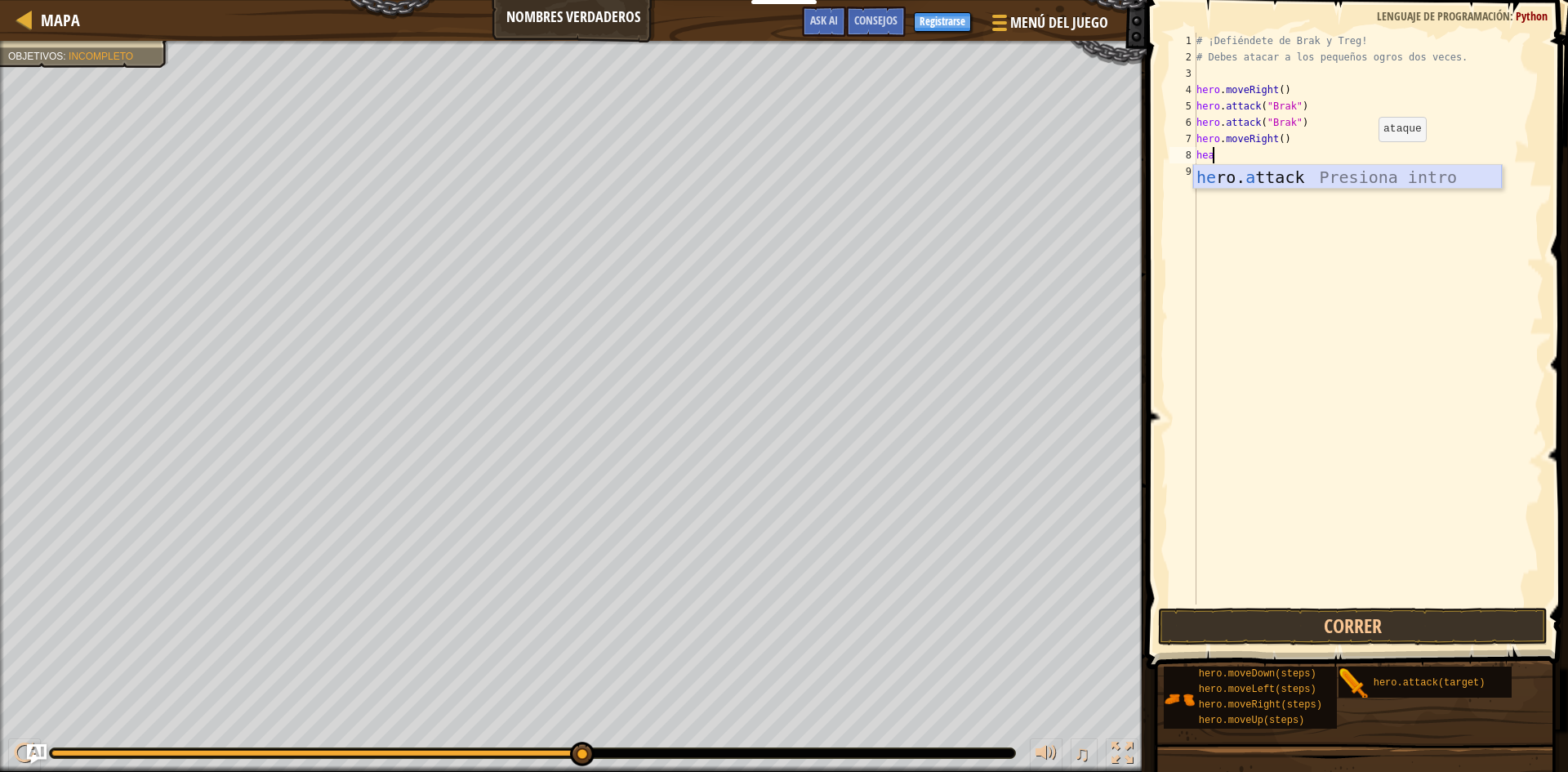
click at [1350, 186] on div "he ro. a ttack Presiona intro" at bounding box center [1347, 202] width 309 height 73
type textarea "hero.attack("Treg")"
click at [1205, 176] on div "# ¡Defiéndete de Brak y Treg! # Debes atacar a los pequeños ogros dos veces. he…" at bounding box center [1368, 334] width 350 height 604
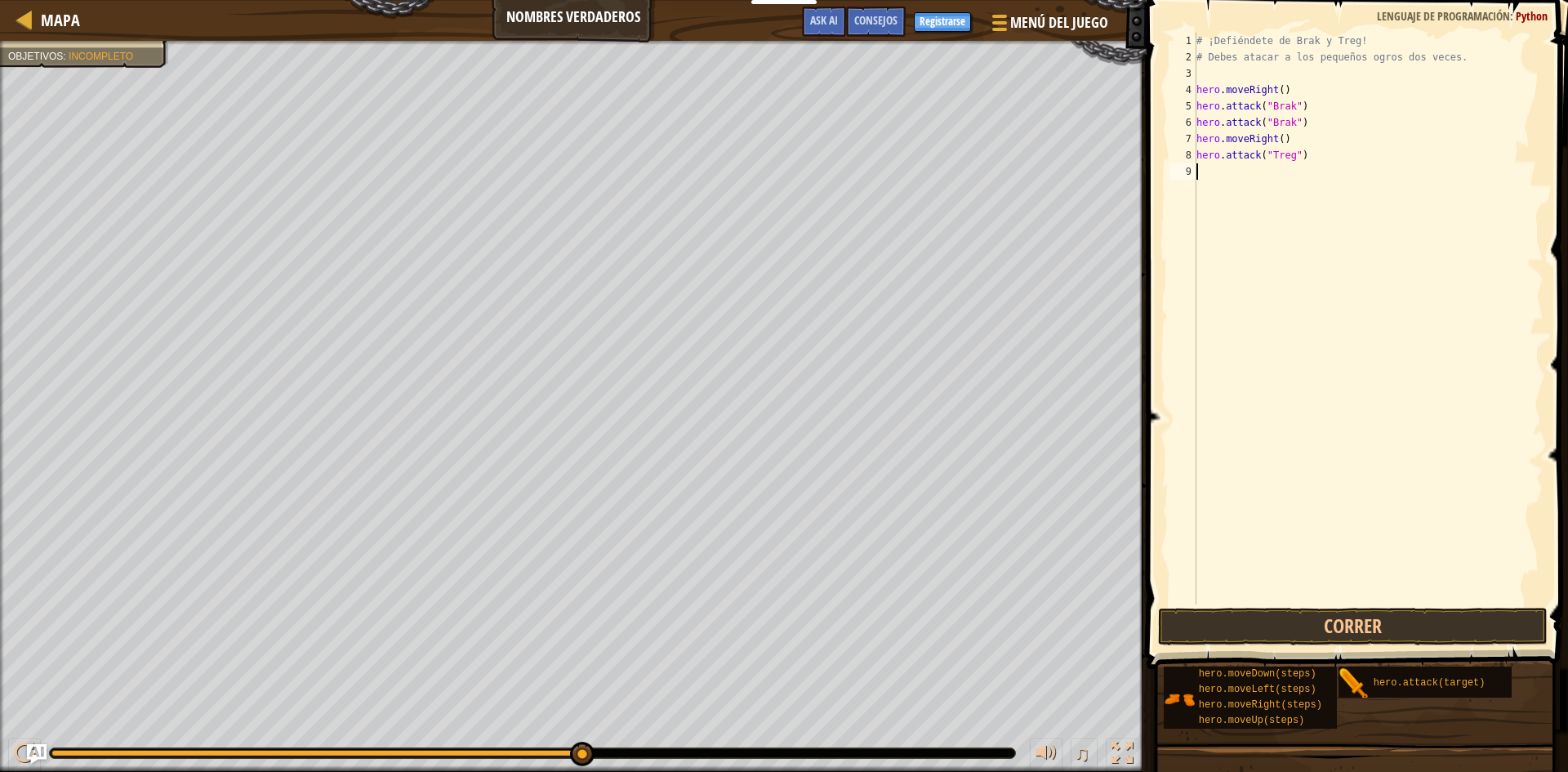
type textarea "he"
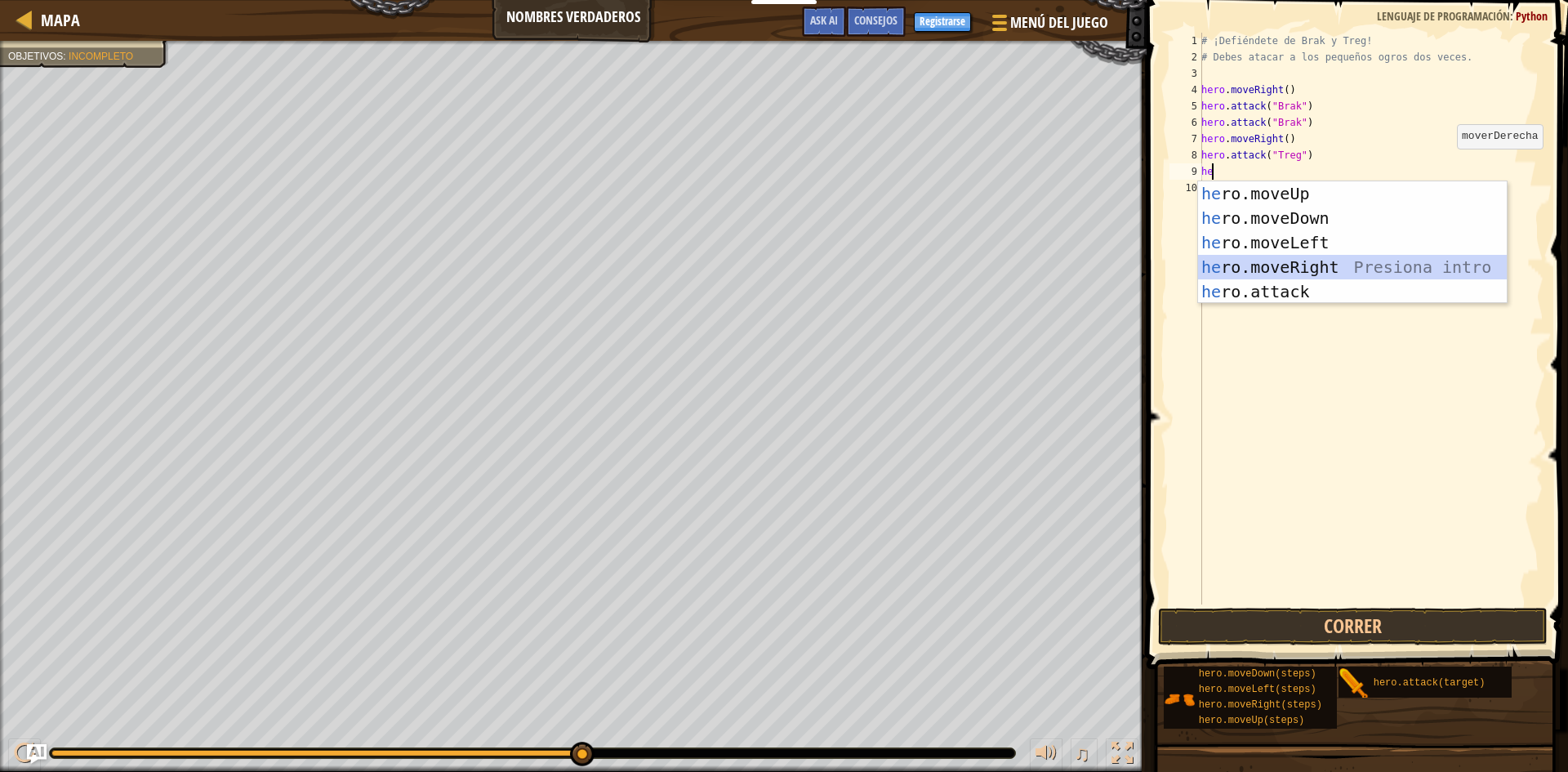
click at [1350, 260] on div "he ro.moveUp Presiona intro he ro.moveDown Presiona intro he ro.moveLeft Presio…" at bounding box center [1352, 267] width 309 height 172
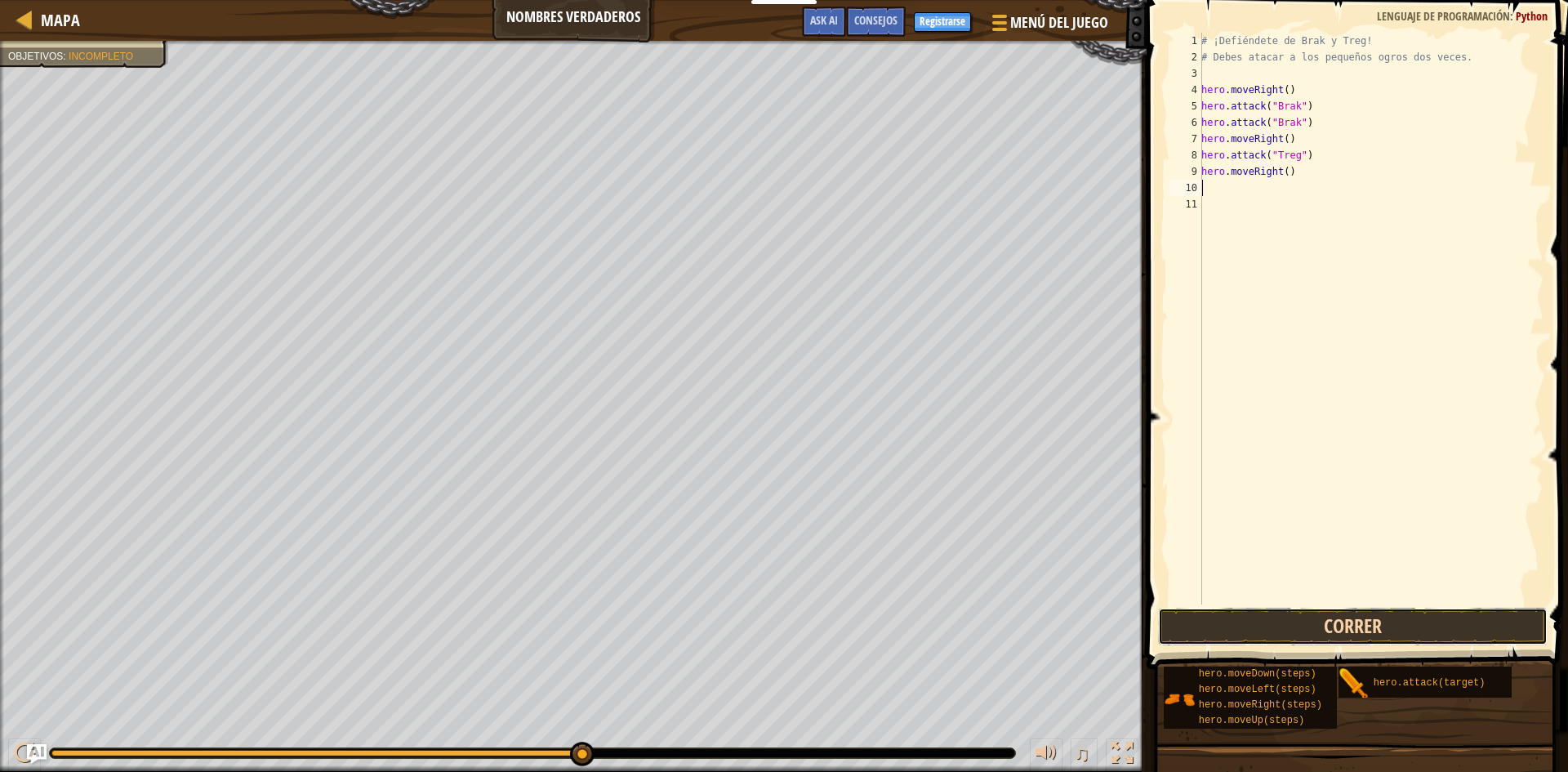
click at [1360, 628] on button "Correr" at bounding box center [1352, 626] width 389 height 37
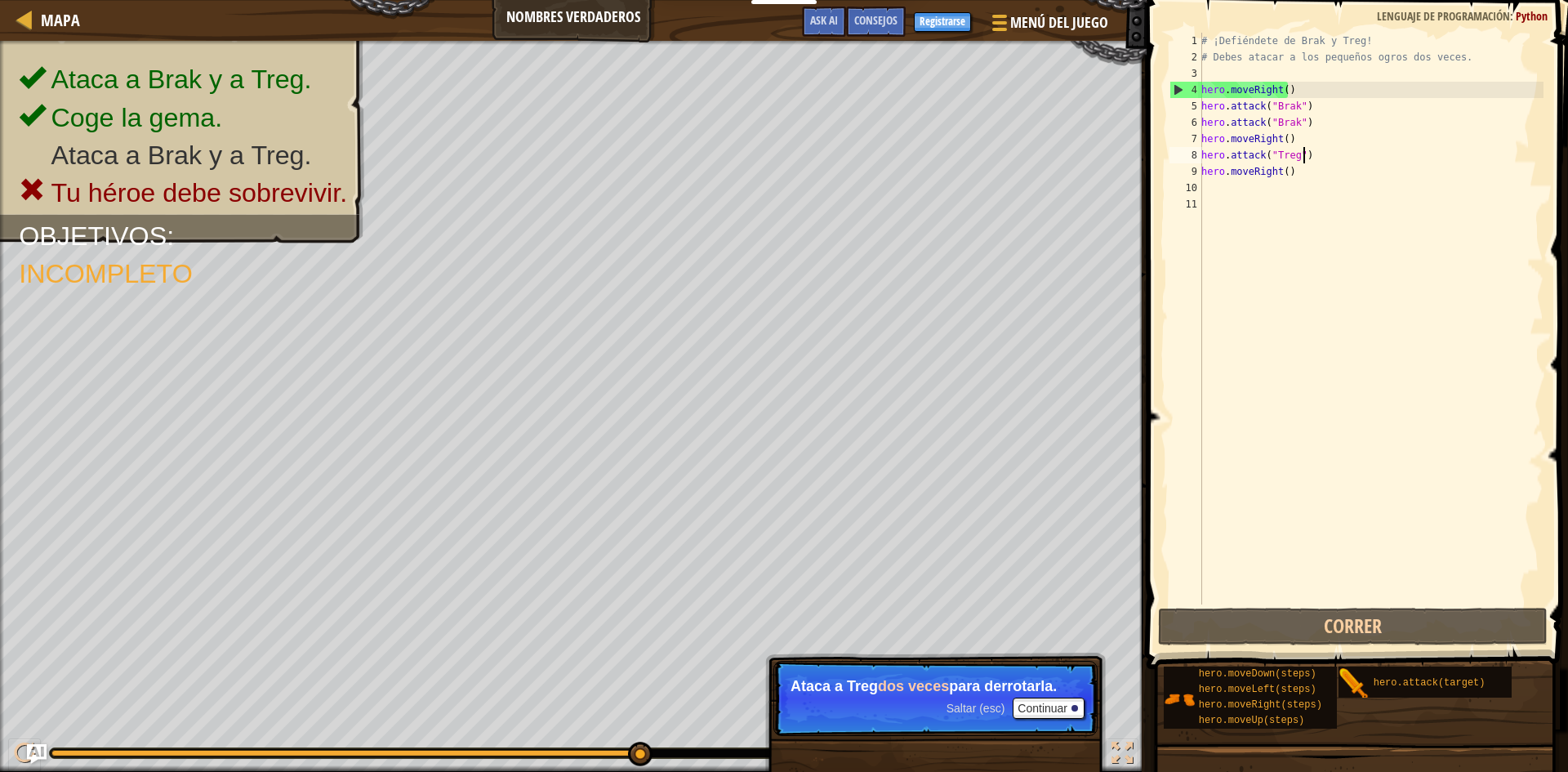
click at [1319, 152] on div "# ¡Defiéndete de Brak y Treg! # Debes atacar a los pequeños ogros dos veces. he…" at bounding box center [1371, 334] width 346 height 604
type textarea "hero.attack("Treg")"
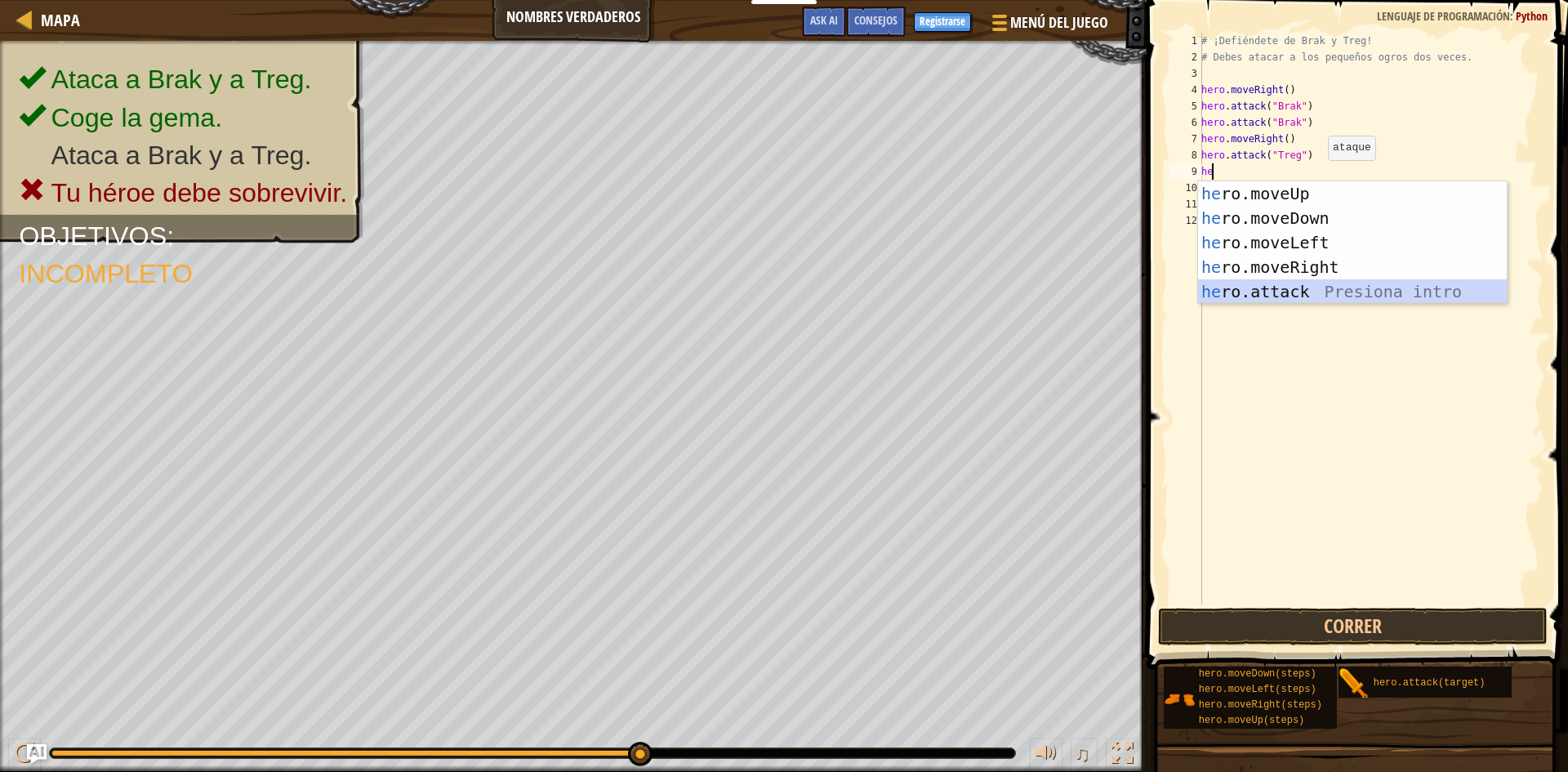
drag, startPoint x: 1285, startPoint y: 294, endPoint x: 1275, endPoint y: 187, distance: 107.5
click at [1284, 294] on div "he ro.moveUp Presiona intro he ro.moveDown Presiona intro he ro.moveLeft Presio…" at bounding box center [1352, 267] width 309 height 172
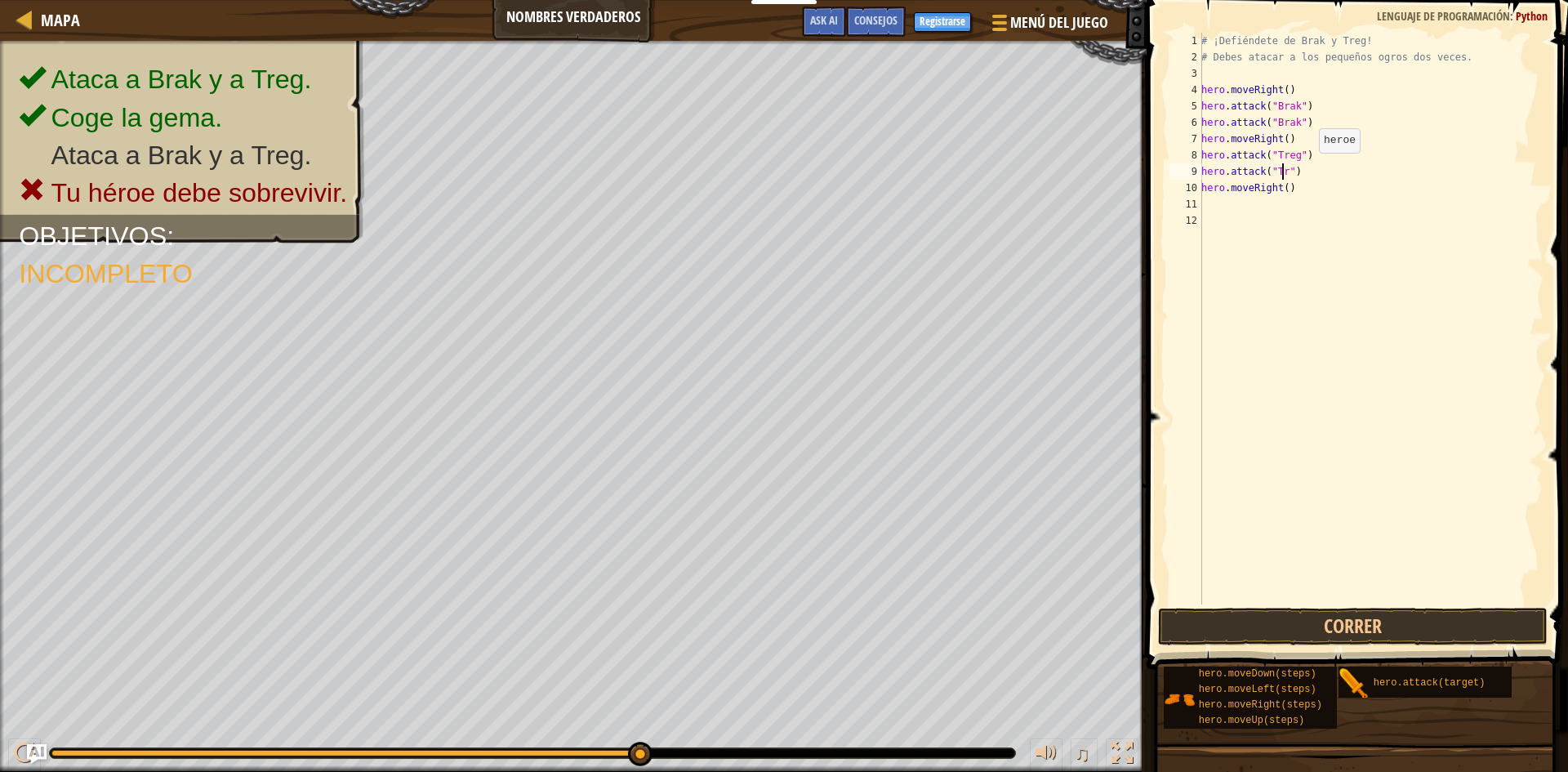
scroll to position [7, 7]
click at [1282, 189] on div "# ¡Defiéndete de Brak y Treg! # Debes atacar a los pequeños ogros dos veces. he…" at bounding box center [1371, 334] width 346 height 604
type textarea "hero.moveRight(2)"
click at [1359, 622] on button "Correr" at bounding box center [1352, 626] width 389 height 37
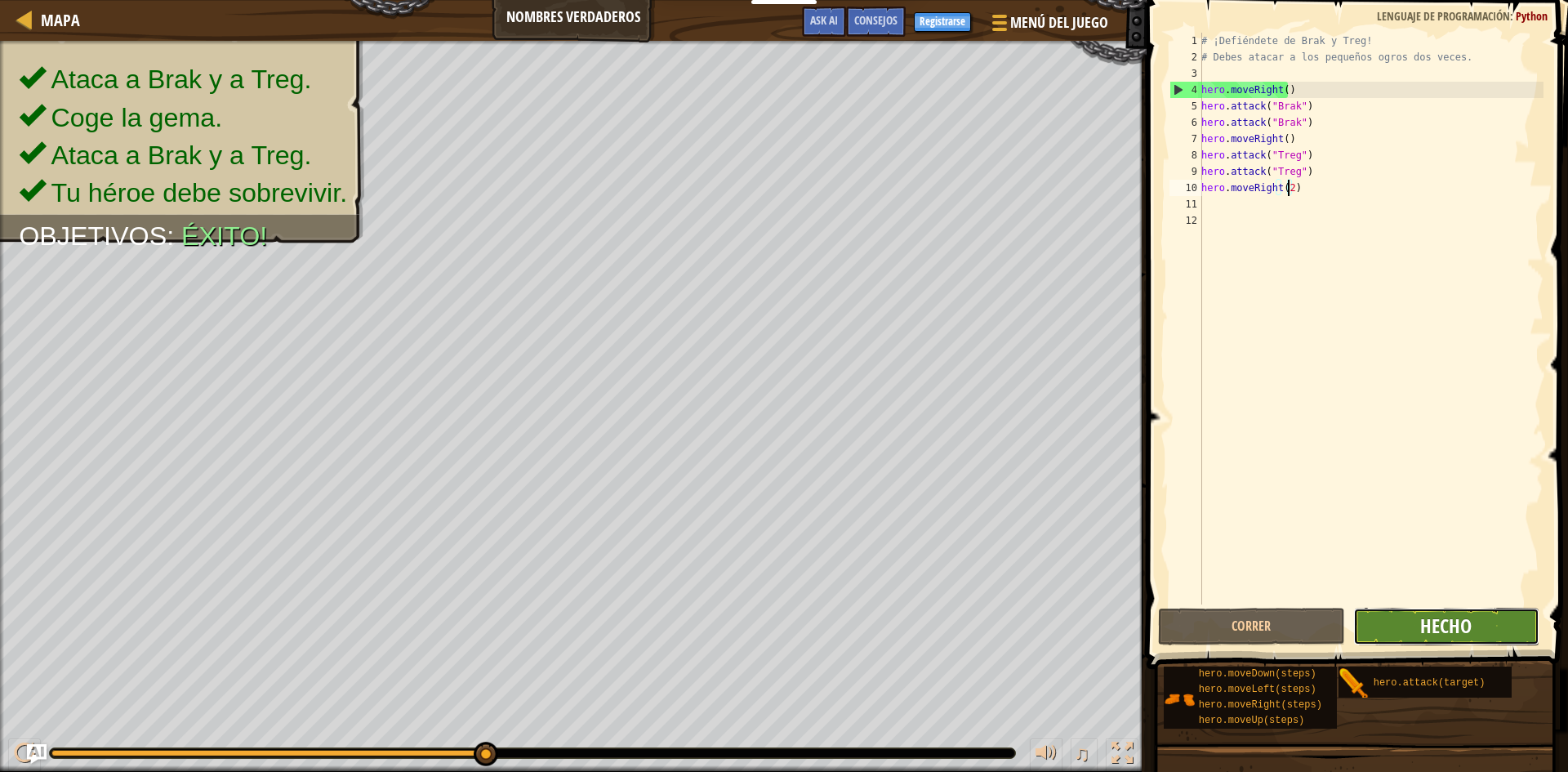
click at [1426, 629] on span "Hecho" at bounding box center [1446, 626] width 51 height 27
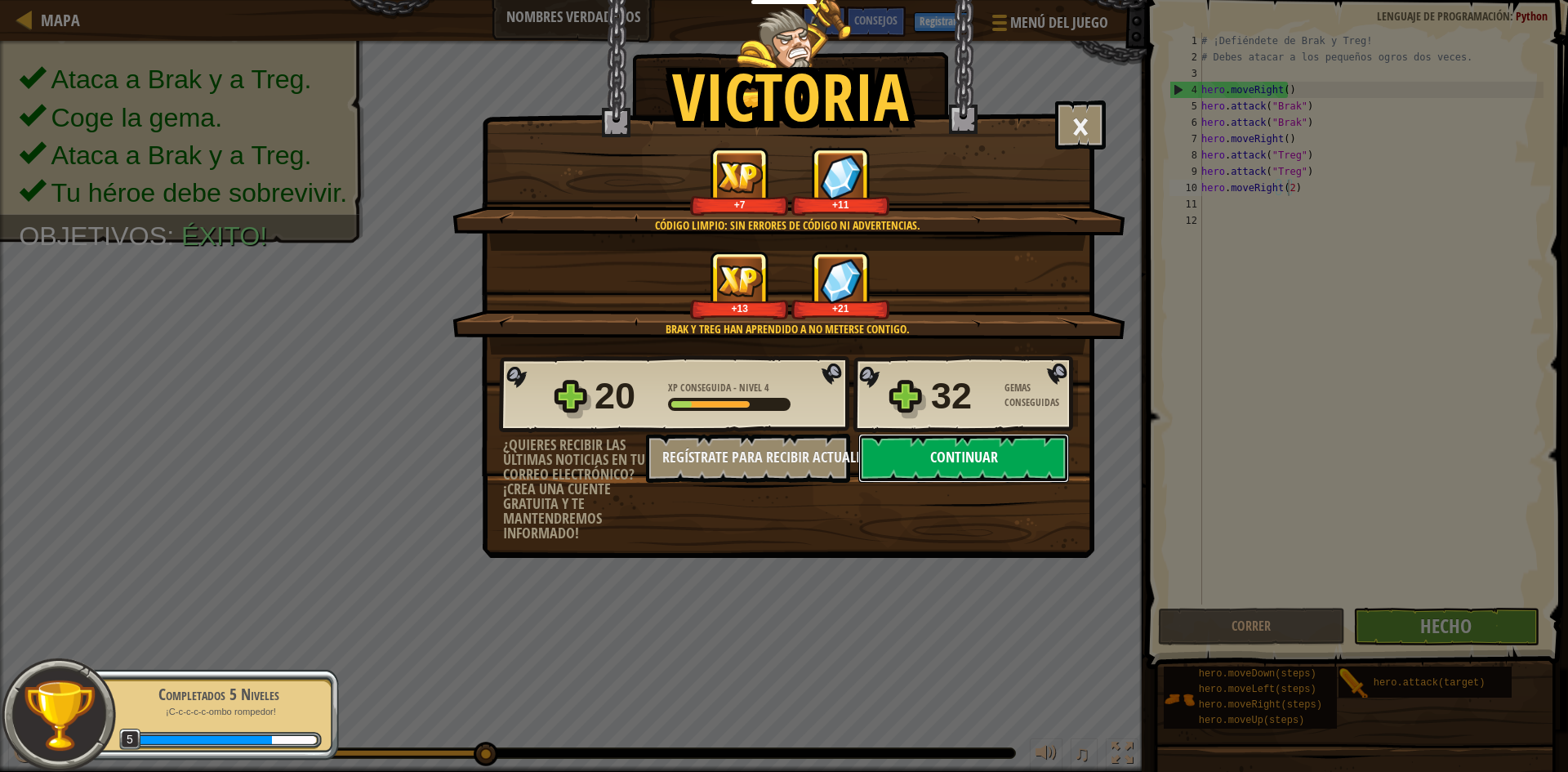
click at [975, 456] on button "Continuar" at bounding box center [964, 457] width 210 height 49
select select "es-ES"
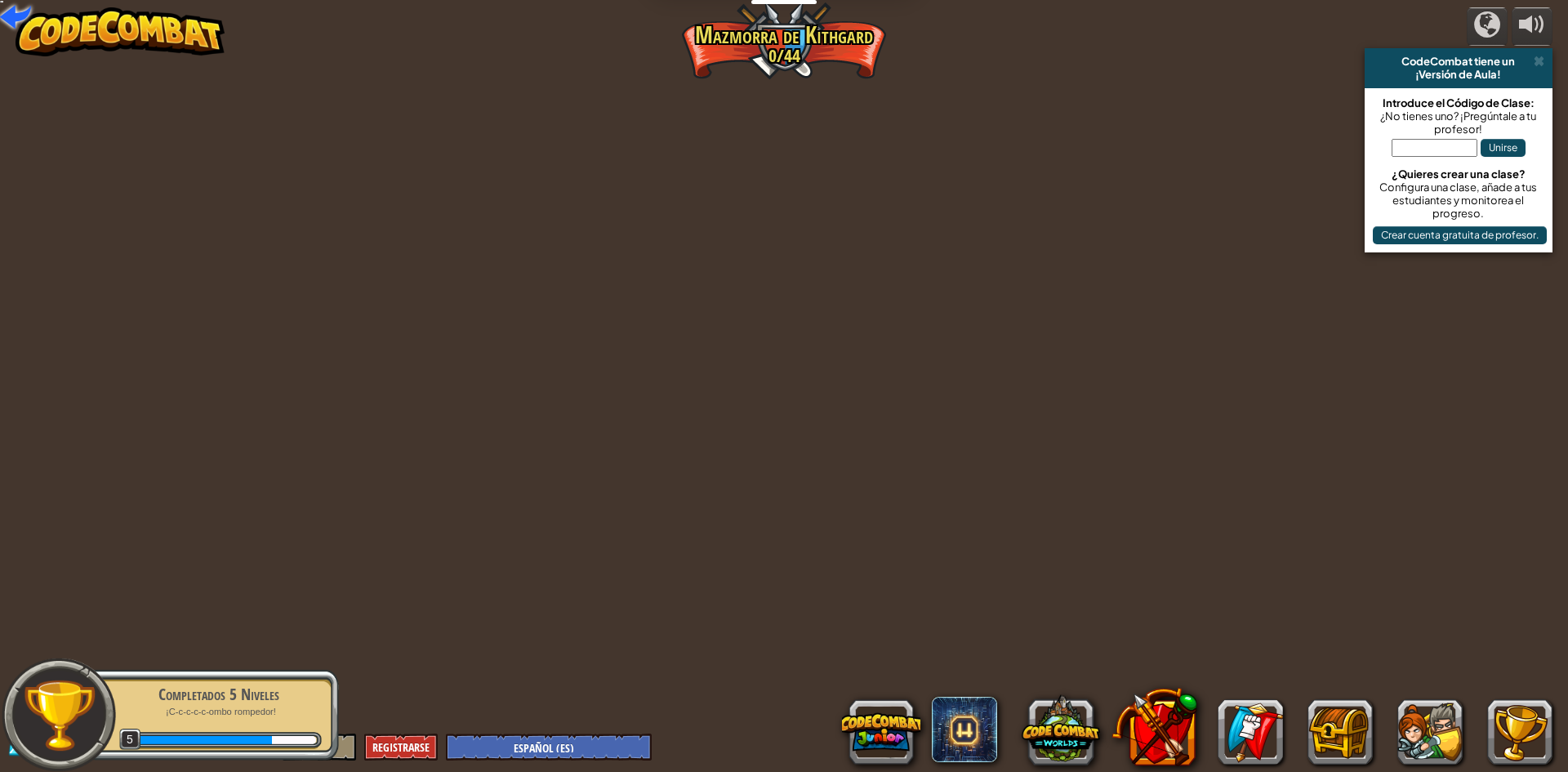
select select "es-ES"
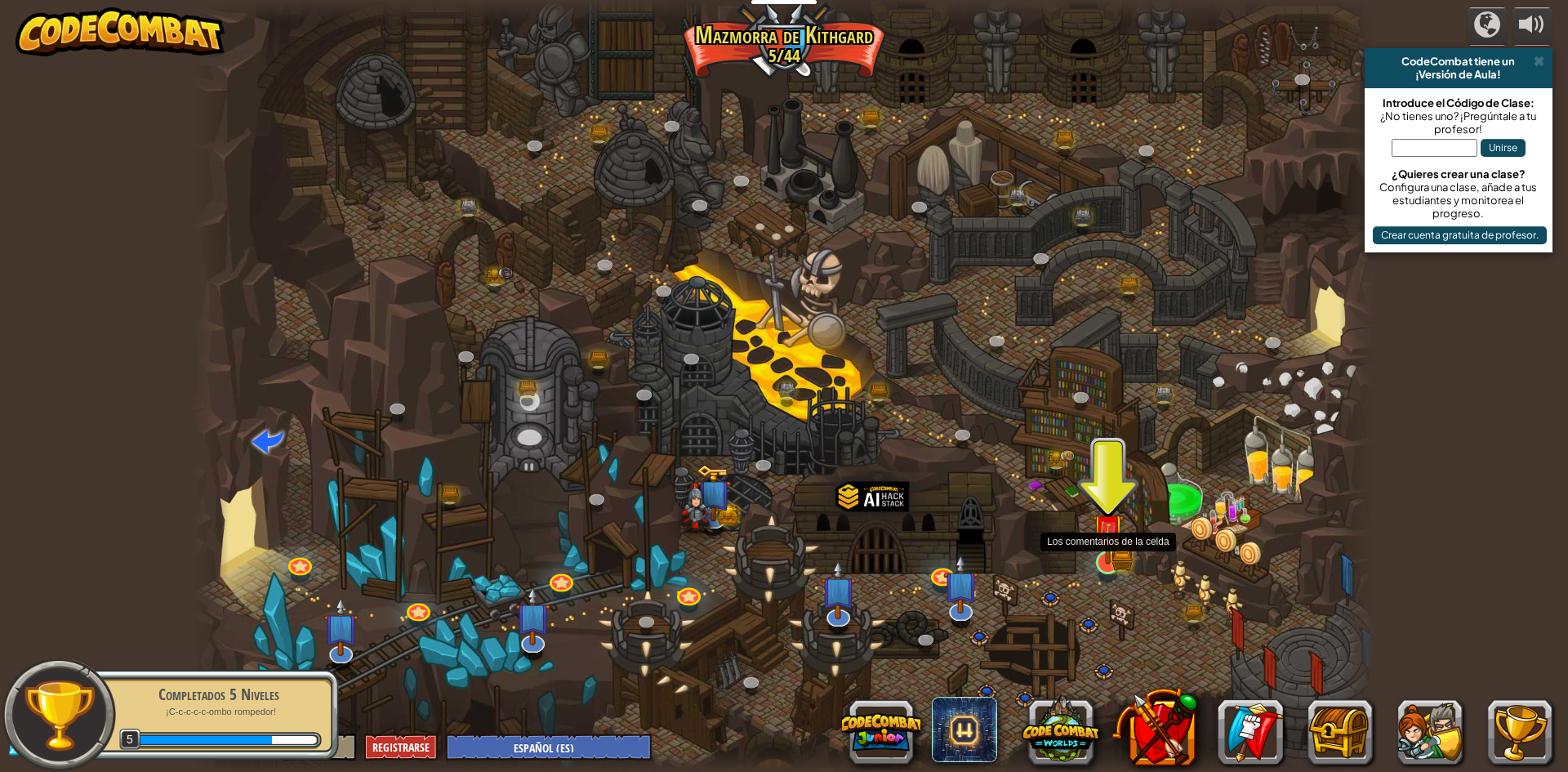
click at [1117, 552] on img at bounding box center [1108, 530] width 32 height 70
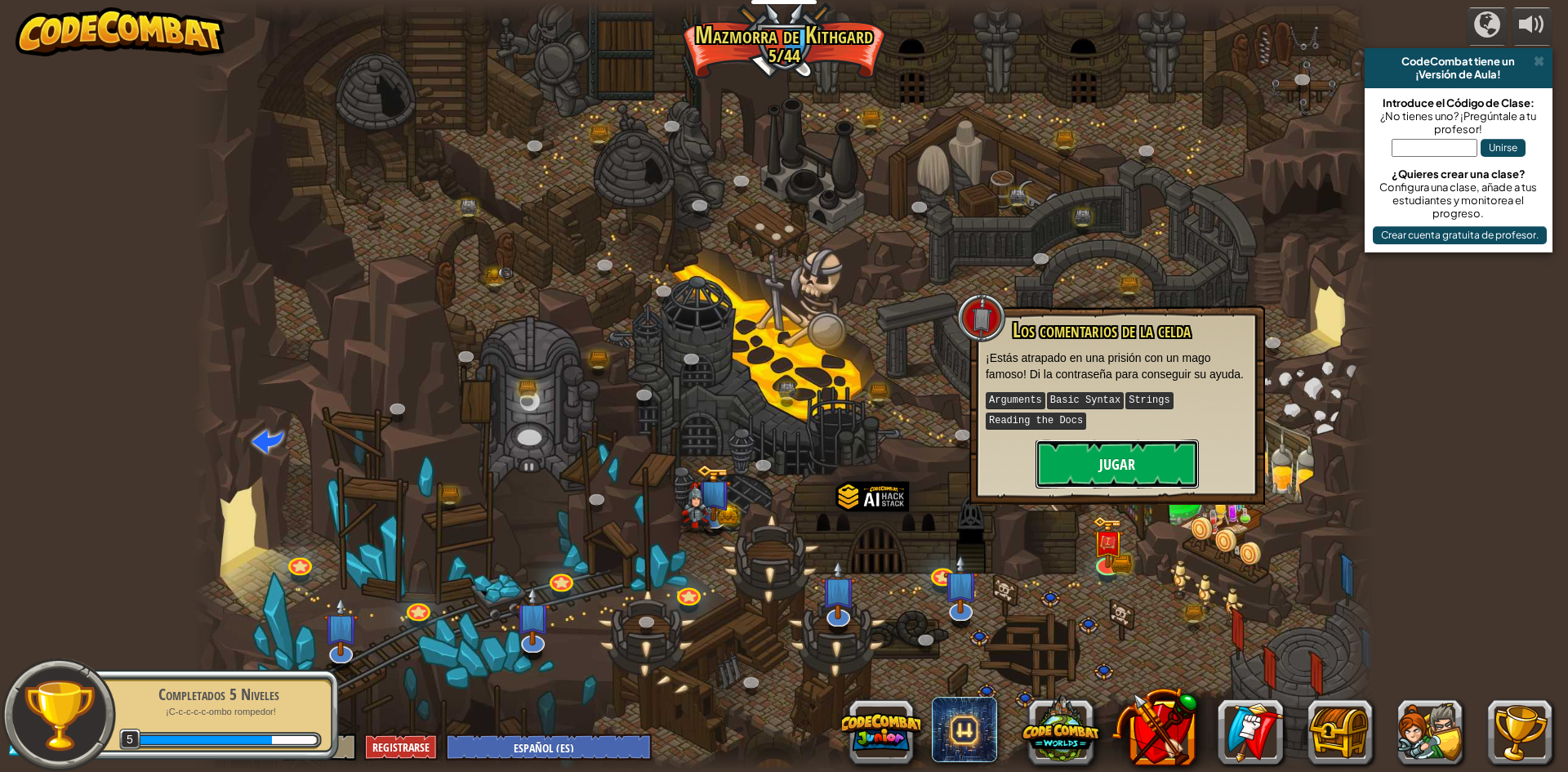
click at [1134, 451] on button "Jugar" at bounding box center [1117, 463] width 164 height 49
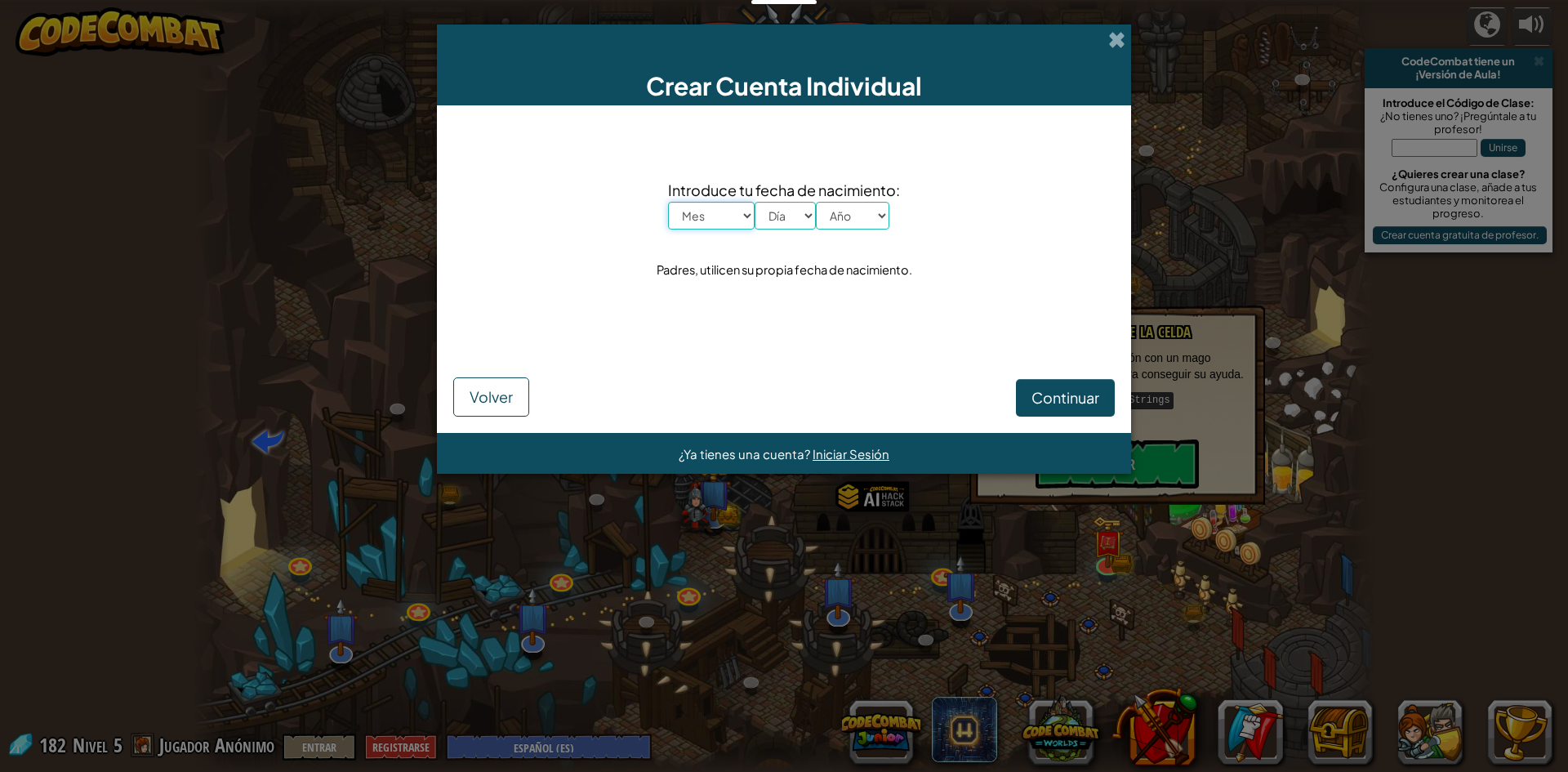
click at [743, 217] on select "Mes Enero Febrero Órdenes de marcha [PERSON_NAME] [PERSON_NAME] Octubre Noviemb…" at bounding box center [711, 215] width 87 height 27
select select "6"
click at [668, 202] on select "Mes Enero Febrero Órdenes de marcha [PERSON_NAME] [PERSON_NAME] Octubre Noviemb…" at bounding box center [711, 215] width 87 height 27
click at [798, 218] on select "Día 1 2 3 4 5 6 7 8 9 10 11 12 13 14 15 16 17 18 19 20 21 22 23 24 25 26 27 28 …" at bounding box center [784, 215] width 61 height 27
select select "14"
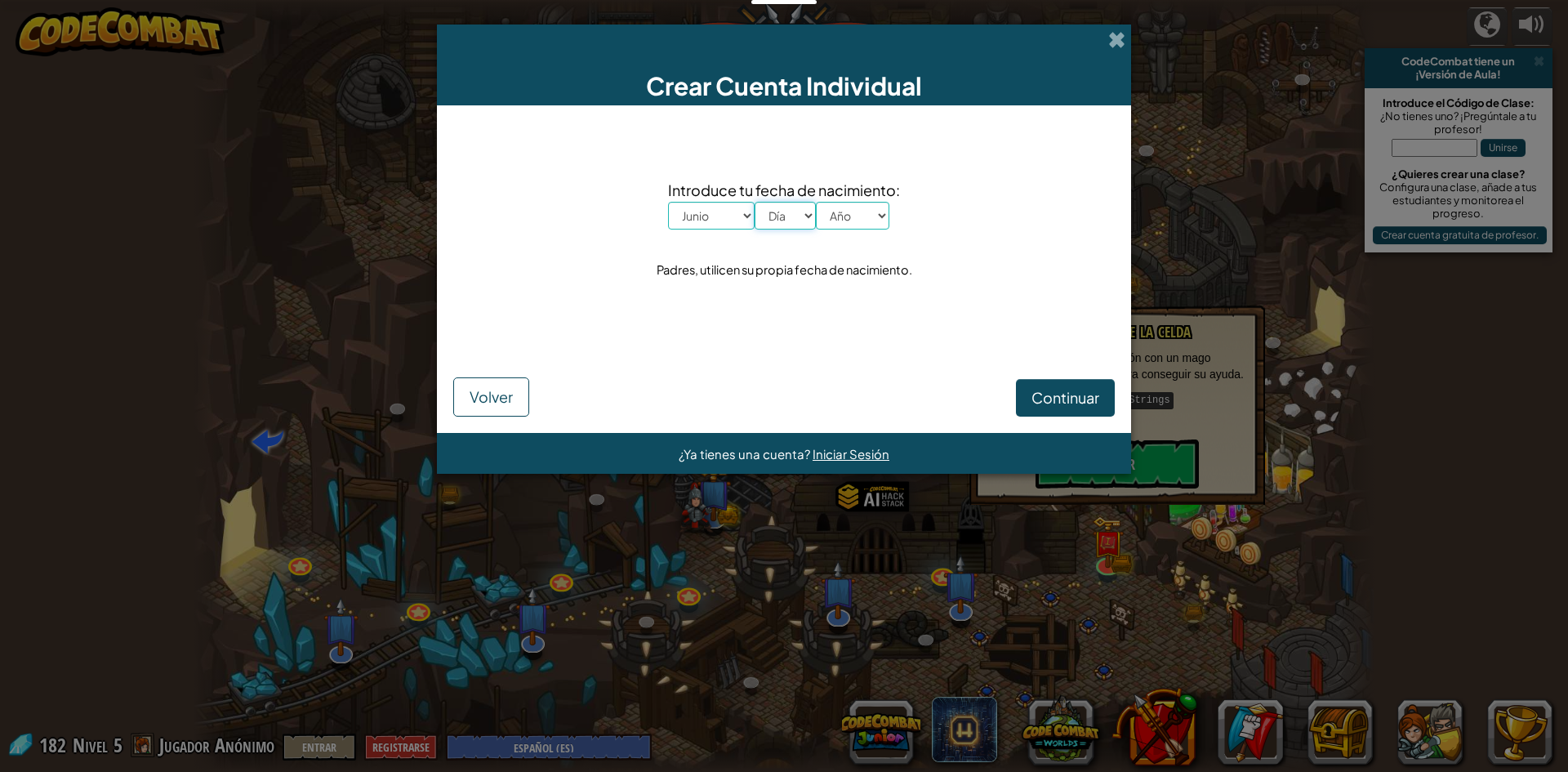
click at [754, 202] on select "Día 1 2 3 4 5 6 7 8 9 10 11 12 13 14 15 16 17 18 19 20 21 22 23 24 25 26 27 28 …" at bounding box center [784, 215] width 61 height 27
click at [848, 214] on select "Año 2025 2024 2023 2022 2021 2020 2019 2018 2017 2016 2015 2014 2013 2012 2011 …" at bounding box center [853, 215] width 73 height 27
select select "2007"
click at [816, 202] on select "Año 2025 2024 2023 2022 2021 2020 2019 2018 2017 2016 2015 2014 2013 2012 2011 …" at bounding box center [853, 215] width 73 height 27
click at [1089, 386] on button "Continuar" at bounding box center [1066, 397] width 99 height 37
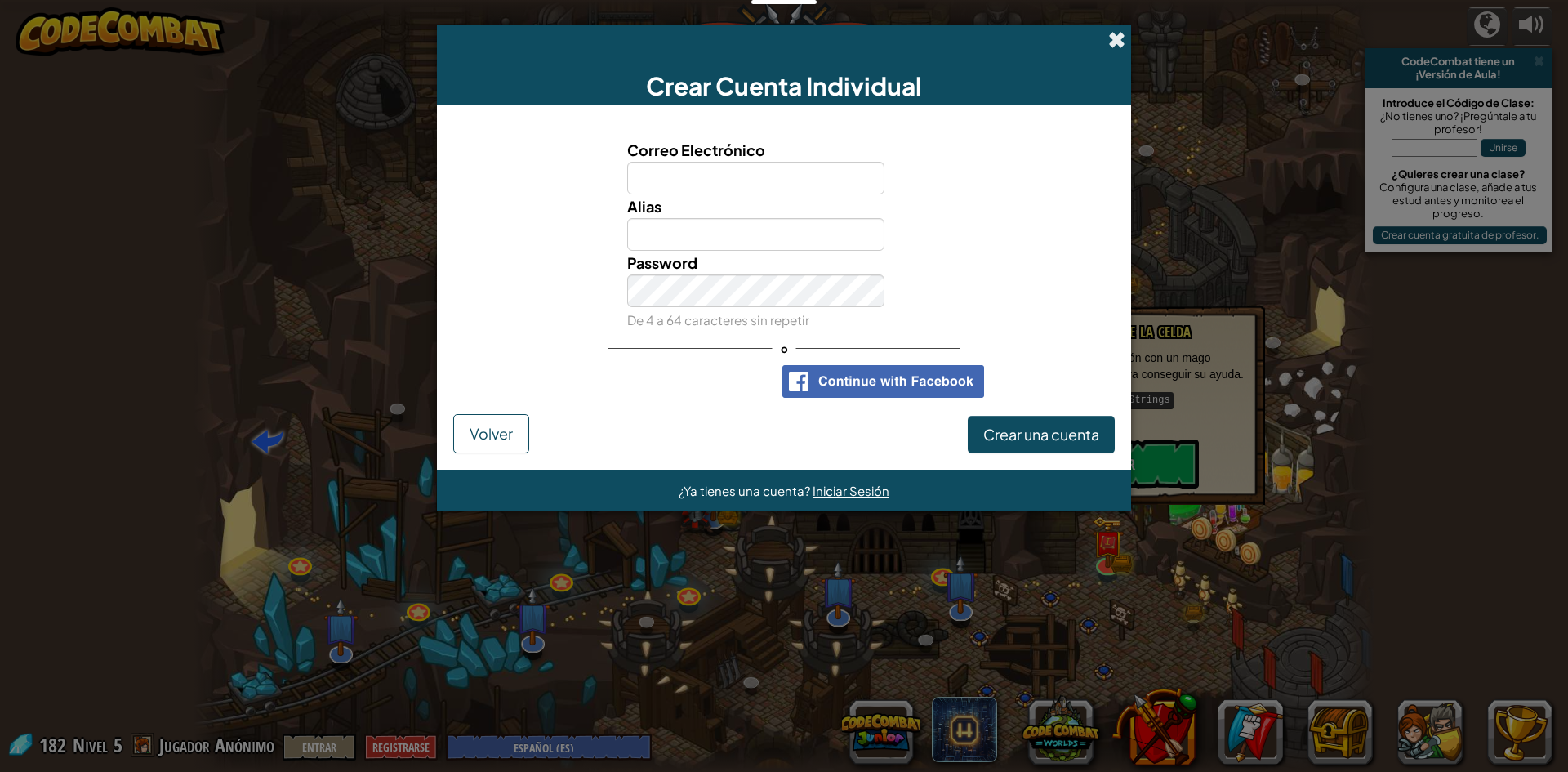
click at [1110, 35] on span at bounding box center [1116, 39] width 17 height 17
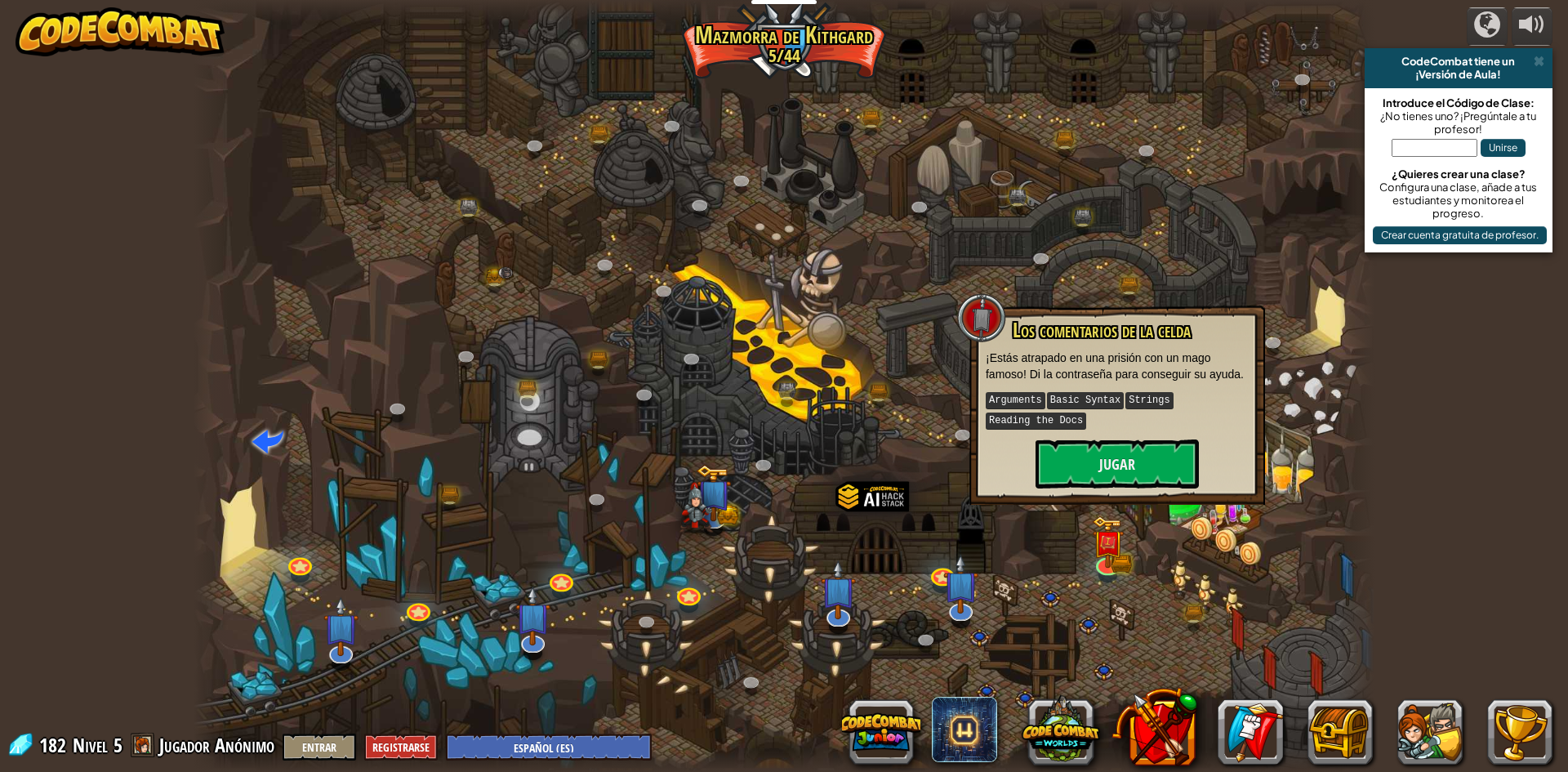
click at [1216, 528] on div at bounding box center [784, 386] width 1181 height 772
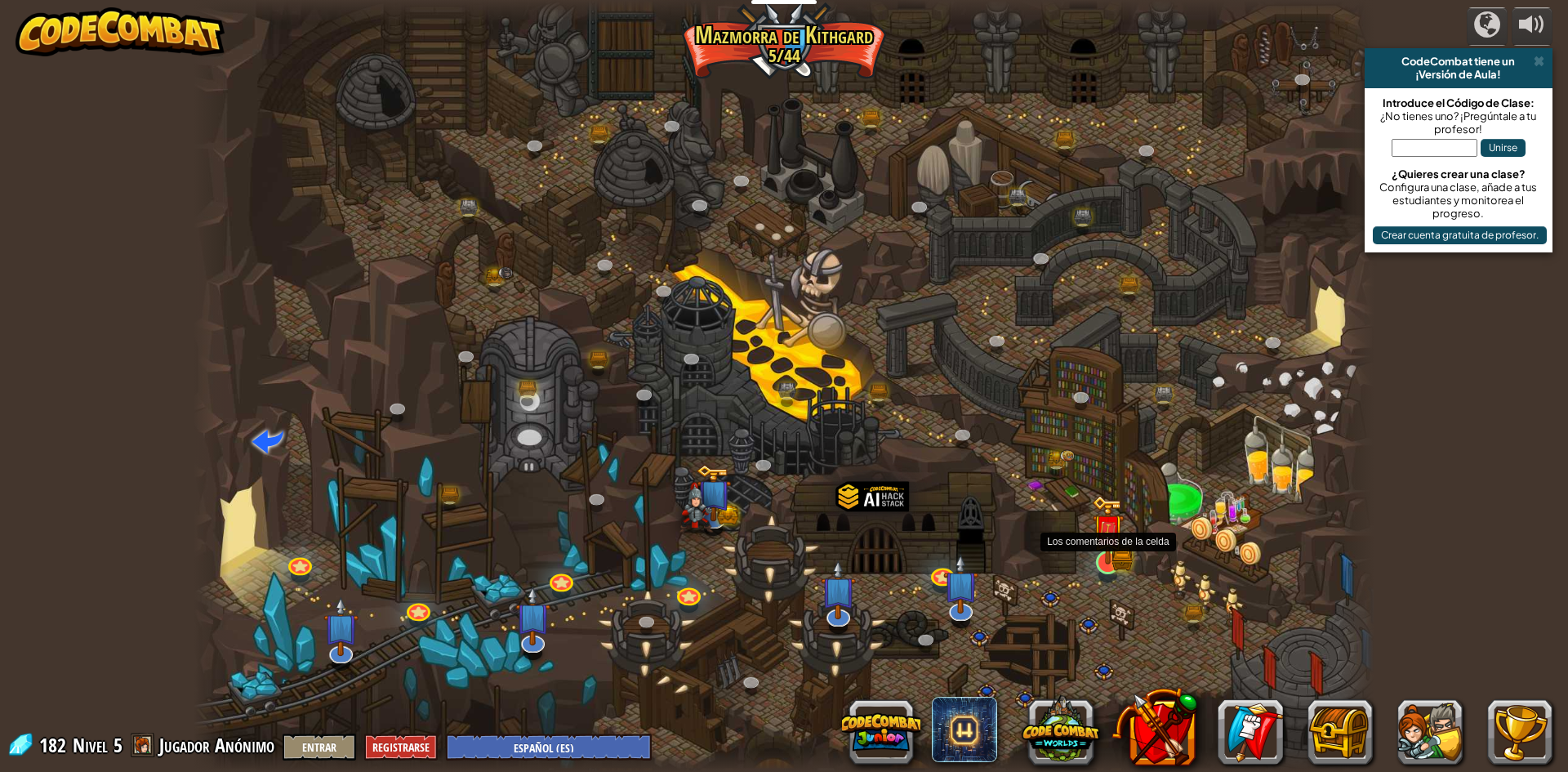
click at [1110, 554] on img at bounding box center [1108, 530] width 32 height 70
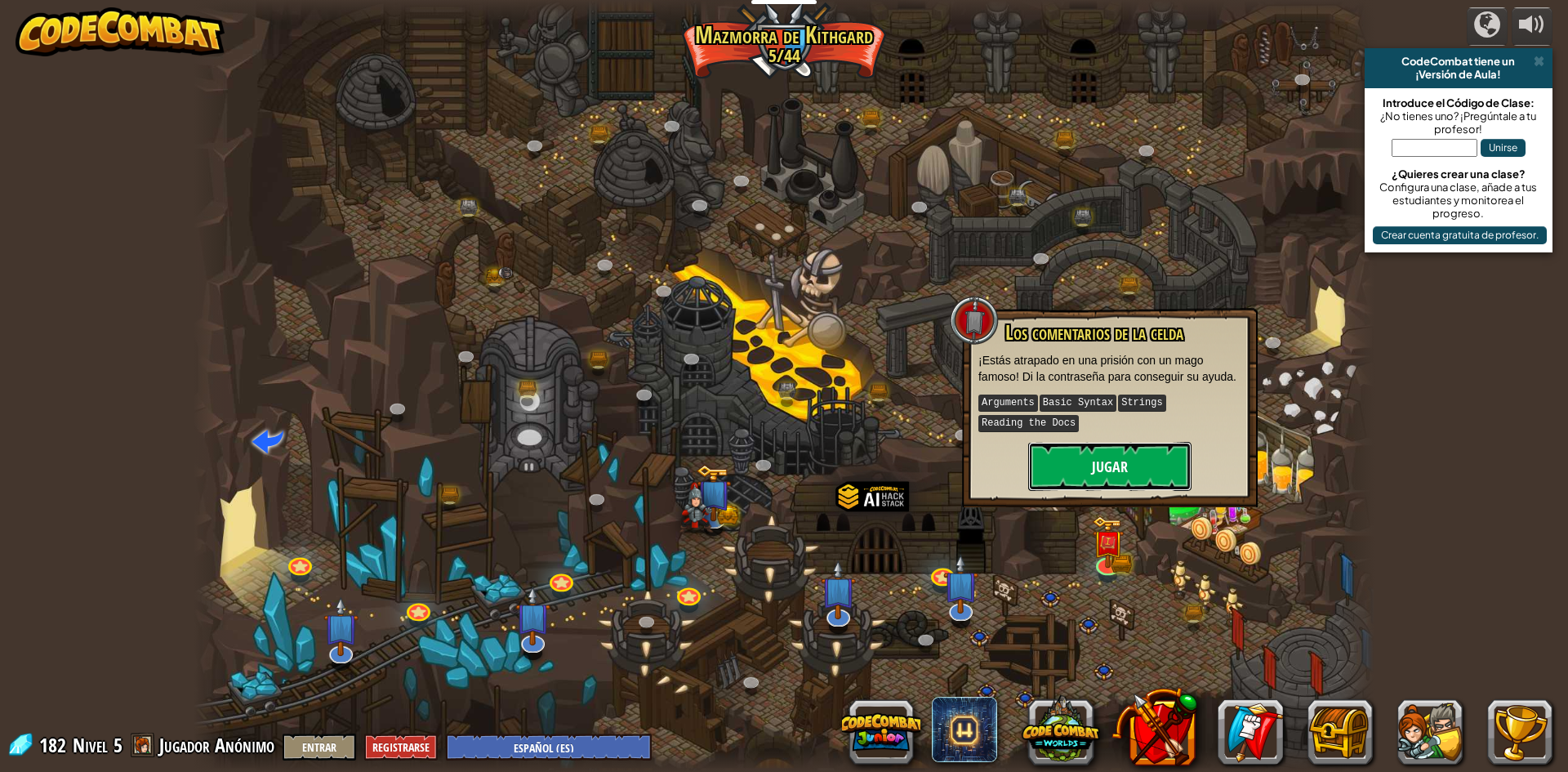
click at [1113, 455] on button "Jugar" at bounding box center [1110, 466] width 164 height 49
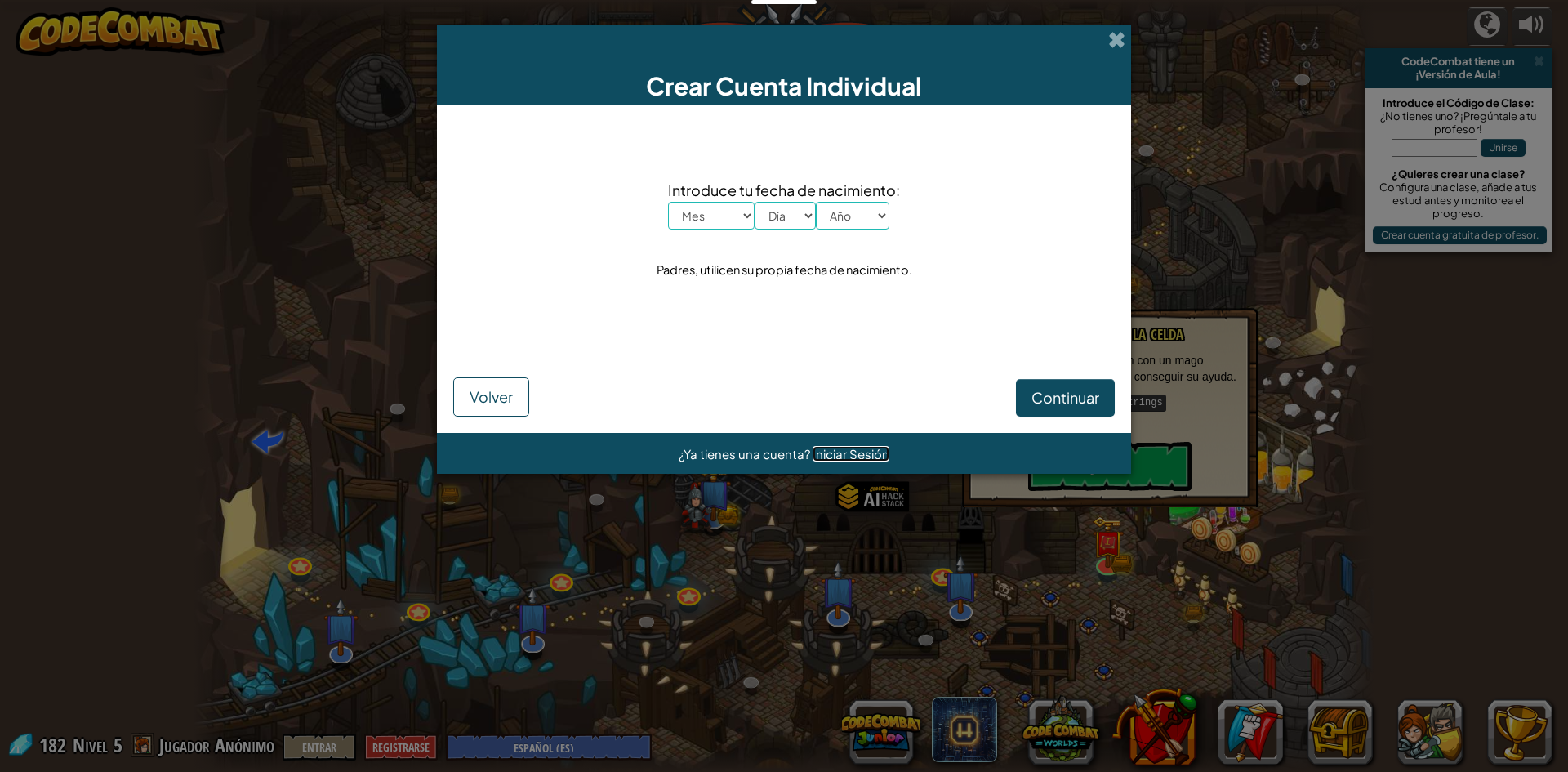
click at [851, 452] on span "Iniciar Sesión" at bounding box center [851, 454] width 77 height 16
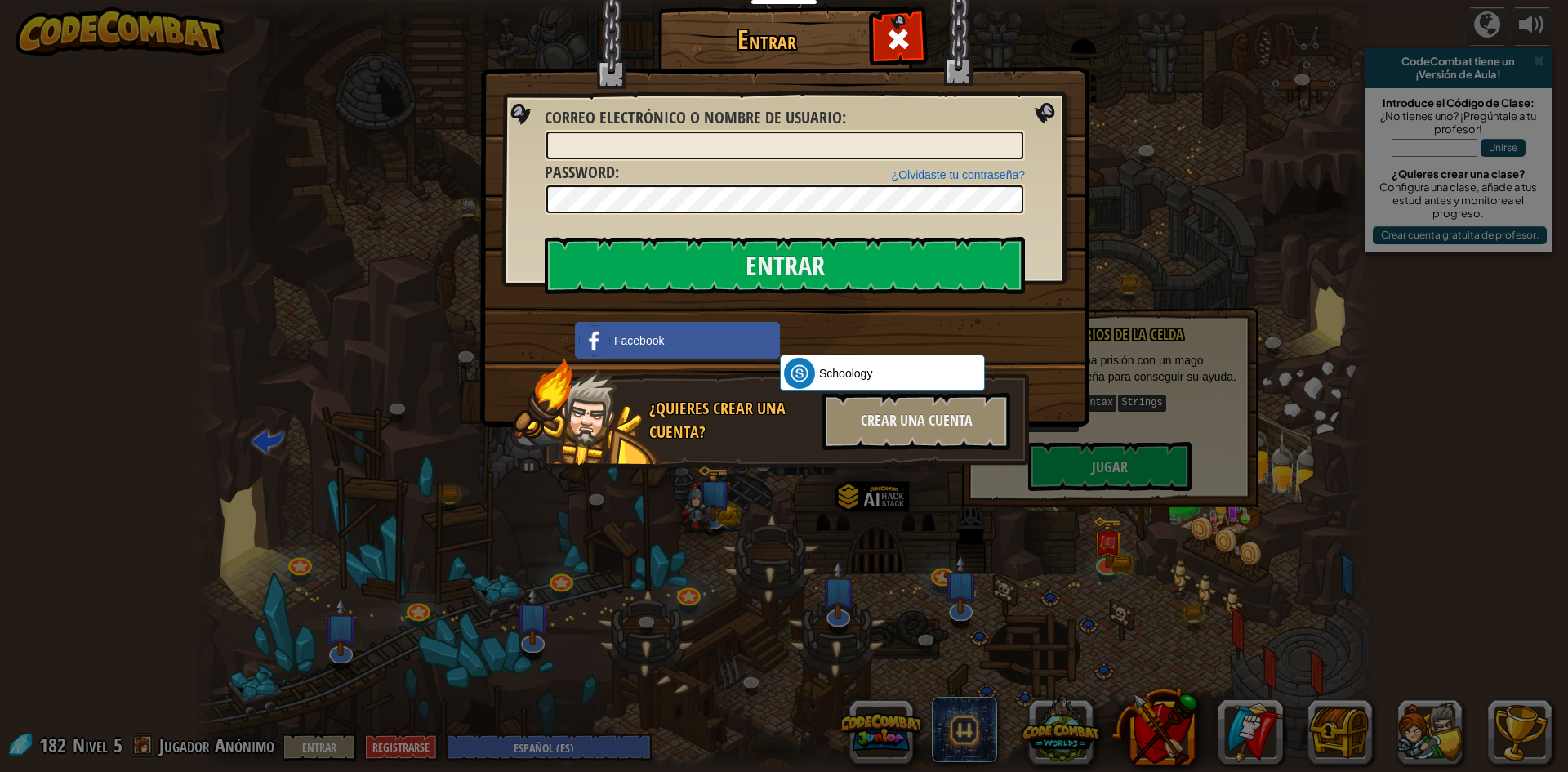
click at [964, 454] on div "¿Quieres crear una cuenta? Crear una cuenta" at bounding box center [770, 414] width 517 height 113
click at [916, 39] on div at bounding box center [898, 37] width 51 height 51
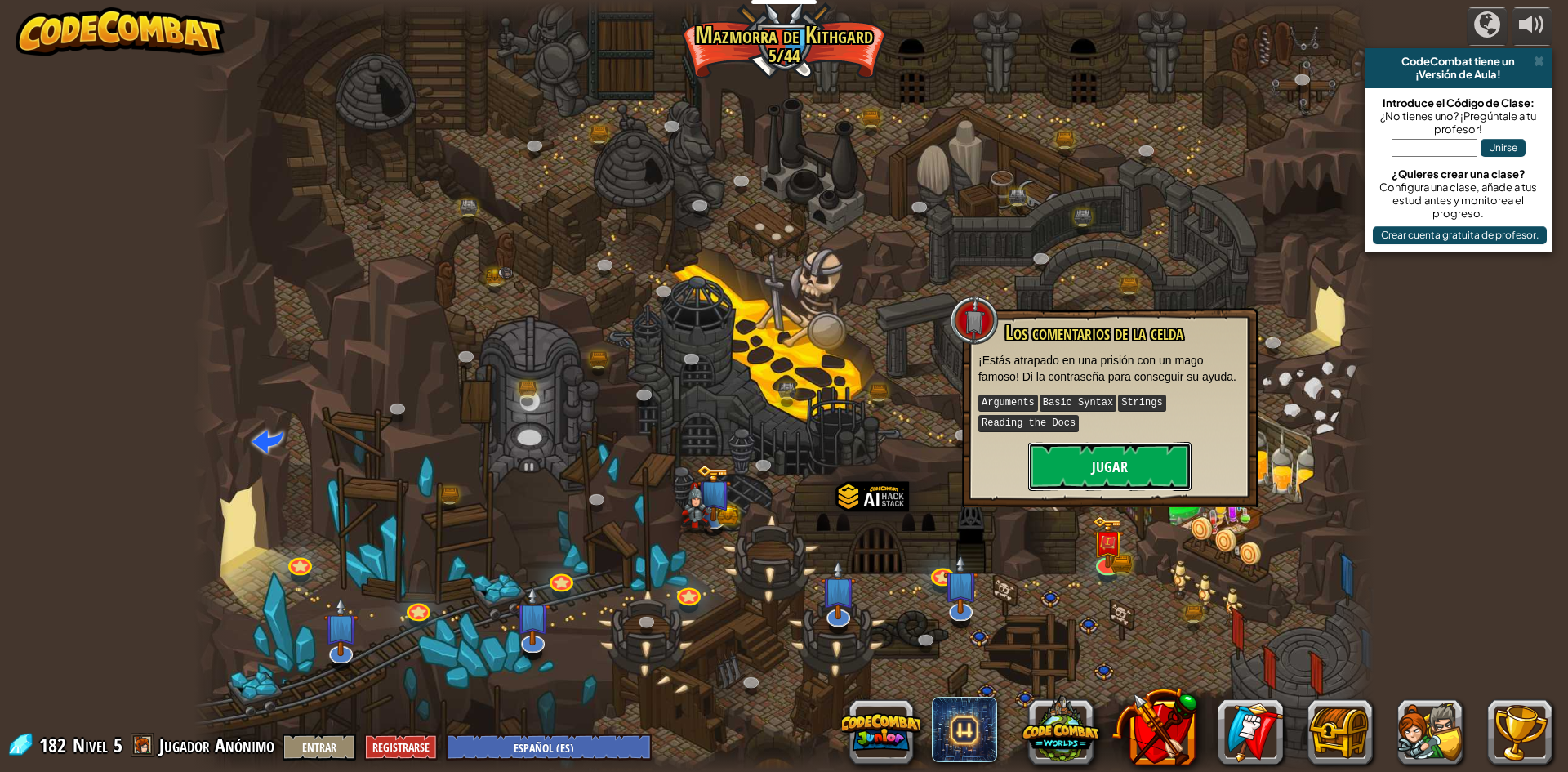
click at [1113, 445] on button "Jugar" at bounding box center [1110, 466] width 164 height 49
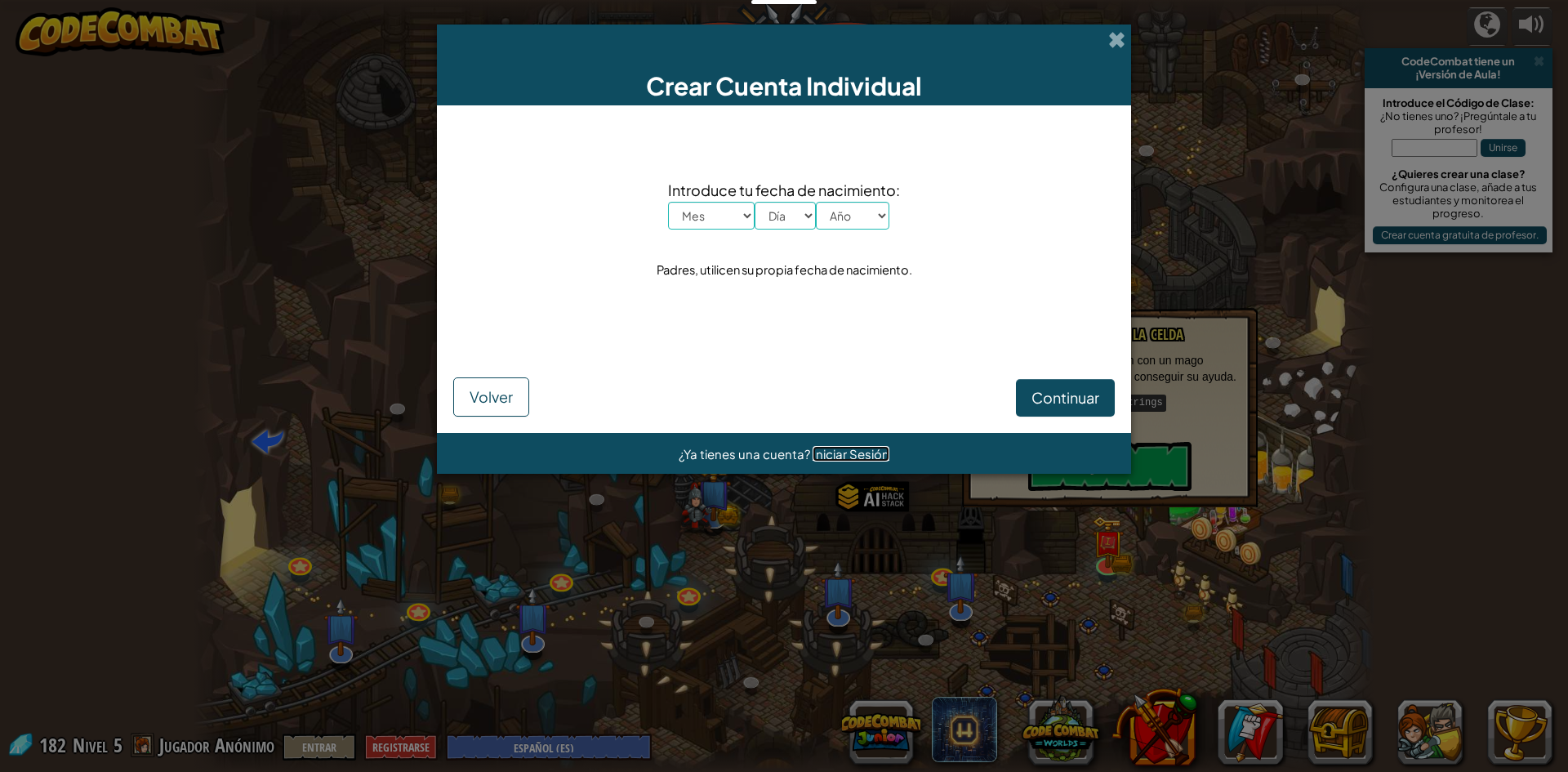
click at [843, 449] on span "Iniciar Sesión" at bounding box center [851, 454] width 77 height 16
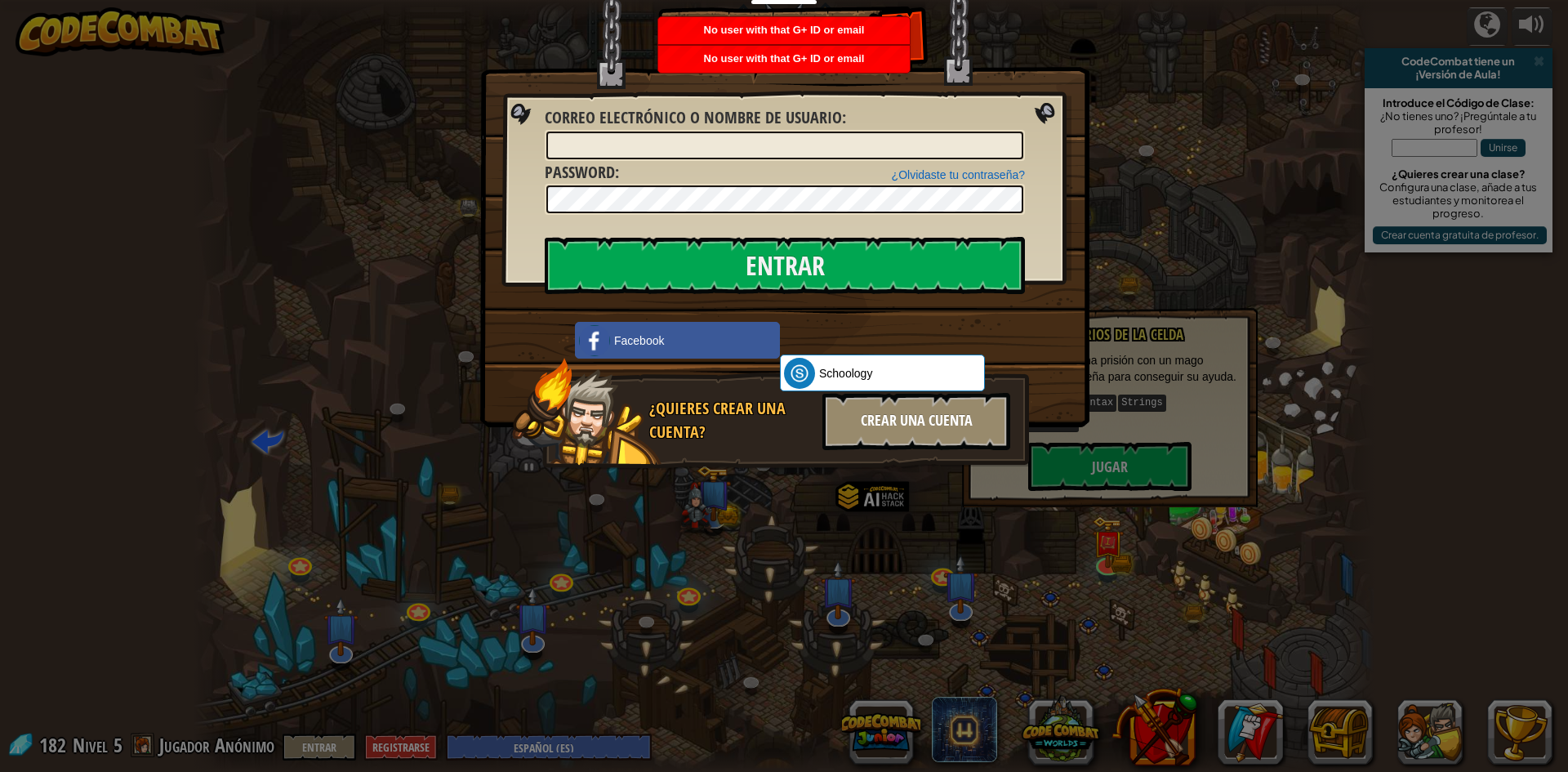
click at [975, 424] on div "Crear una cuenta" at bounding box center [916, 421] width 187 height 57
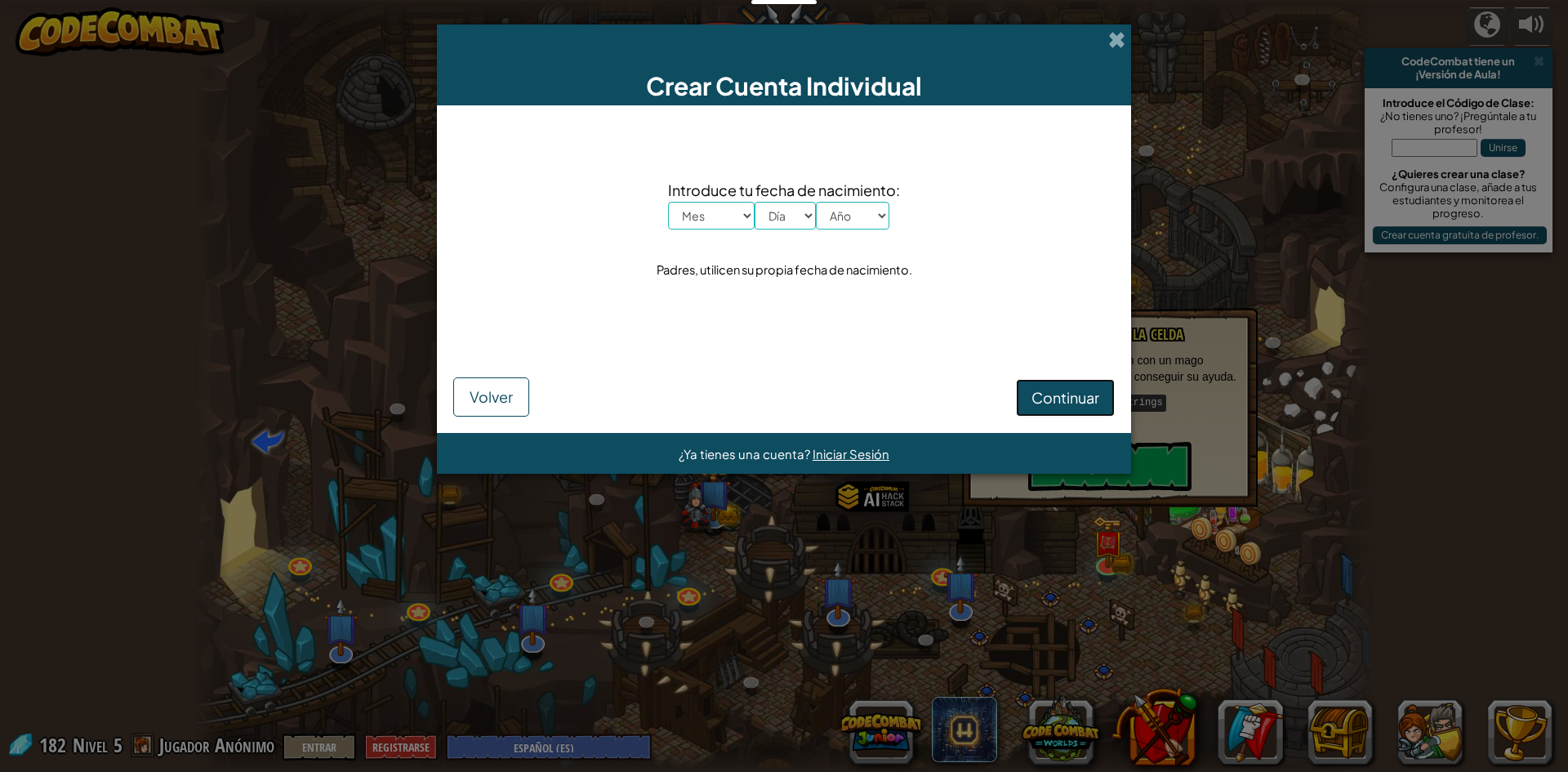
click at [1066, 398] on span "Continuar" at bounding box center [1065, 397] width 68 height 19
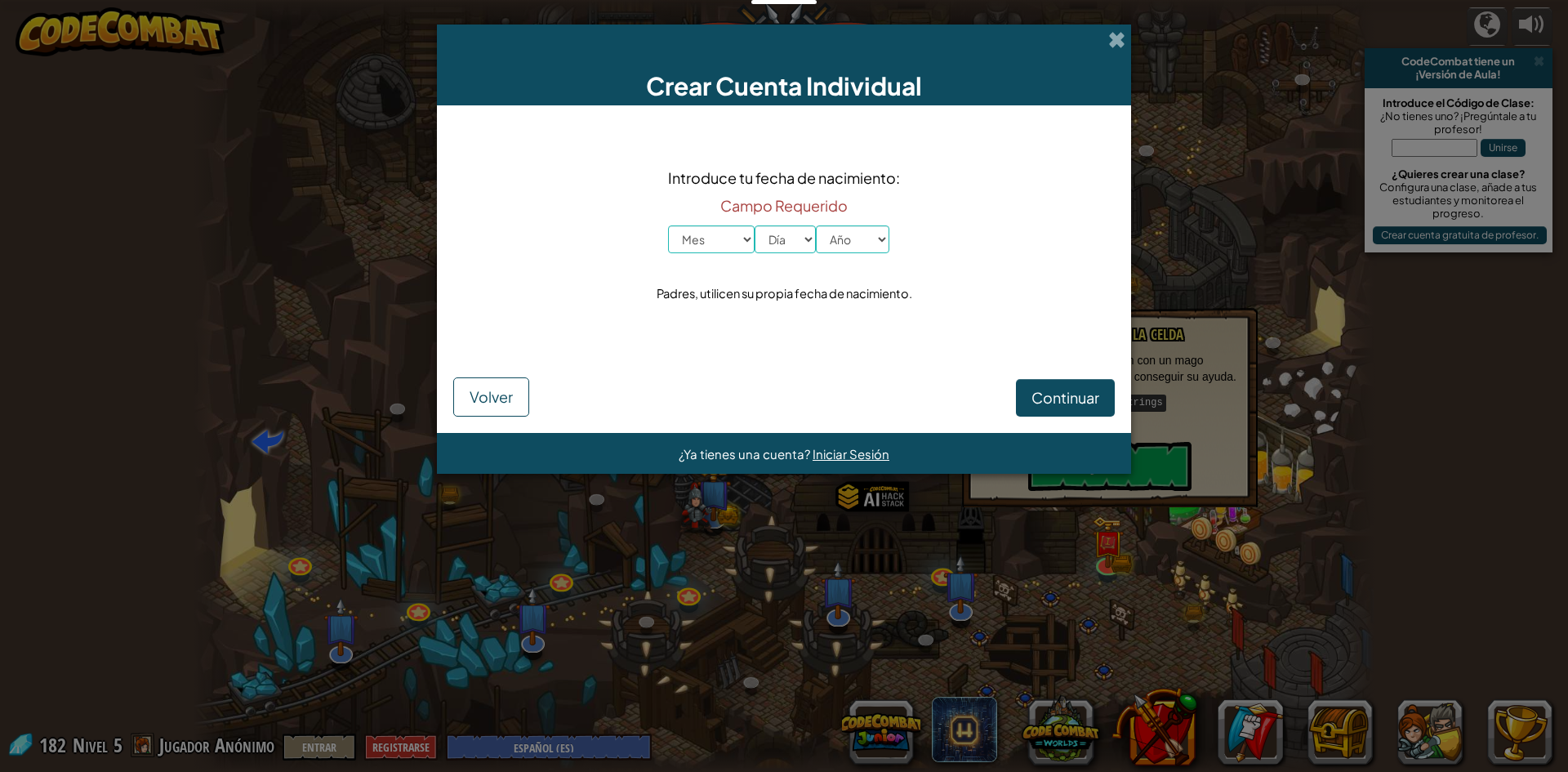
drag, startPoint x: 730, startPoint y: 259, endPoint x: 730, endPoint y: 247, distance: 12.0
click at [730, 251] on div "Introduce tu fecha de nacimiento: Campo Requerido Mes Enero Febrero Órdenes de …" at bounding box center [784, 236] width 662 height 228
click at [732, 242] on select "Mes Enero Febrero Órdenes de marcha [PERSON_NAME] [PERSON_NAME] Octubre Noviemb…" at bounding box center [711, 239] width 87 height 27
select select "6"
click at [668, 225] on select "Mes Enero Febrero Órdenes de marcha [PERSON_NAME] [PERSON_NAME] Octubre Noviemb…" at bounding box center [711, 239] width 87 height 27
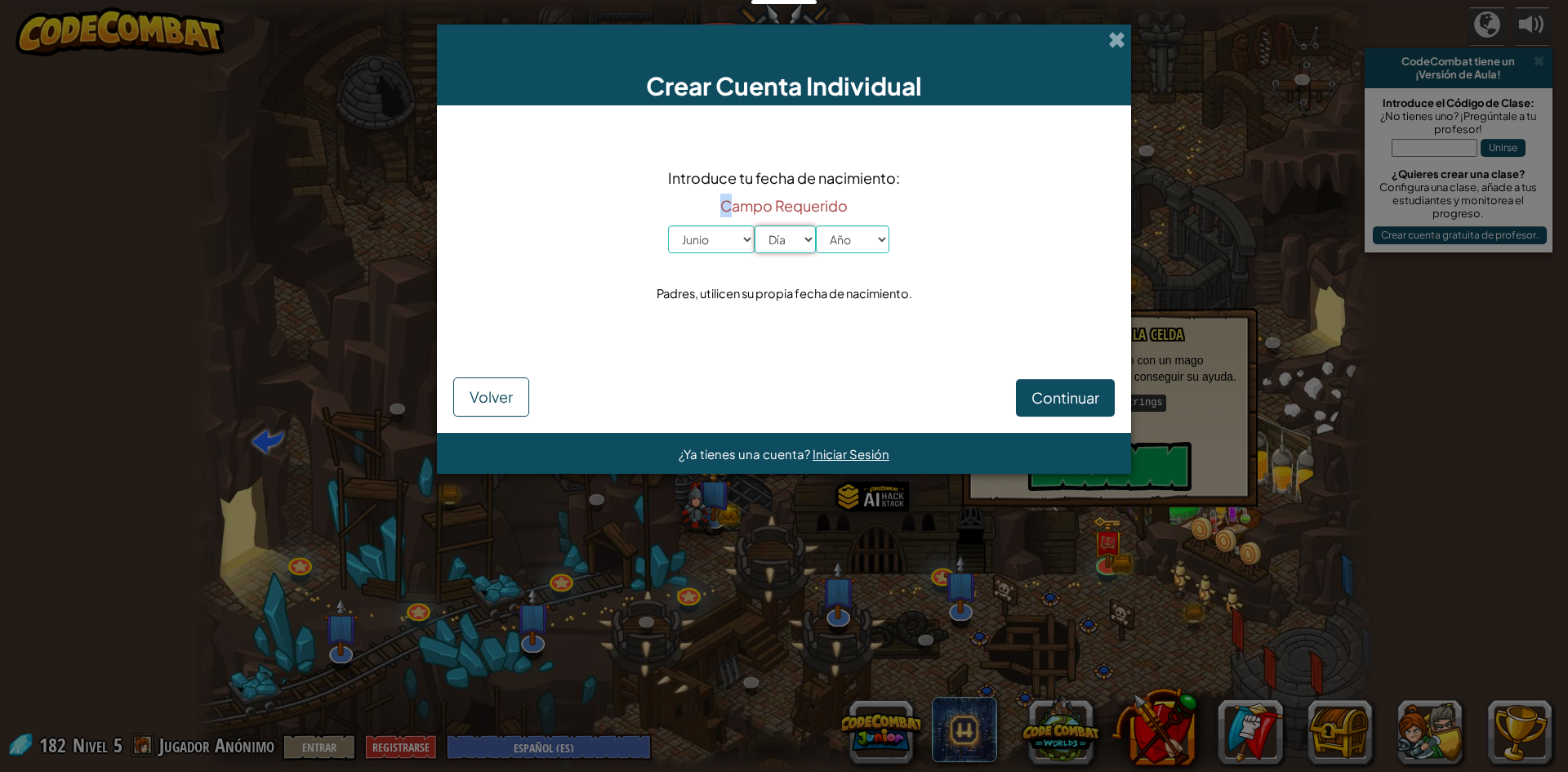
click at [790, 242] on select "Día 1 2 3 4 5 6 7 8 9 10 11 12 13 14 15 16 17 18 19 20 21 22 23 24 25 26 27 28 …" at bounding box center [784, 239] width 61 height 27
select select "14"
click at [754, 225] on select "Día 1 2 3 4 5 6 7 8 9 10 11 12 13 14 15 16 17 18 19 20 21 22 23 24 25 26 27 28 …" at bounding box center [784, 239] width 61 height 27
click at [839, 234] on select "Año 2025 2024 2023 2022 2021 2020 2019 2018 2017 2016 2015 2014 2013 2012 2011 …" at bounding box center [853, 239] width 73 height 27
select select "2007"
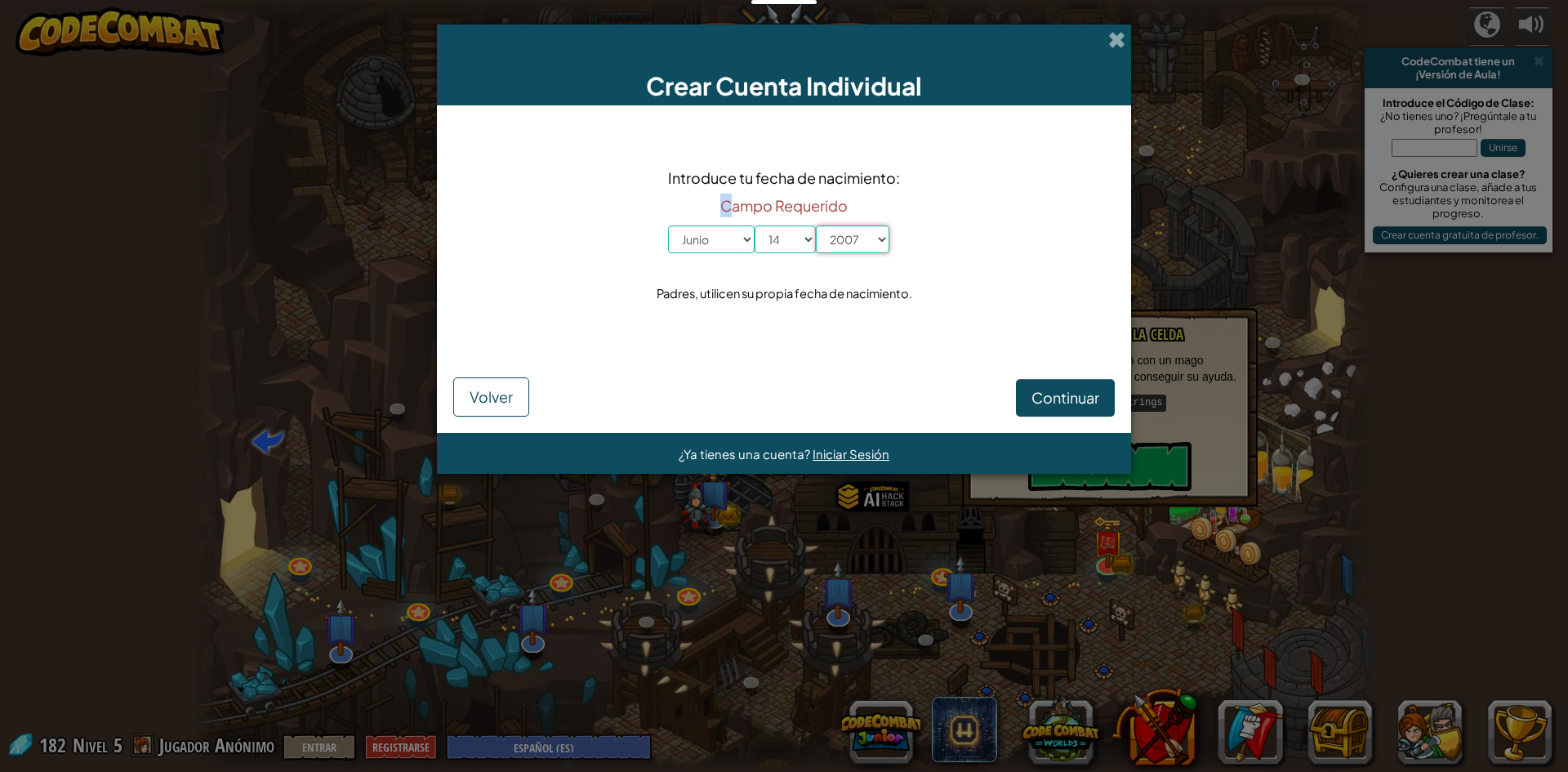
click at [816, 225] on select "Año 2025 2024 2023 2022 2021 2020 2019 2018 2017 2016 2015 2014 2013 2012 2011 …" at bounding box center [853, 239] width 73 height 27
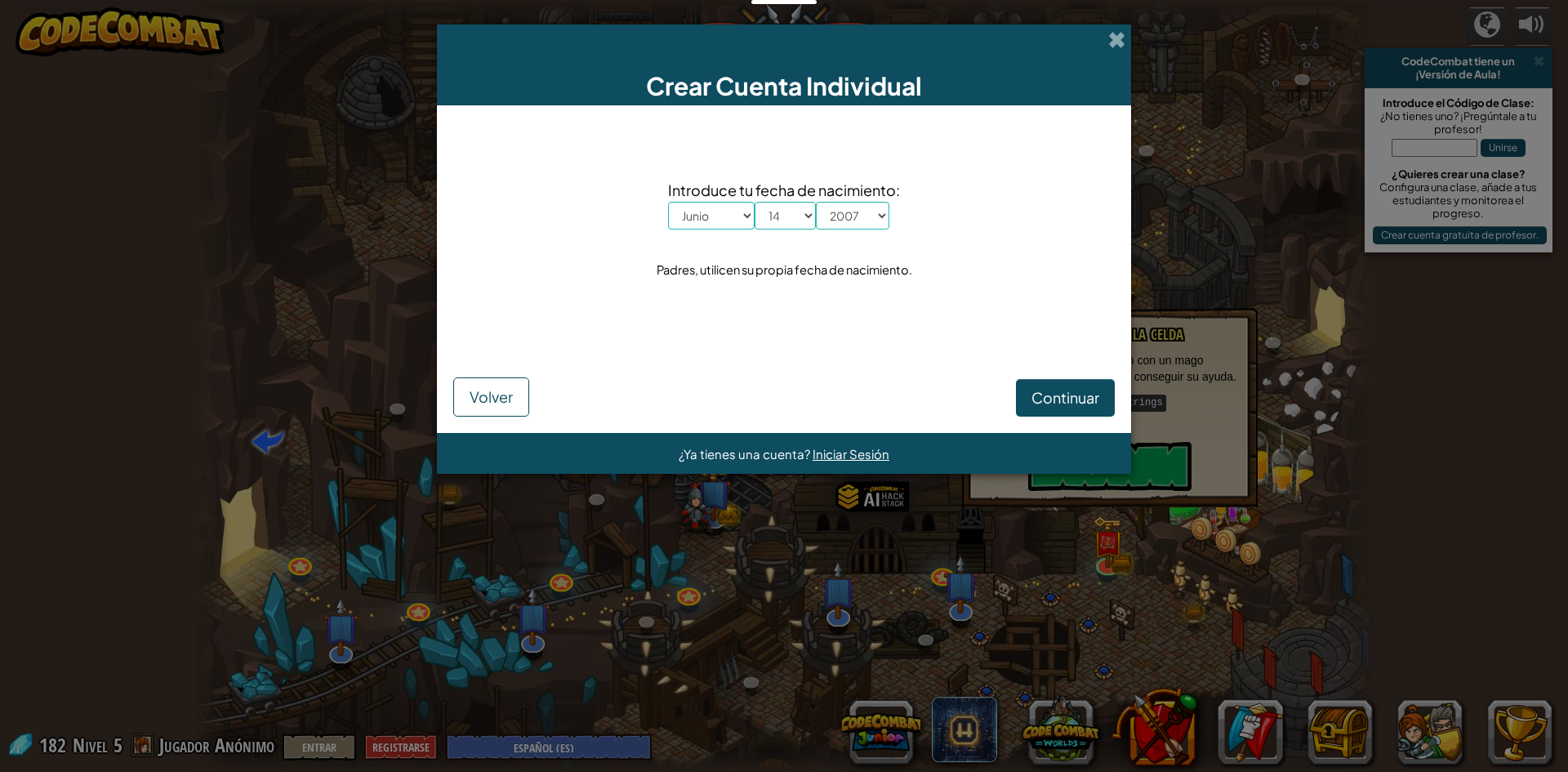
click at [856, 665] on div "Crear Cuenta Individual Introduce tu fecha de nacimiento: Mes Enero Febrero Órd…" at bounding box center [784, 386] width 1568 height 772
click at [1048, 401] on span "Continuar" at bounding box center [1065, 397] width 68 height 19
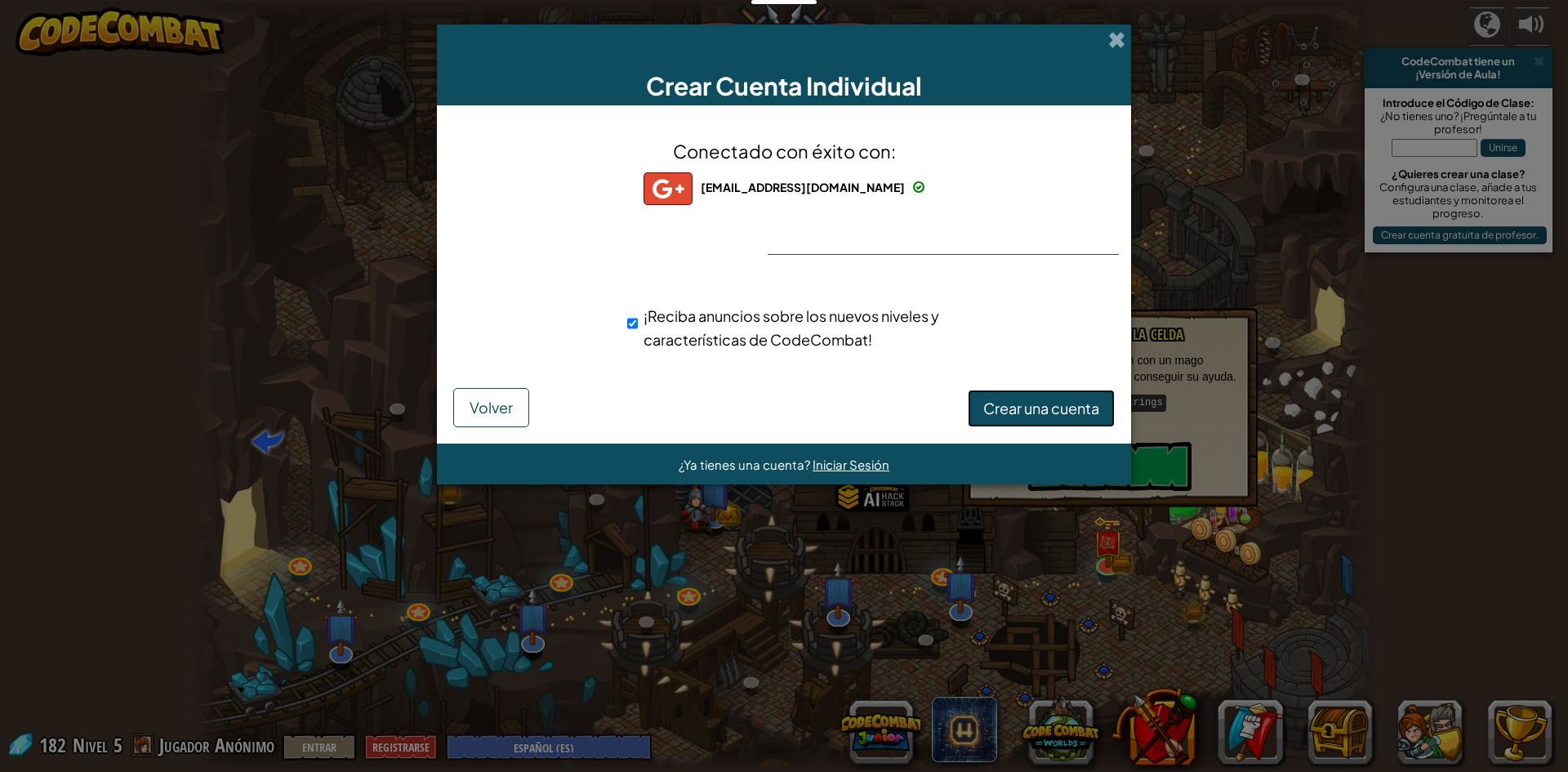
click at [1058, 404] on span "Crear una cuenta" at bounding box center [1041, 408] width 116 height 19
click at [1033, 410] on button "Crear una cuenta" at bounding box center [1041, 408] width 147 height 37
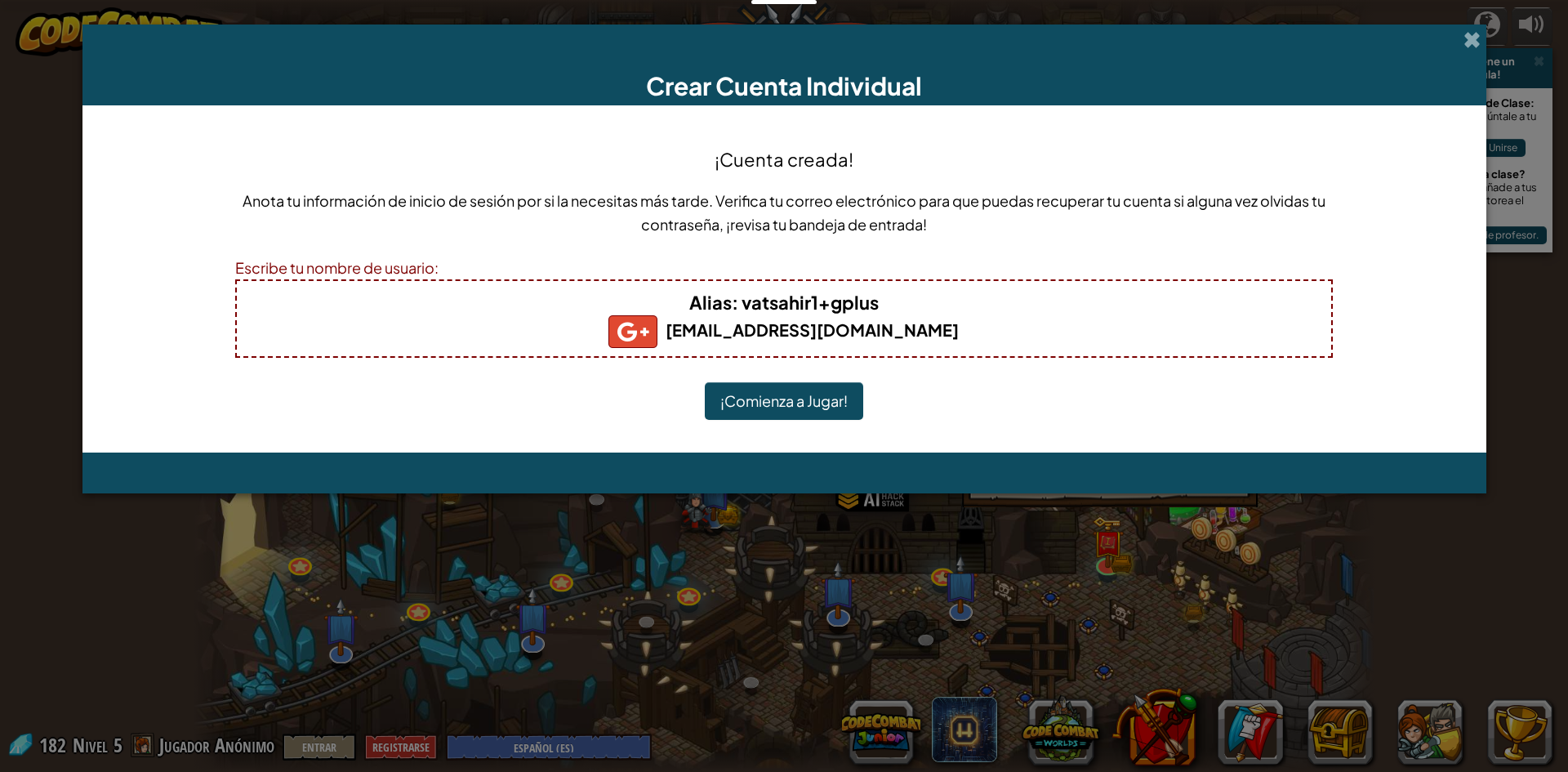
click at [829, 403] on button "¡Comienza a Jugar!" at bounding box center [784, 401] width 158 height 37
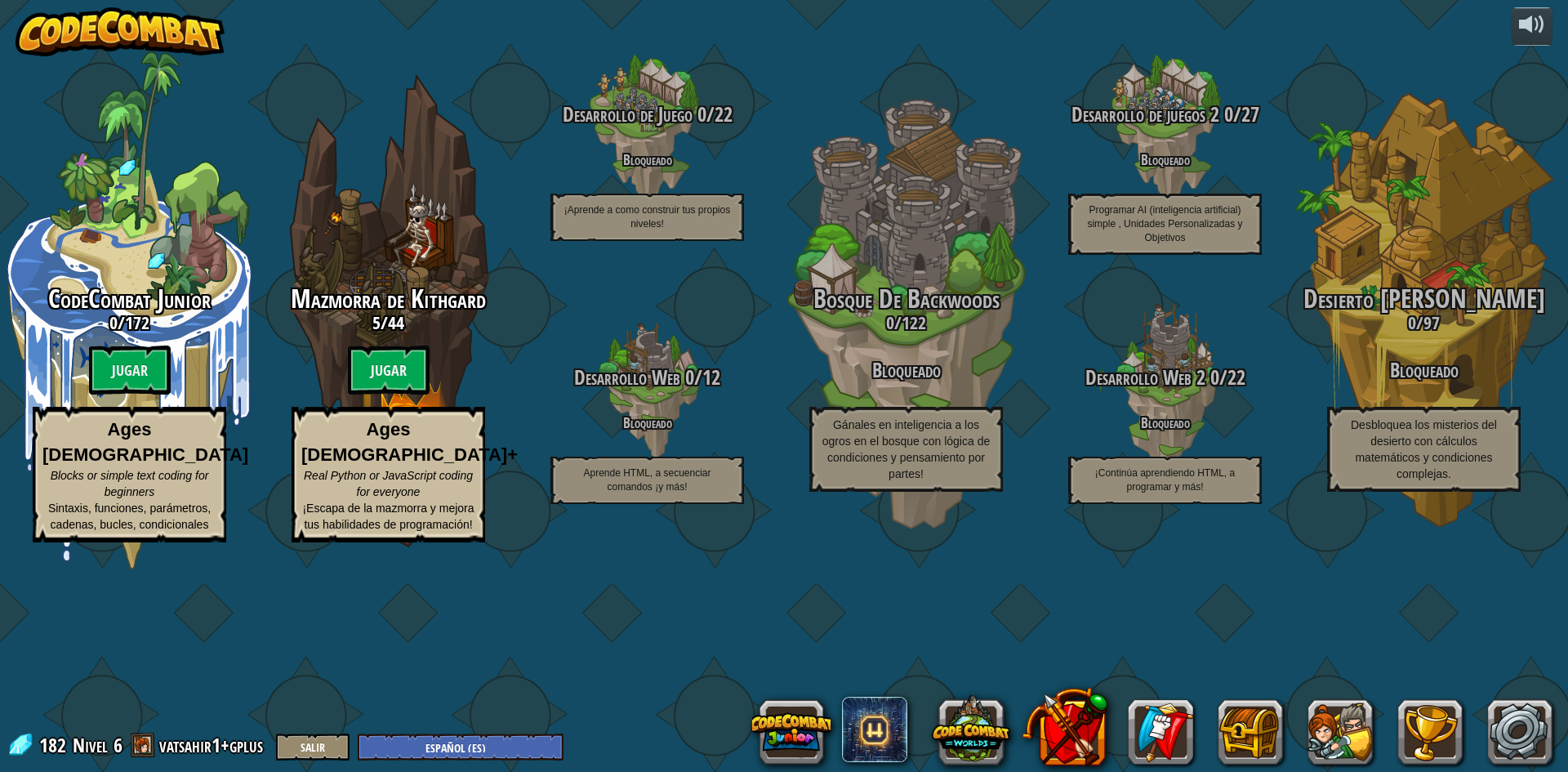
select select "es-ES"
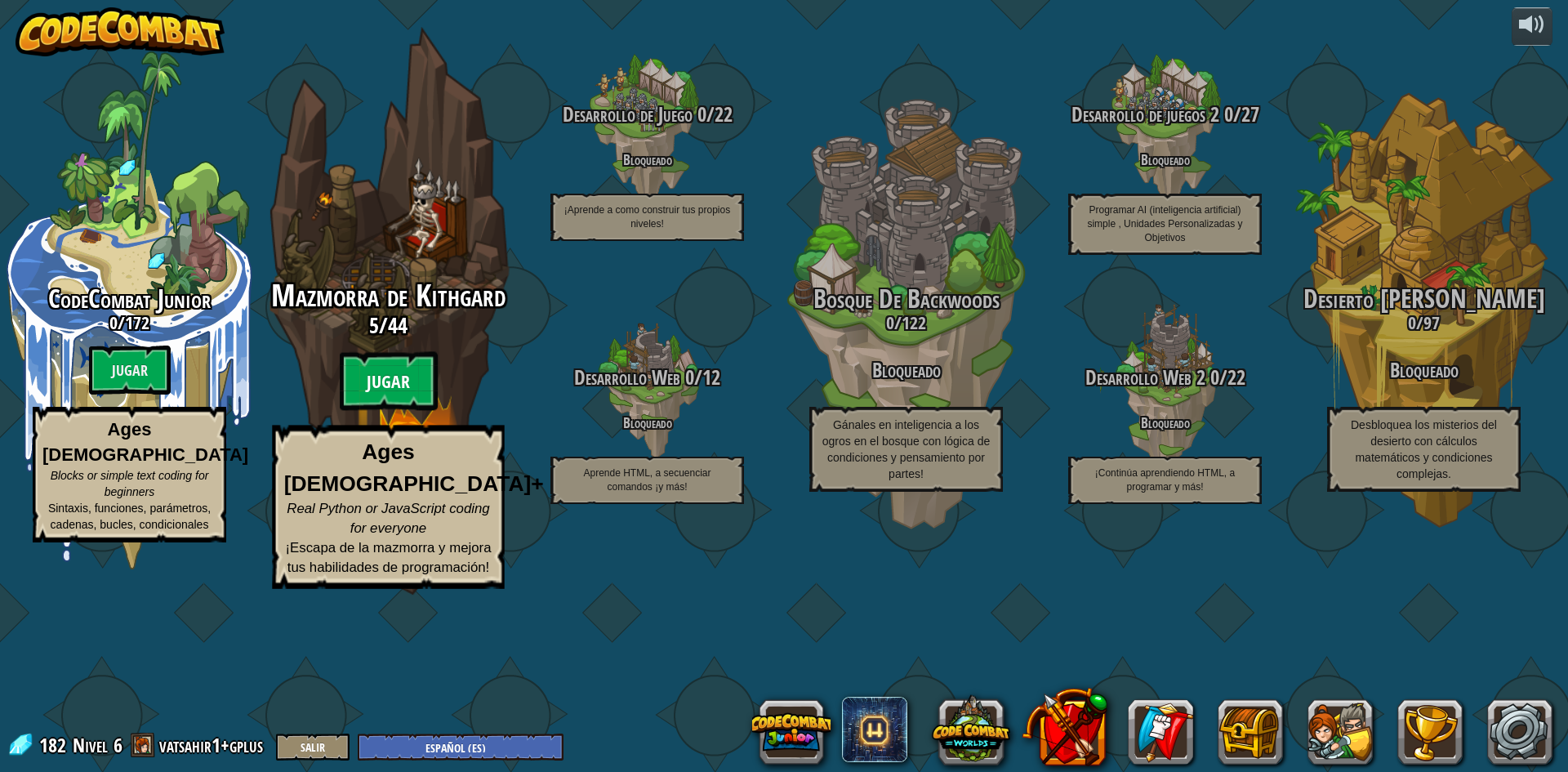
click at [402, 410] on btn "Jugar" at bounding box center [388, 381] width 98 height 58
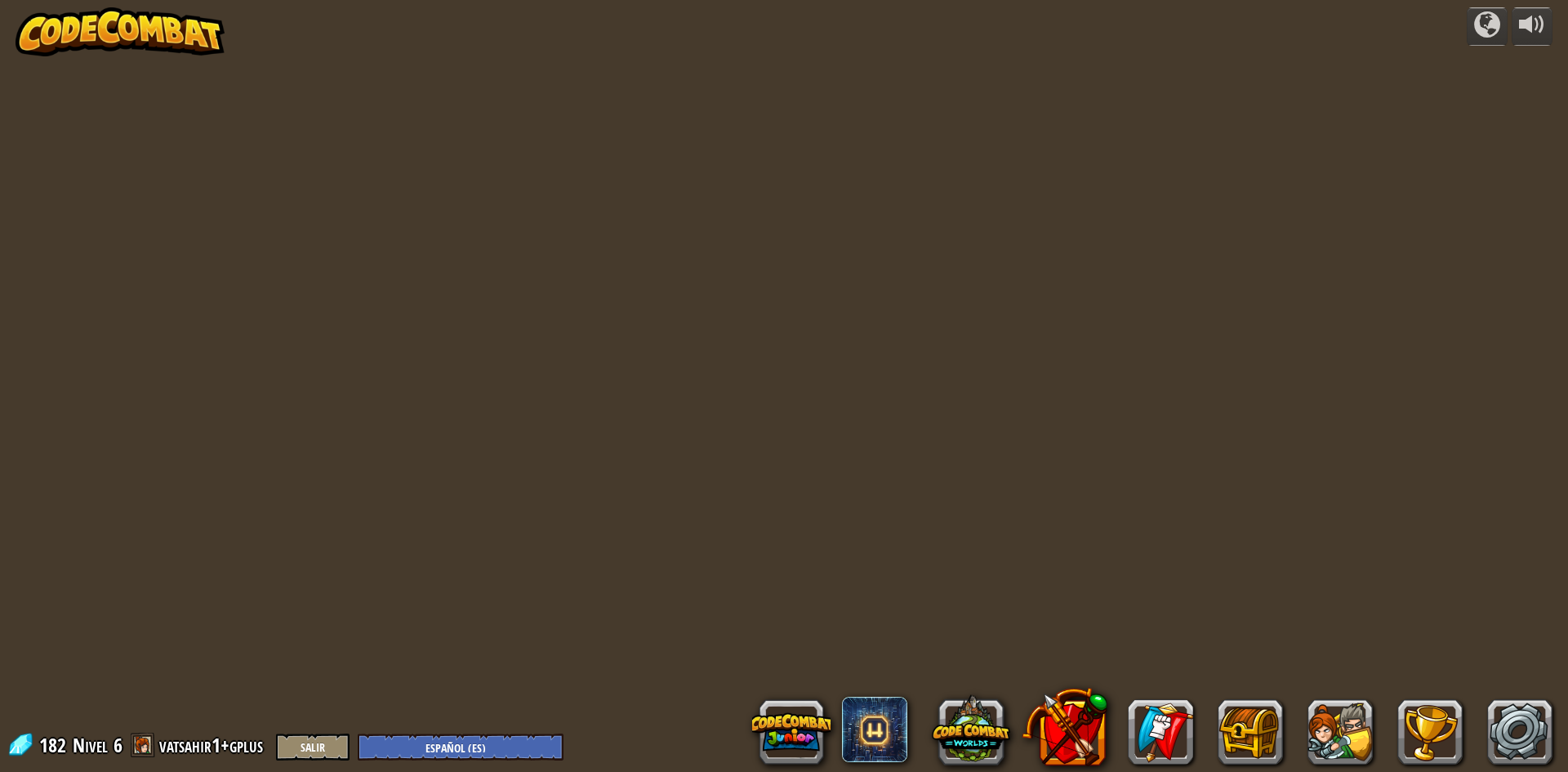
select select "es-ES"
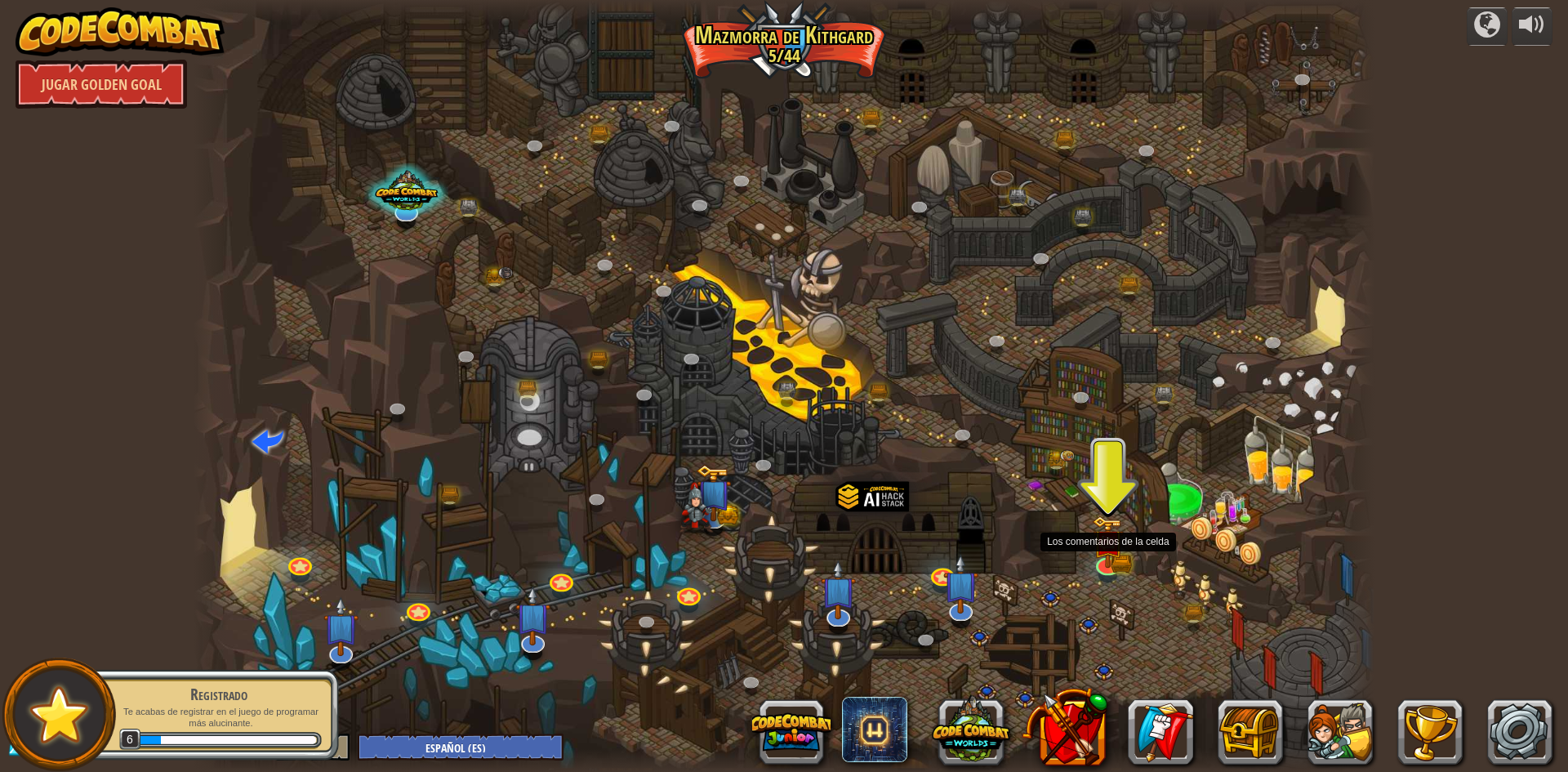
drag, startPoint x: 1034, startPoint y: 555, endPoint x: 1043, endPoint y: 547, distance: 12.0
click at [1041, 548] on div at bounding box center [784, 386] width 1181 height 772
click at [1110, 549] on img at bounding box center [1108, 530] width 32 height 70
